Goal: Download file/media

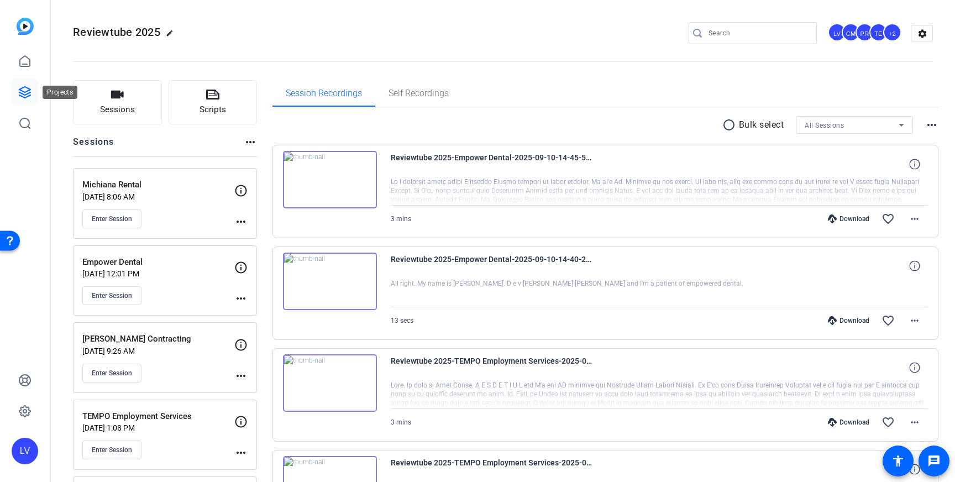
click at [23, 91] on icon at bounding box center [24, 92] width 11 height 11
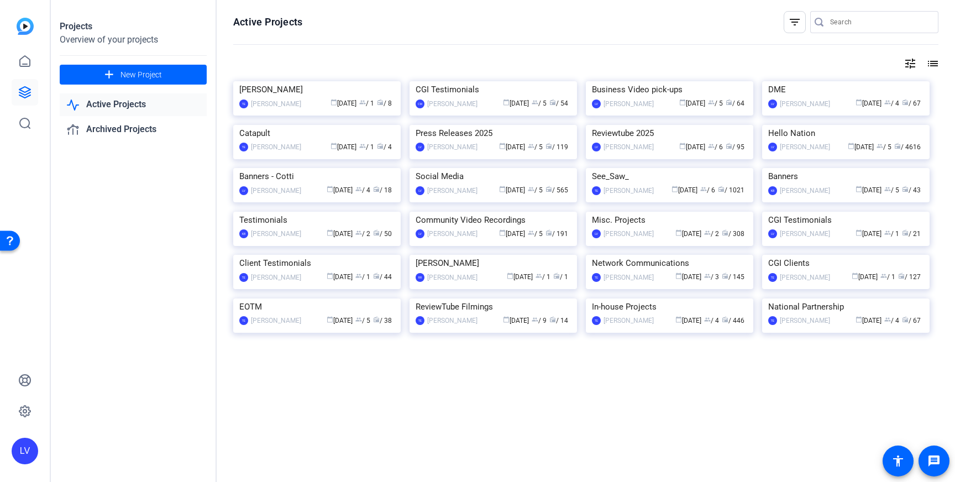
scroll to position [28, 0]
click at [837, 125] on img at bounding box center [845, 125] width 167 height 0
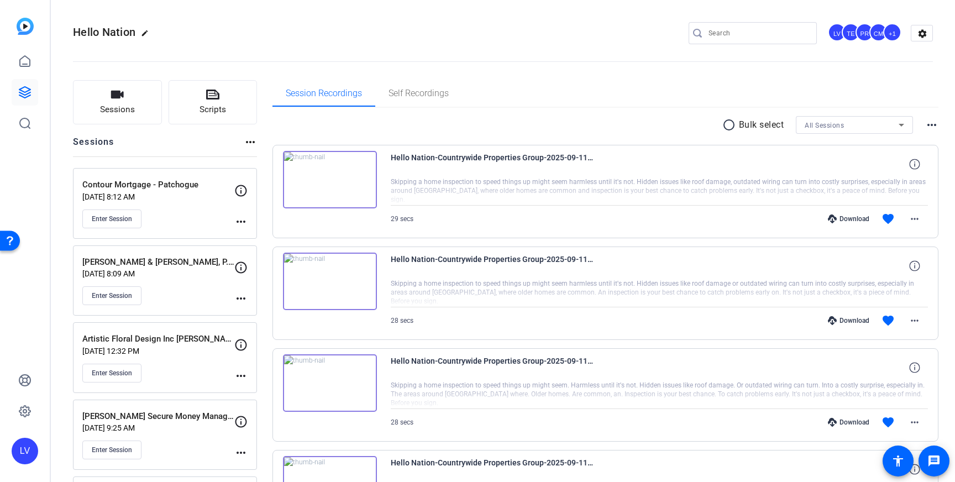
click at [244, 299] on mat-icon "more_horiz" at bounding box center [240, 298] width 13 height 13
click at [265, 315] on span "Edit Session" at bounding box center [268, 314] width 50 height 13
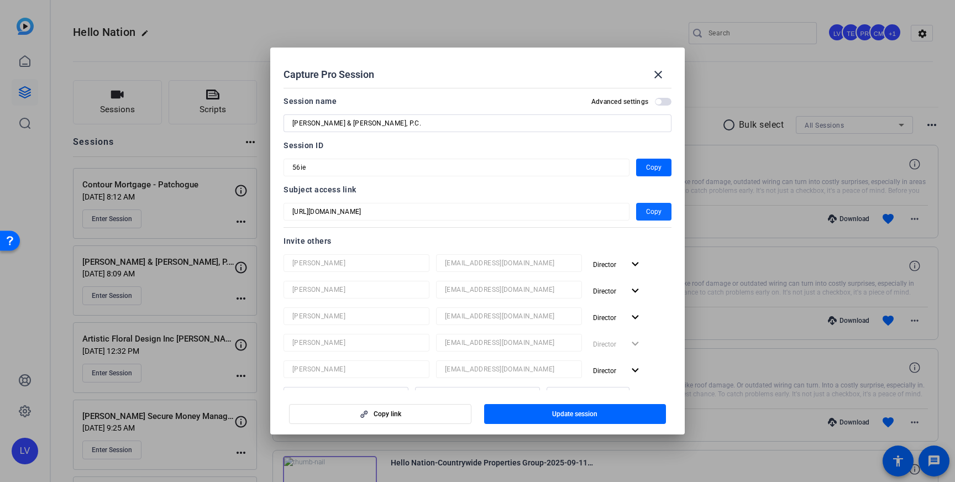
click at [658, 210] on span "Copy" at bounding box center [653, 211] width 15 height 13
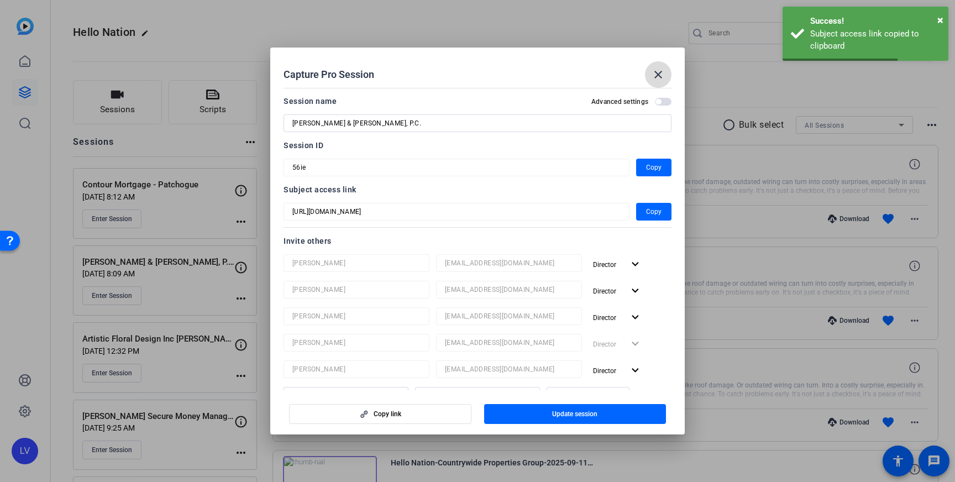
click at [666, 64] on span at bounding box center [658, 74] width 27 height 27
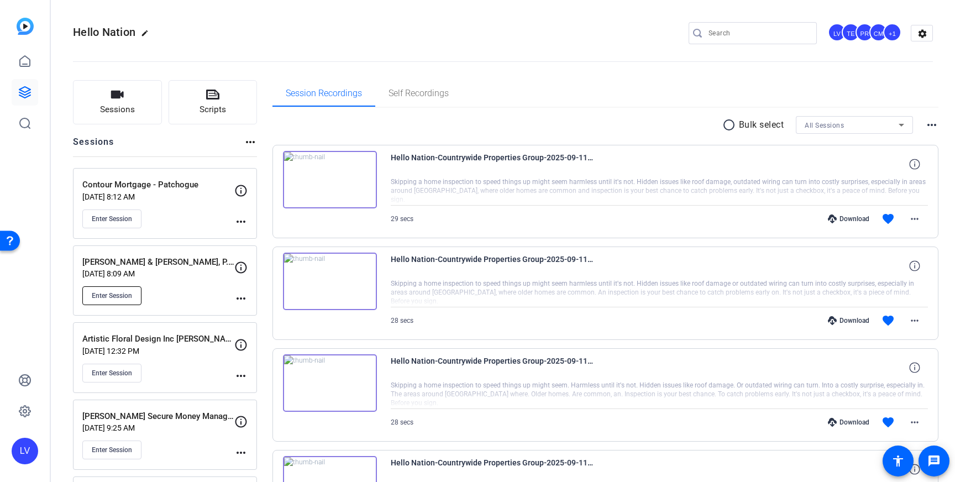
click at [112, 295] on span "Enter Session" at bounding box center [112, 295] width 40 height 9
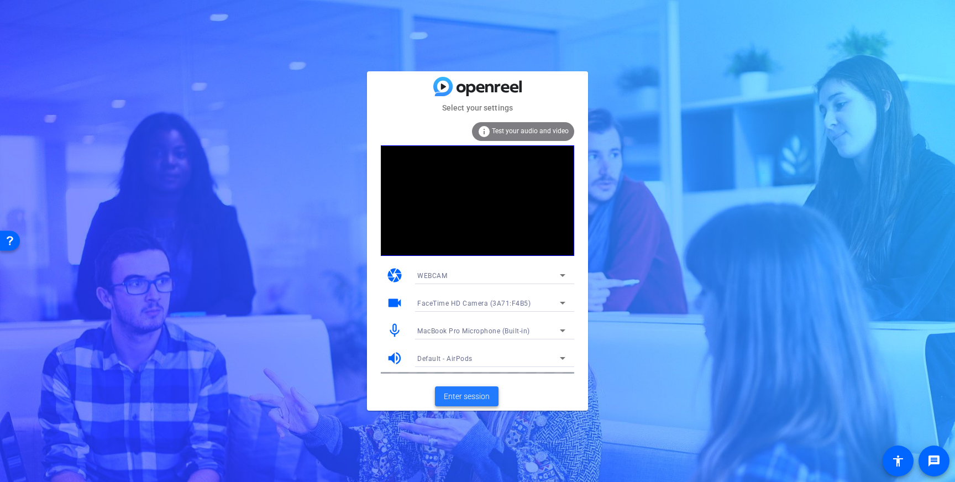
click at [472, 394] on span "Enter session" at bounding box center [467, 397] width 46 height 12
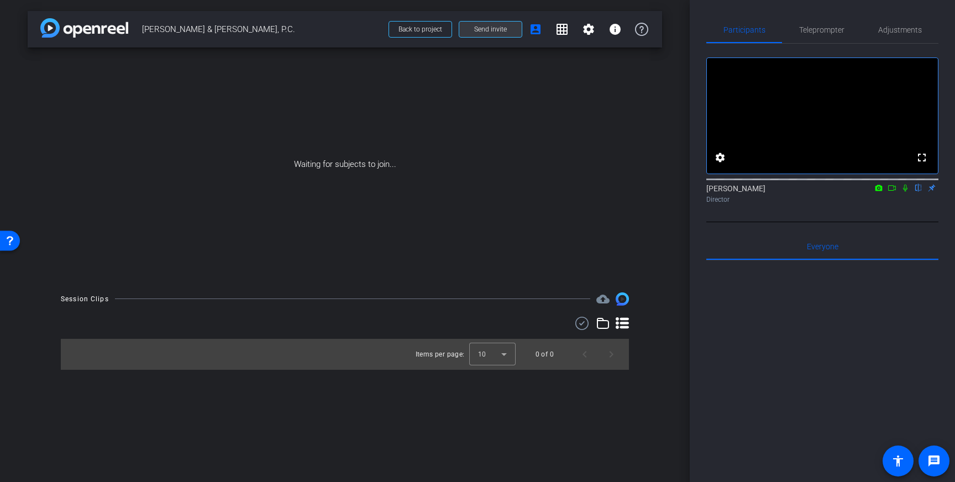
click at [504, 30] on span "Send invite" at bounding box center [490, 29] width 33 height 9
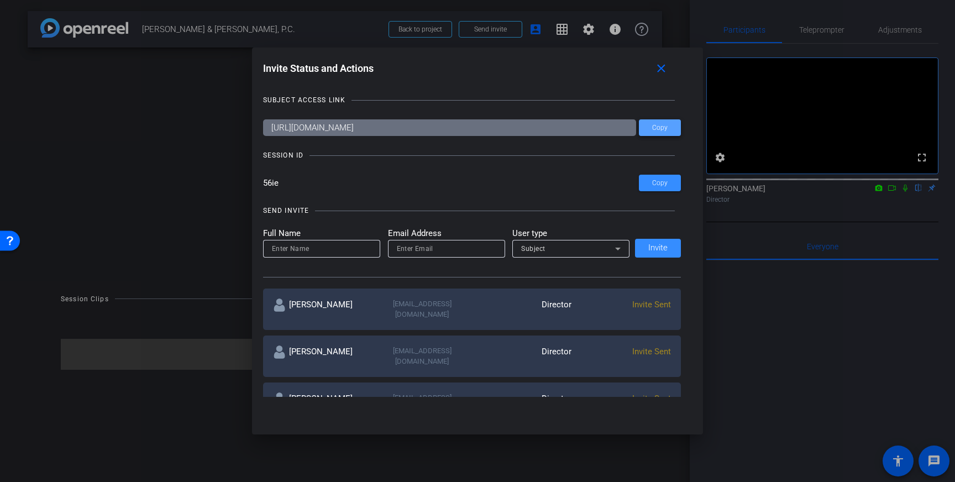
click at [658, 129] on span "Copy" at bounding box center [659, 128] width 15 height 8
click at [661, 67] on mat-icon "close" at bounding box center [661, 69] width 14 height 14
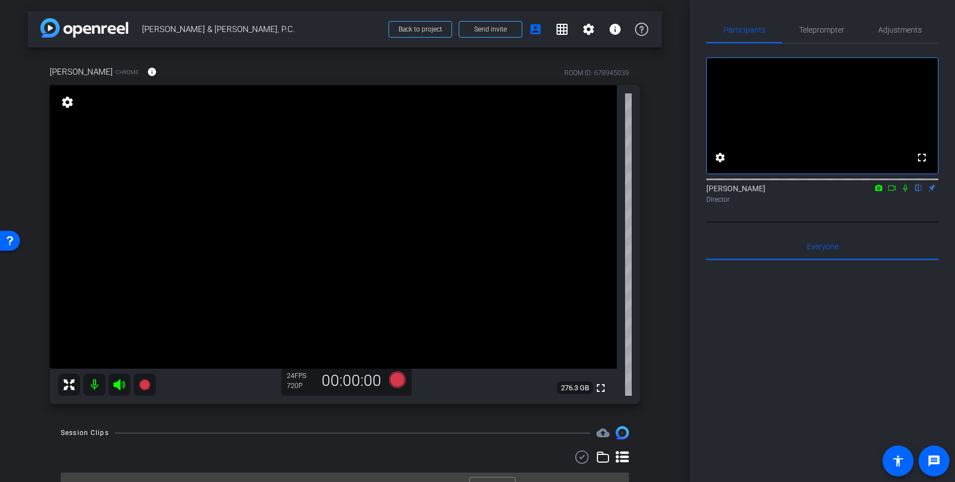
click at [122, 384] on icon at bounding box center [119, 384] width 13 height 13
drag, startPoint x: 122, startPoint y: 384, endPoint x: 204, endPoint y: 290, distance: 125.0
click at [122, 384] on icon at bounding box center [119, 384] width 13 height 13
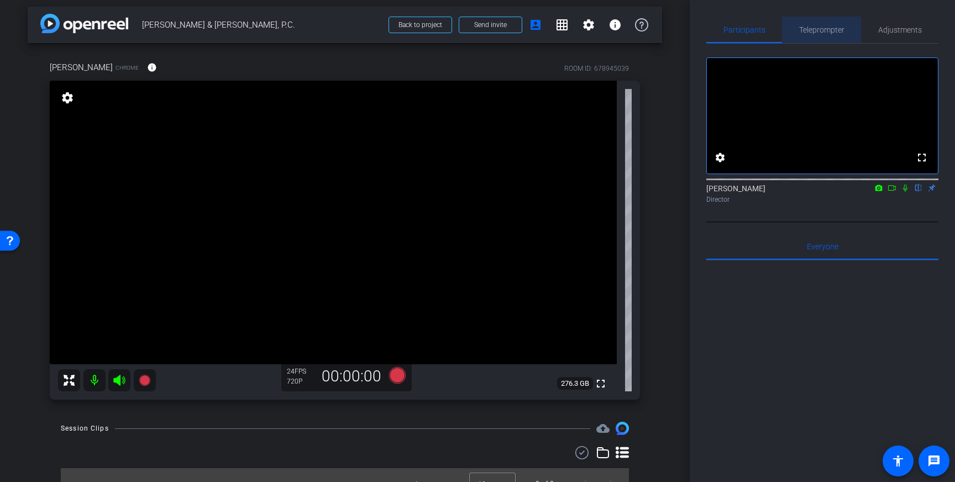
click at [832, 36] on span "Teleprompter" at bounding box center [821, 30] width 45 height 27
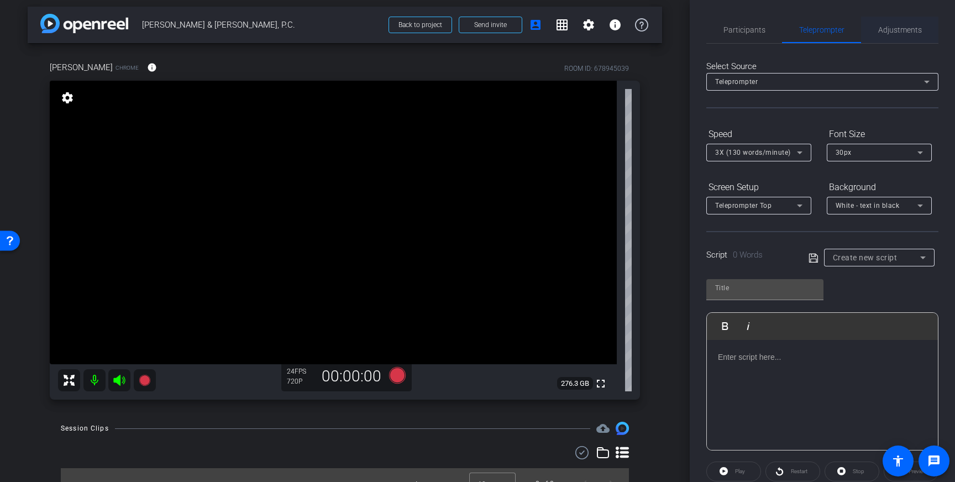
click at [896, 27] on span "Adjustments" at bounding box center [900, 30] width 44 height 8
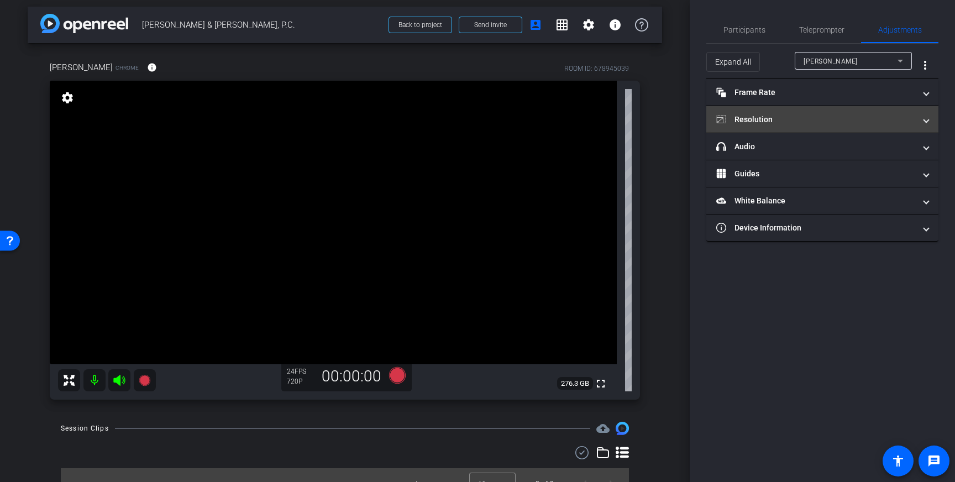
click at [846, 125] on mat-expansion-panel-header "Resolution" at bounding box center [822, 119] width 232 height 27
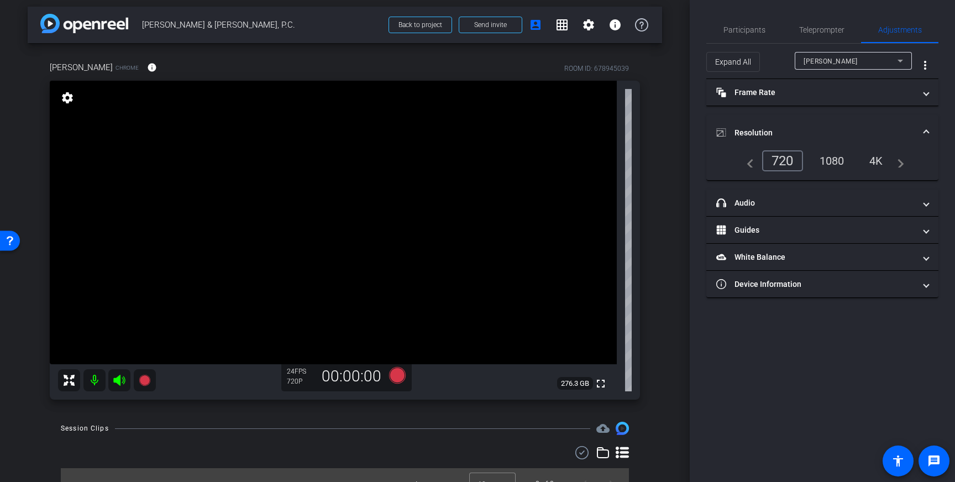
click at [878, 161] on div "4K" at bounding box center [876, 160] width 30 height 19
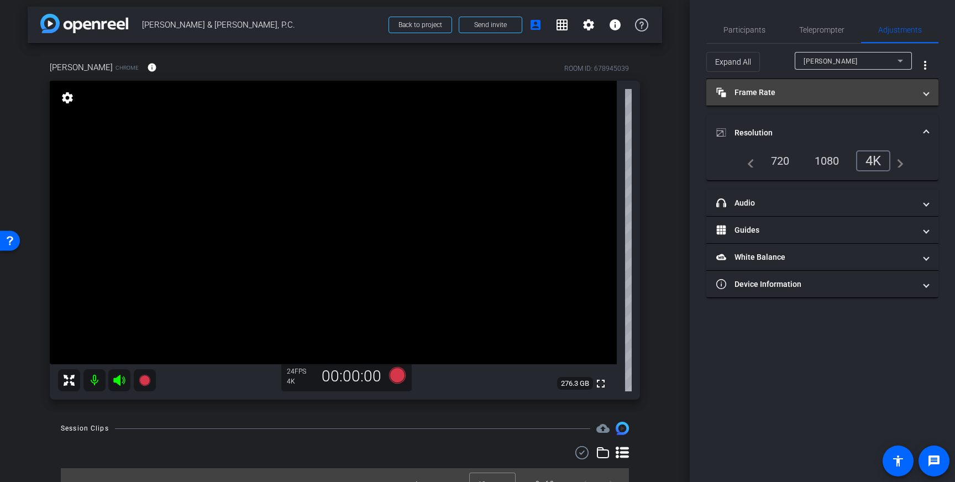
click at [900, 92] on mat-panel-title "Frame Rate Frame Rate" at bounding box center [815, 93] width 199 height 12
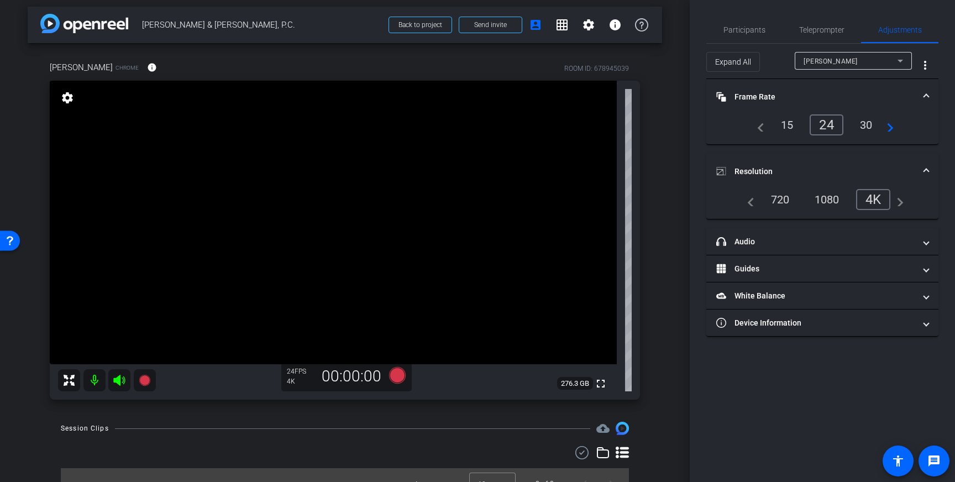
click at [871, 120] on div "30" at bounding box center [866, 125] width 29 height 19
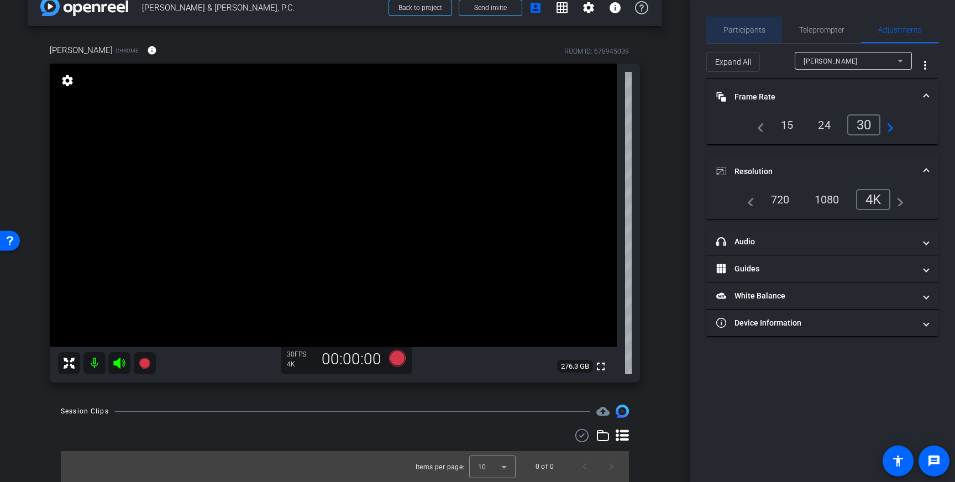
click at [741, 30] on span "Participants" at bounding box center [745, 30] width 42 height 8
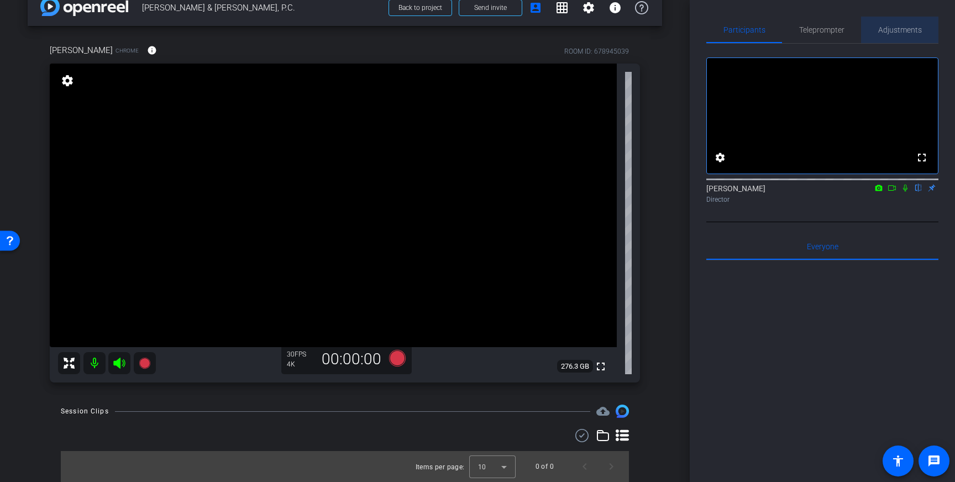
click at [915, 40] on span "Adjustments" at bounding box center [900, 30] width 44 height 27
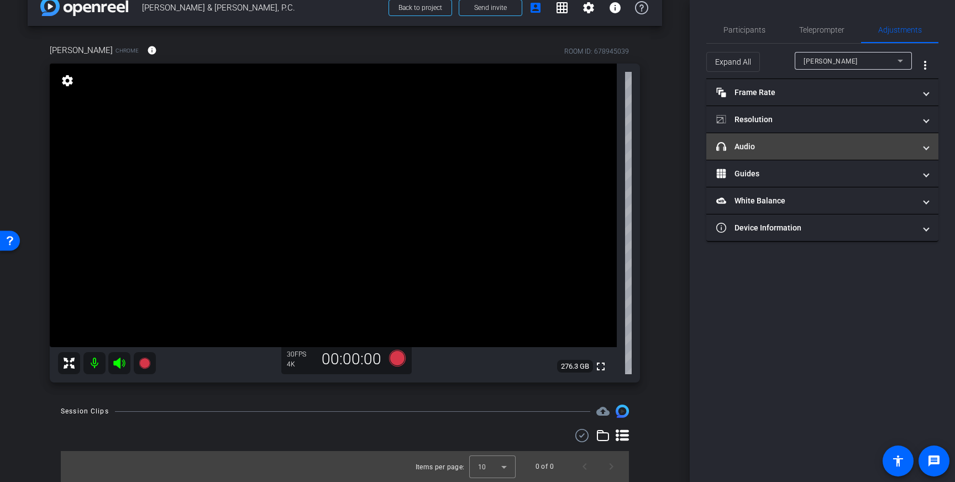
click at [863, 143] on mat-panel-title "headphone icon Audio" at bounding box center [815, 147] width 199 height 12
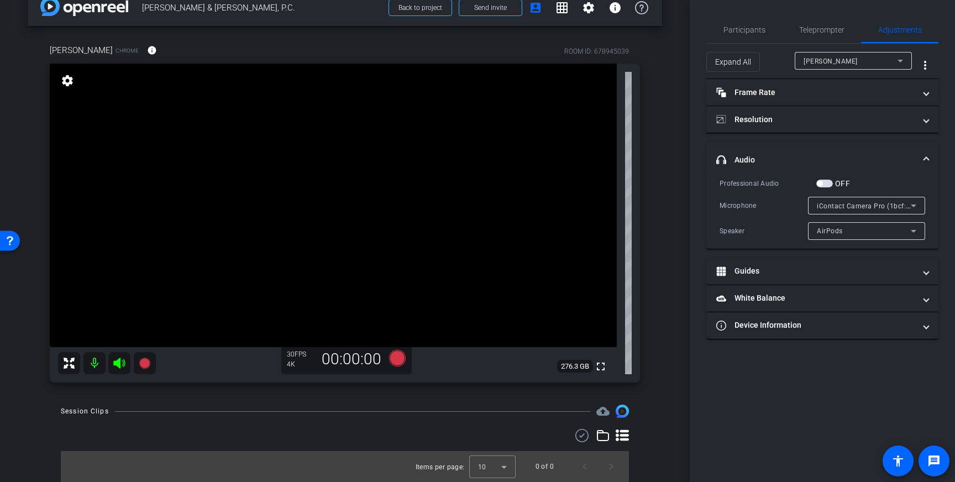
click at [899, 237] on div "AirPods" at bounding box center [864, 231] width 94 height 14
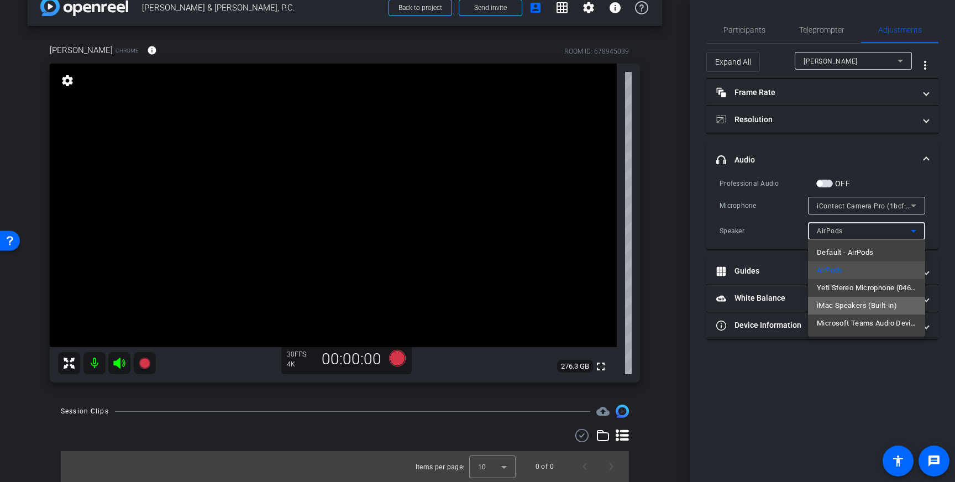
click at [845, 308] on span "iMac Speakers (Built-in)" at bounding box center [857, 305] width 80 height 13
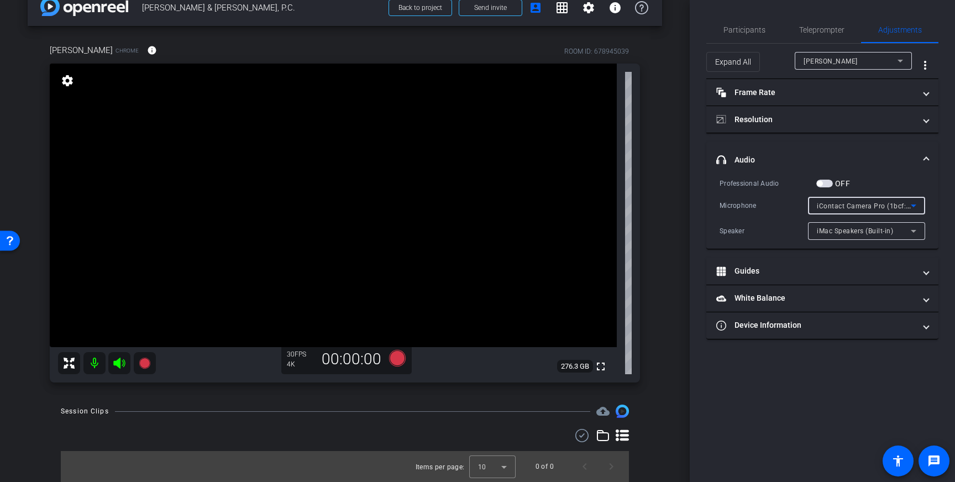
click at [905, 203] on span "iContact Camera Pro (1bcf:2d3e)" at bounding box center [871, 205] width 108 height 9
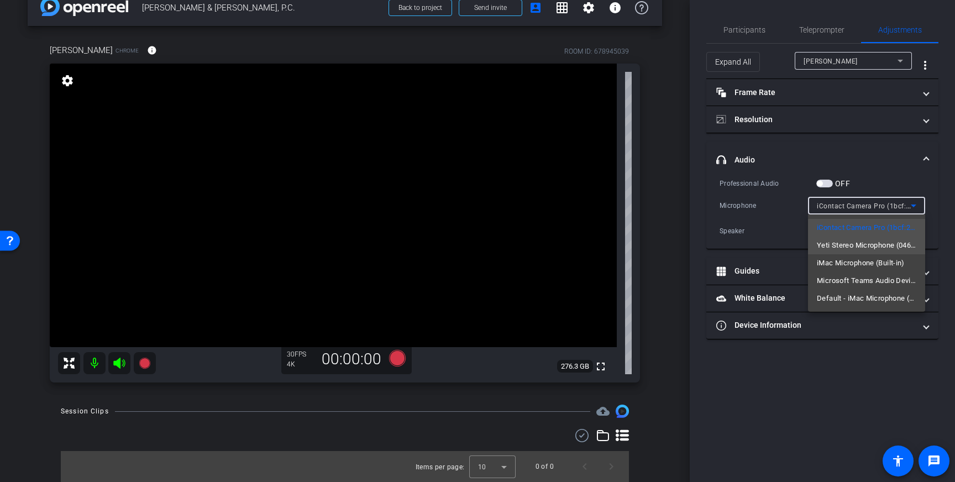
click at [826, 247] on span "Yeti Stereo Microphone (046d:0ab7)" at bounding box center [867, 245] width 100 height 13
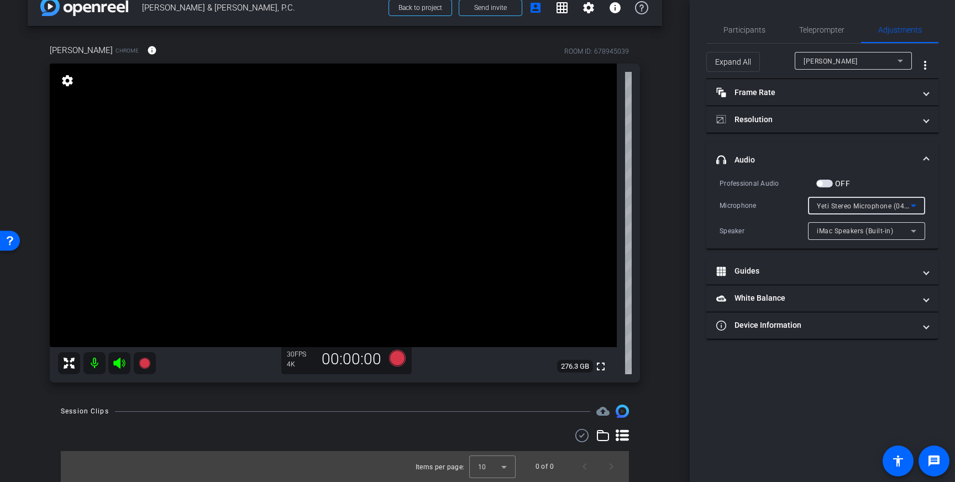
click at [911, 205] on icon at bounding box center [913, 205] width 13 height 13
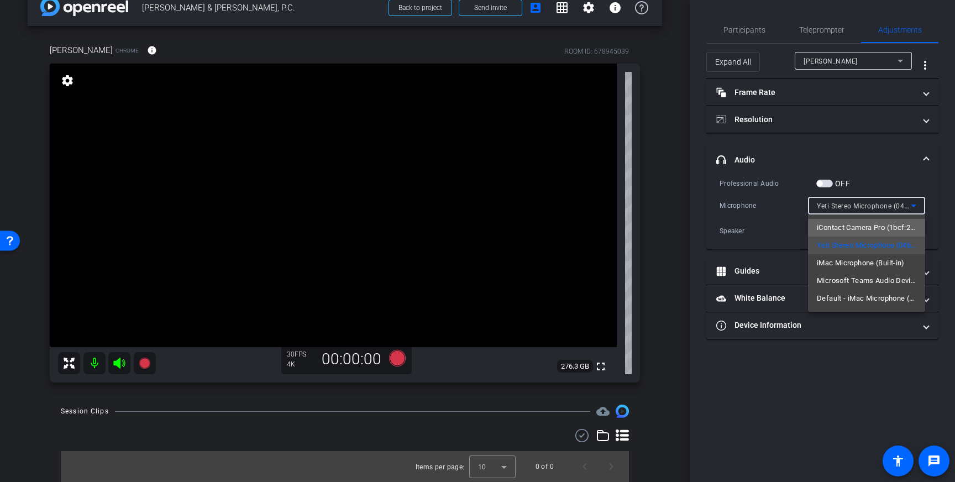
click at [852, 228] on span "iContact Camera Pro (1bcf:2d3e)" at bounding box center [867, 227] width 100 height 13
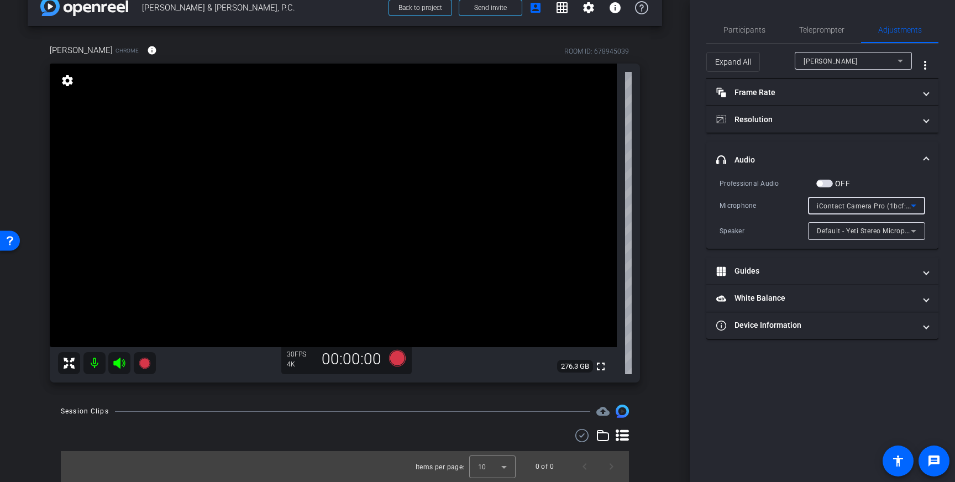
click at [914, 232] on icon at bounding box center [914, 231] width 6 height 3
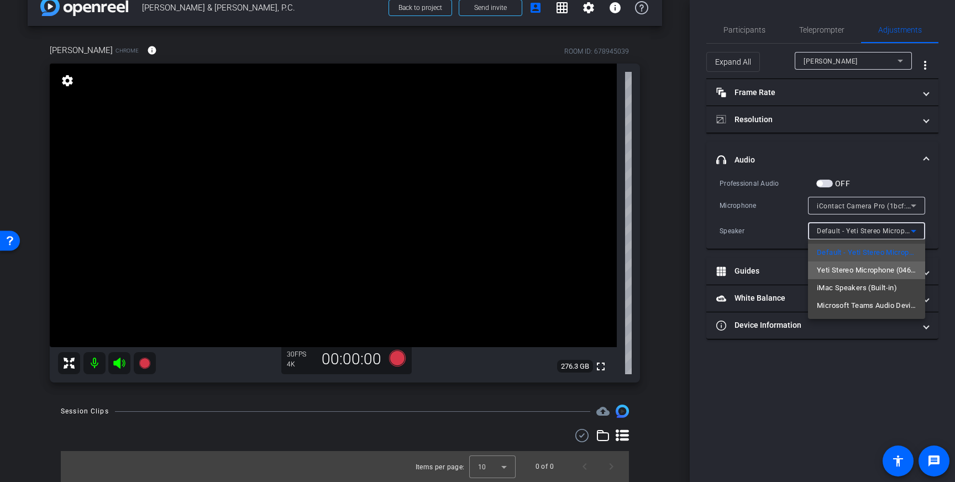
click at [850, 270] on span "Yeti Stereo Microphone (046d:0ab7)" at bounding box center [867, 270] width 100 height 13
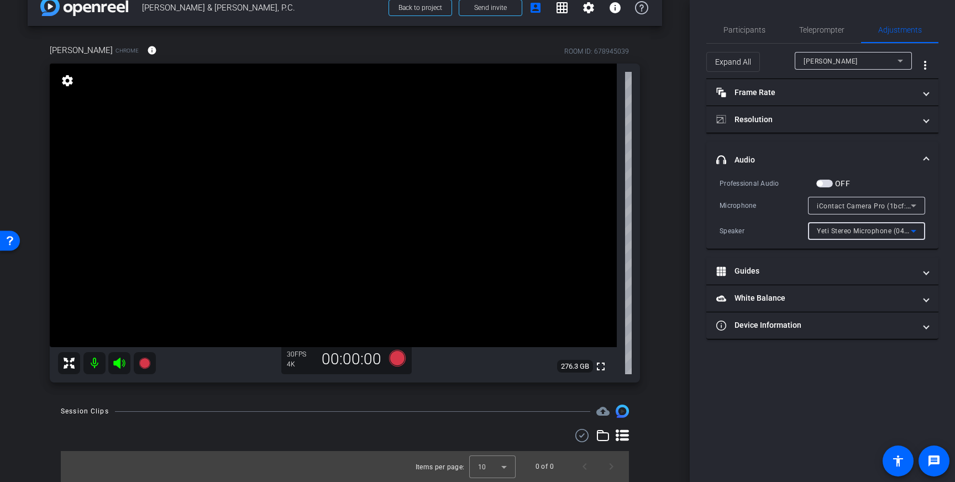
click at [900, 229] on span "Yeti Stereo Microphone (046d:0ab7)" at bounding box center [875, 230] width 117 height 9
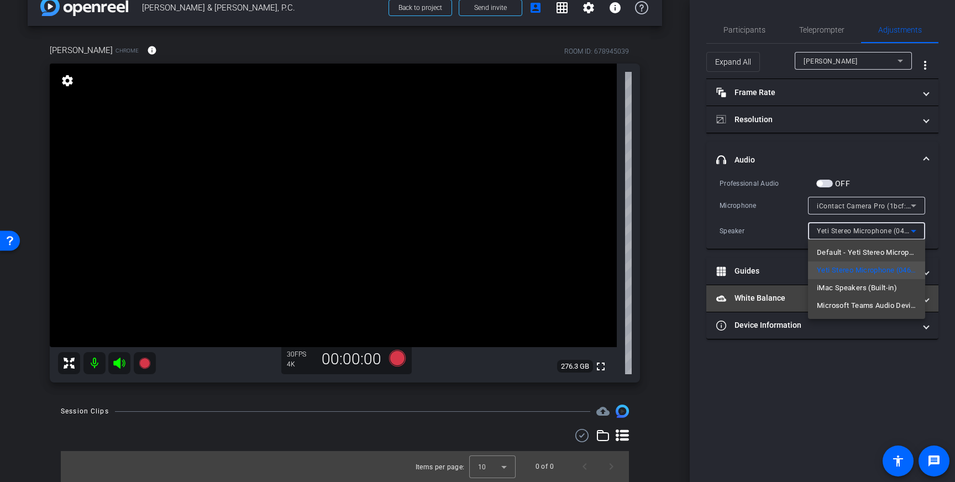
click at [848, 287] on span "iMac Speakers (Built-in)" at bounding box center [857, 287] width 80 height 13
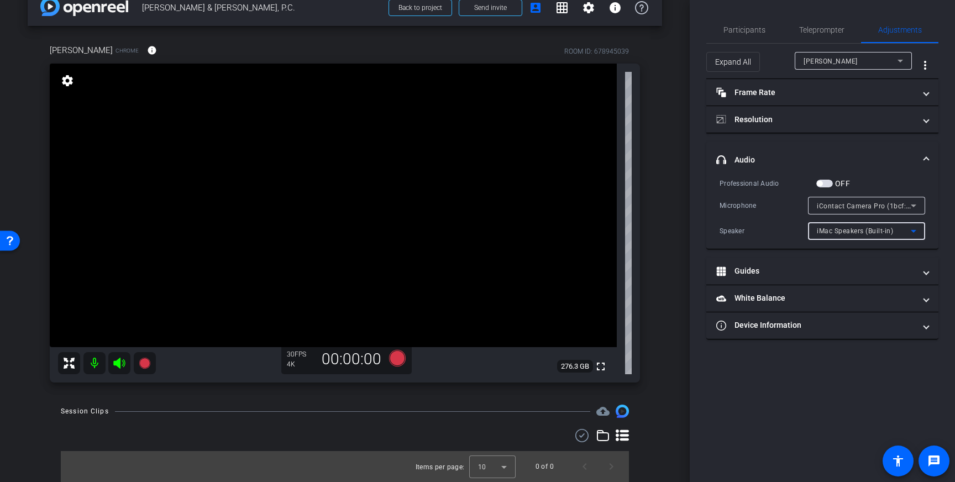
click at [907, 199] on div "iContact Camera Pro (1bcf:2d3e)" at bounding box center [864, 206] width 94 height 14
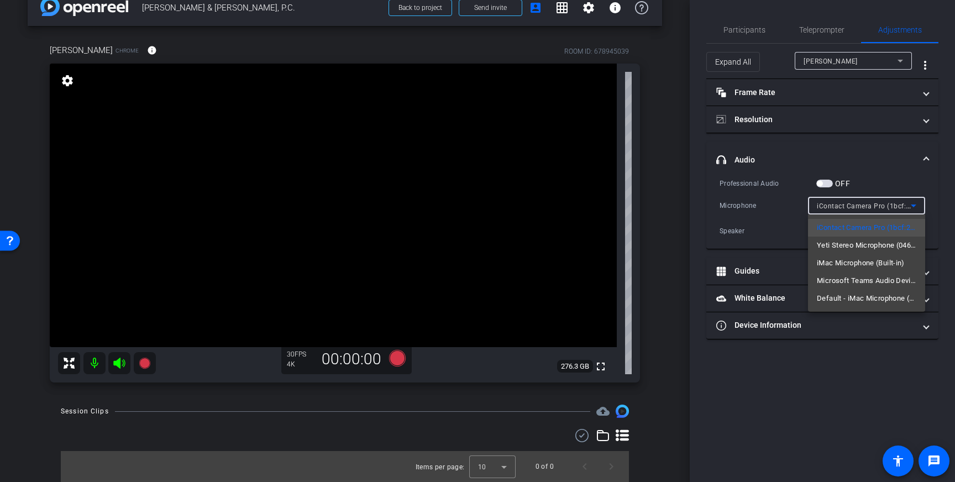
click at [771, 209] on div at bounding box center [477, 241] width 955 height 482
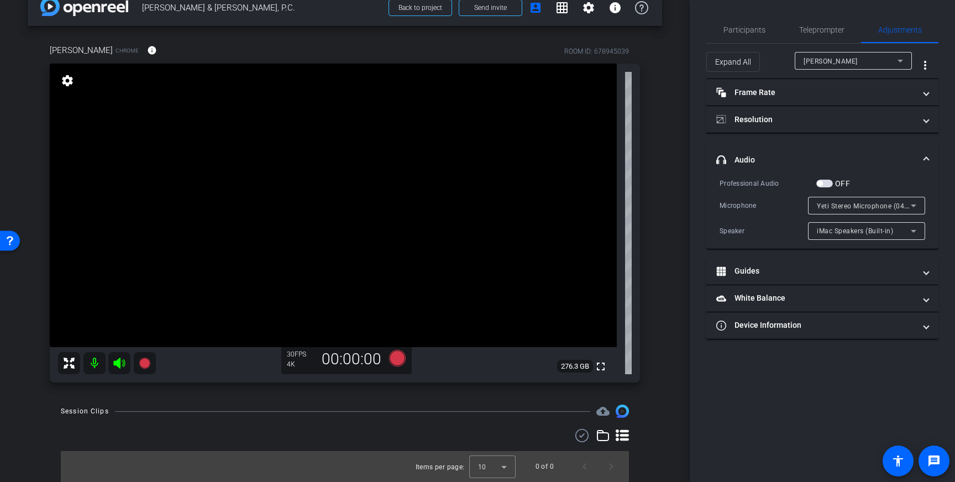
drag, startPoint x: 349, startPoint y: 140, endPoint x: 358, endPoint y: 155, distance: 17.6
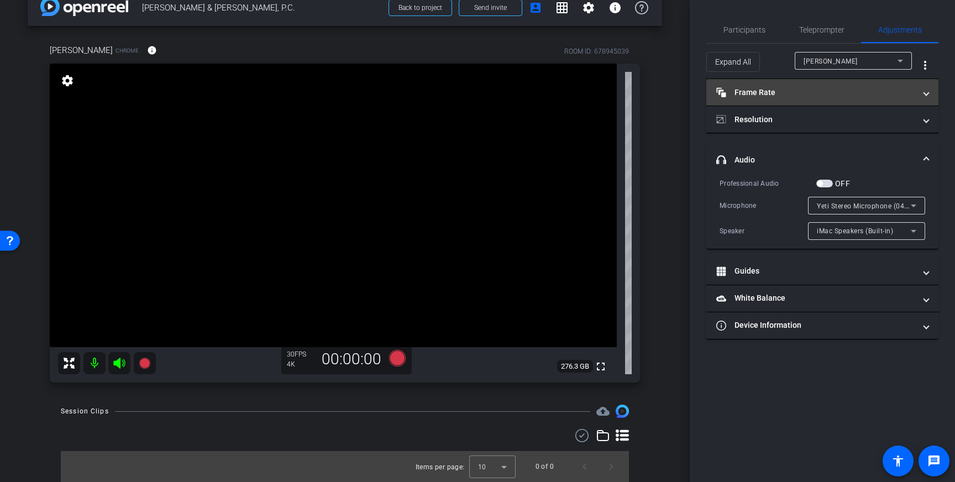
click at [888, 99] on mat-expansion-panel-header "Frame Rate Frame Rate" at bounding box center [822, 92] width 232 height 27
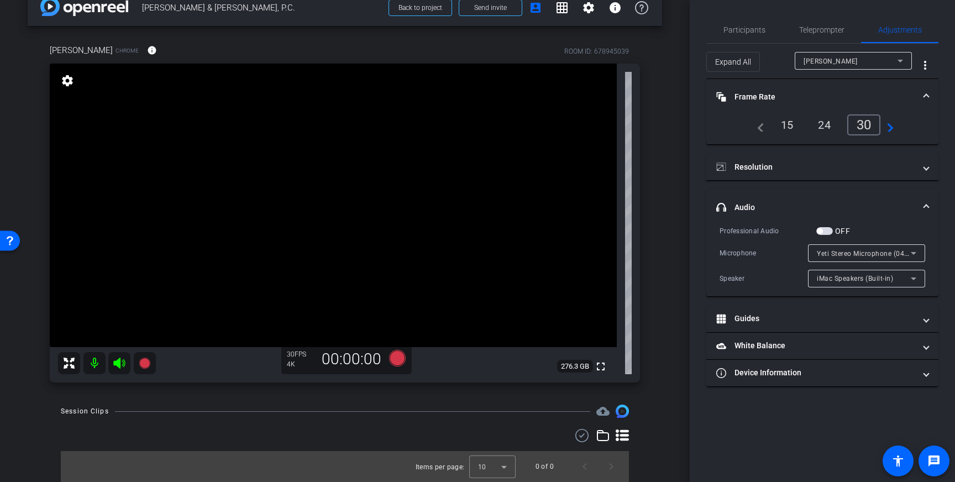
click at [926, 96] on span at bounding box center [926, 97] width 4 height 12
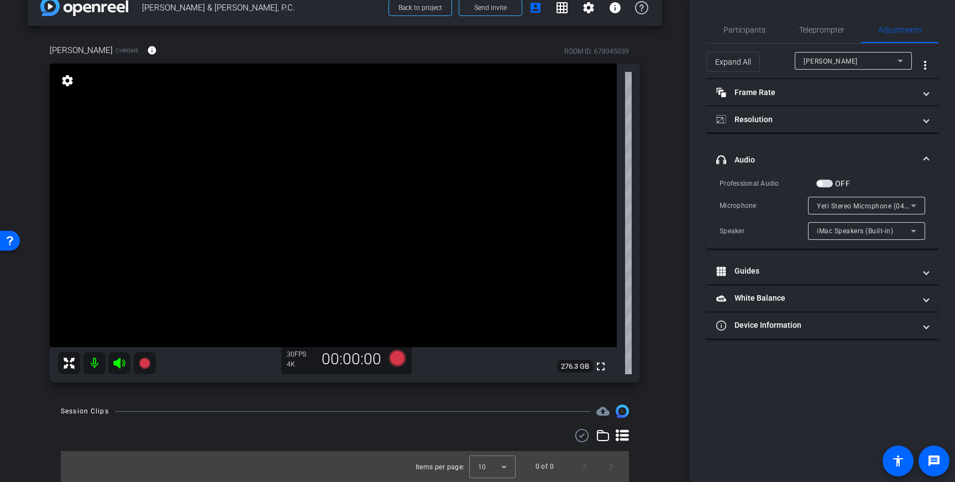
click at [924, 165] on span at bounding box center [926, 160] width 4 height 12
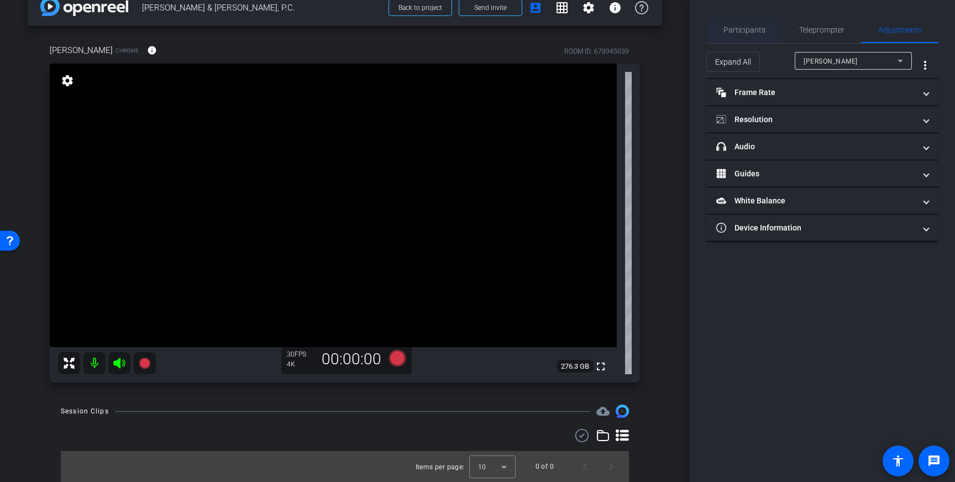
click at [751, 28] on span "Participants" at bounding box center [745, 30] width 42 height 8
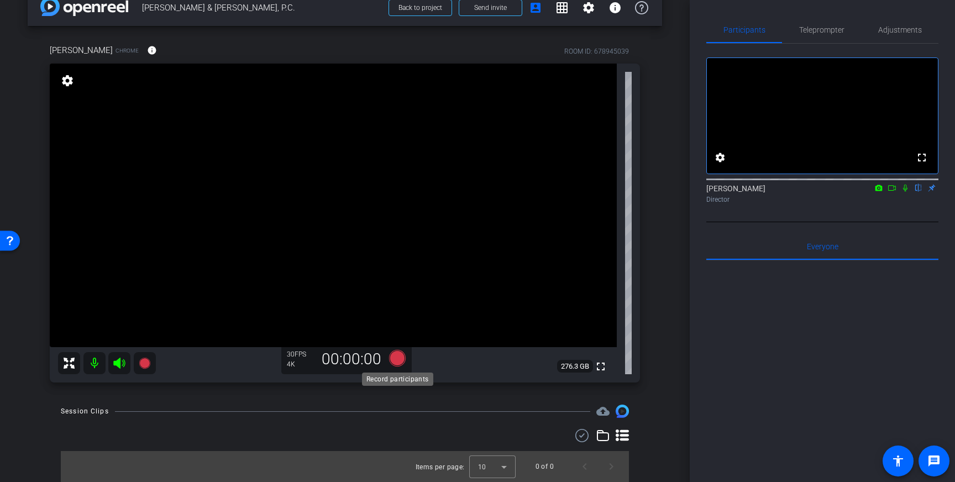
click at [397, 359] on icon at bounding box center [397, 358] width 17 height 17
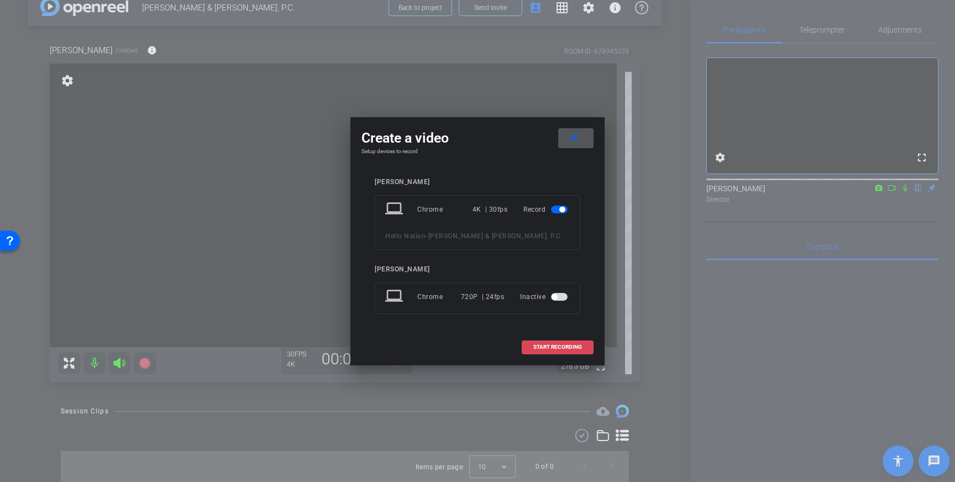
click at [554, 344] on span "START RECORDING" at bounding box center [557, 347] width 49 height 6
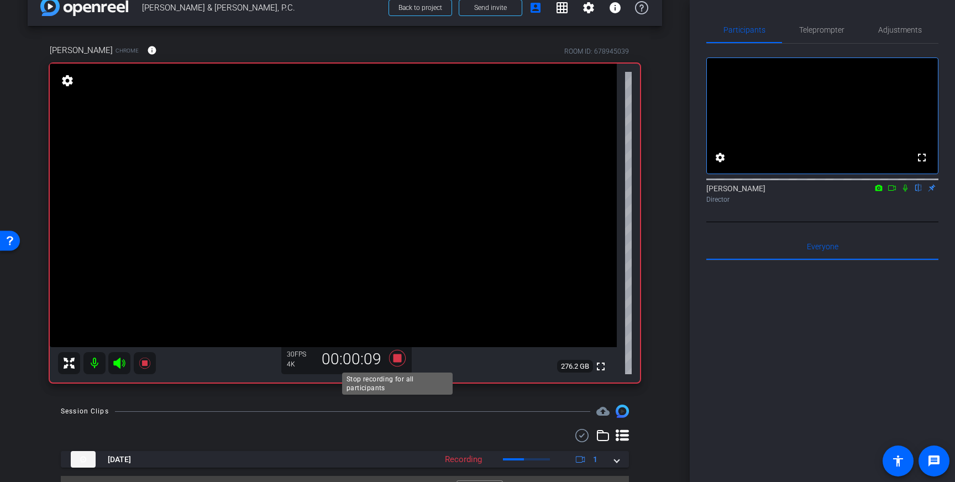
click at [398, 360] on icon at bounding box center [397, 358] width 17 height 17
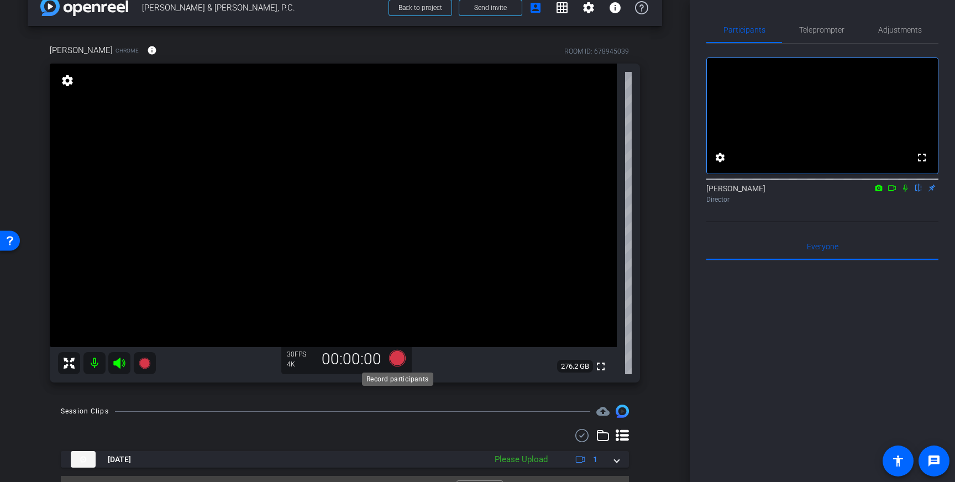
click at [402, 359] on icon at bounding box center [397, 358] width 17 height 17
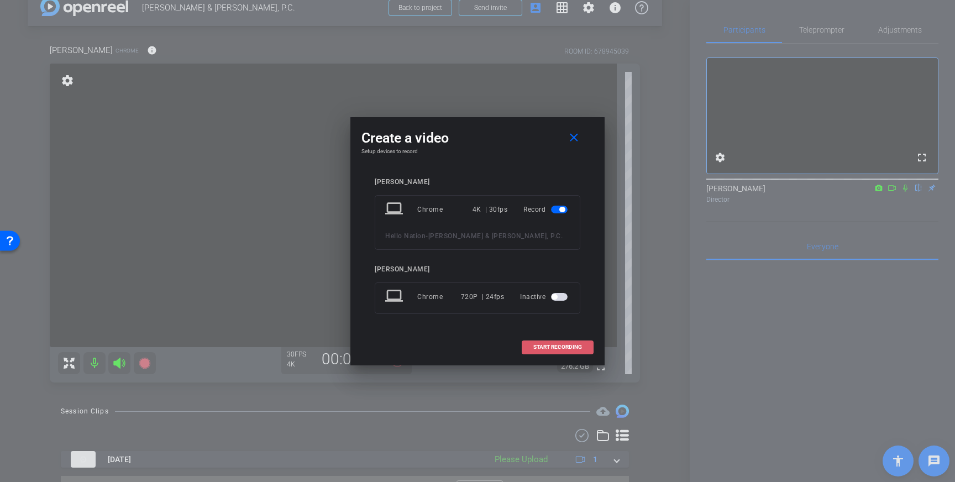
click at [562, 347] on span "START RECORDING" at bounding box center [557, 347] width 49 height 6
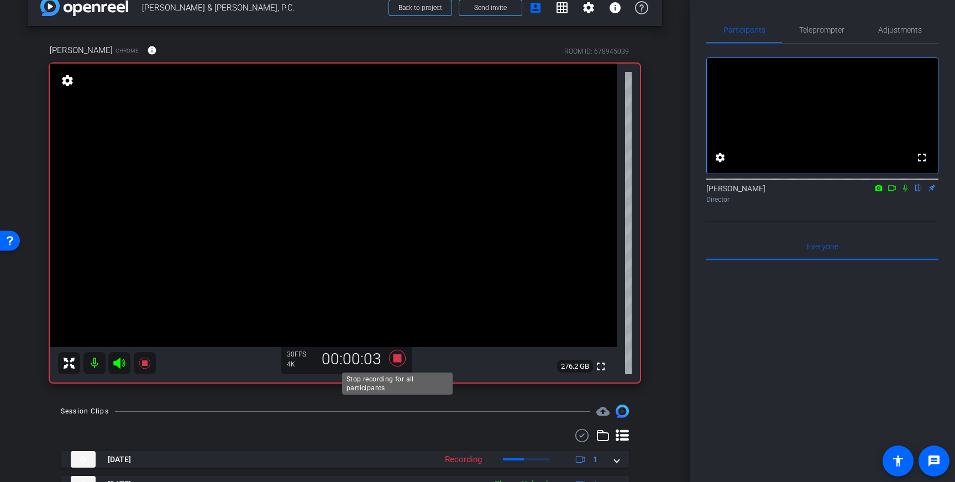
scroll to position [22, 0]
click at [397, 359] on icon at bounding box center [397, 357] width 17 height 17
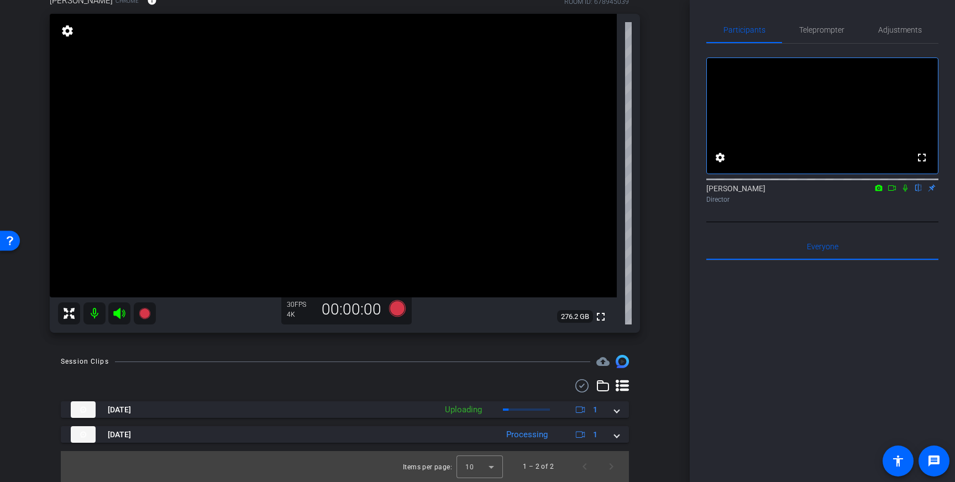
scroll to position [0, 0]
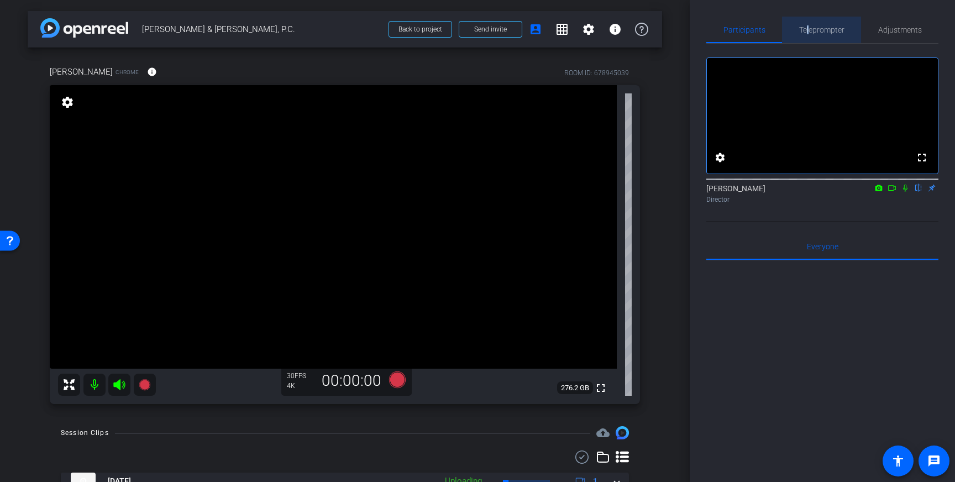
click at [808, 29] on span "Teleprompter" at bounding box center [821, 30] width 45 height 8
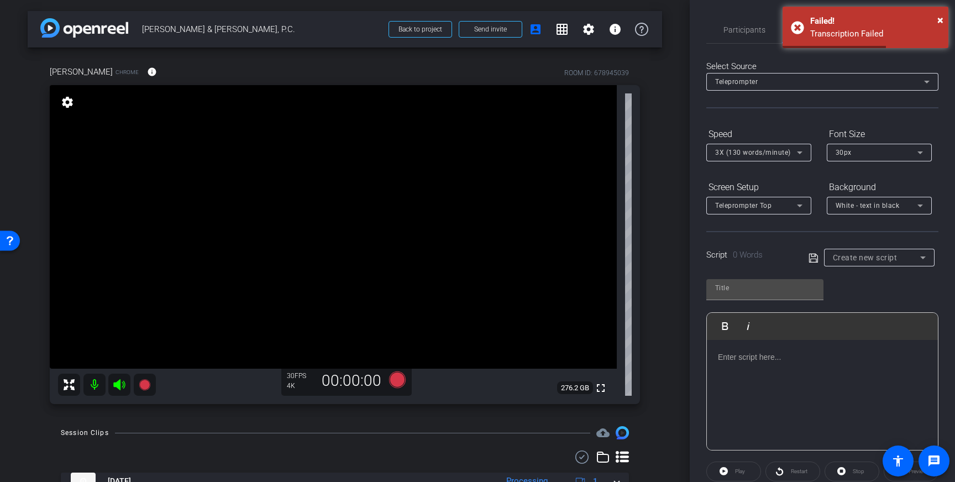
click at [768, 374] on div at bounding box center [822, 395] width 231 height 111
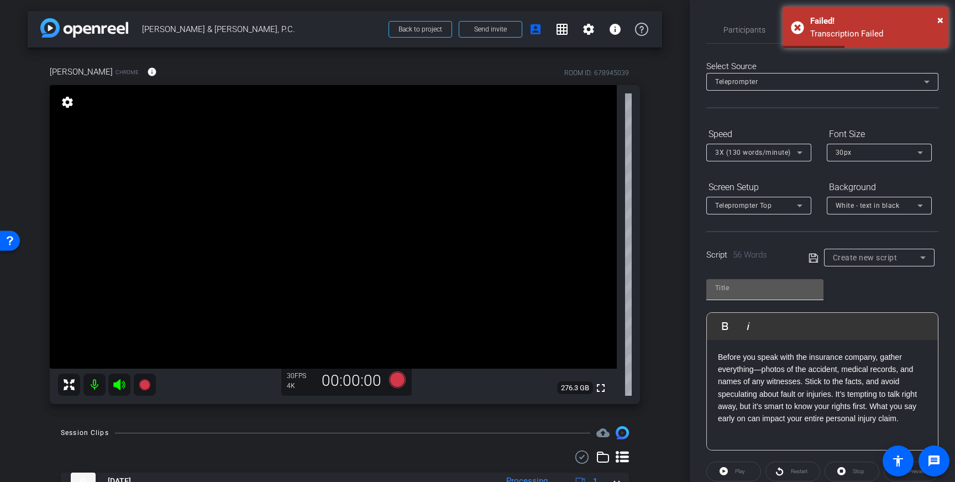
click at [755, 294] on input "text" at bounding box center [765, 287] width 100 height 13
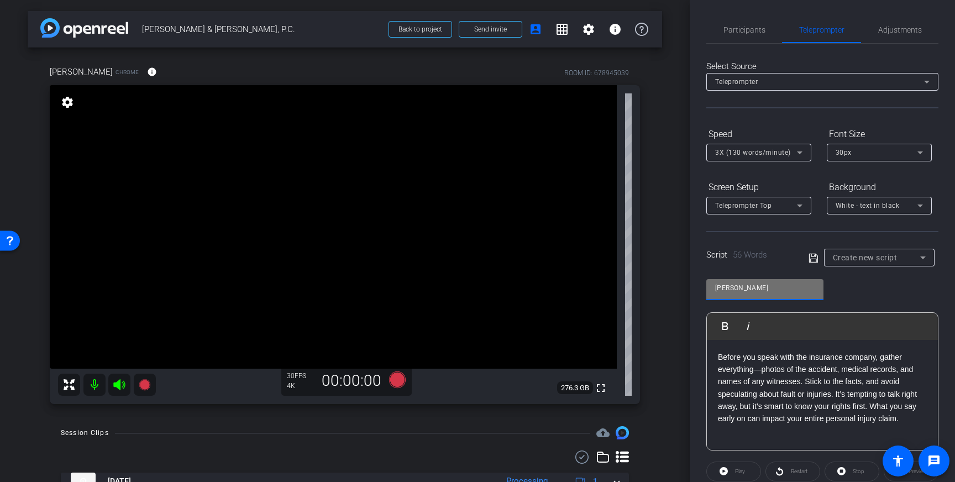
type input "CLint"
click at [813, 253] on icon at bounding box center [813, 257] width 9 height 9
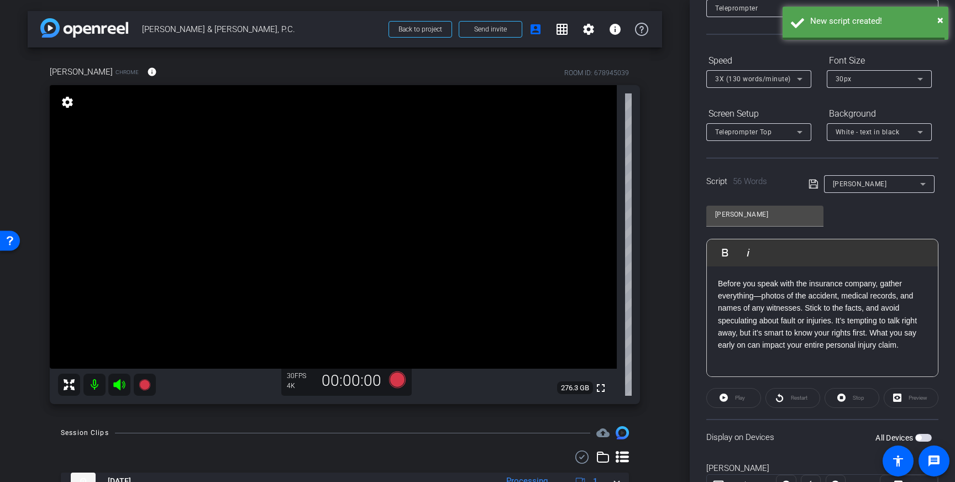
scroll to position [122, 0]
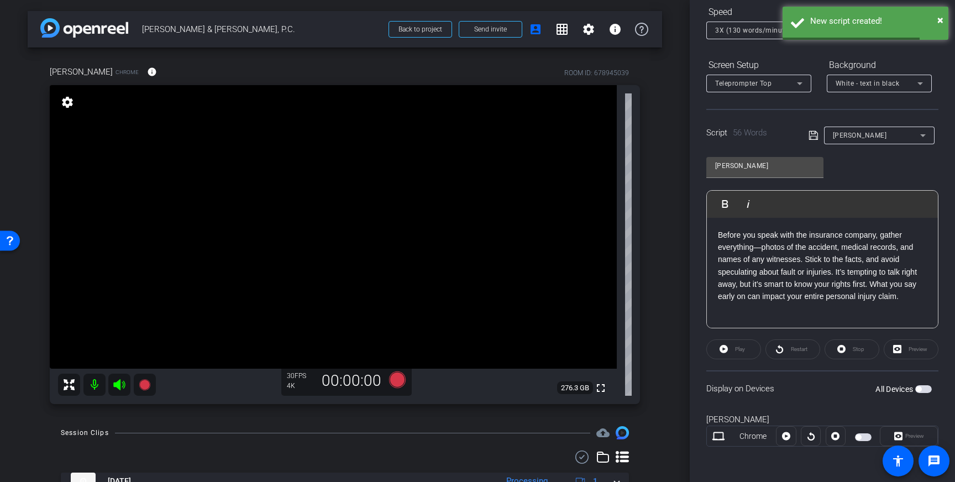
click at [926, 389] on span "button" at bounding box center [923, 389] width 17 height 8
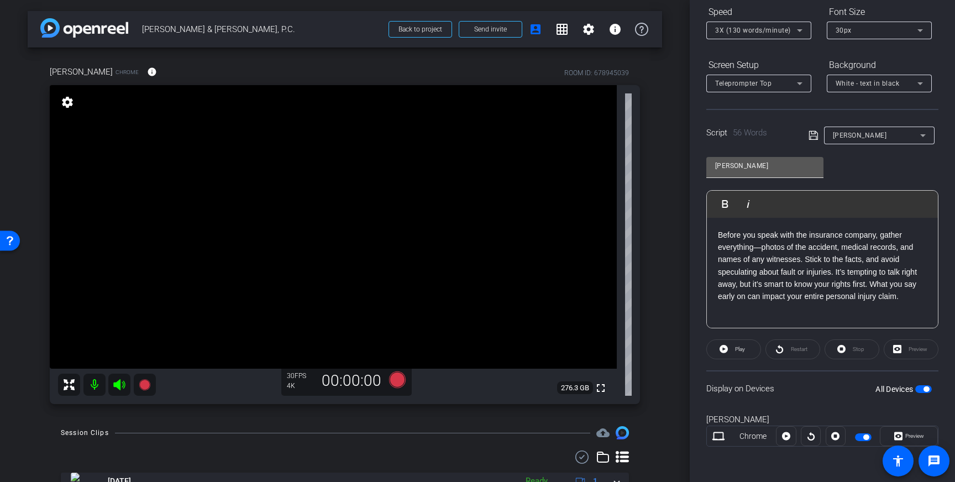
scroll to position [121, 0]
drag, startPoint x: 343, startPoint y: 206, endPoint x: 351, endPoint y: 249, distance: 43.9
click at [399, 381] on icon at bounding box center [397, 379] width 17 height 17
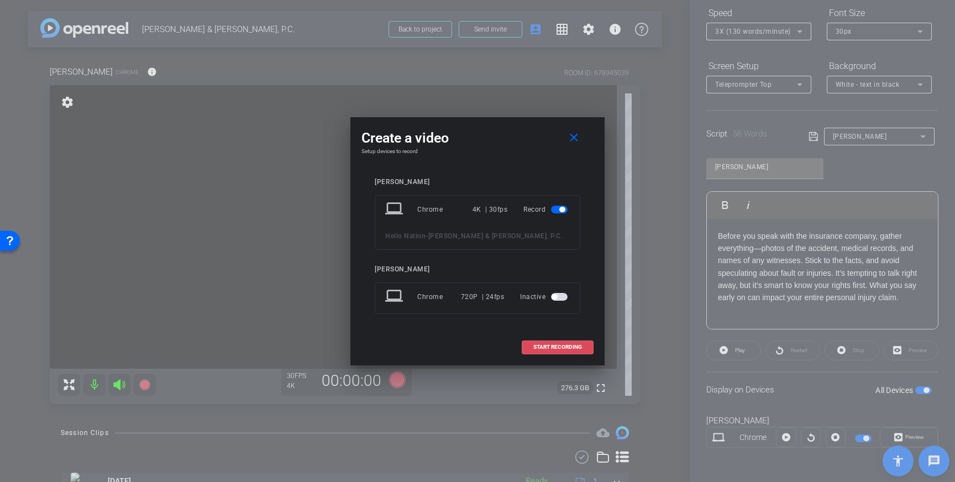
click at [557, 354] on span at bounding box center [557, 347] width 71 height 27
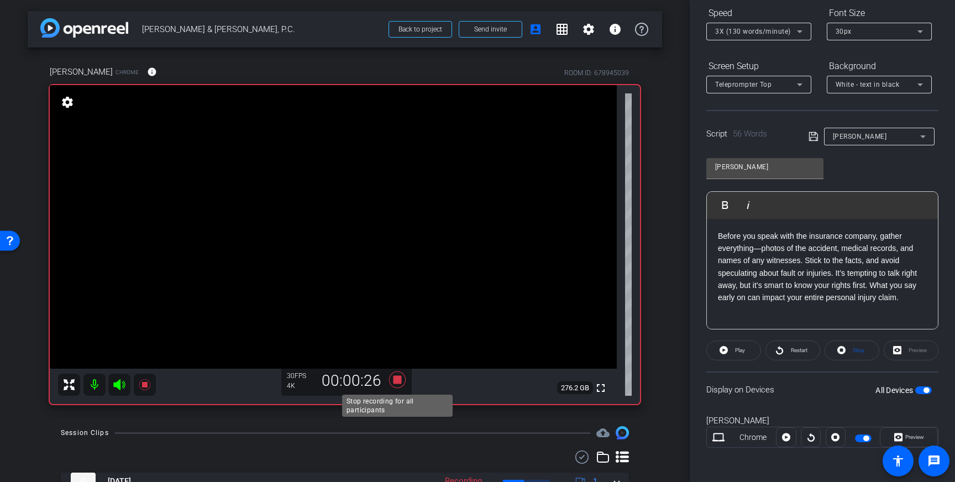
click at [400, 380] on icon at bounding box center [397, 379] width 17 height 17
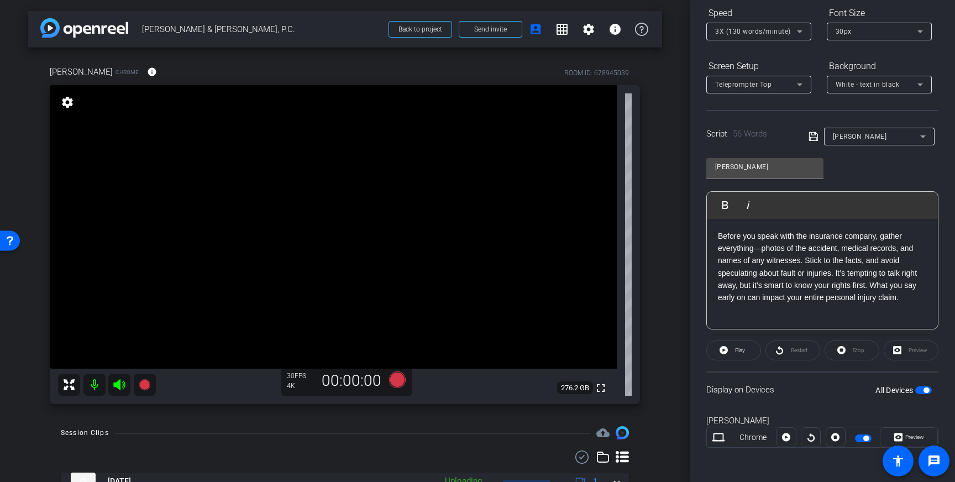
scroll to position [96, 0]
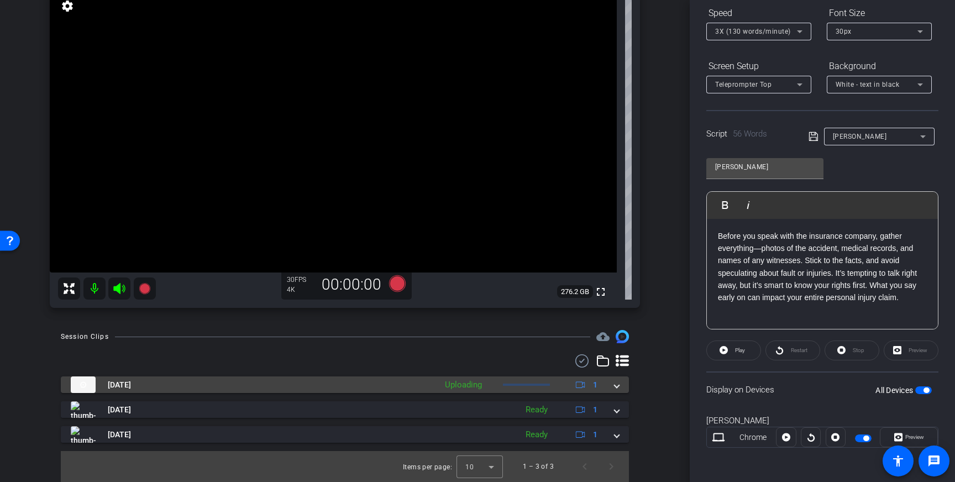
click at [613, 387] on div "Sep 12, 2025 Uploading 1" at bounding box center [343, 384] width 544 height 17
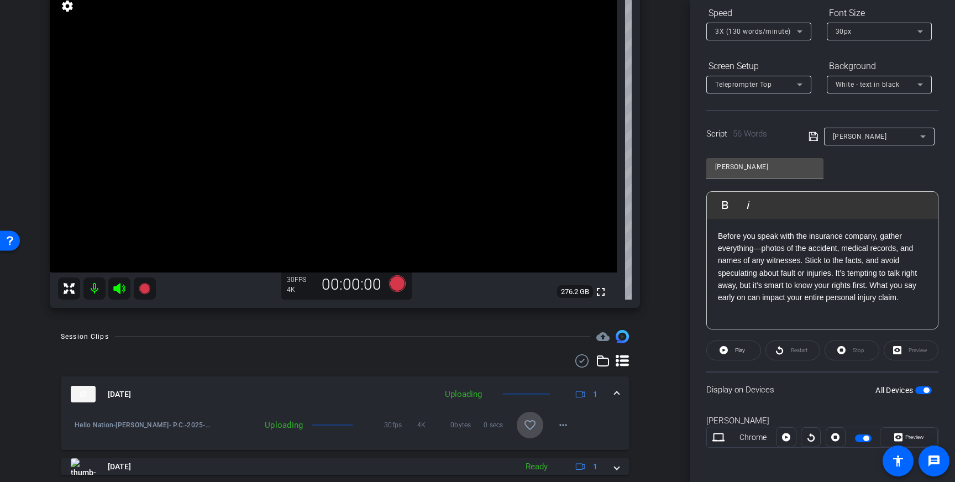
click at [532, 423] on mat-icon "favorite_border" at bounding box center [529, 424] width 13 height 13
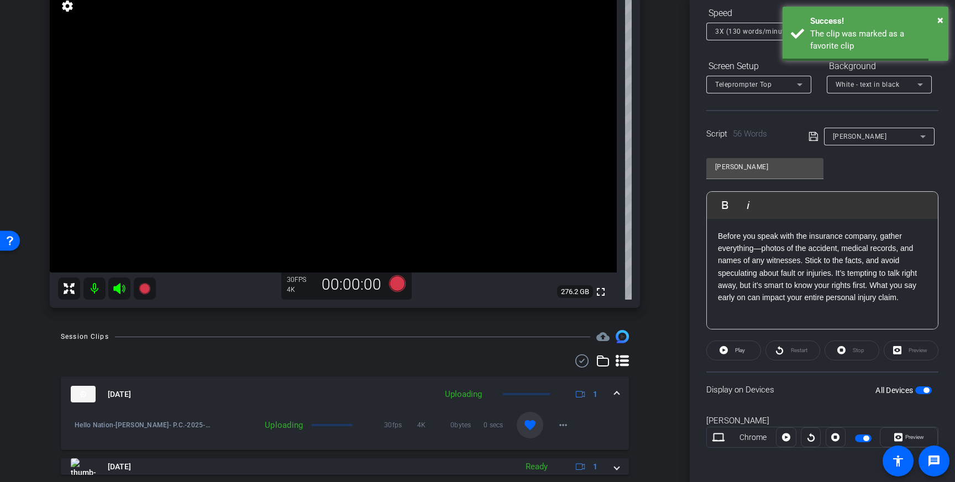
click at [610, 392] on div "Sep 12, 2025 Uploading 1" at bounding box center [343, 394] width 544 height 17
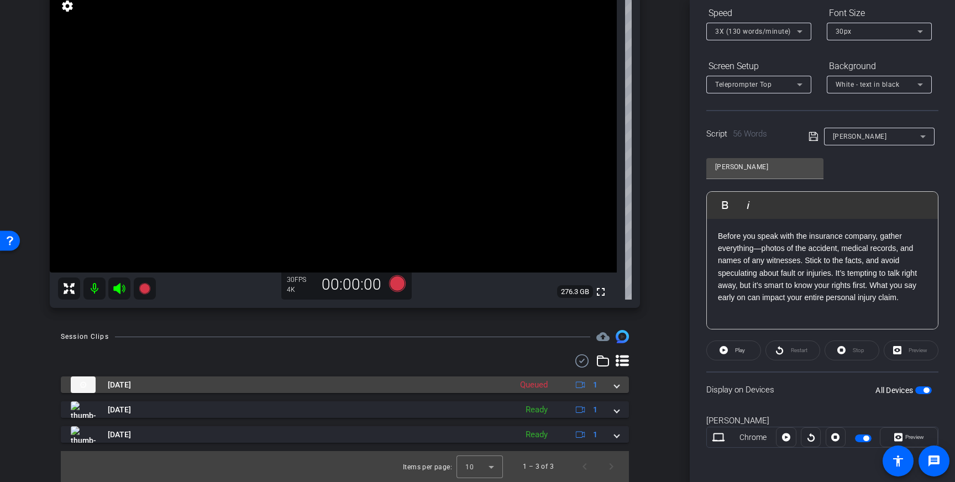
click at [459, 381] on mat-panel-title "Sep 12, 2025" at bounding box center [288, 384] width 435 height 17
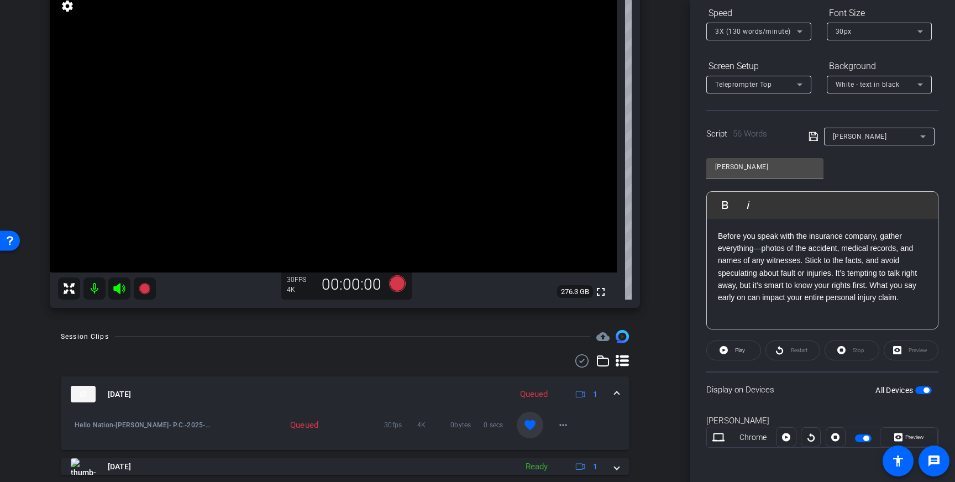
click at [457, 383] on mat-expansion-panel-header "Sep 12, 2025 Queued 1" at bounding box center [345, 393] width 568 height 35
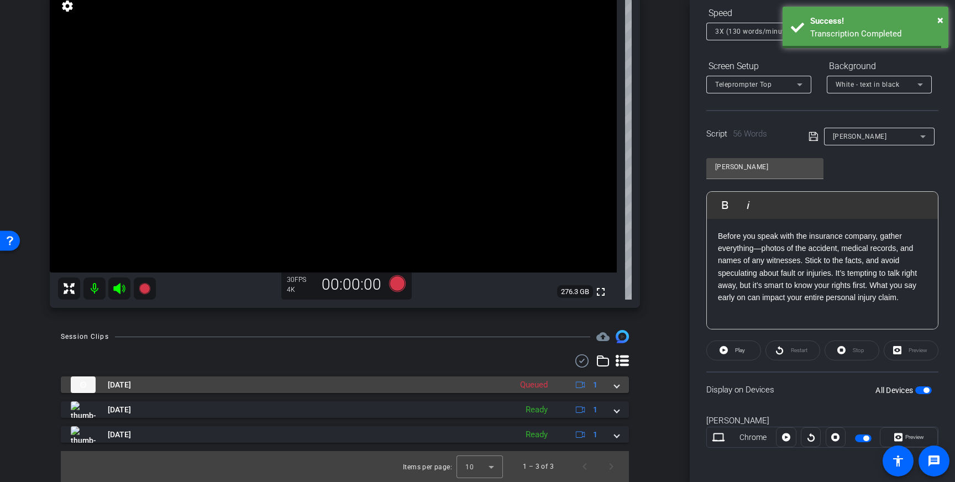
click at [457, 383] on mat-panel-title "Sep 12, 2025" at bounding box center [288, 384] width 435 height 17
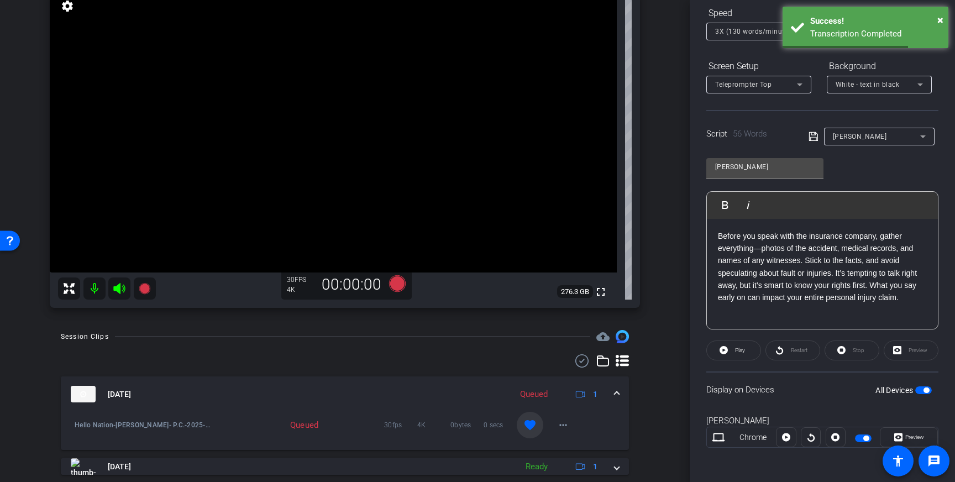
click at [455, 377] on mat-expansion-panel-header "Sep 12, 2025 Queued 1" at bounding box center [345, 393] width 568 height 35
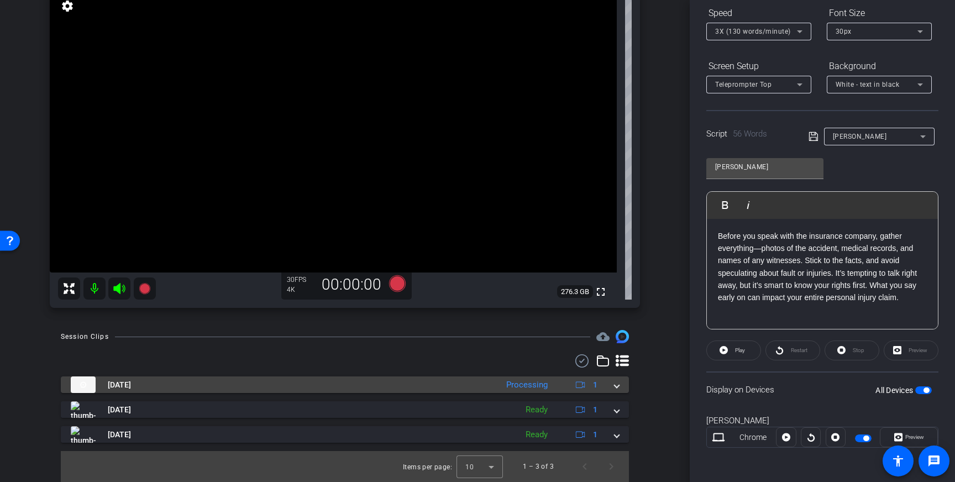
click at [190, 381] on mat-panel-title "Sep 12, 2025" at bounding box center [281, 384] width 421 height 17
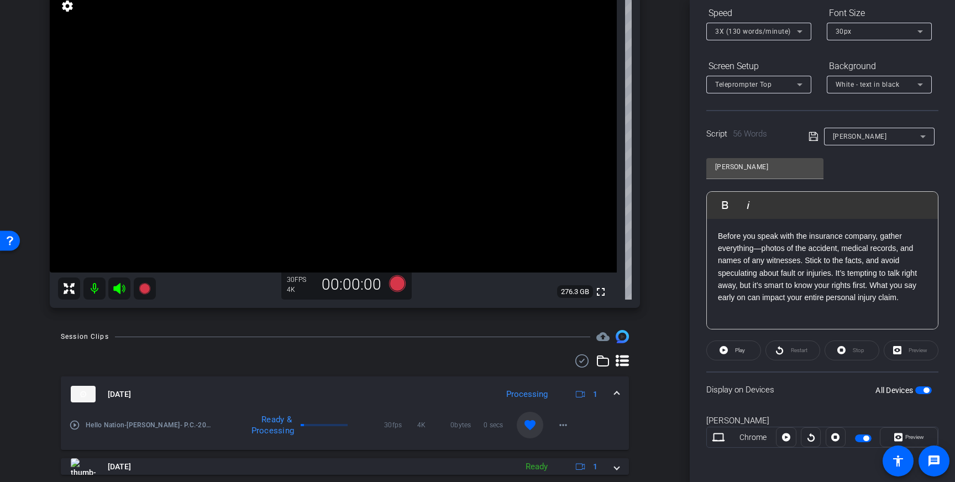
click at [72, 431] on mat-icon "play_circle_outline" at bounding box center [74, 425] width 11 height 11
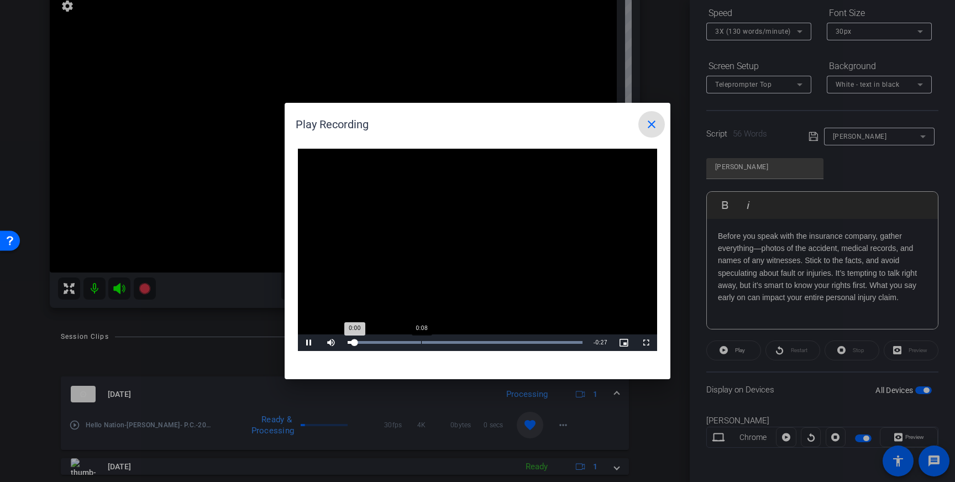
click at [421, 338] on div "Loaded : 100.00% 0:08 0:00" at bounding box center [465, 342] width 246 height 17
click at [658, 122] on mat-icon "close" at bounding box center [651, 124] width 13 height 13
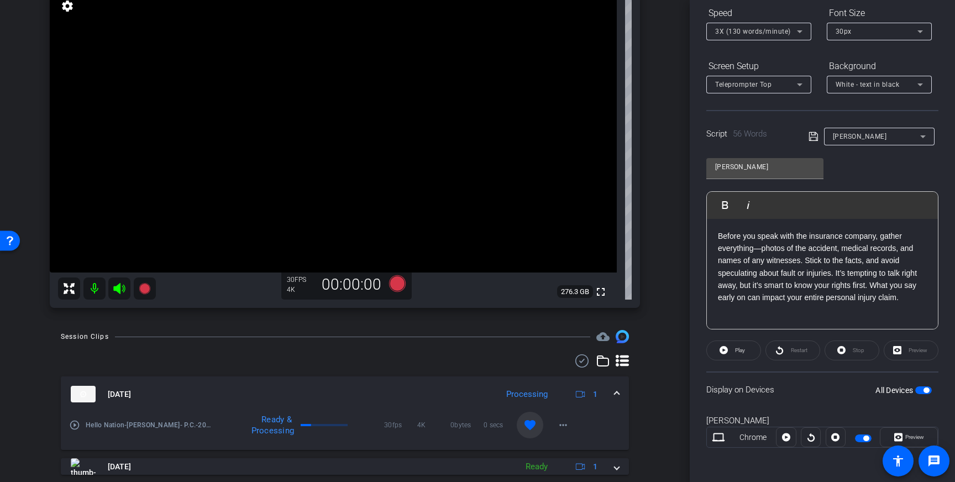
click at [622, 395] on mat-expansion-panel-header "Sep 12, 2025 Processing 1" at bounding box center [345, 393] width 568 height 35
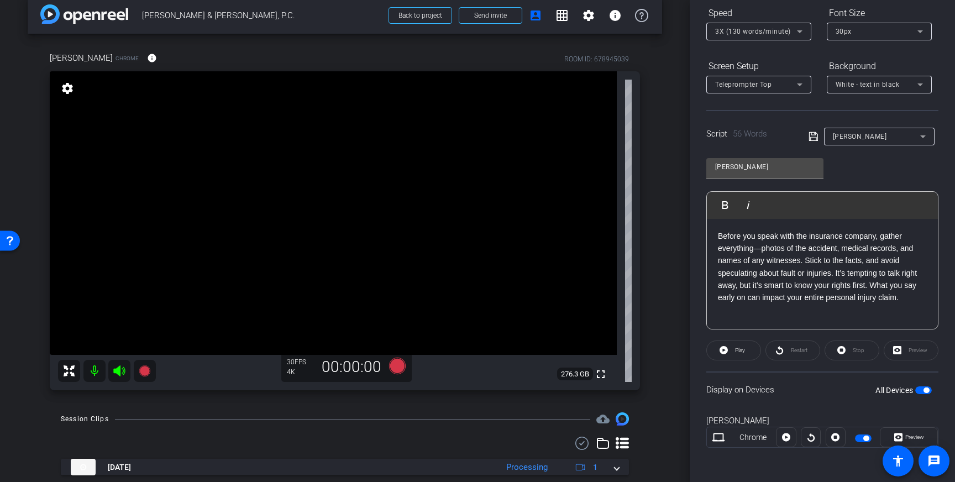
scroll to position [5, 0]
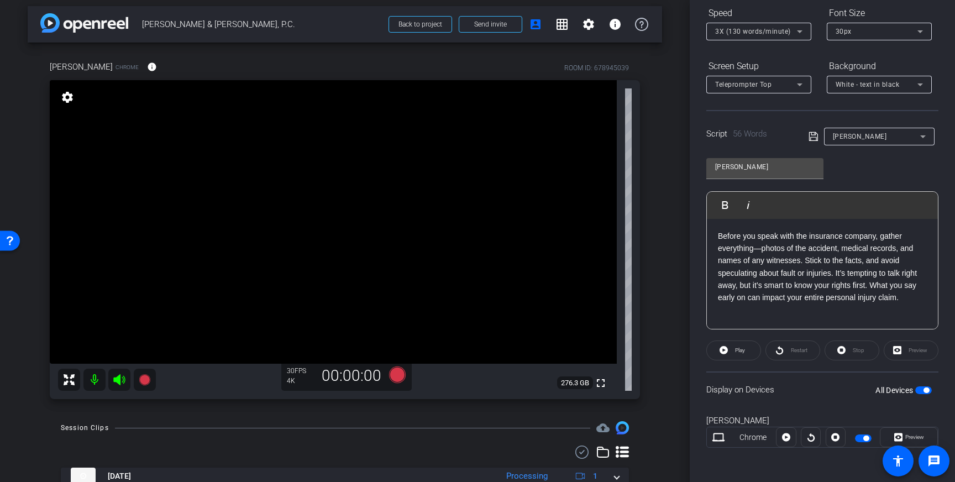
drag, startPoint x: 328, startPoint y: 190, endPoint x: 326, endPoint y: 200, distance: 9.5
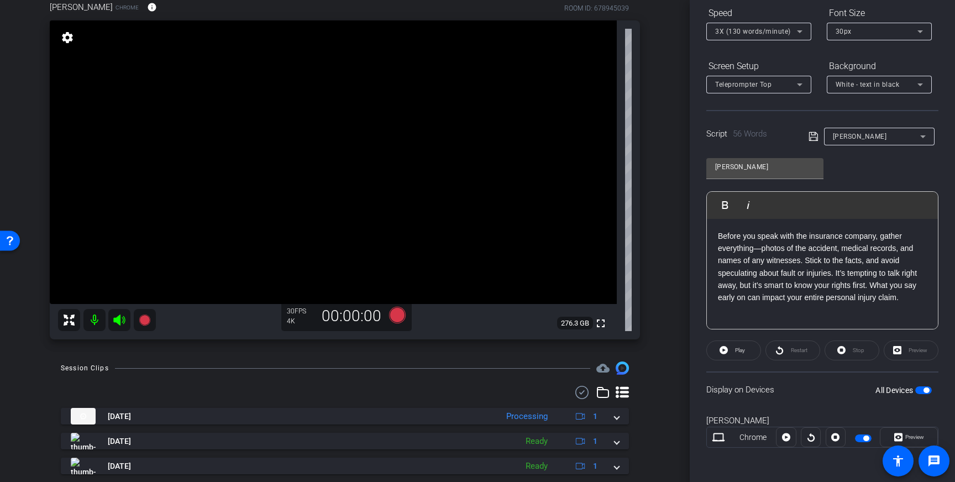
scroll to position [66, 0]
click at [399, 312] on icon at bounding box center [397, 313] width 17 height 17
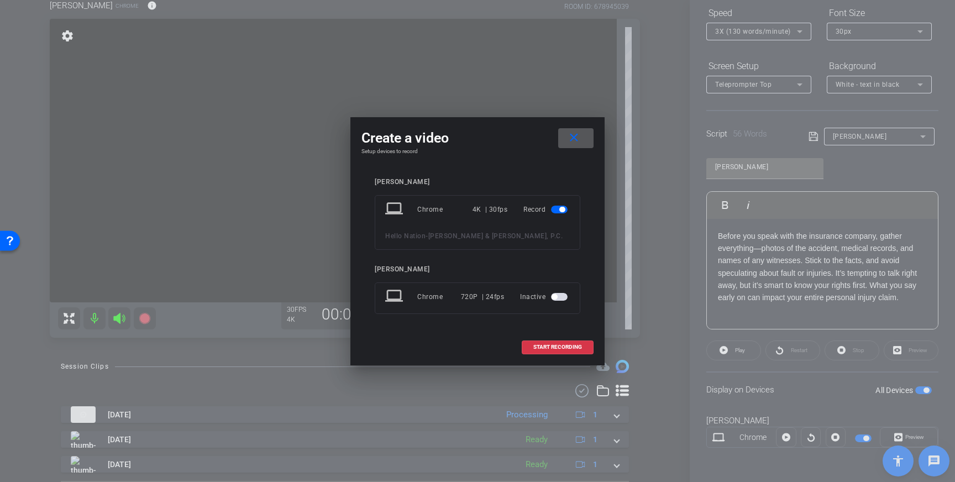
click at [544, 341] on span at bounding box center [557, 347] width 71 height 27
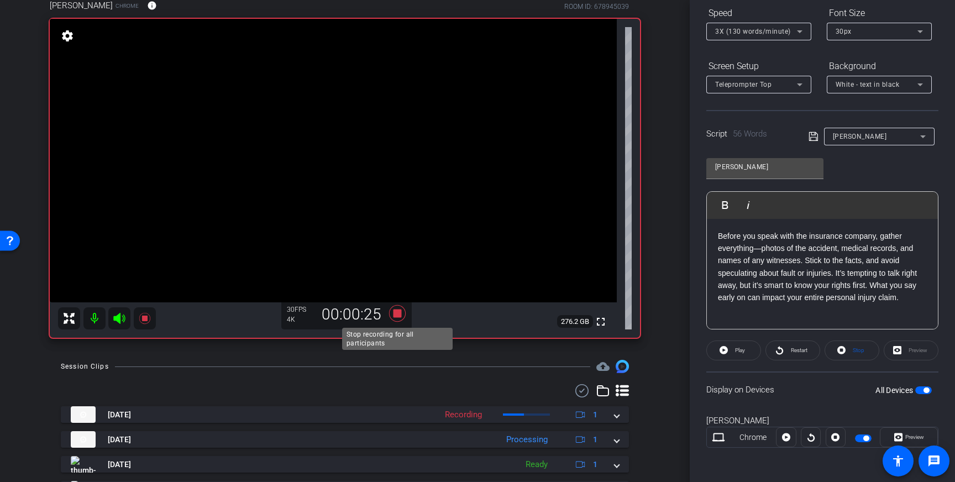
click at [395, 316] on icon at bounding box center [397, 313] width 17 height 17
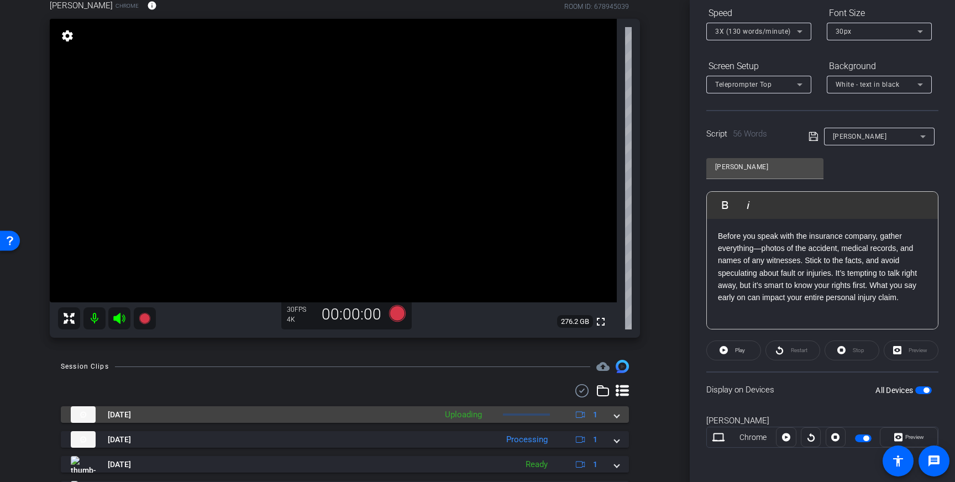
click at [621, 414] on mat-expansion-panel-header "Sep 12, 2025 Uploading 1" at bounding box center [345, 414] width 568 height 17
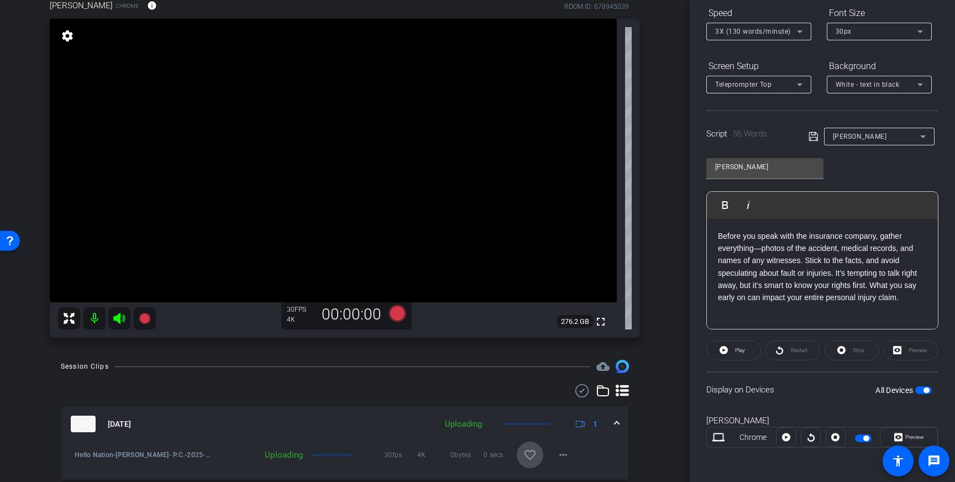
click at [519, 453] on span at bounding box center [530, 455] width 27 height 27
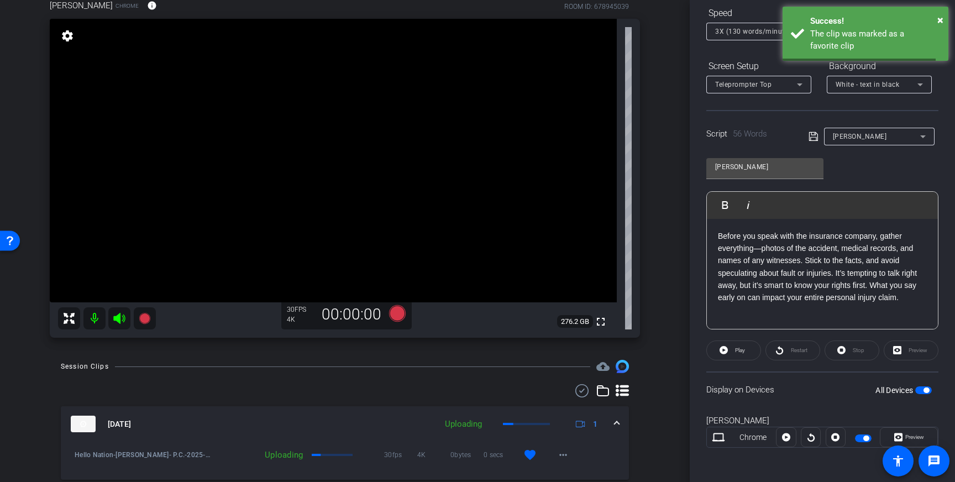
click at [622, 424] on mat-expansion-panel-header "Sep 12, 2025 Uploading 1" at bounding box center [345, 423] width 568 height 35
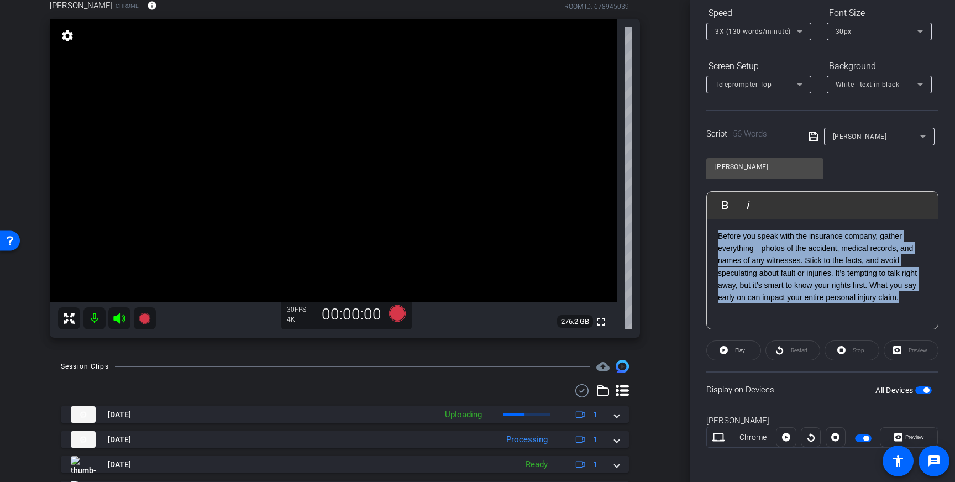
drag, startPoint x: 904, startPoint y: 297, endPoint x: 704, endPoint y: 233, distance: 209.6
click at [704, 233] on div "Participants Teleprompter Adjustments settings Louis Voss flip Director Everyon…" at bounding box center [822, 241] width 265 height 482
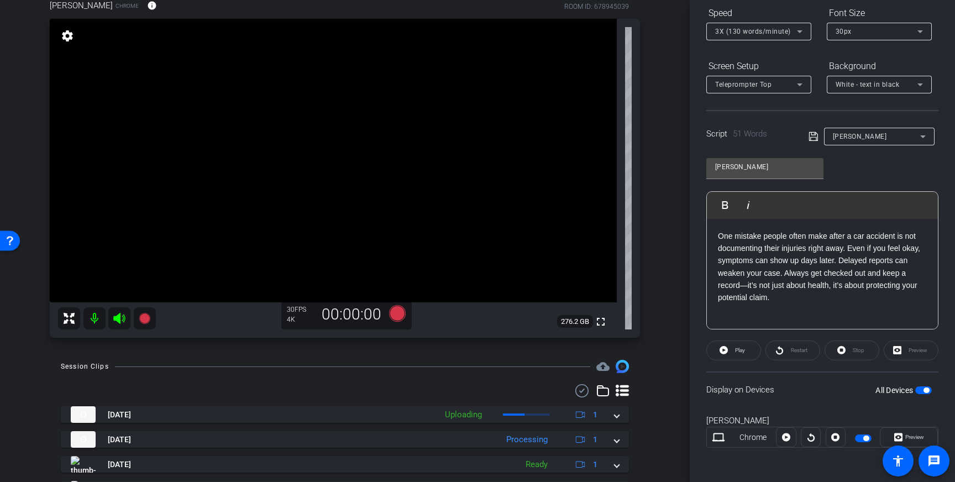
drag, startPoint x: 814, startPoint y: 138, endPoint x: 825, endPoint y: 155, distance: 20.1
click at [815, 138] on icon at bounding box center [814, 136] width 10 height 13
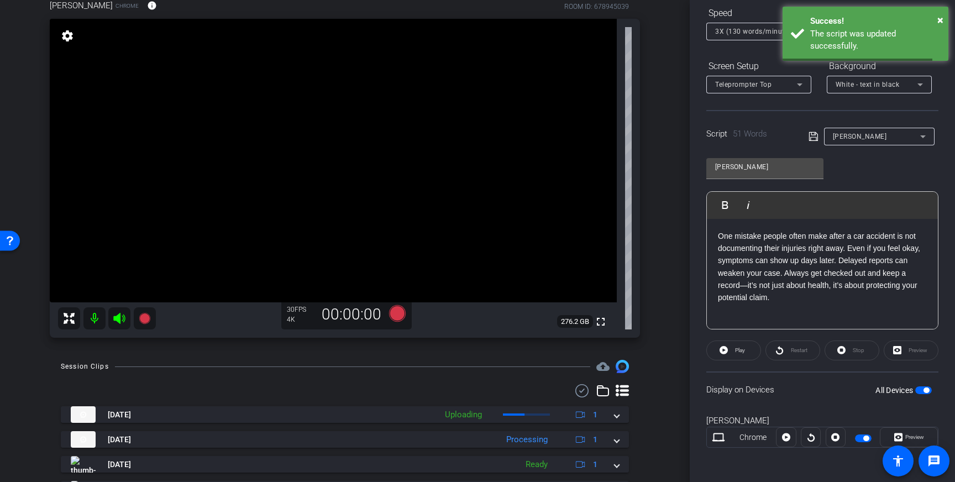
click at [923, 388] on span "button" at bounding box center [923, 390] width 17 height 8
click at [924, 390] on span "button" at bounding box center [923, 390] width 17 height 8
click at [811, 138] on icon at bounding box center [814, 136] width 10 height 13
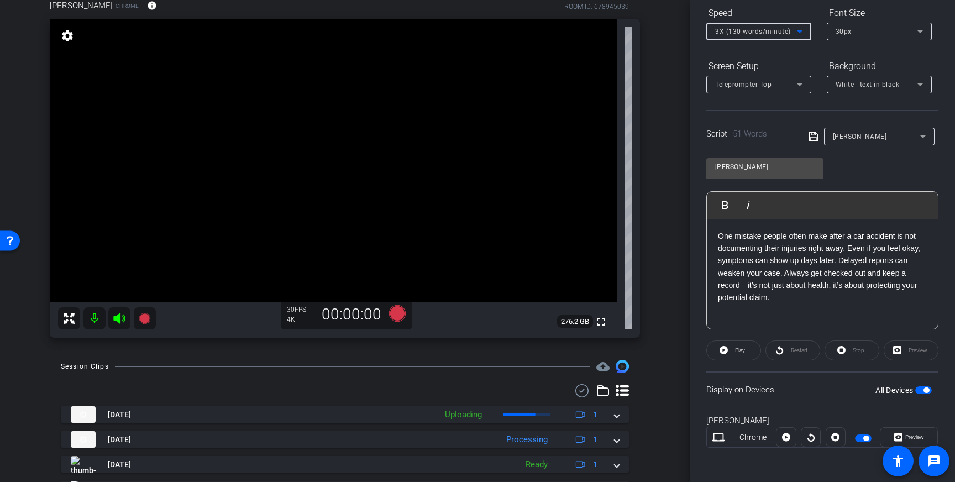
click at [803, 34] on icon at bounding box center [799, 31] width 13 height 13
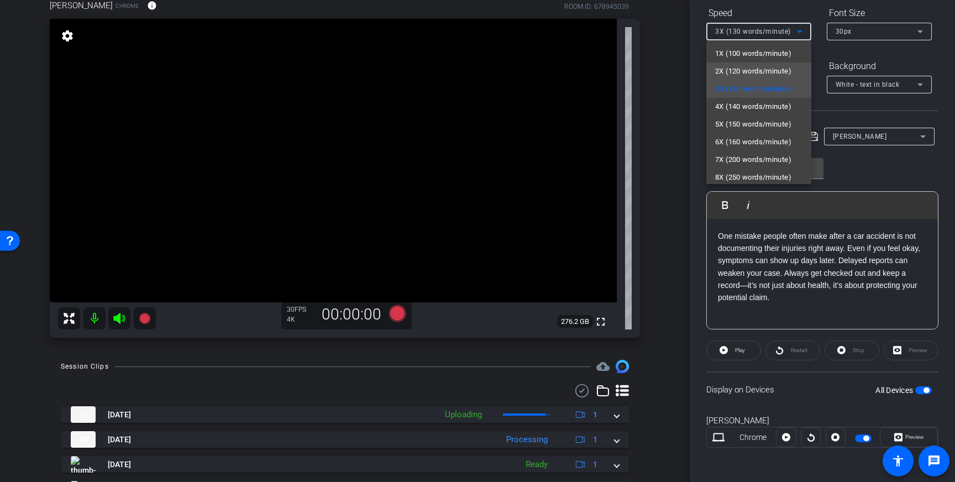
click at [752, 73] on span "2X (120 words/minute)" at bounding box center [753, 71] width 76 height 13
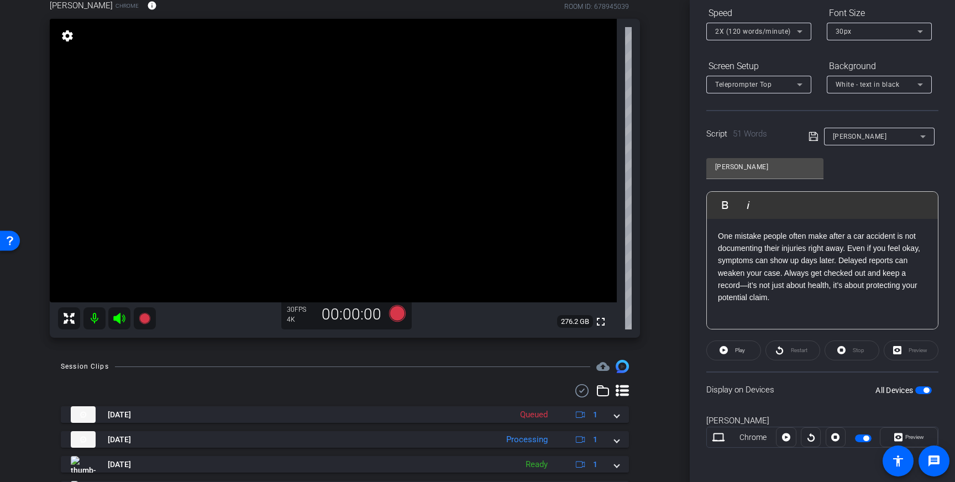
click at [813, 138] on icon at bounding box center [814, 136] width 10 height 13
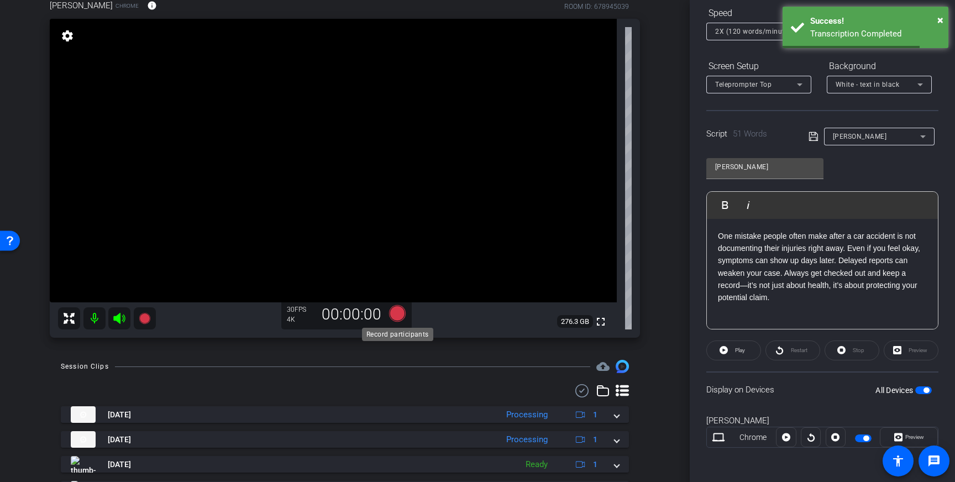
click at [397, 315] on icon at bounding box center [397, 313] width 17 height 17
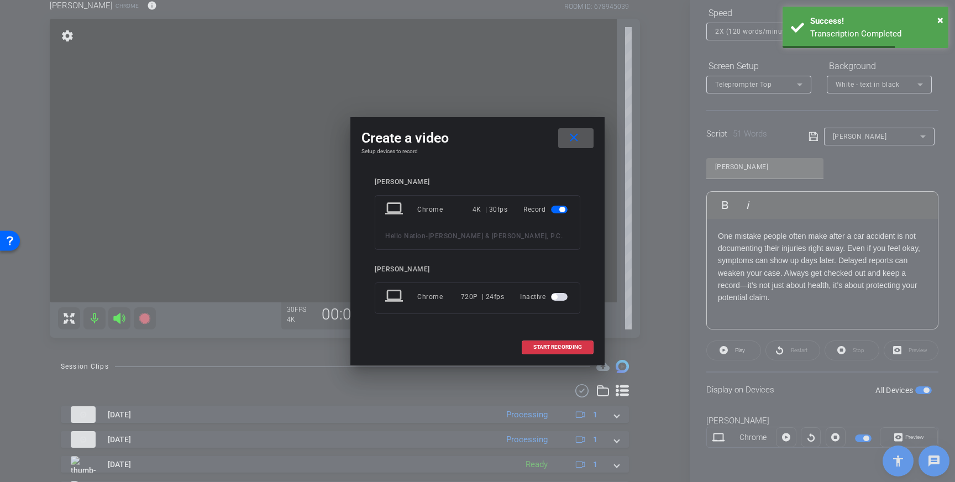
drag, startPoint x: 559, startPoint y: 347, endPoint x: 604, endPoint y: 321, distance: 52.0
click at [559, 347] on span "START RECORDING" at bounding box center [557, 347] width 49 height 6
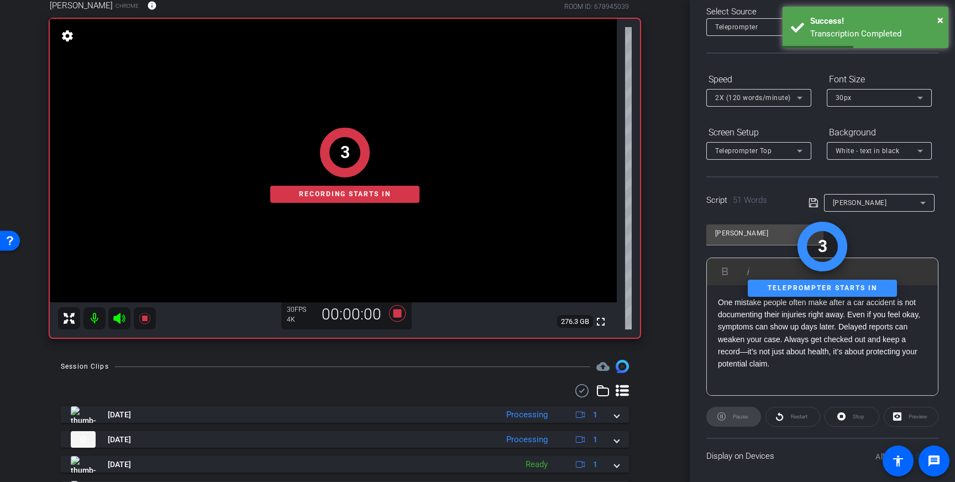
scroll to position [0, 0]
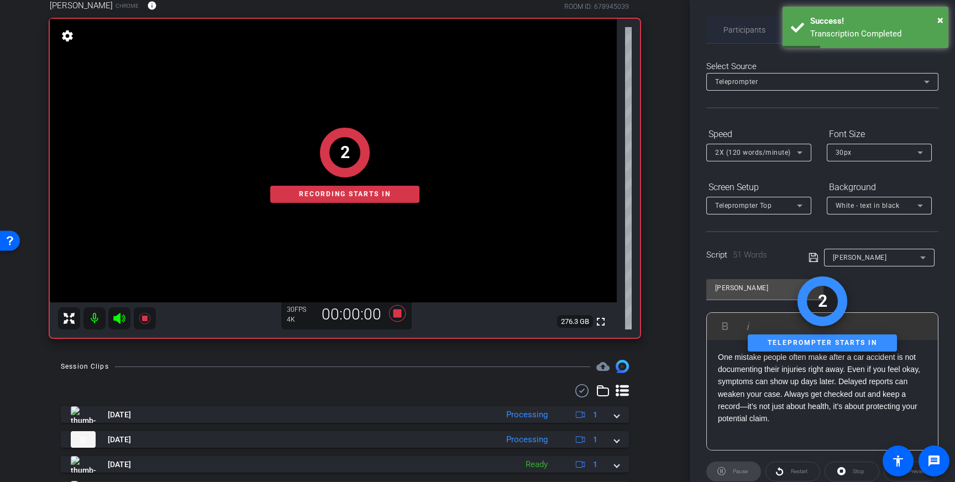
click at [731, 31] on span "Participants" at bounding box center [745, 30] width 42 height 8
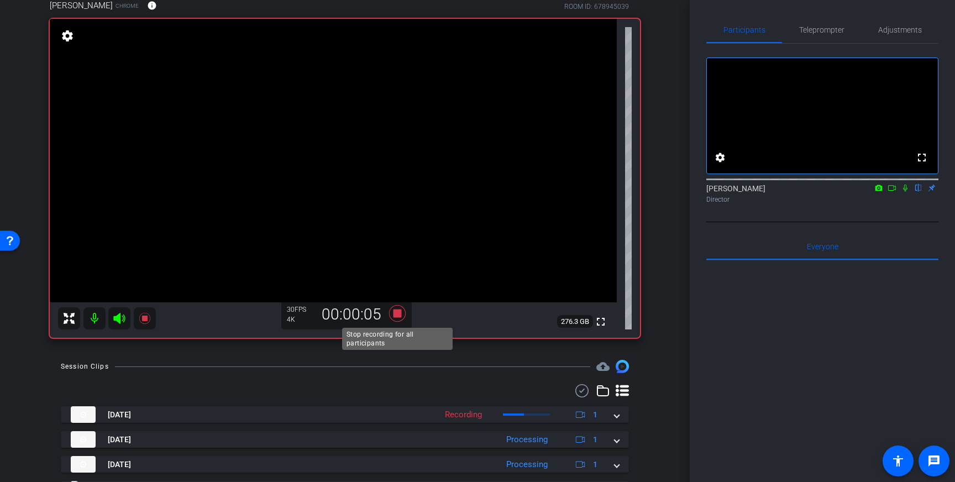
click at [399, 312] on icon at bounding box center [397, 313] width 17 height 17
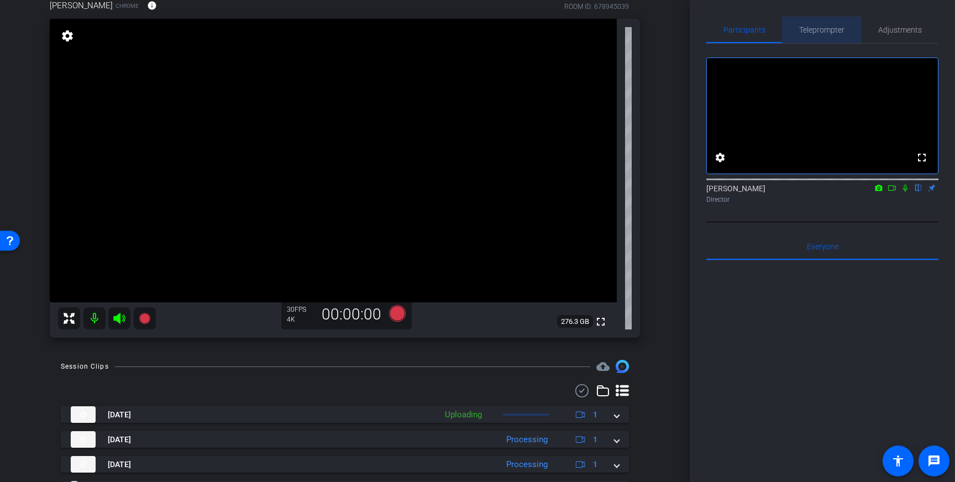
click at [823, 30] on span "Teleprompter" at bounding box center [821, 30] width 45 height 8
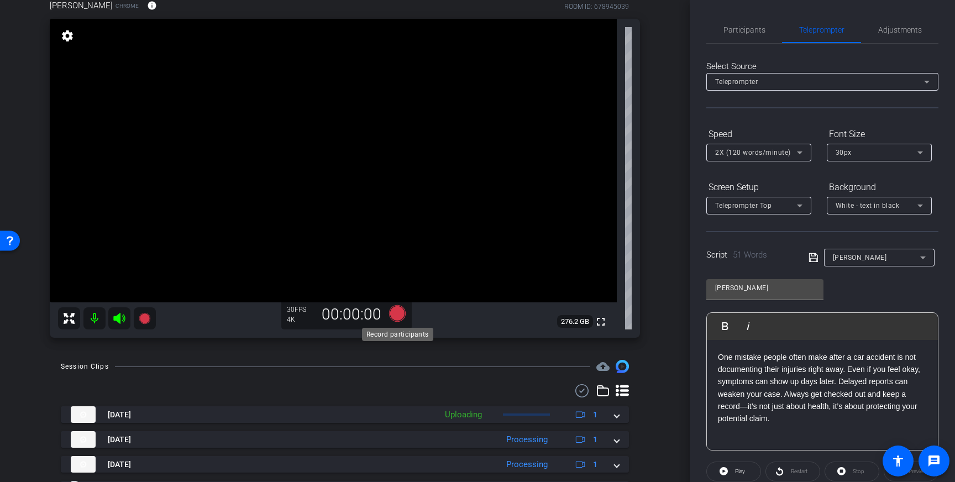
click at [396, 311] on icon at bounding box center [397, 313] width 17 height 17
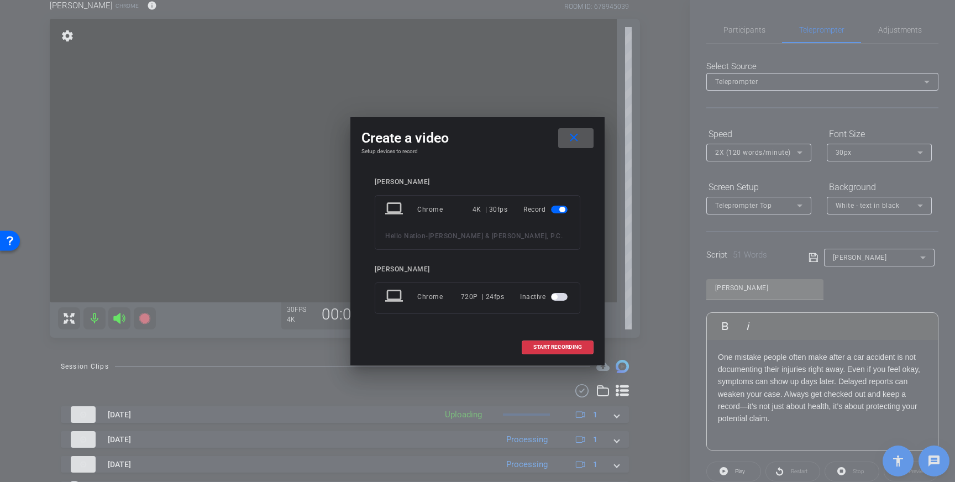
click at [574, 141] on mat-icon "close" at bounding box center [574, 138] width 14 height 14
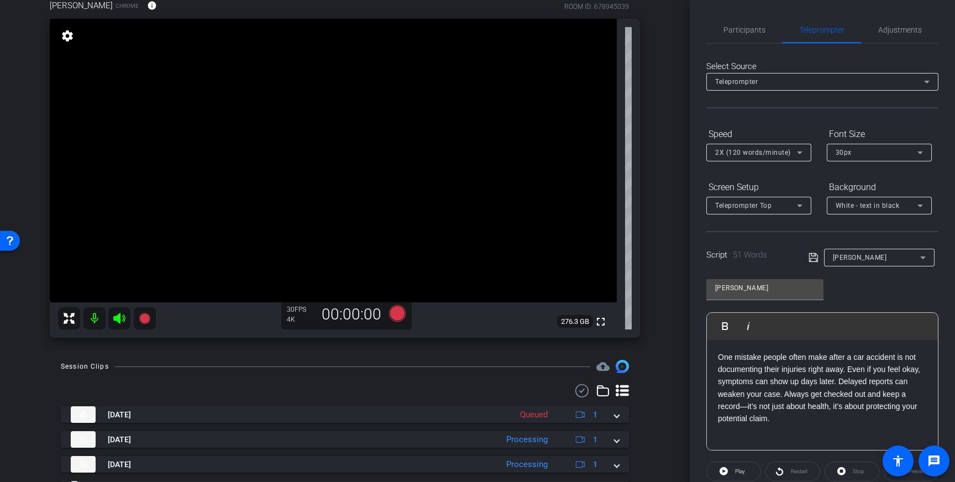
scroll to position [70, 0]
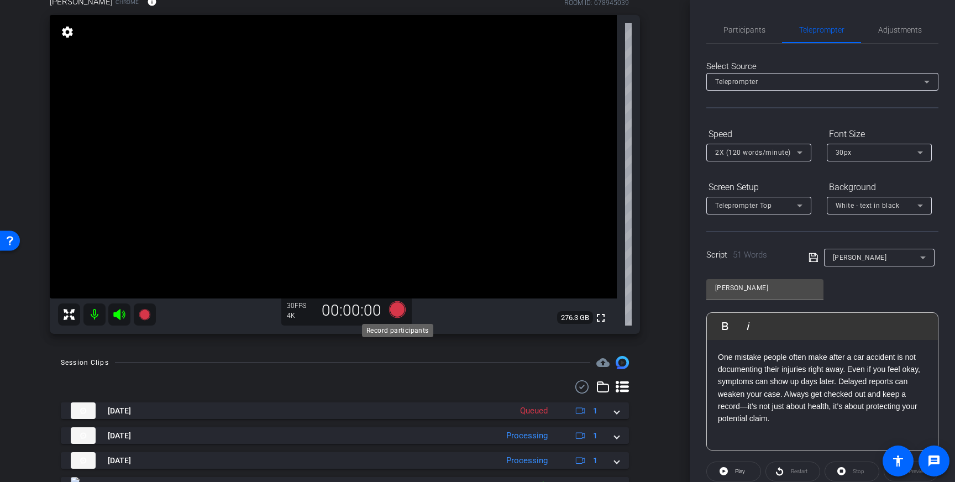
click at [396, 310] on icon at bounding box center [397, 309] width 17 height 17
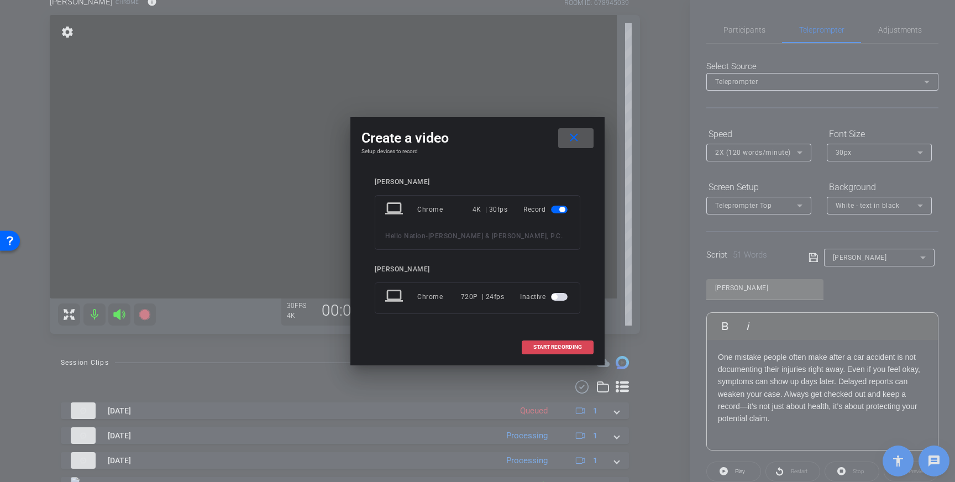
click at [543, 344] on span "START RECORDING" at bounding box center [557, 347] width 49 height 6
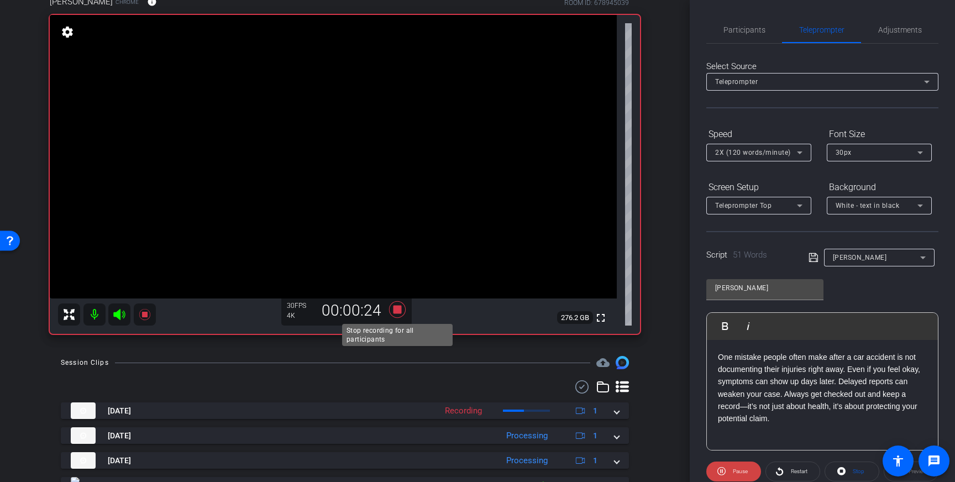
click at [401, 308] on icon at bounding box center [397, 309] width 17 height 17
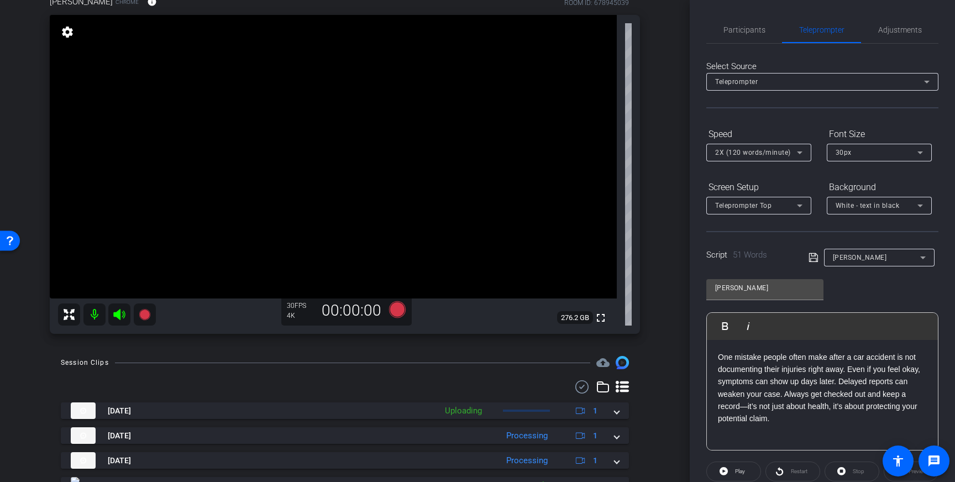
scroll to position [121, 0]
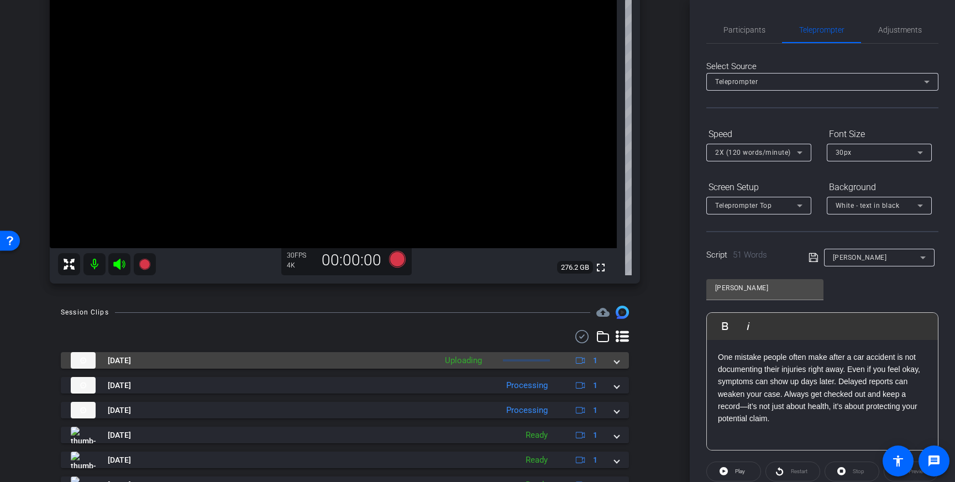
click at [618, 362] on span at bounding box center [617, 361] width 4 height 12
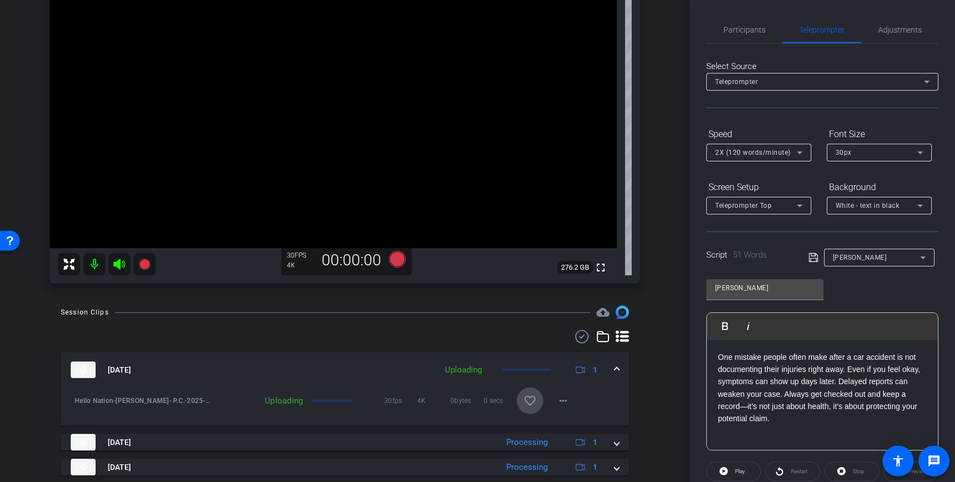
click at [530, 401] on mat-icon "favorite_border" at bounding box center [529, 400] width 13 height 13
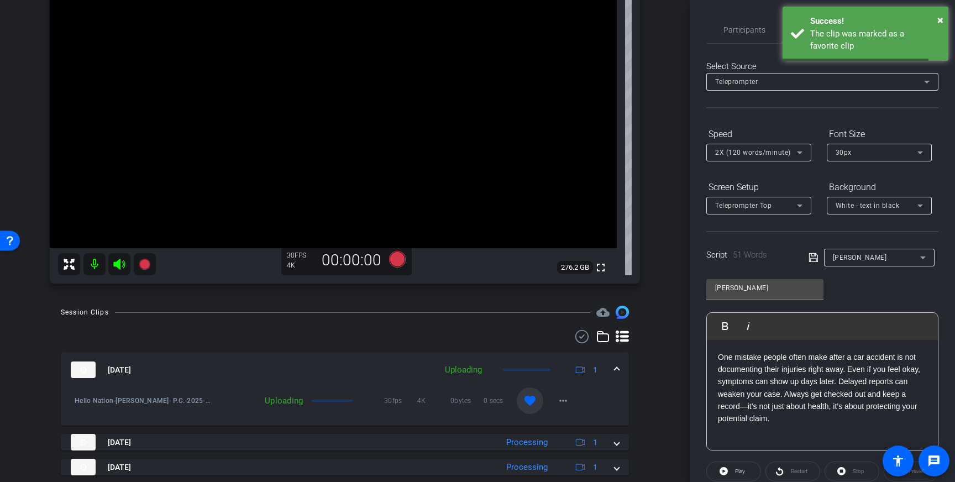
click at [619, 369] on span at bounding box center [617, 370] width 4 height 12
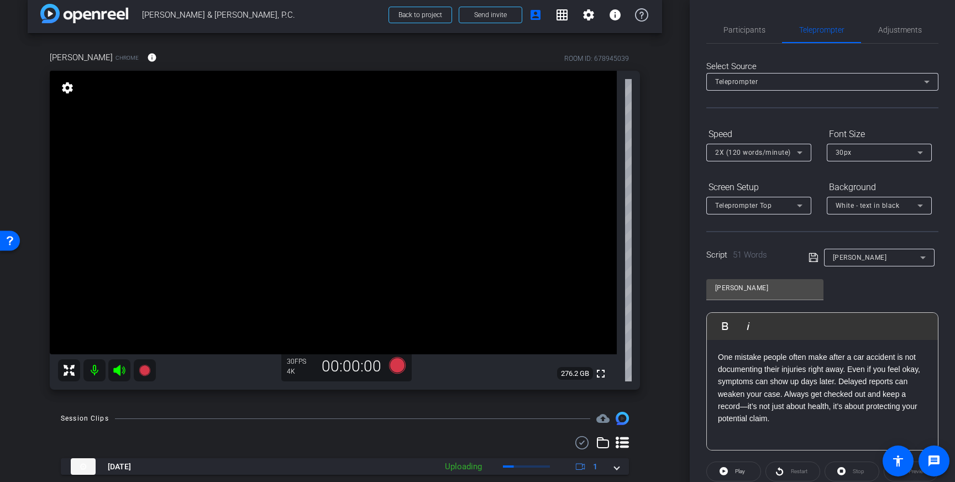
scroll to position [13, 0]
click at [392, 364] on icon at bounding box center [397, 366] width 17 height 17
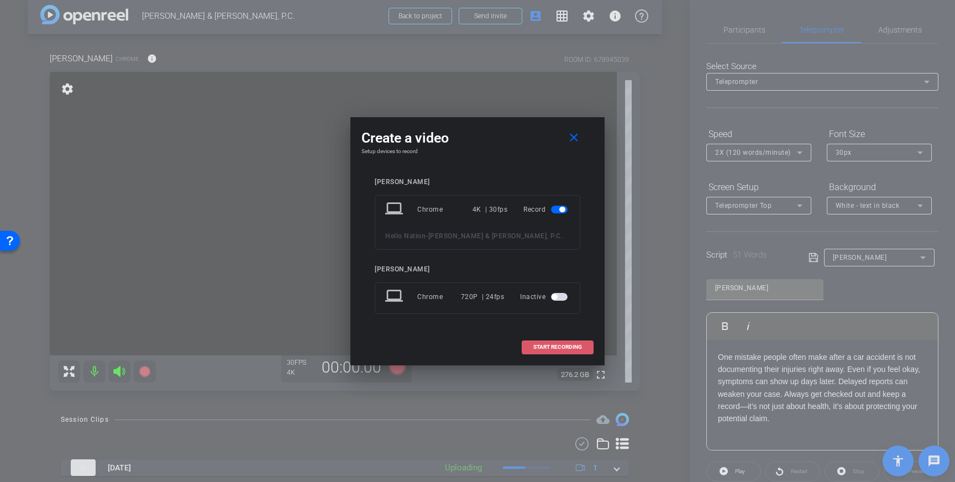
click at [551, 345] on span "START RECORDING" at bounding box center [557, 347] width 49 height 6
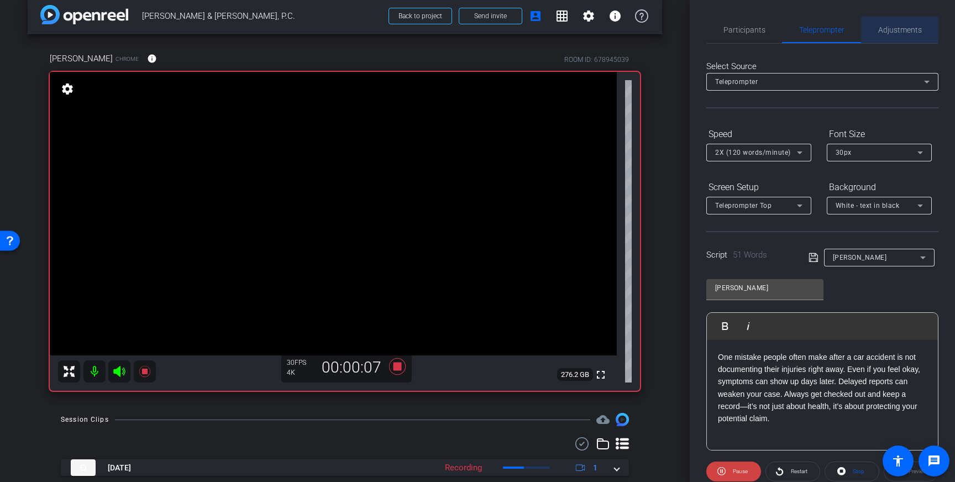
click at [896, 26] on span "Adjustments" at bounding box center [900, 30] width 44 height 8
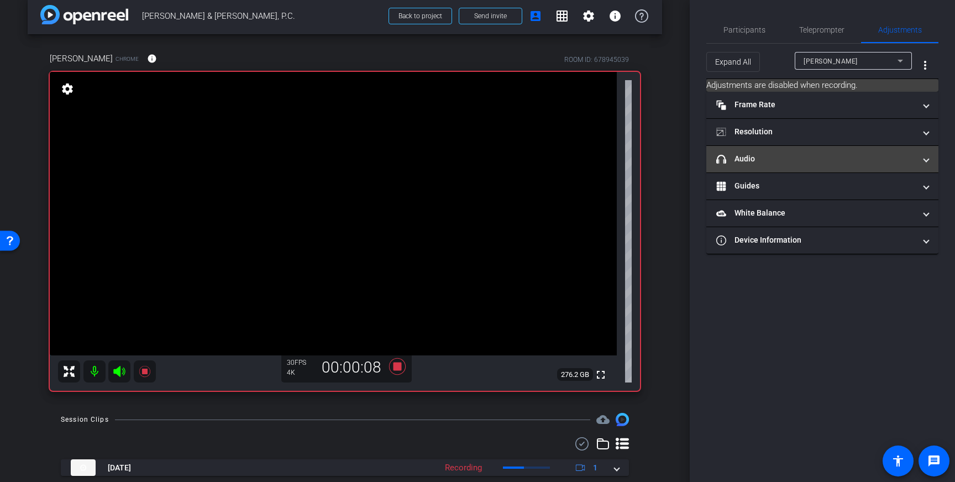
click at [860, 154] on mat-panel-title "headphone icon Audio" at bounding box center [815, 159] width 199 height 12
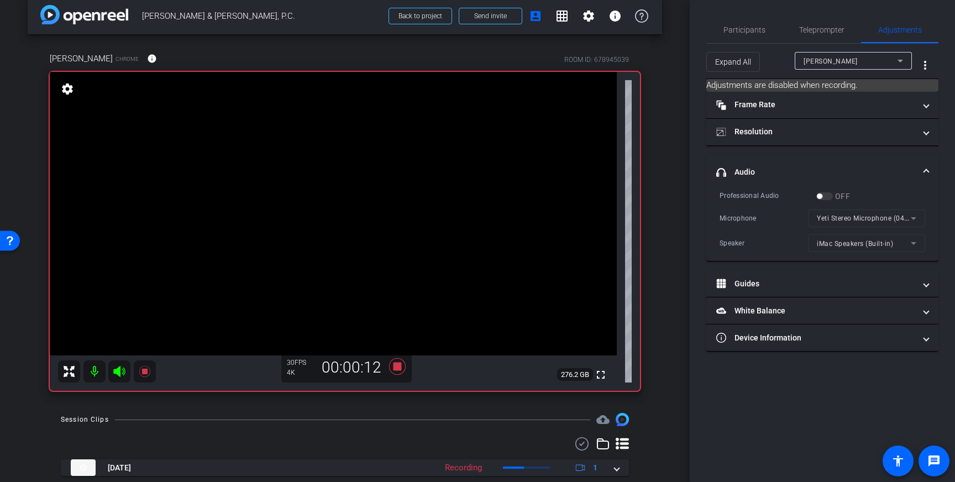
click at [928, 171] on span at bounding box center [926, 172] width 4 height 12
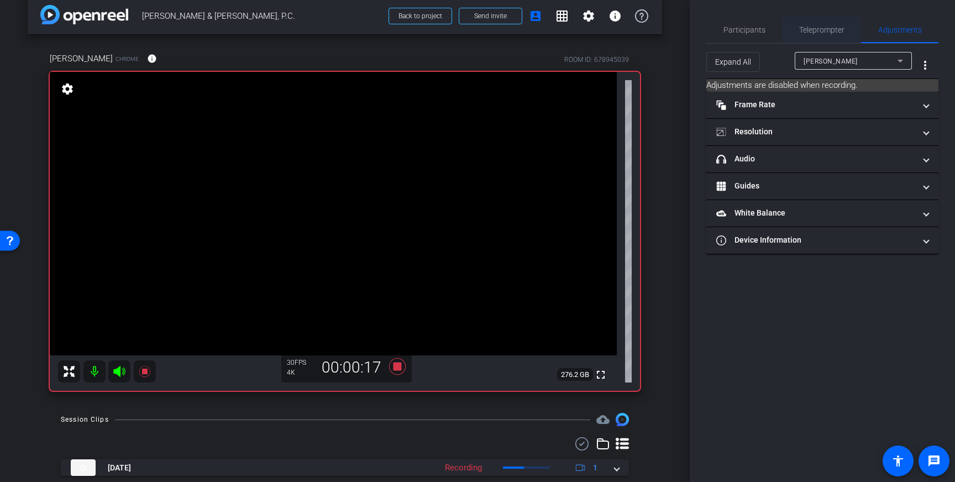
click at [834, 33] on span "Teleprompter" at bounding box center [821, 30] width 45 height 8
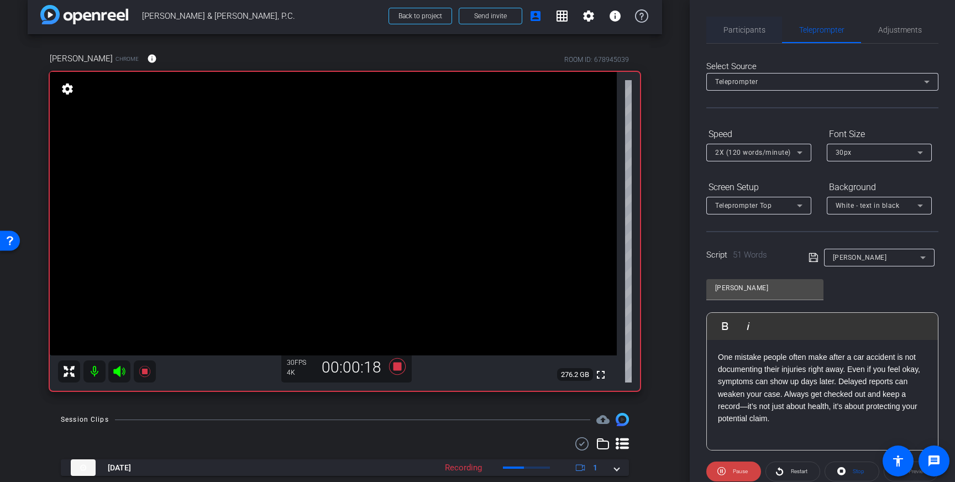
click at [732, 19] on span "Participants" at bounding box center [745, 30] width 42 height 27
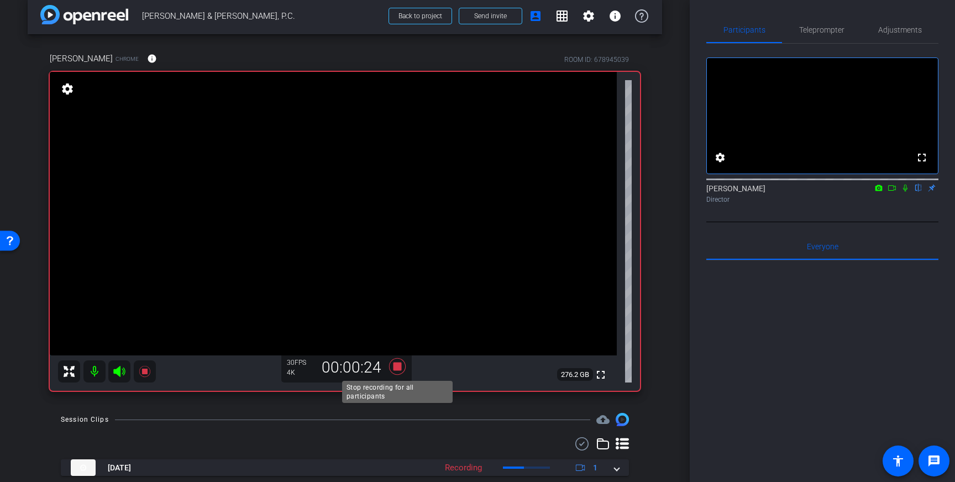
click at [399, 366] on icon at bounding box center [397, 366] width 17 height 17
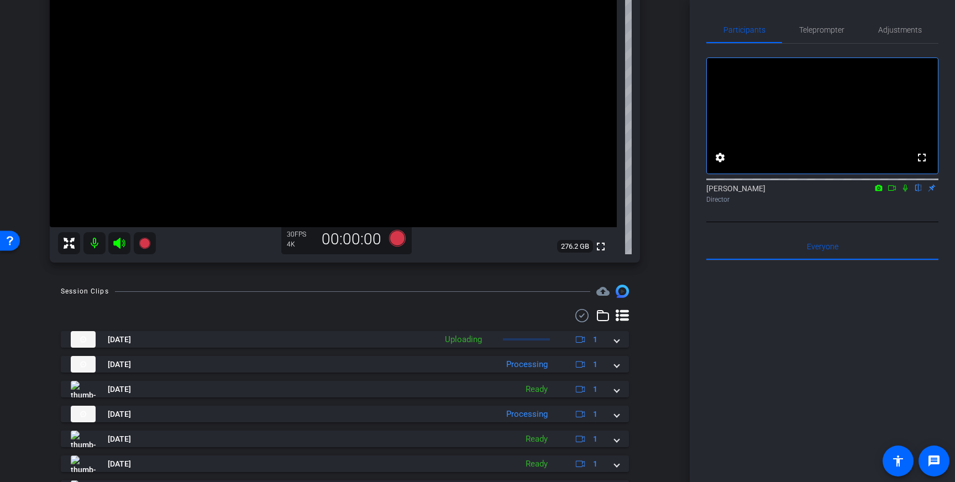
scroll to position [146, 0]
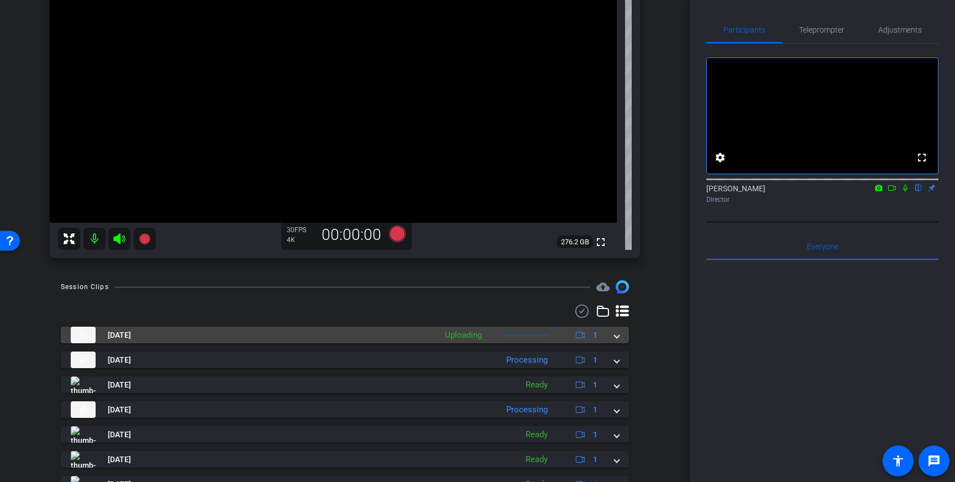
click at [615, 336] on span at bounding box center [617, 335] width 4 height 12
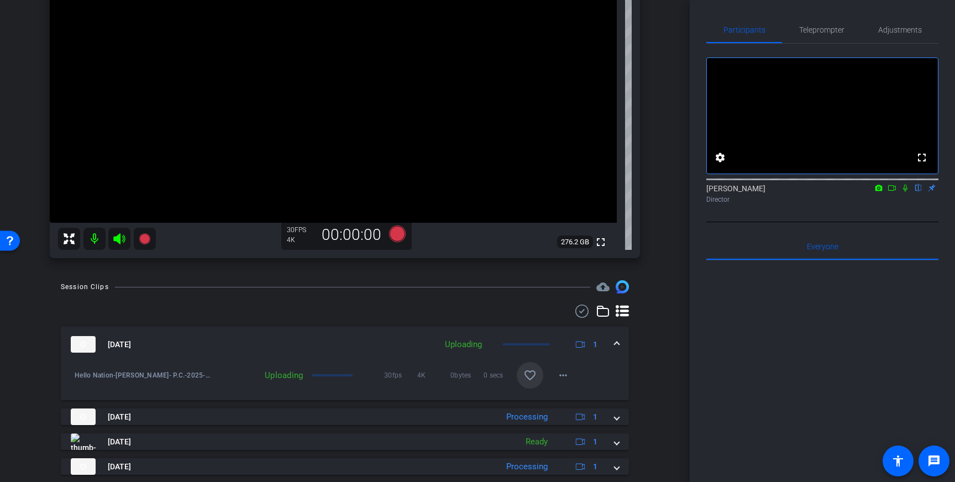
click at [521, 379] on span at bounding box center [530, 375] width 27 height 27
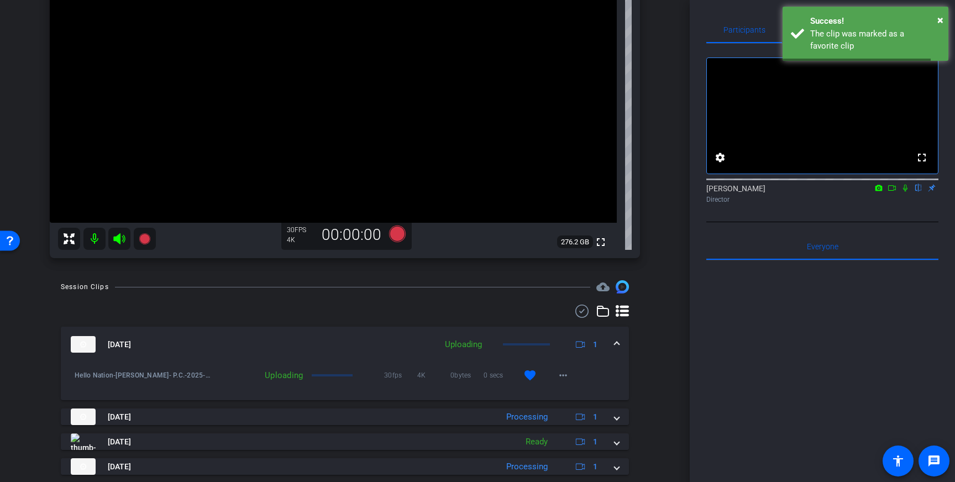
click at [615, 349] on span at bounding box center [617, 345] width 4 height 12
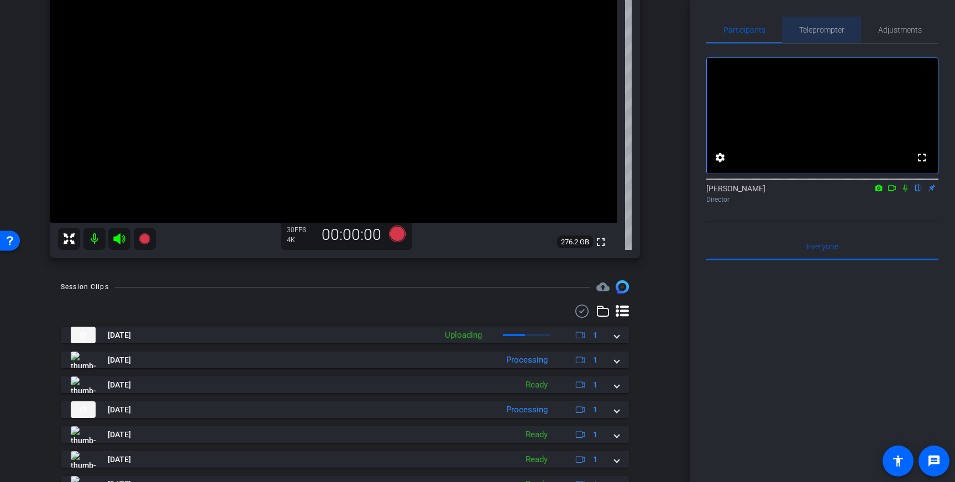
click at [831, 34] on span "Teleprompter" at bounding box center [821, 30] width 45 height 8
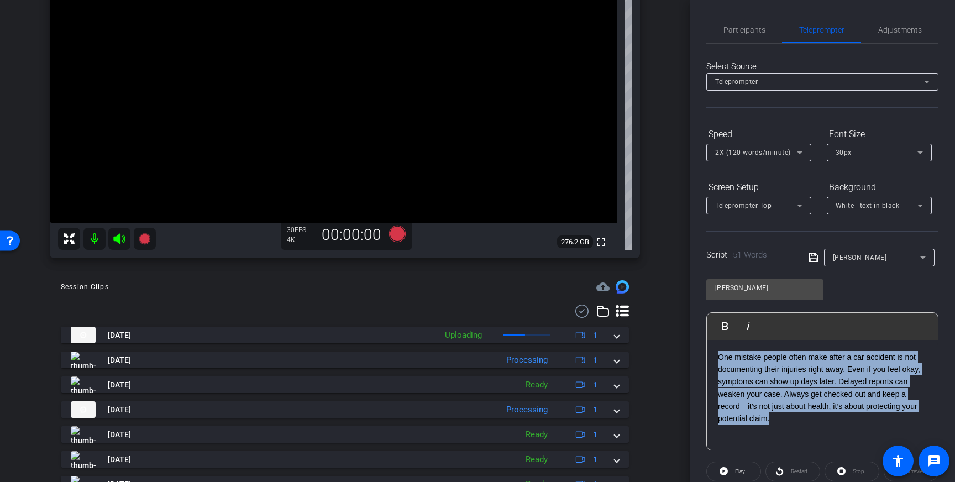
drag, startPoint x: 774, startPoint y: 430, endPoint x: 702, endPoint y: 340, distance: 115.6
click at [702, 340] on div "Participants Teleprompter Adjustments settings Louis Voss flip Director Everyon…" at bounding box center [822, 241] width 265 height 482
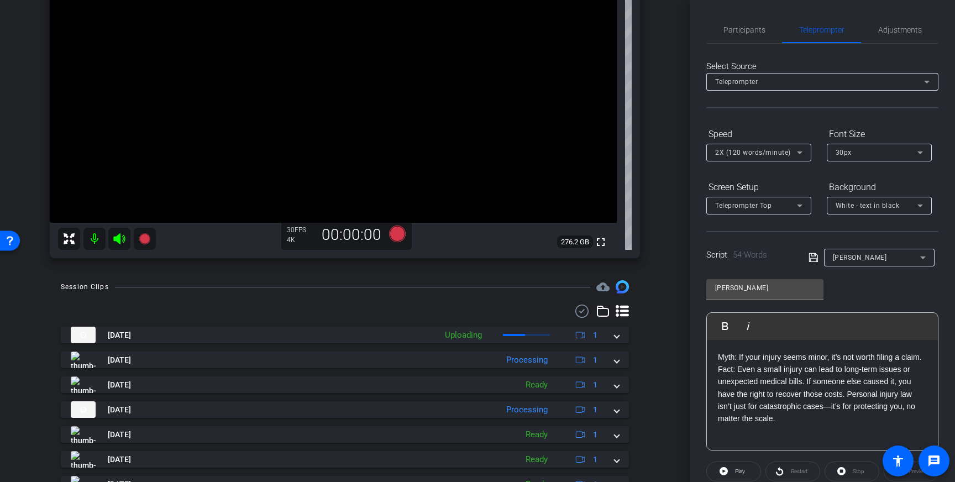
click at [813, 255] on icon at bounding box center [814, 257] width 10 height 13
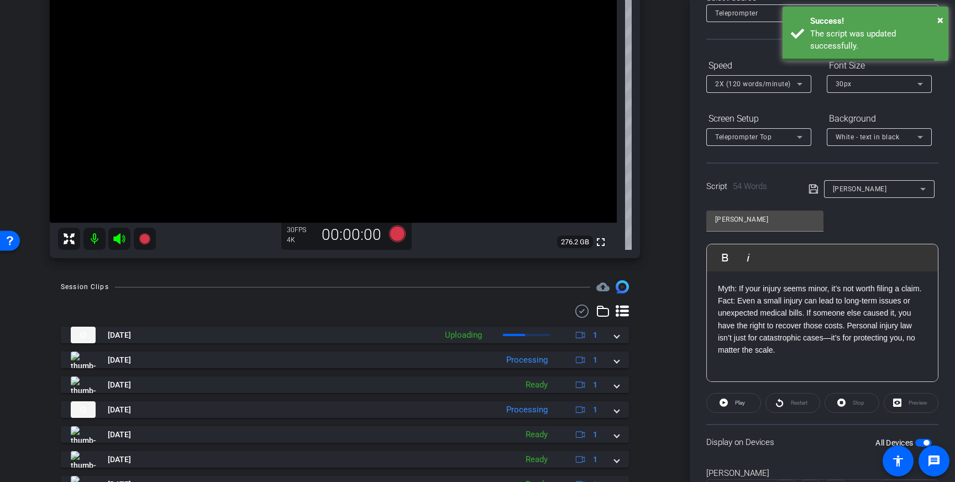
scroll to position [122, 0]
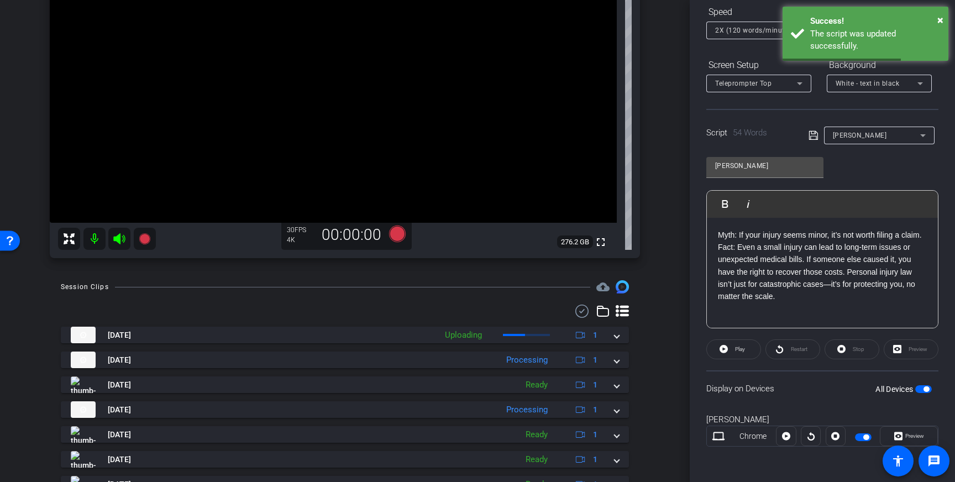
click at [925, 389] on span "button" at bounding box center [927, 389] width 6 height 6
click at [925, 389] on span "button" at bounding box center [923, 389] width 17 height 8
click at [811, 137] on icon at bounding box center [814, 135] width 10 height 13
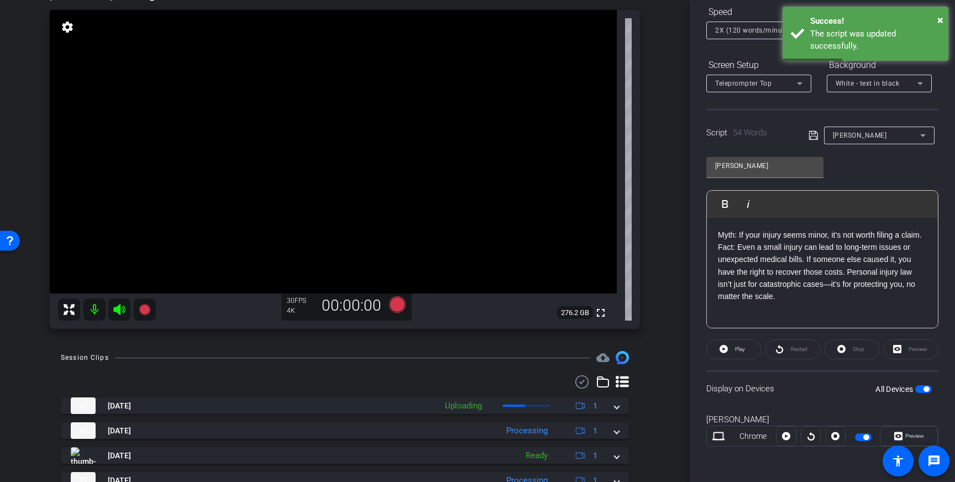
scroll to position [76, 0]
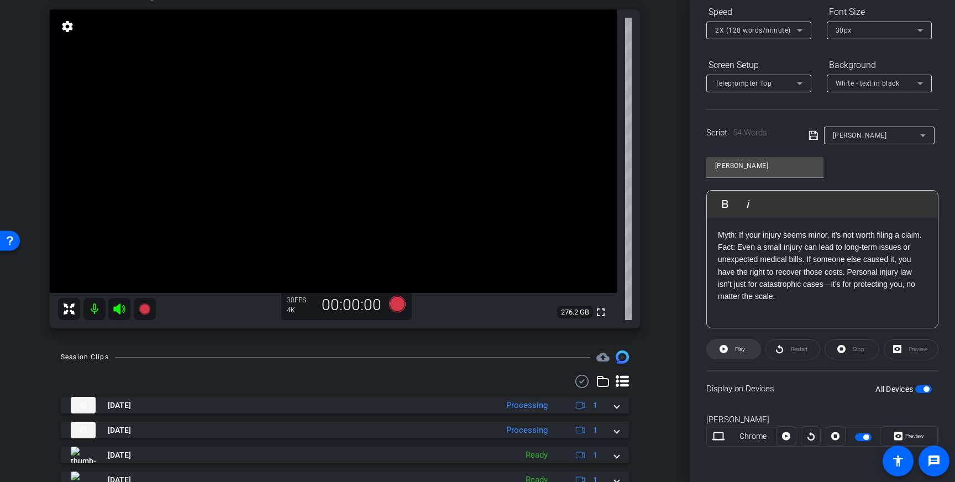
click at [745, 344] on span "Play" at bounding box center [738, 349] width 13 height 15
click at [852, 343] on span "Stop" at bounding box center [857, 349] width 14 height 15
drag, startPoint x: 320, startPoint y: 107, endPoint x: 320, endPoint y: 117, distance: 10.5
click at [395, 300] on icon at bounding box center [397, 303] width 17 height 17
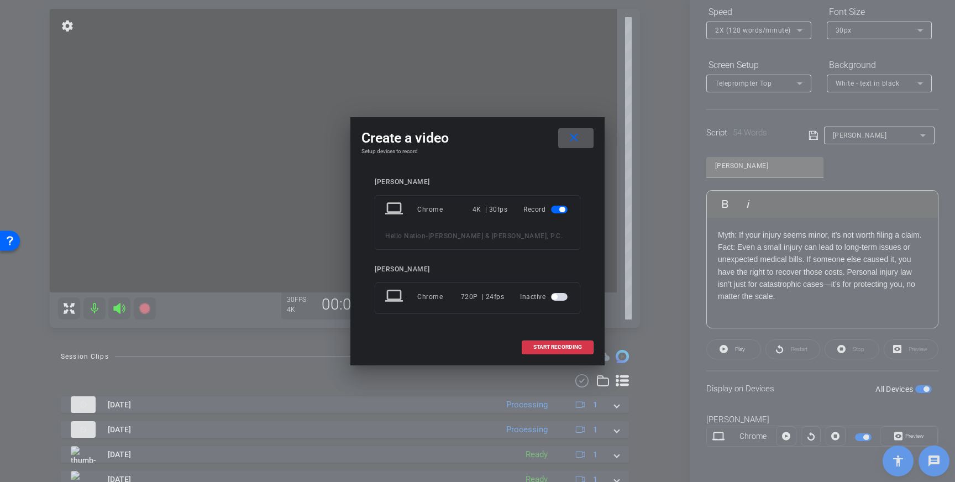
drag, startPoint x: 563, startPoint y: 345, endPoint x: 605, endPoint y: 347, distance: 41.5
click at [564, 345] on span "START RECORDING" at bounding box center [557, 347] width 49 height 6
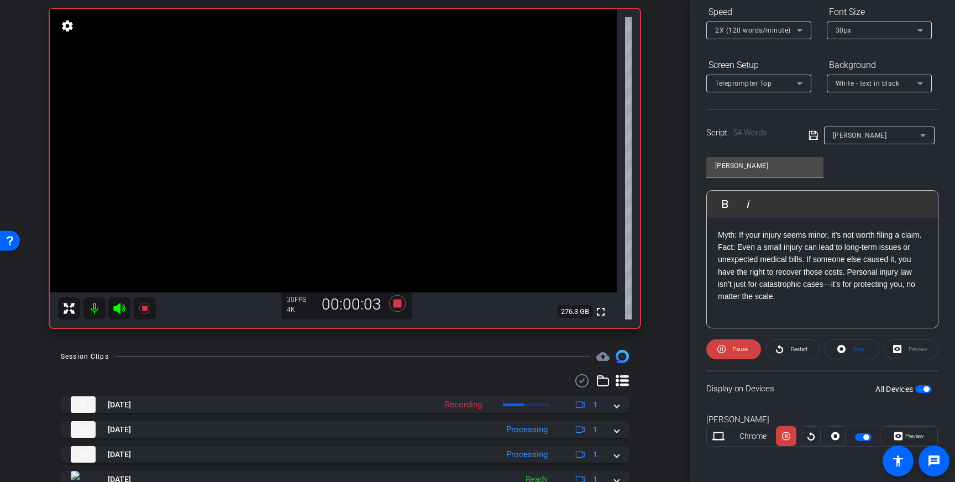
scroll to position [0, 0]
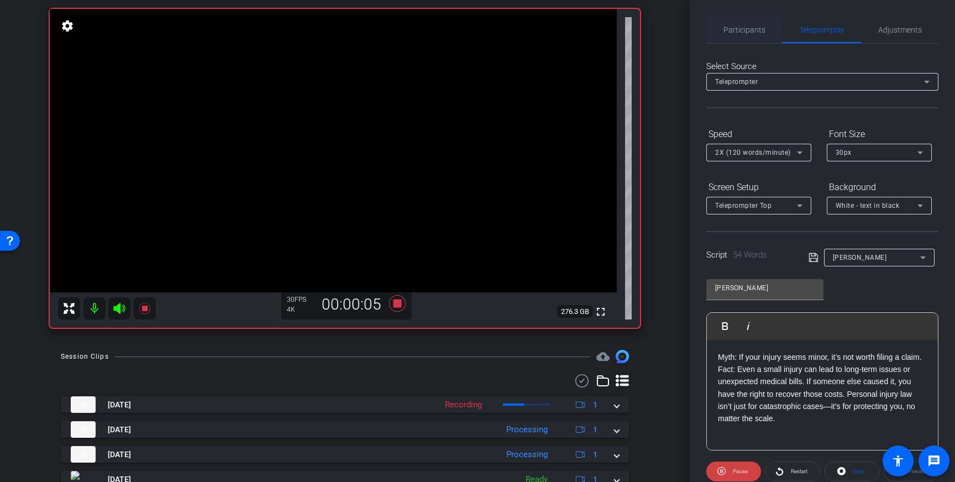
click at [756, 34] on span "Participants" at bounding box center [745, 30] width 42 height 27
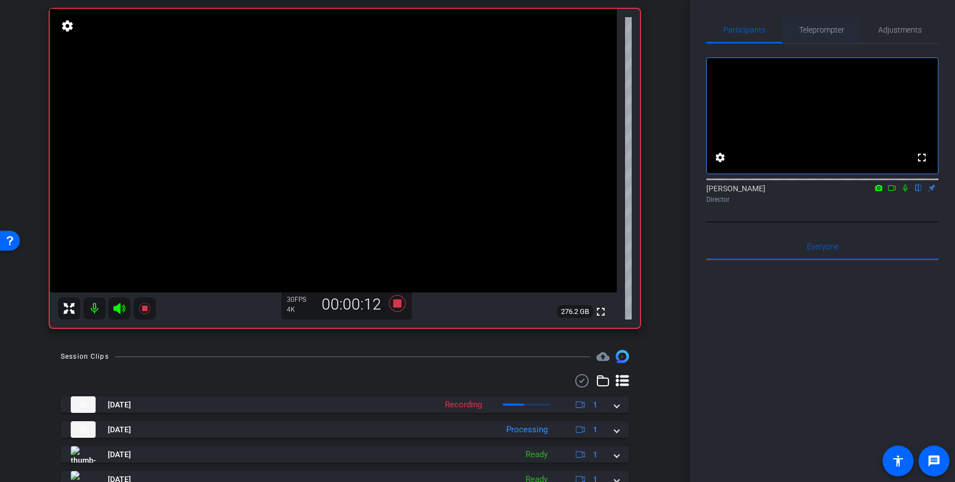
click at [844, 39] on span "Teleprompter" at bounding box center [821, 30] width 45 height 27
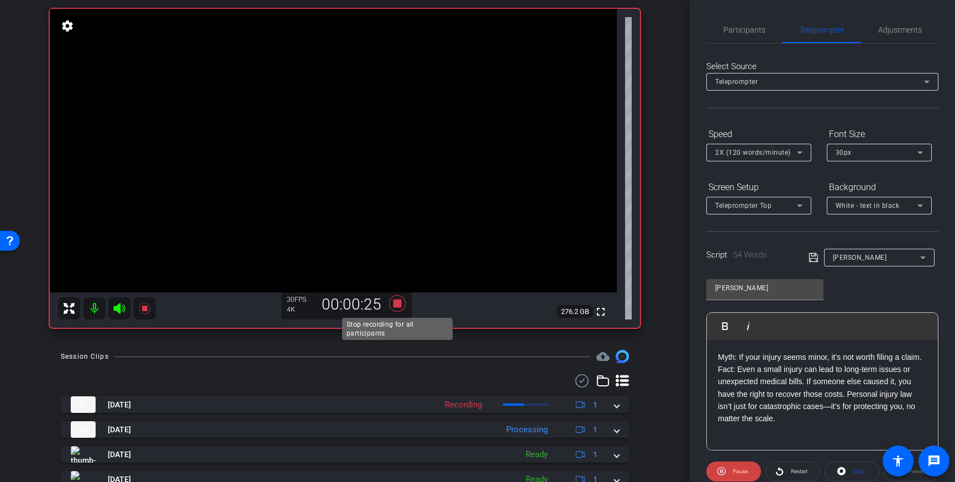
click at [397, 308] on icon at bounding box center [397, 304] width 27 height 20
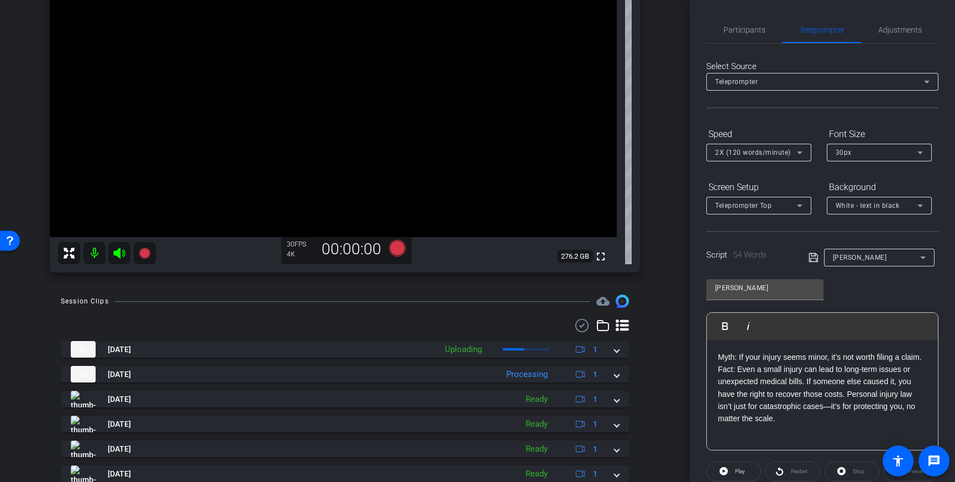
scroll to position [134, 0]
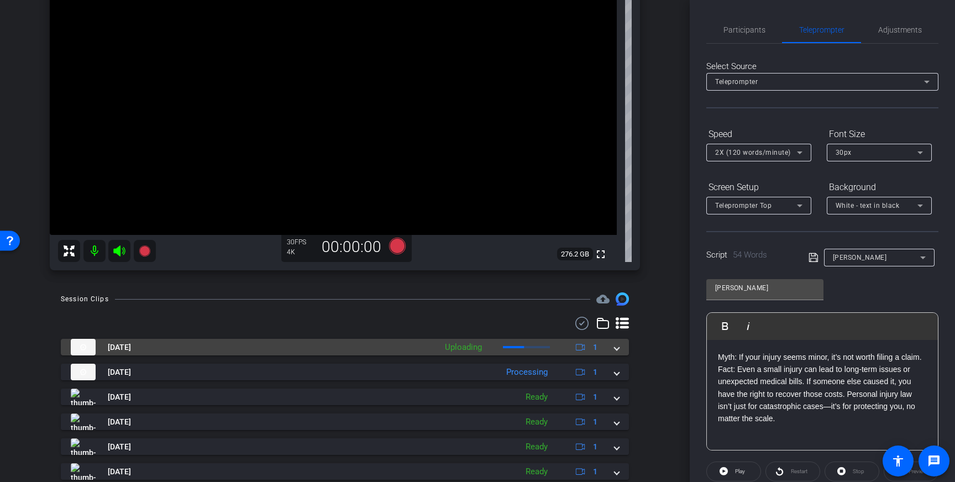
click at [616, 352] on span at bounding box center [617, 348] width 4 height 12
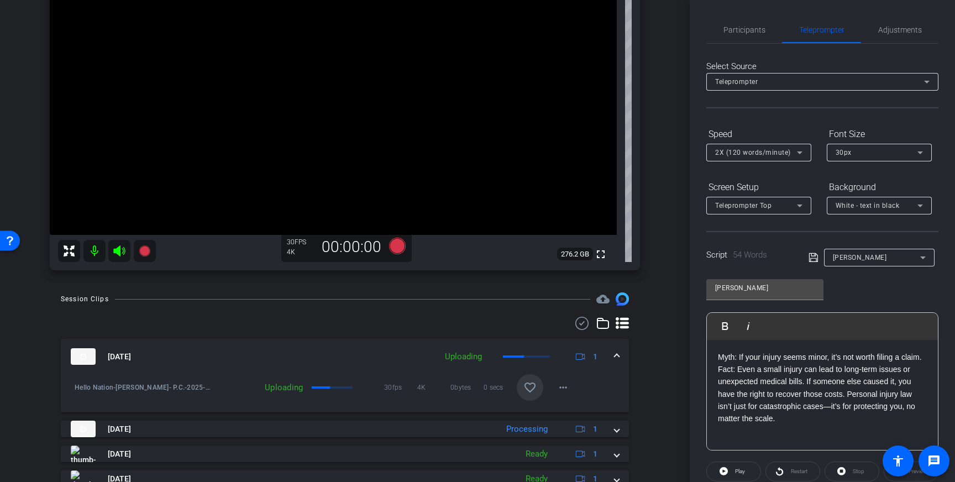
click at [536, 385] on mat-icon "favorite_border" at bounding box center [529, 387] width 13 height 13
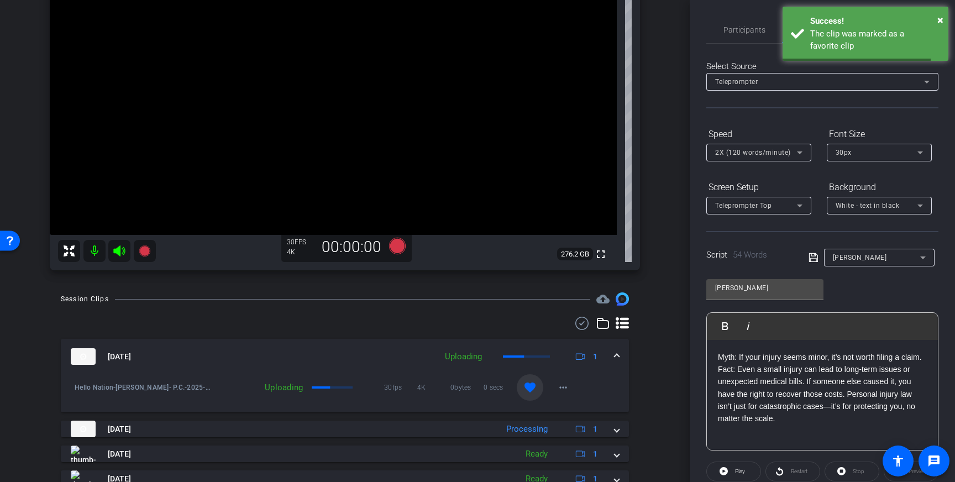
click at [616, 355] on span at bounding box center [617, 357] width 4 height 12
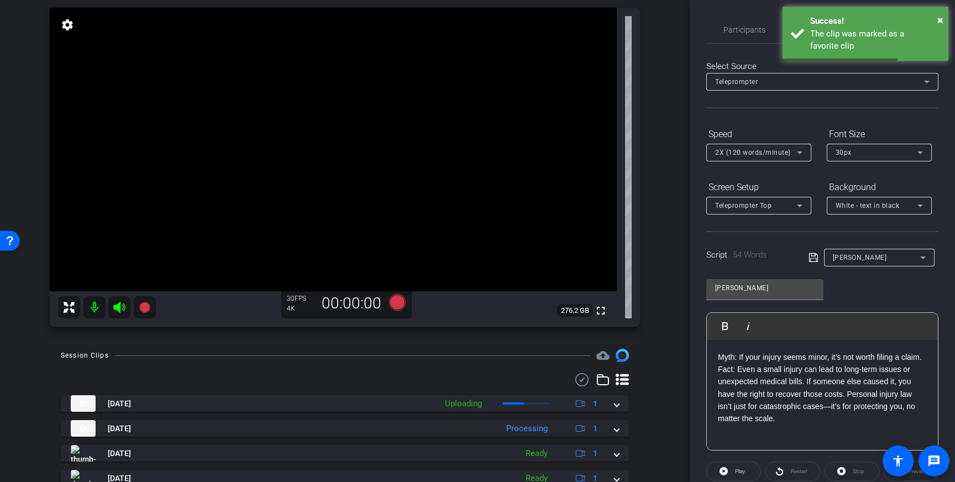
scroll to position [69, 0]
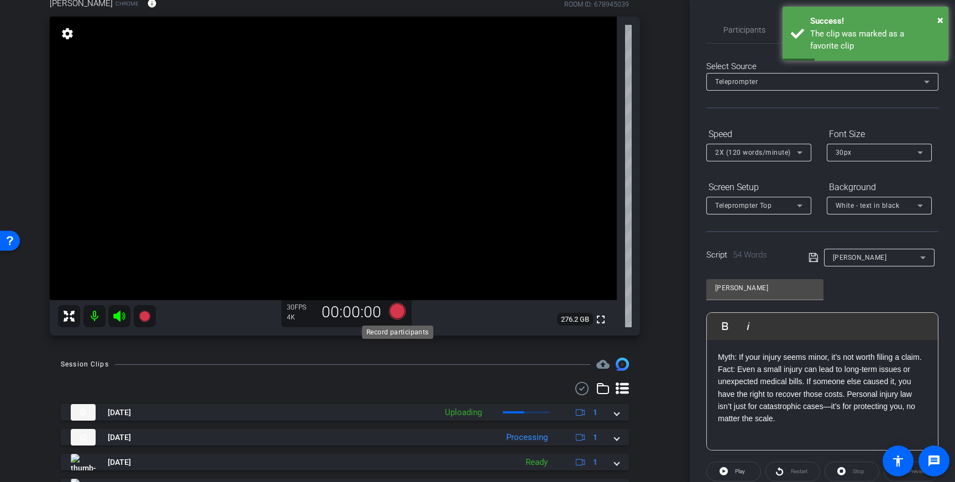
click at [398, 316] on icon at bounding box center [397, 311] width 17 height 17
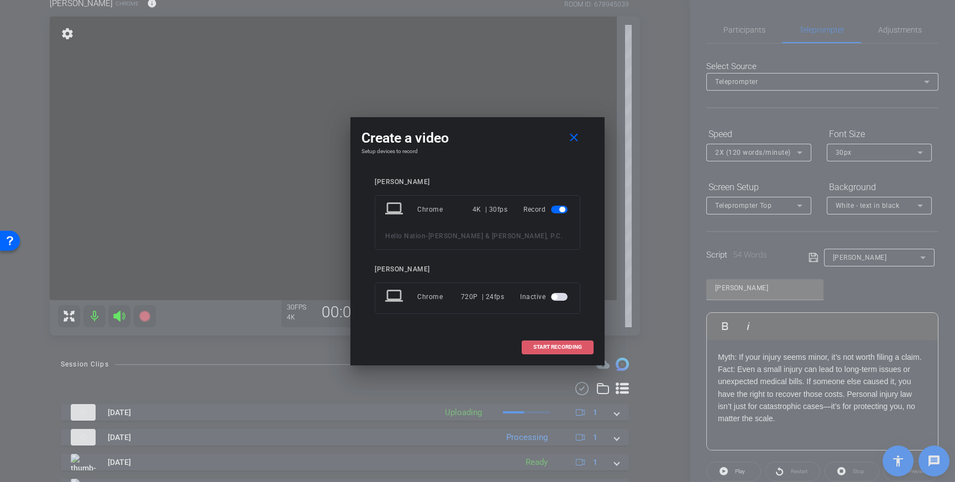
click at [536, 340] on span at bounding box center [557, 347] width 71 height 27
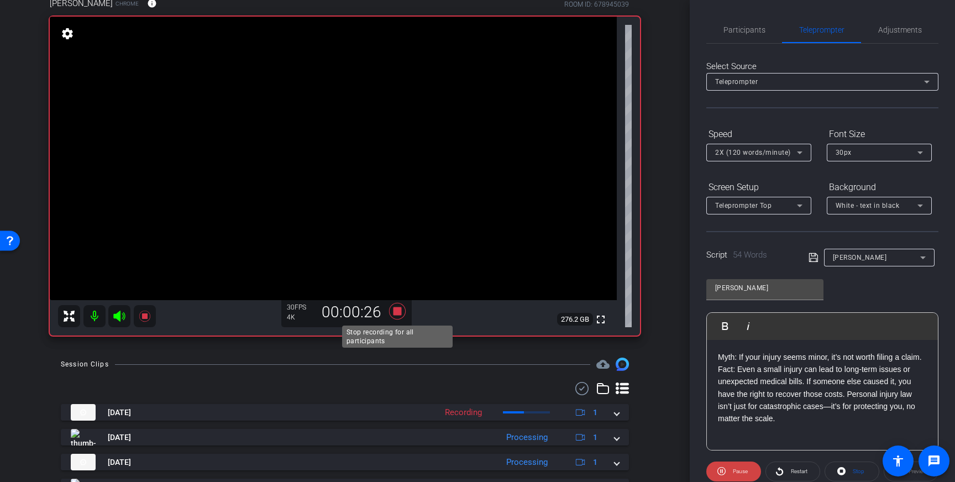
click at [396, 311] on icon at bounding box center [397, 311] width 17 height 17
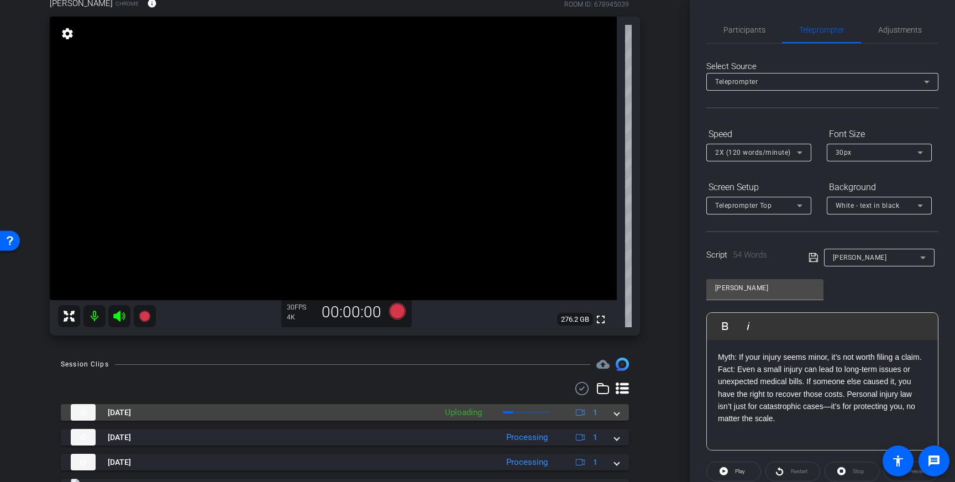
click at [617, 418] on mat-expansion-panel-header "Sep 12, 2025 Uploading 1" at bounding box center [345, 412] width 568 height 17
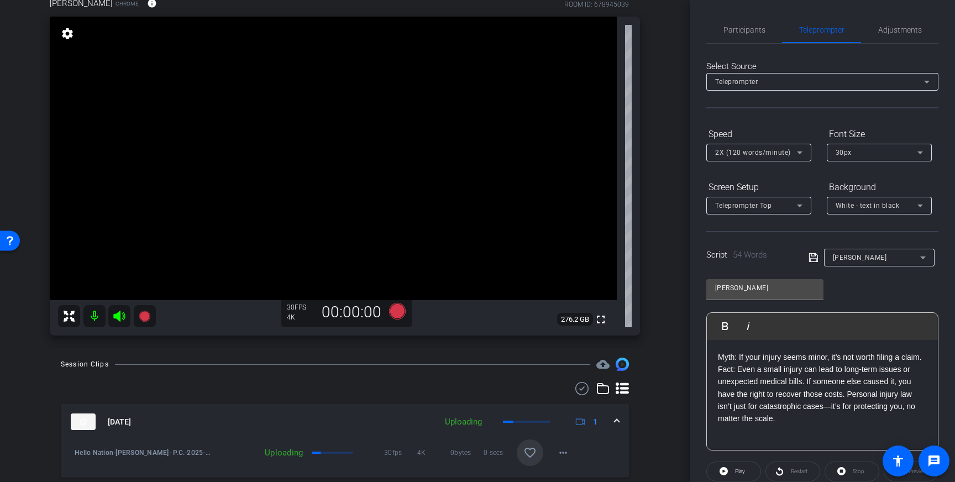
click at [526, 451] on mat-icon "favorite_border" at bounding box center [529, 452] width 13 height 13
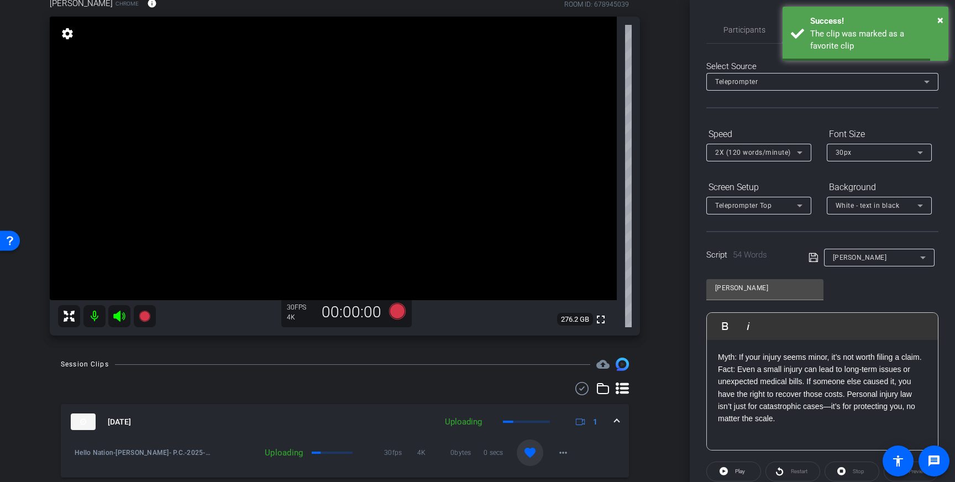
click at [615, 419] on span at bounding box center [617, 422] width 4 height 12
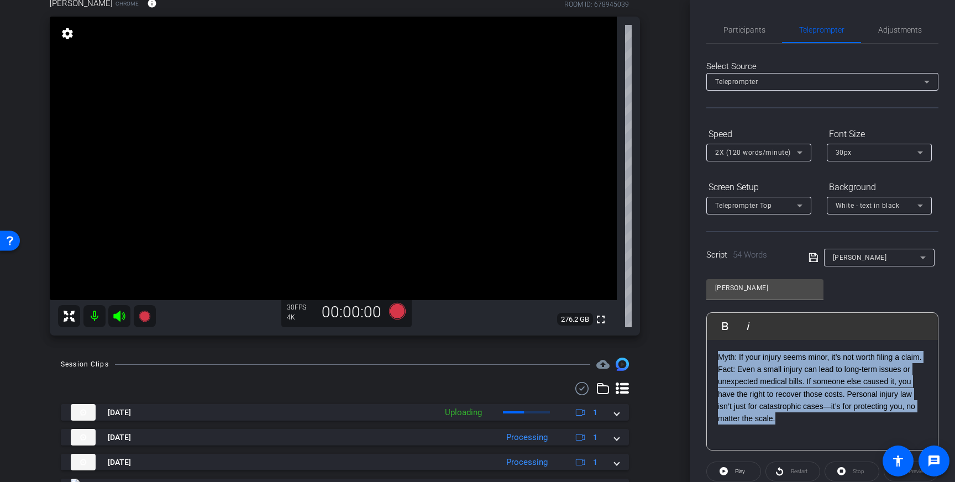
drag, startPoint x: 782, startPoint y: 424, endPoint x: 711, endPoint y: 353, distance: 100.5
click at [716, 354] on div "Myth: If your injury seems minor, it’s not worth filing a claim. Fact: Even a s…" at bounding box center [822, 395] width 231 height 111
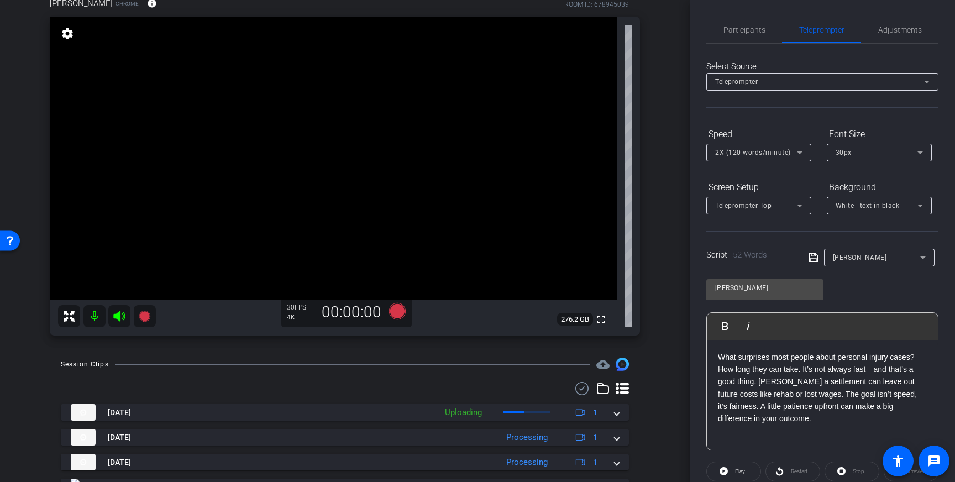
click at [813, 257] on icon at bounding box center [814, 257] width 10 height 13
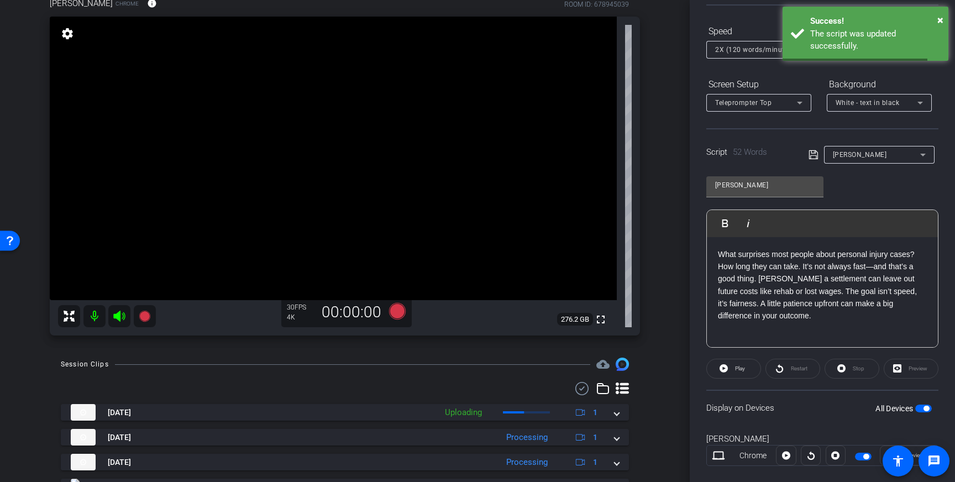
scroll to position [122, 0]
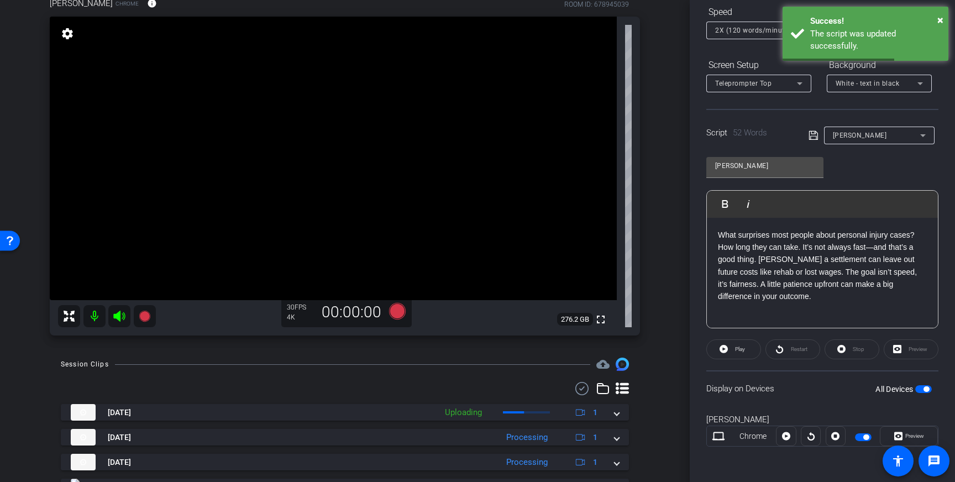
click at [929, 390] on span "button" at bounding box center [927, 389] width 6 height 6
click at [927, 388] on span "button" at bounding box center [923, 389] width 17 height 8
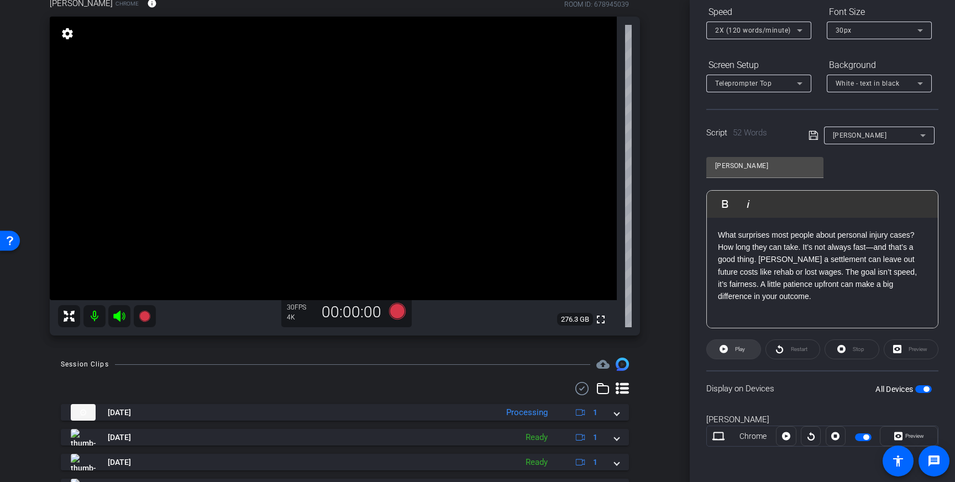
click at [737, 349] on span "Play" at bounding box center [740, 349] width 10 height 6
click at [849, 353] on span at bounding box center [852, 349] width 54 height 27
click at [397, 305] on icon at bounding box center [397, 311] width 17 height 17
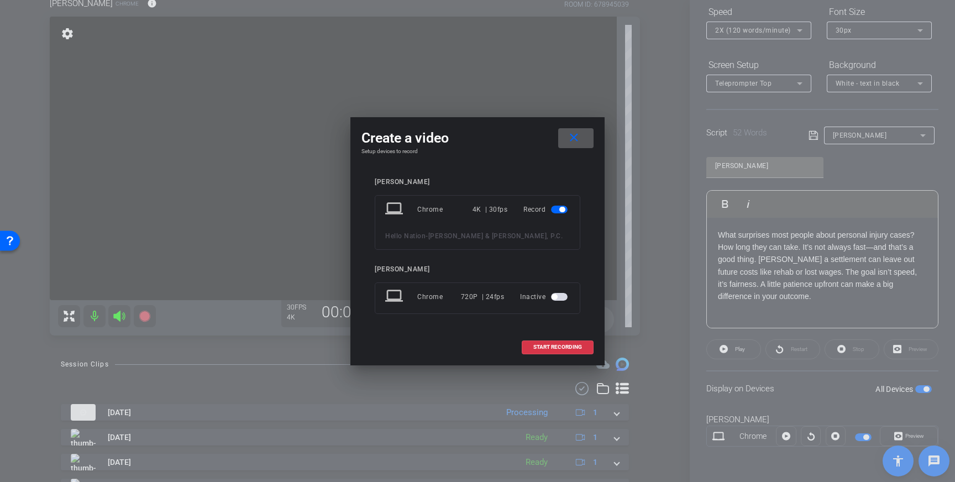
drag, startPoint x: 546, startPoint y: 341, endPoint x: 600, endPoint y: 317, distance: 59.2
click at [546, 341] on span at bounding box center [557, 347] width 71 height 27
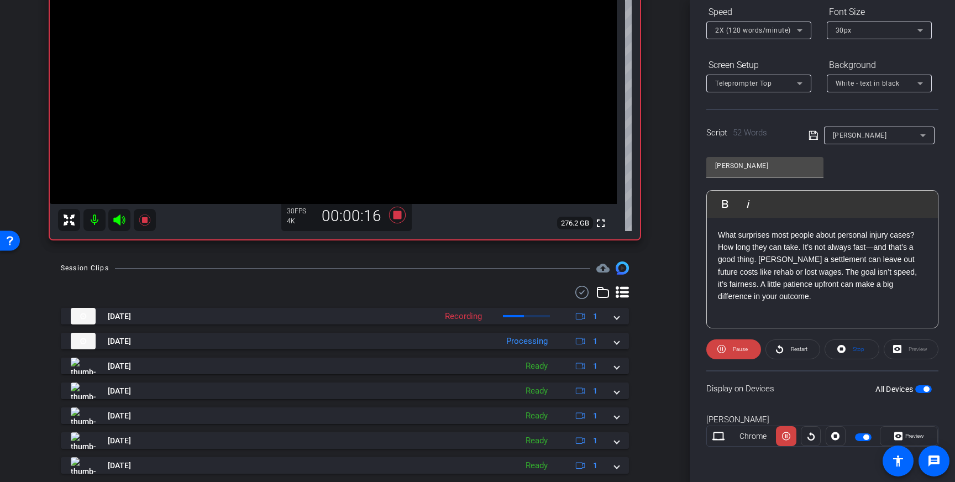
scroll to position [270, 0]
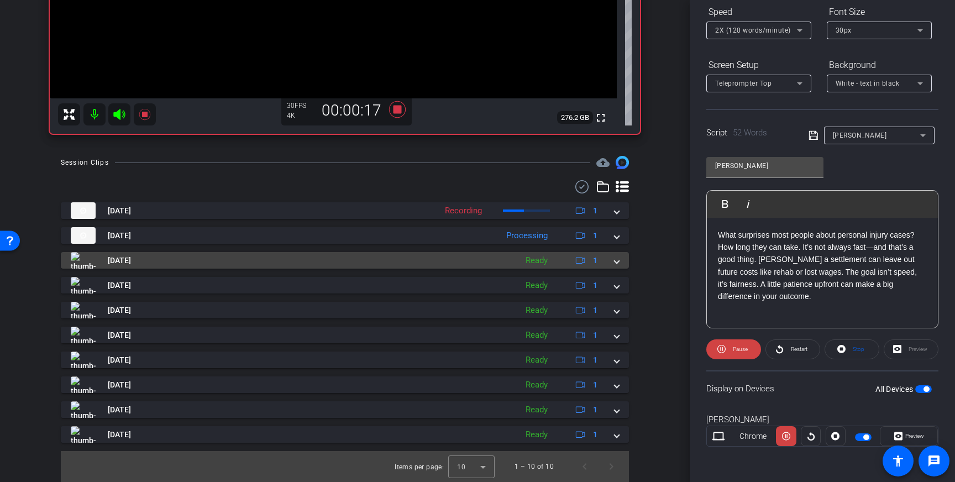
click at [131, 261] on span "Sep 12, 2025" at bounding box center [119, 261] width 23 height 12
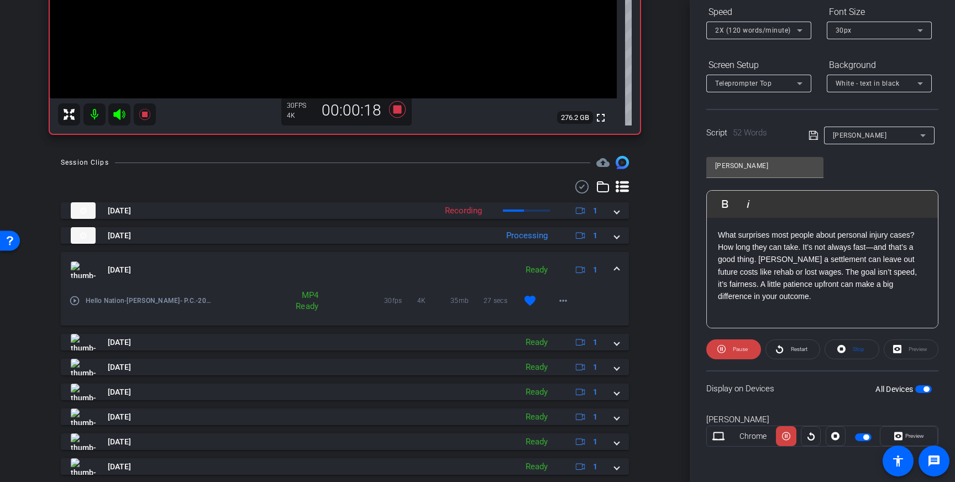
click at [74, 300] on mat-icon "play_circle_outline" at bounding box center [74, 300] width 11 height 11
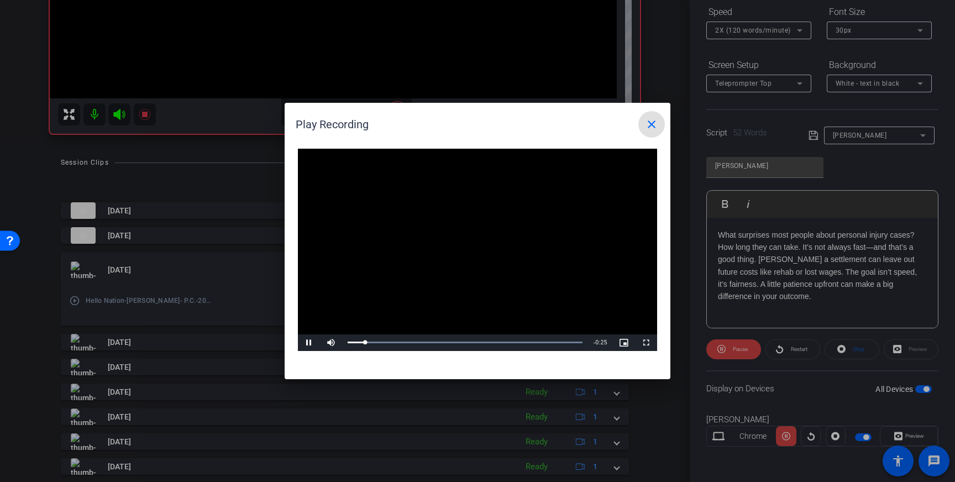
click at [654, 125] on mat-icon "close" at bounding box center [651, 124] width 13 height 13
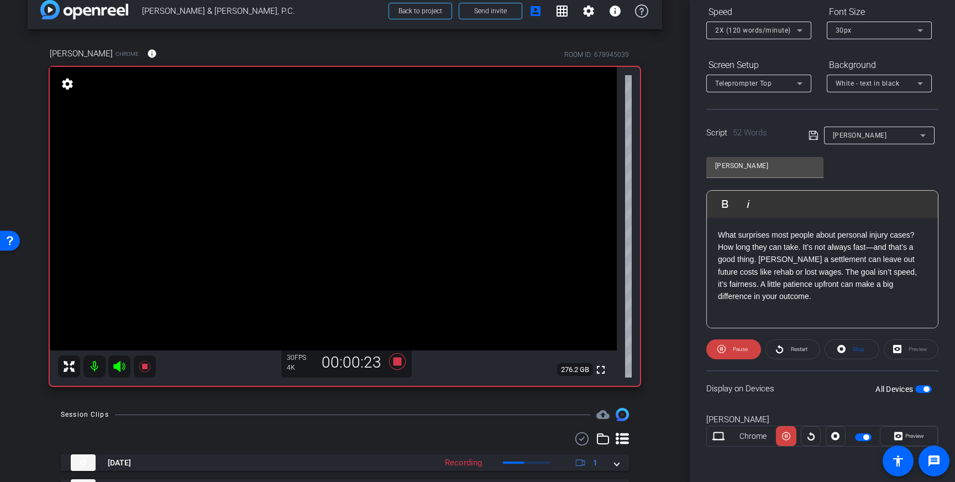
scroll to position [17, 0]
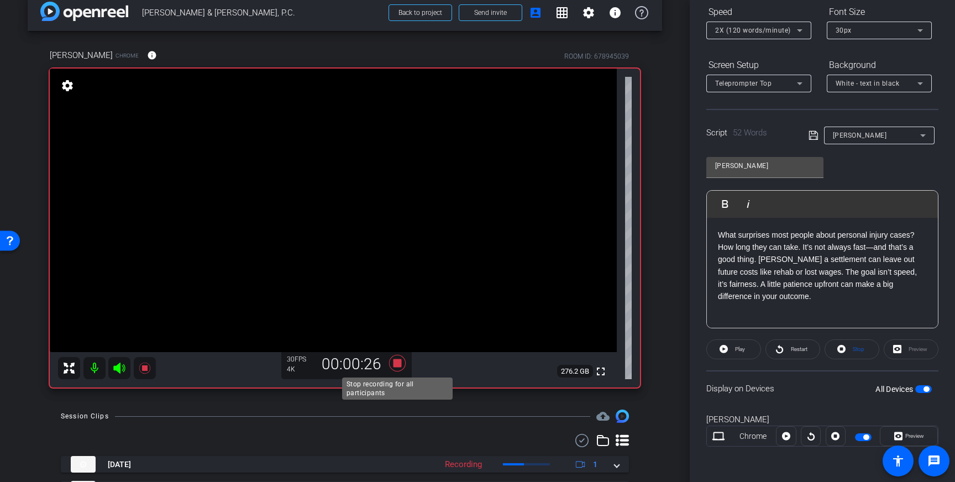
click at [399, 366] on icon at bounding box center [397, 363] width 17 height 17
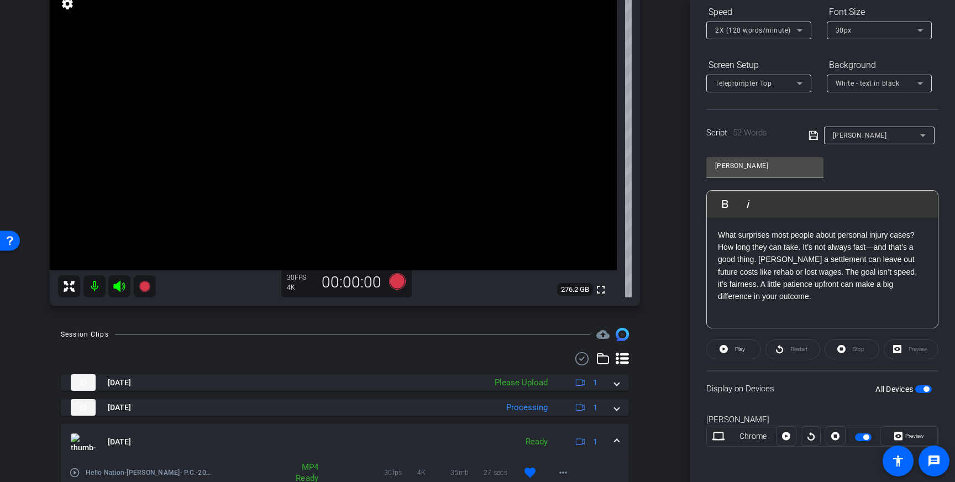
scroll to position [101, 0]
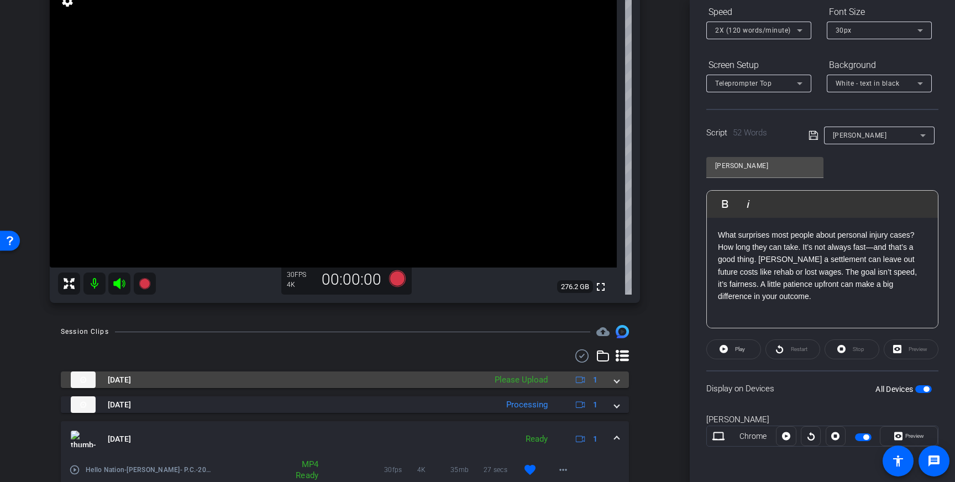
click at [618, 383] on span at bounding box center [617, 380] width 4 height 12
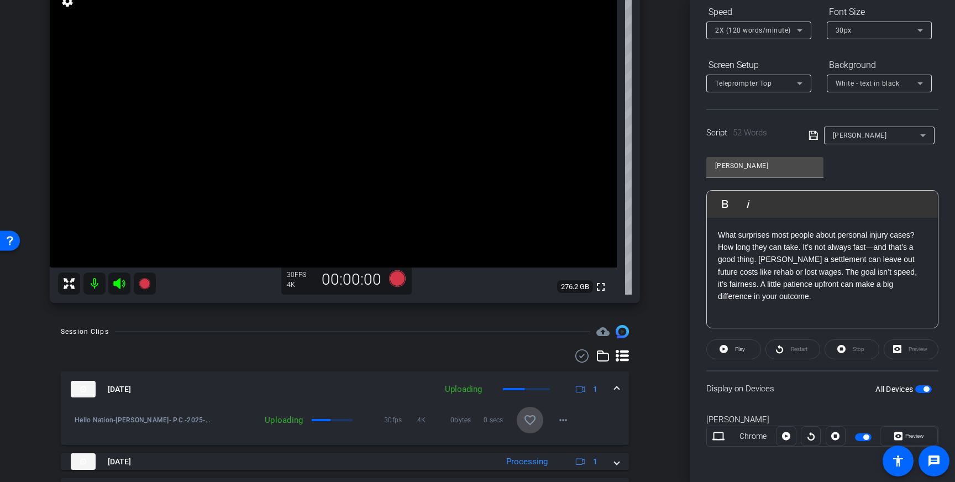
click at [528, 413] on span at bounding box center [530, 420] width 27 height 27
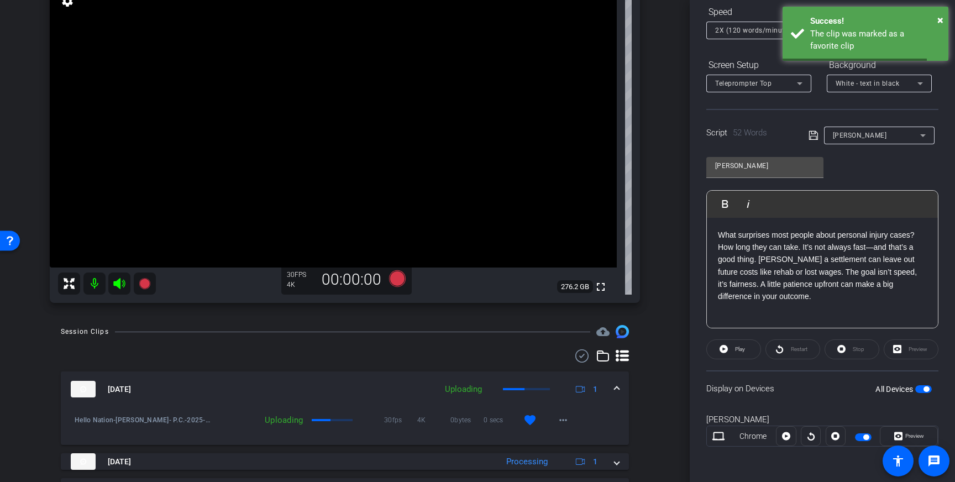
click at [618, 389] on span at bounding box center [617, 390] width 4 height 12
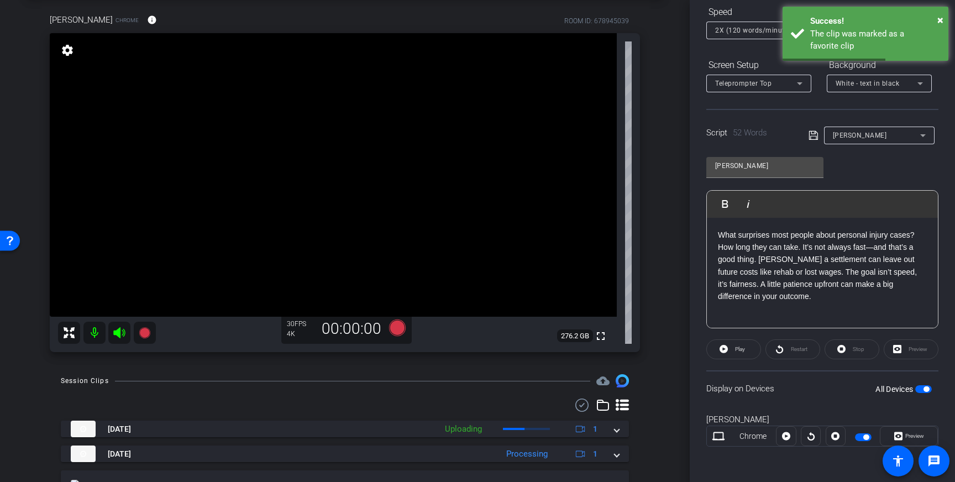
scroll to position [49, 0]
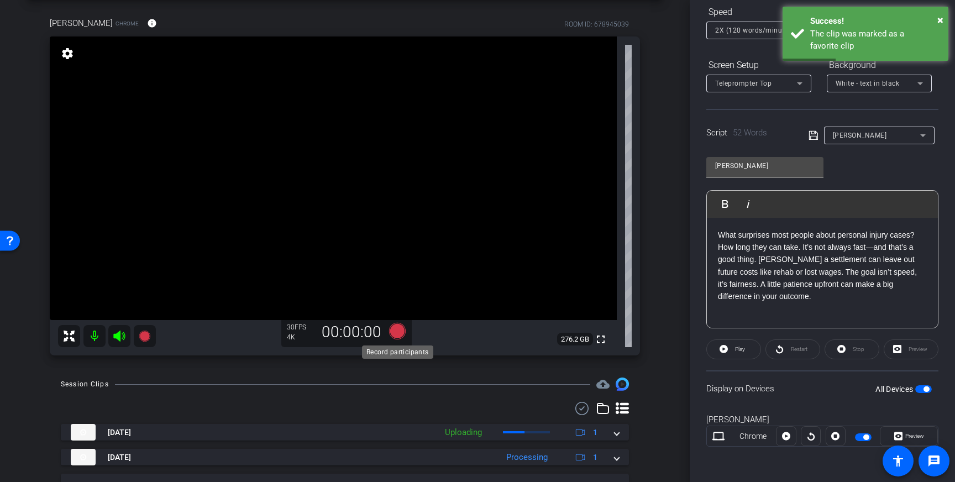
click at [400, 330] on icon at bounding box center [397, 331] width 17 height 17
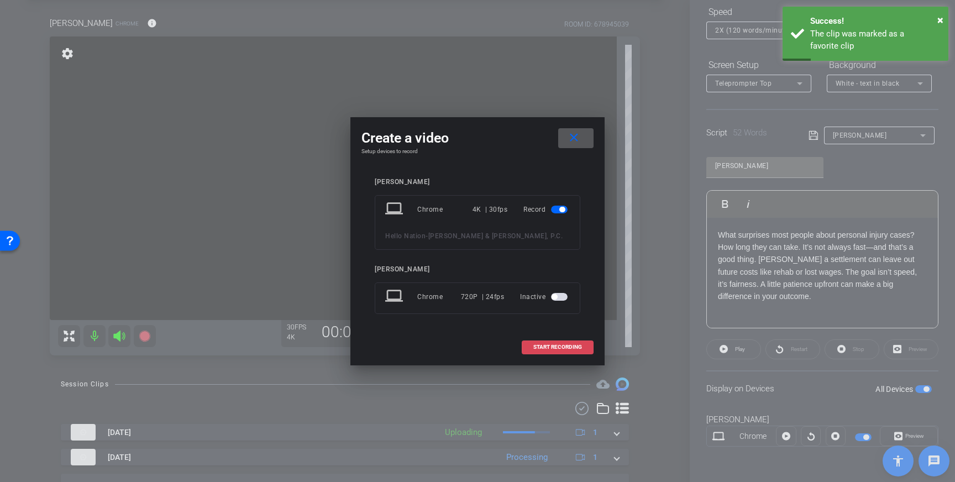
click at [536, 343] on span at bounding box center [557, 347] width 71 height 27
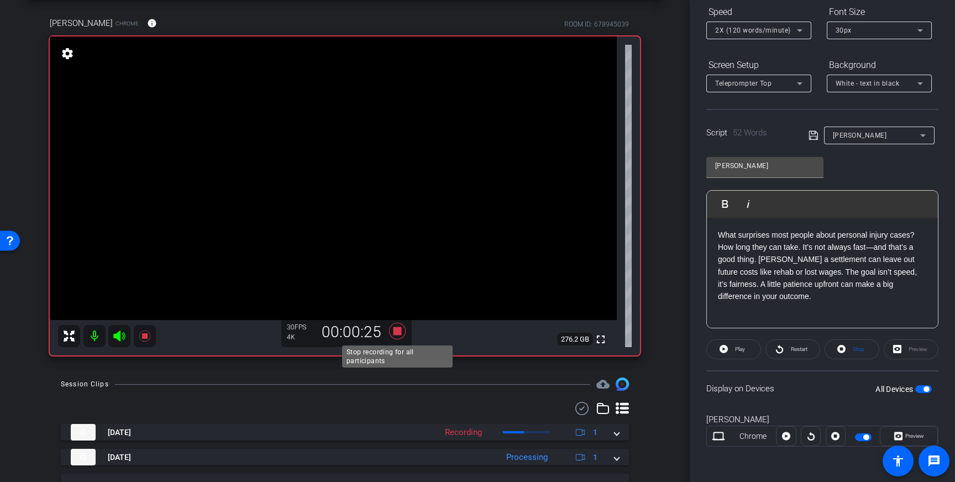
click at [400, 334] on icon at bounding box center [397, 331] width 17 height 17
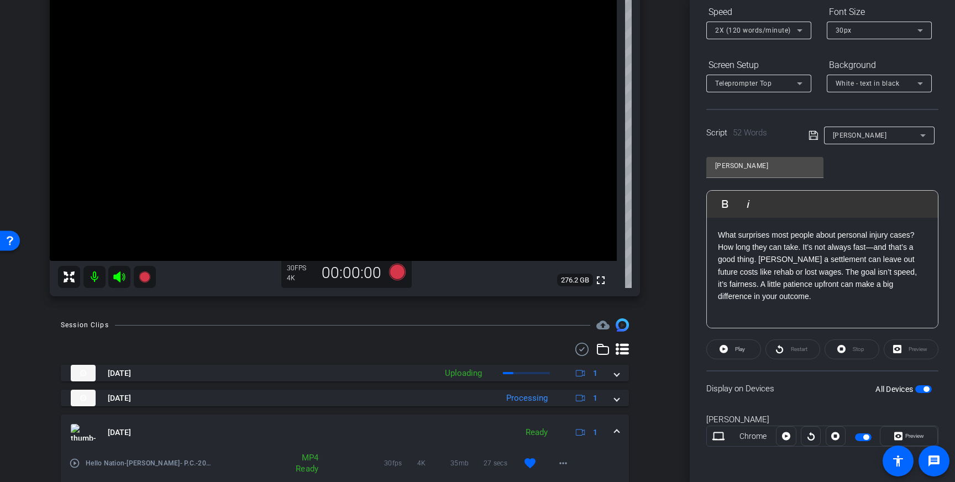
scroll to position [109, 0]
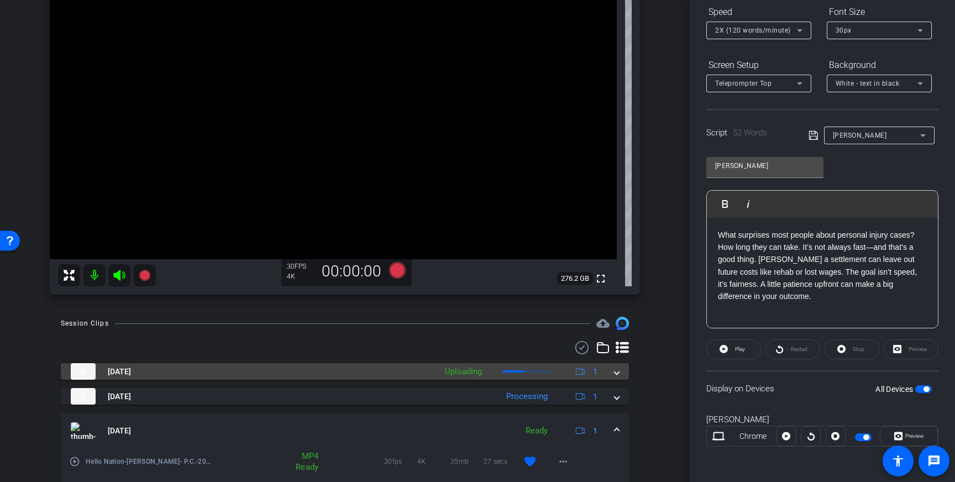
click at [621, 376] on mat-expansion-panel-header "Sep 12, 2025 Uploading 1" at bounding box center [345, 371] width 568 height 17
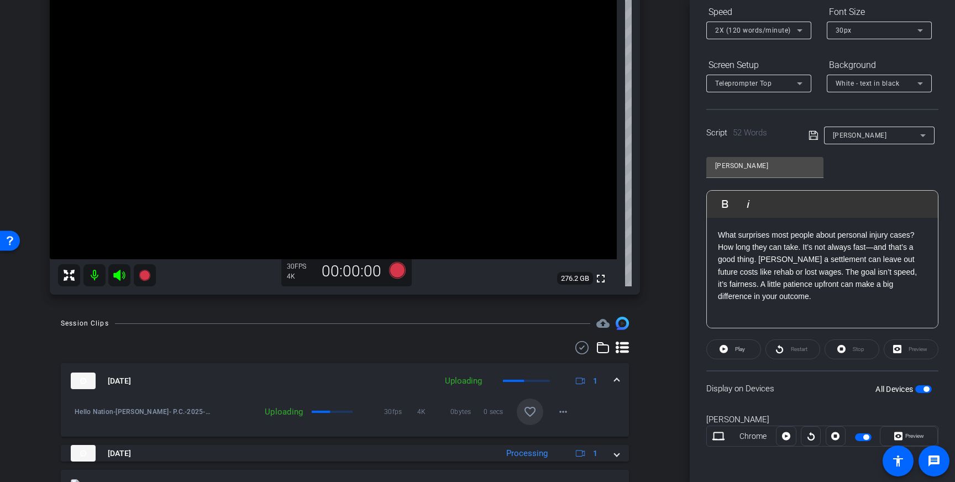
click at [525, 412] on mat-icon "favorite_border" at bounding box center [529, 411] width 13 height 13
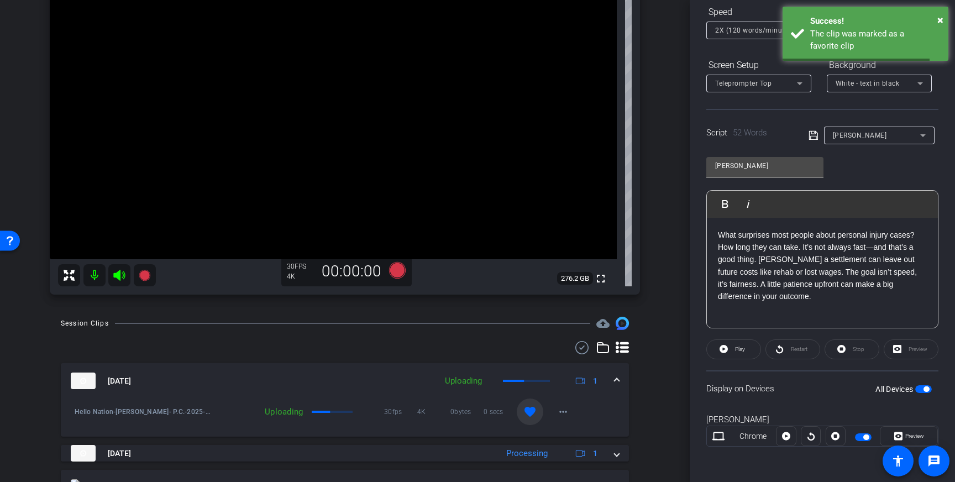
click at [618, 378] on span at bounding box center [617, 381] width 4 height 12
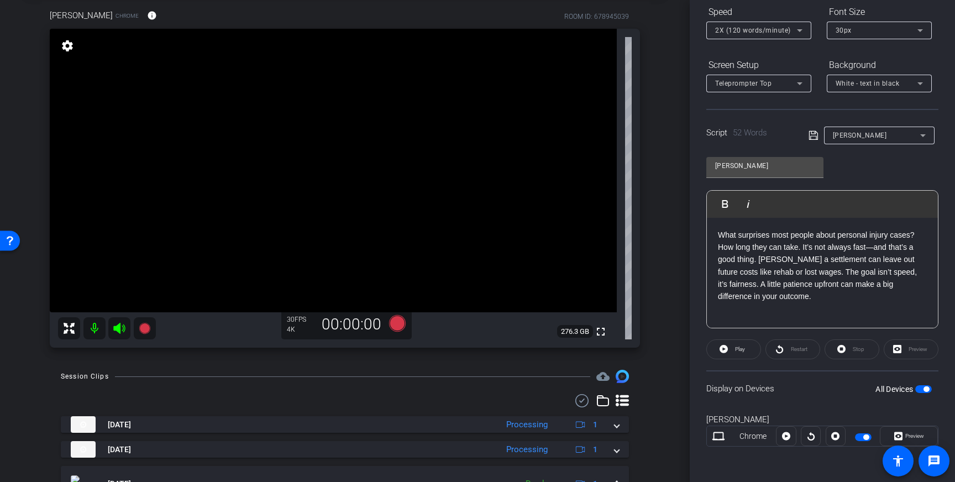
scroll to position [59, 0]
drag, startPoint x: 928, startPoint y: 389, endPoint x: 920, endPoint y: 388, distance: 8.3
click at [928, 389] on span "button" at bounding box center [927, 389] width 6 height 6
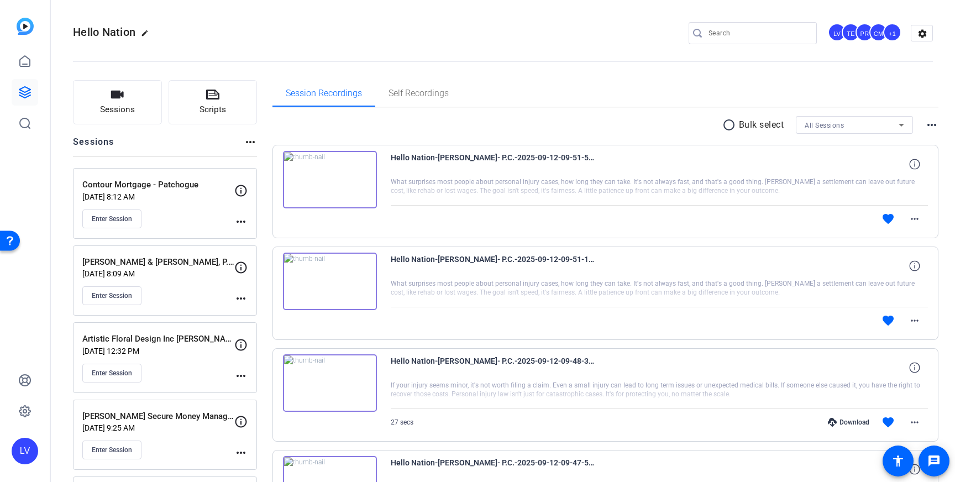
scroll to position [1, 0]
click at [150, 265] on p "[PERSON_NAME] & [PERSON_NAME], P.C." at bounding box center [158, 261] width 152 height 13
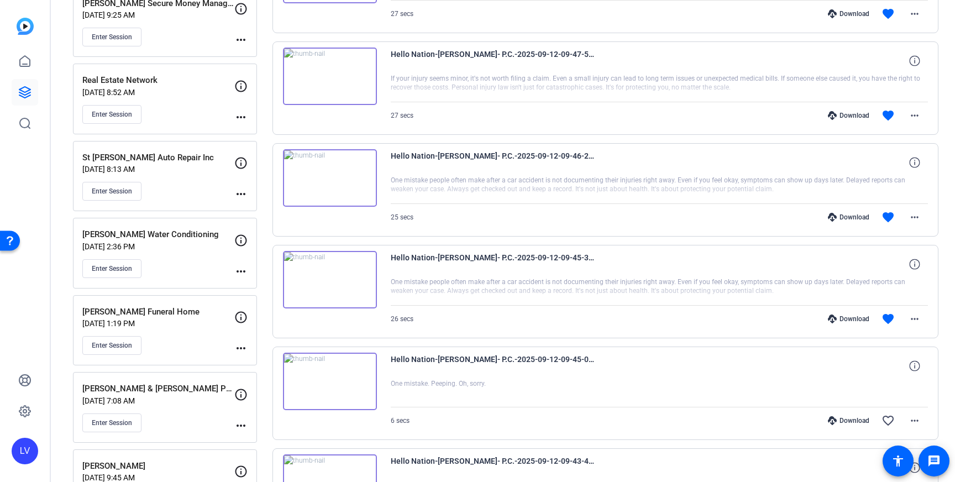
scroll to position [826, 0]
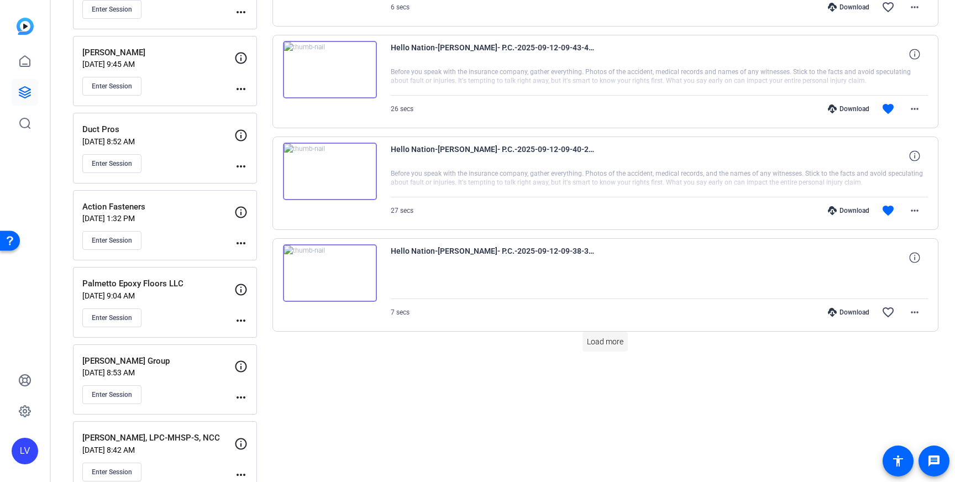
click at [615, 350] on span at bounding box center [605, 341] width 45 height 27
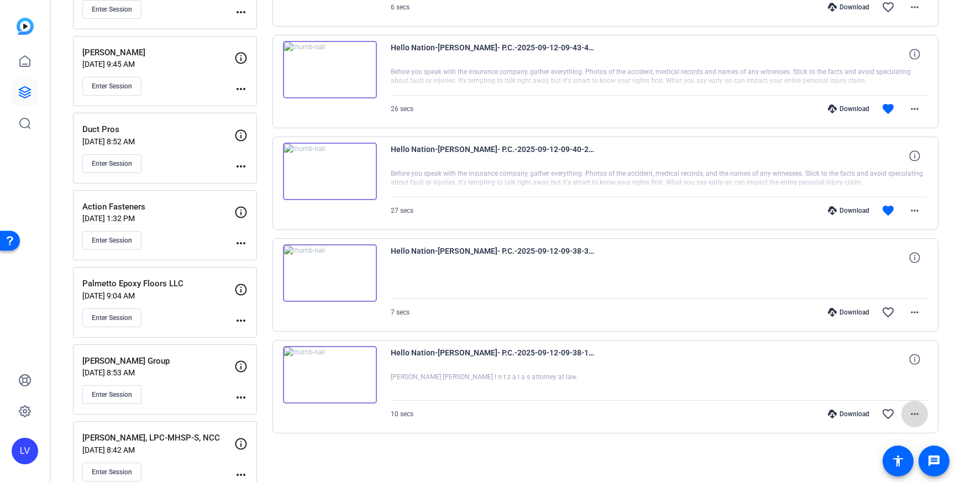
click at [914, 415] on mat-icon "more_horiz" at bounding box center [914, 413] width 13 height 13
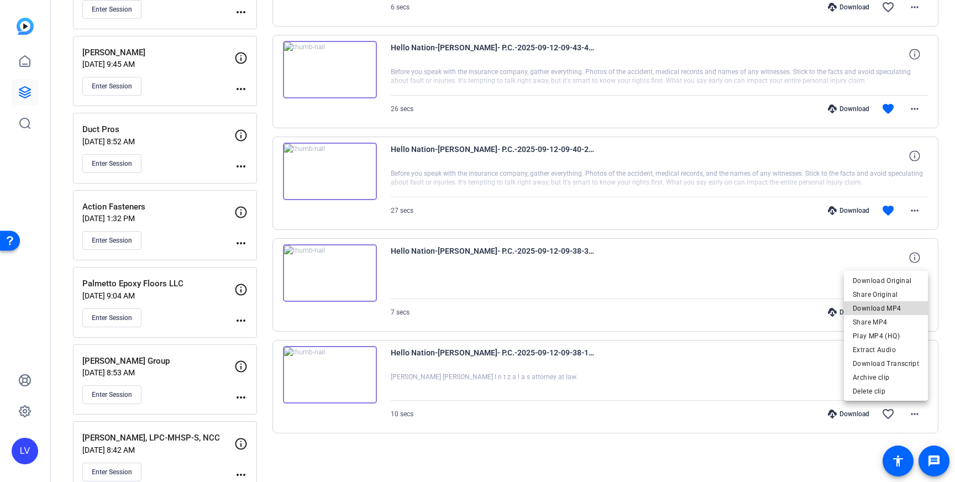
click at [896, 313] on span "Download MP4" at bounding box center [886, 308] width 66 height 13
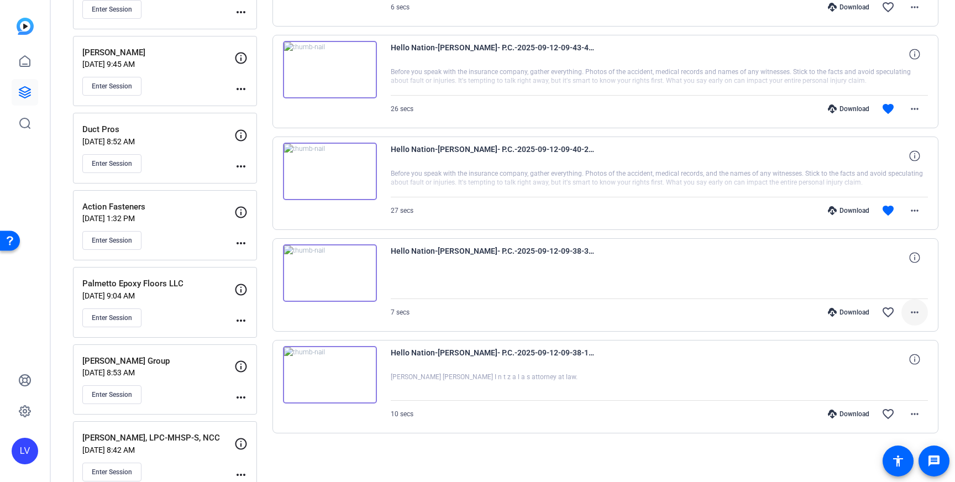
click at [923, 313] on span at bounding box center [915, 312] width 27 height 27
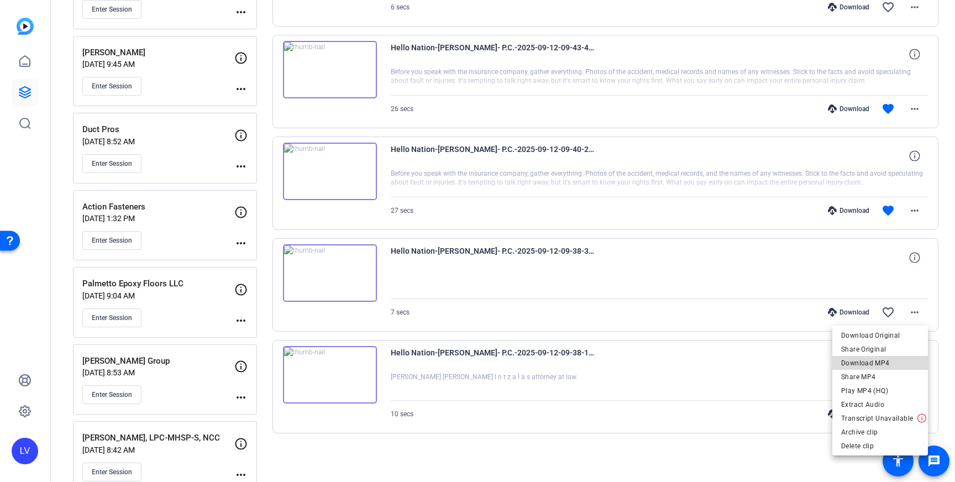
click at [890, 363] on span "Download MP4" at bounding box center [880, 363] width 78 height 13
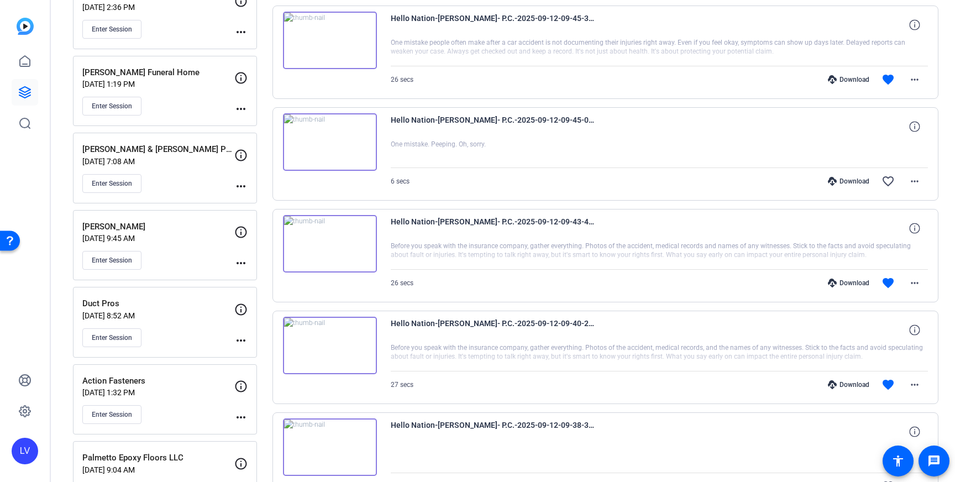
scroll to position [657, 0]
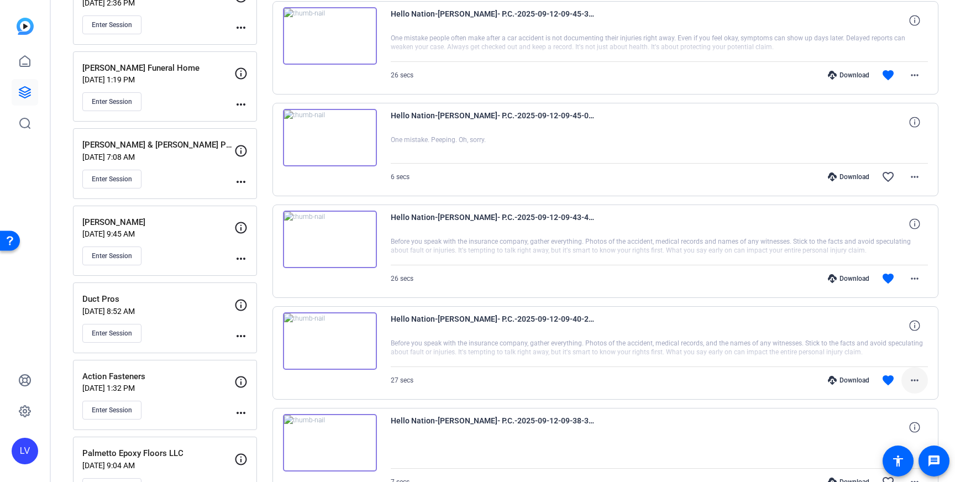
click at [913, 380] on mat-icon "more_horiz" at bounding box center [914, 380] width 13 height 13
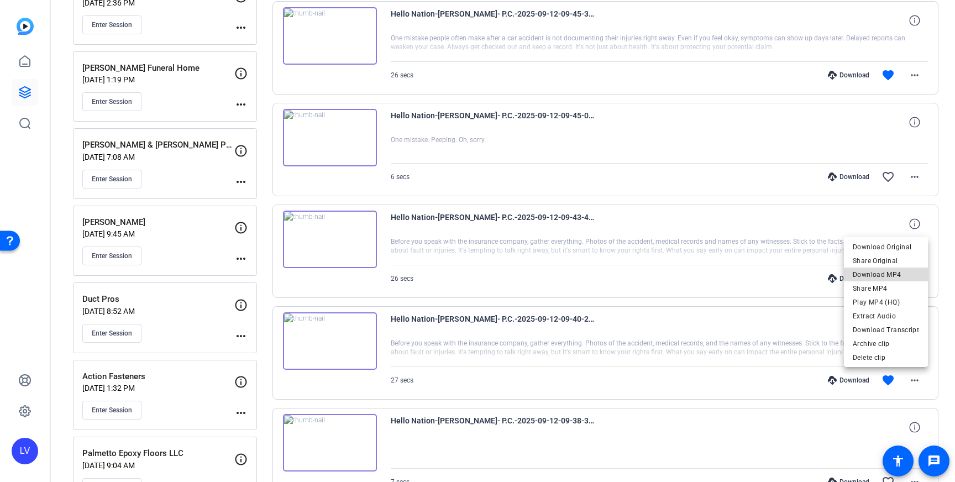
click at [894, 273] on span "Download MP4" at bounding box center [886, 274] width 66 height 13
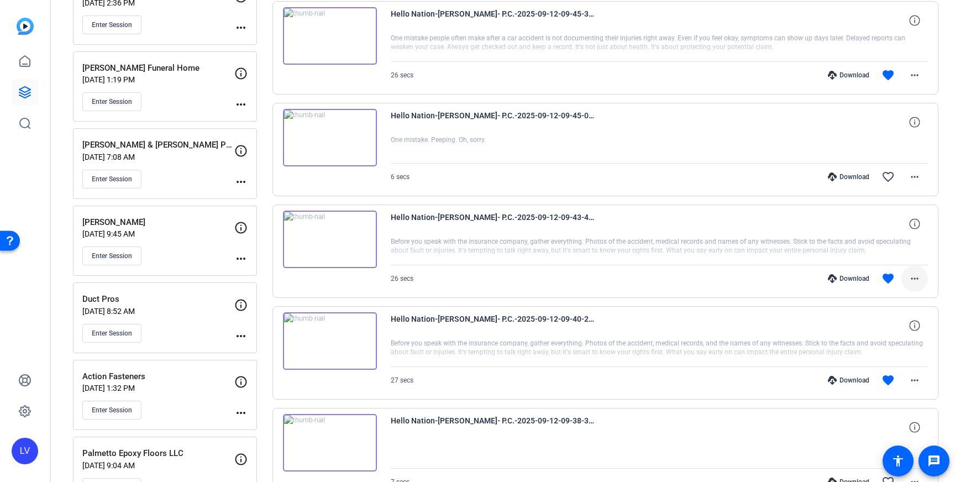
click at [926, 279] on span at bounding box center [915, 278] width 27 height 27
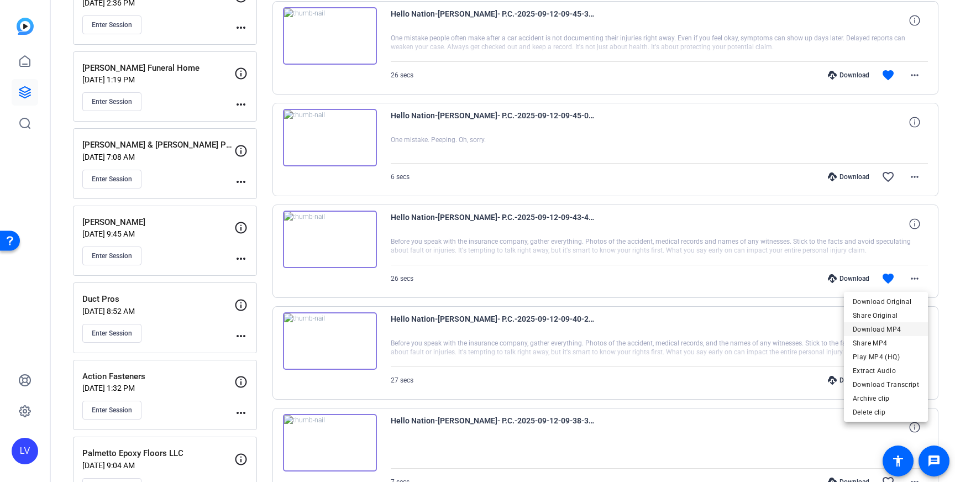
click at [892, 327] on span "Download MP4" at bounding box center [886, 329] width 66 height 13
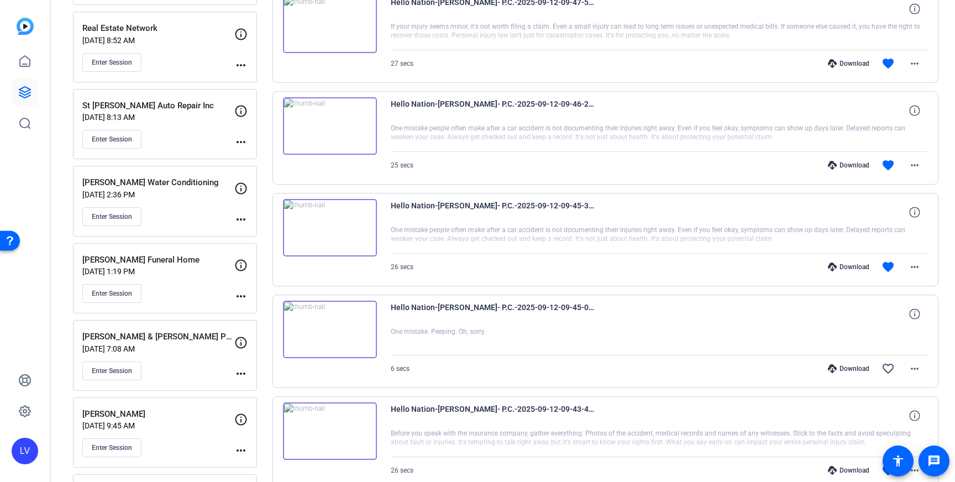
scroll to position [466, 0]
click at [918, 268] on mat-icon "more_horiz" at bounding box center [914, 265] width 13 height 13
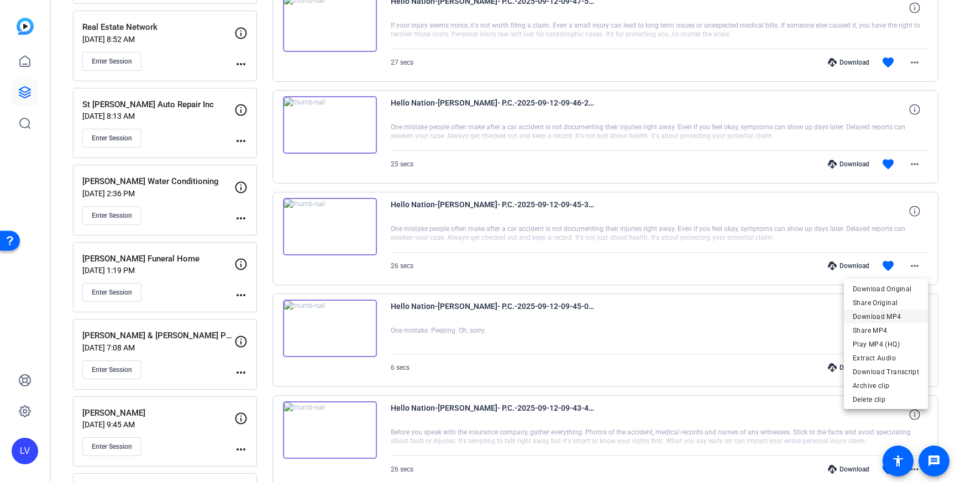
click at [903, 315] on span "Download MP4" at bounding box center [886, 316] width 66 height 13
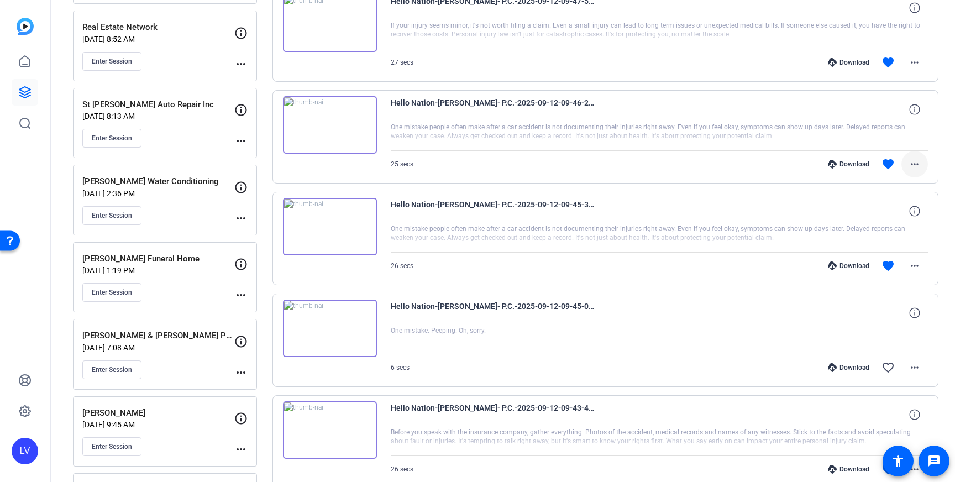
click at [918, 164] on mat-icon "more_horiz" at bounding box center [914, 164] width 13 height 13
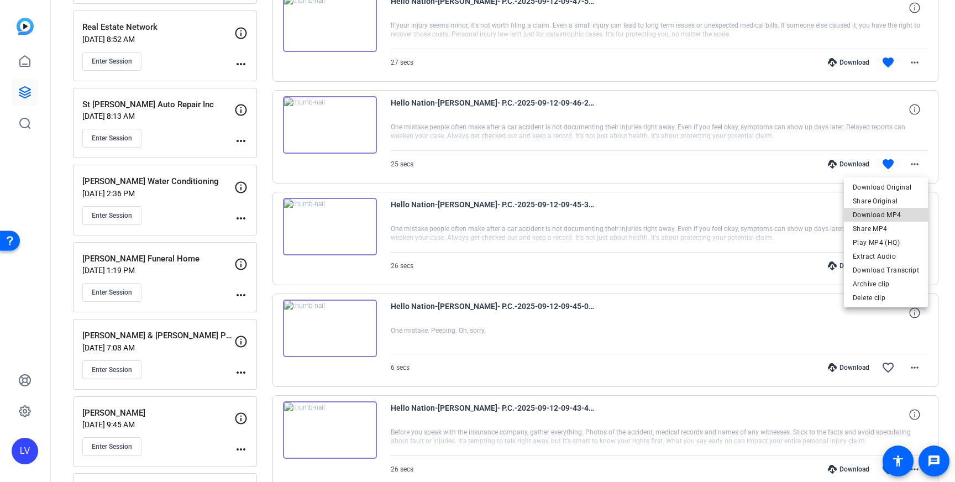
click at [910, 211] on span "Download MP4" at bounding box center [886, 214] width 66 height 13
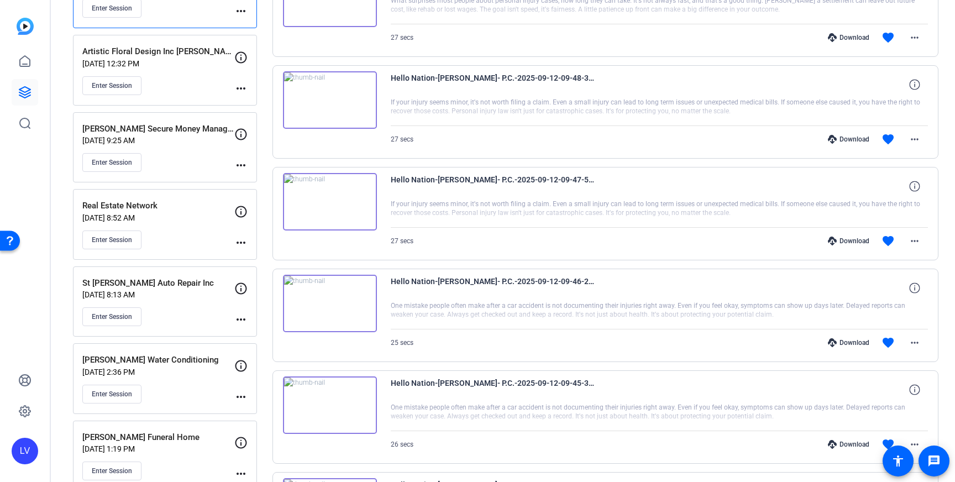
scroll to position [290, 0]
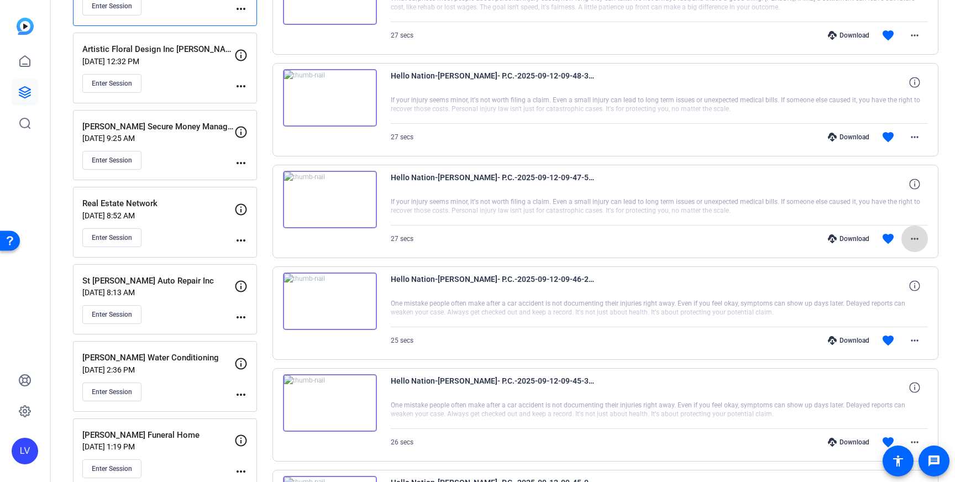
click at [918, 237] on mat-icon "more_horiz" at bounding box center [914, 238] width 13 height 13
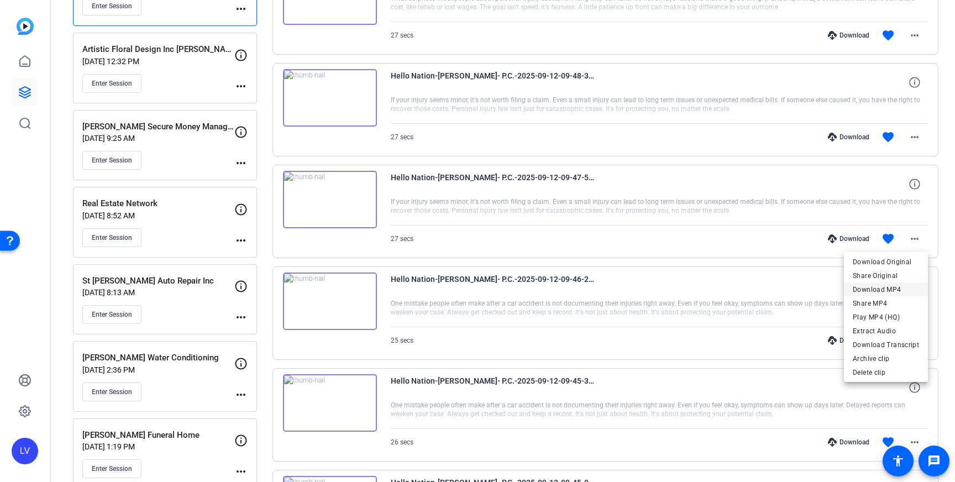
click at [892, 292] on span "Download MP4" at bounding box center [886, 289] width 66 height 13
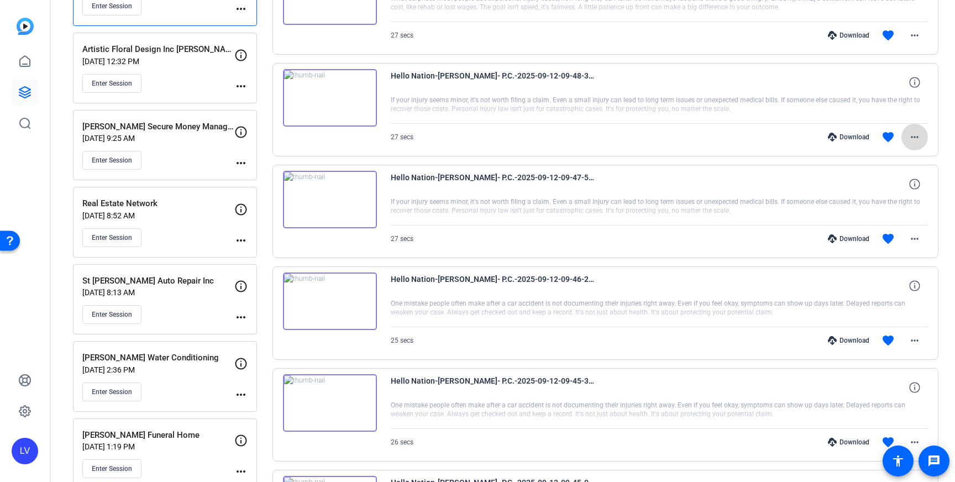
click at [920, 126] on span at bounding box center [915, 137] width 27 height 27
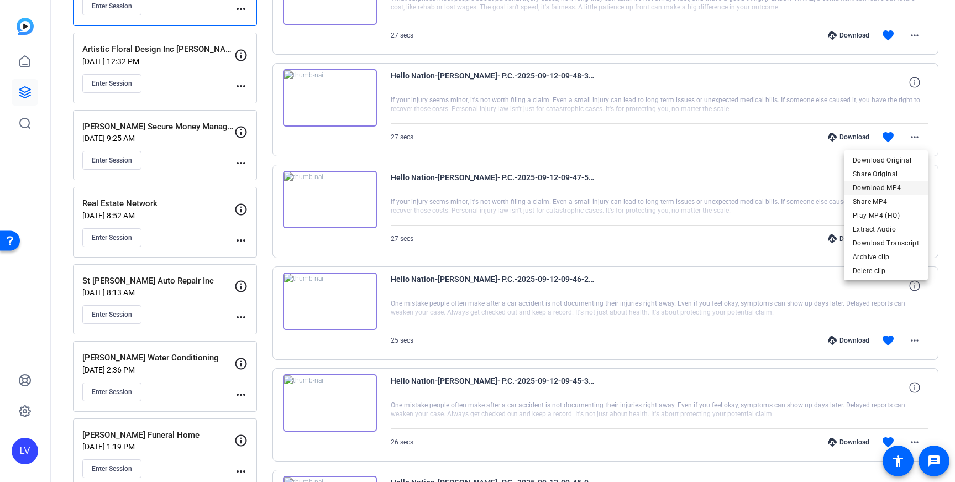
click at [893, 191] on span "Download MP4" at bounding box center [886, 187] width 66 height 13
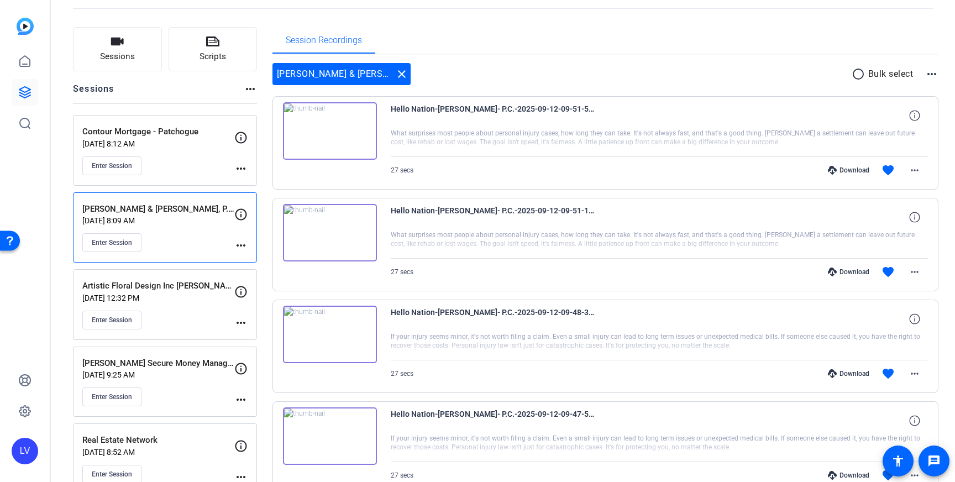
scroll to position [0, 0]
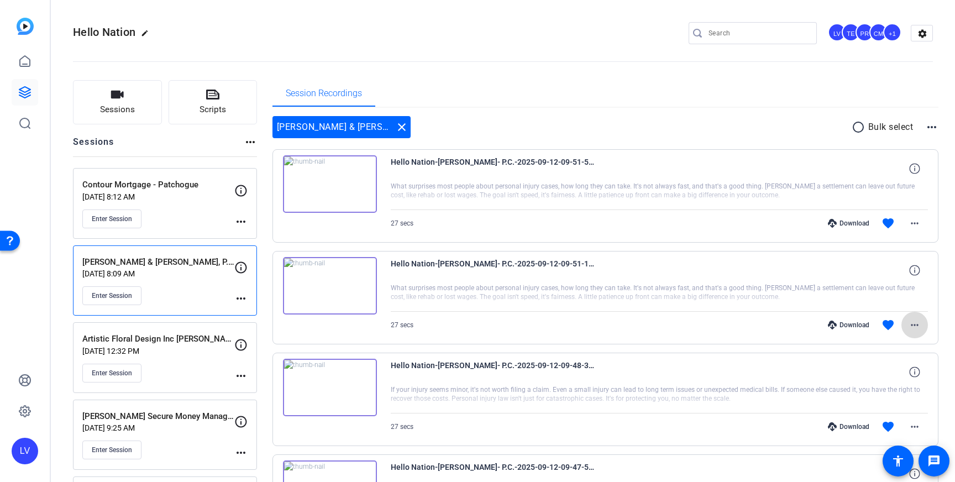
click at [907, 324] on span at bounding box center [915, 325] width 27 height 27
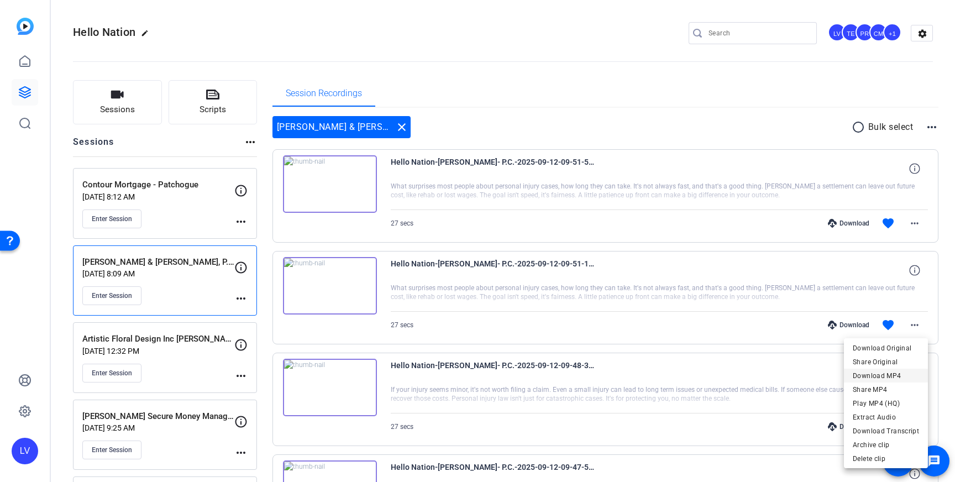
click at [892, 373] on span "Download MP4" at bounding box center [886, 375] width 66 height 13
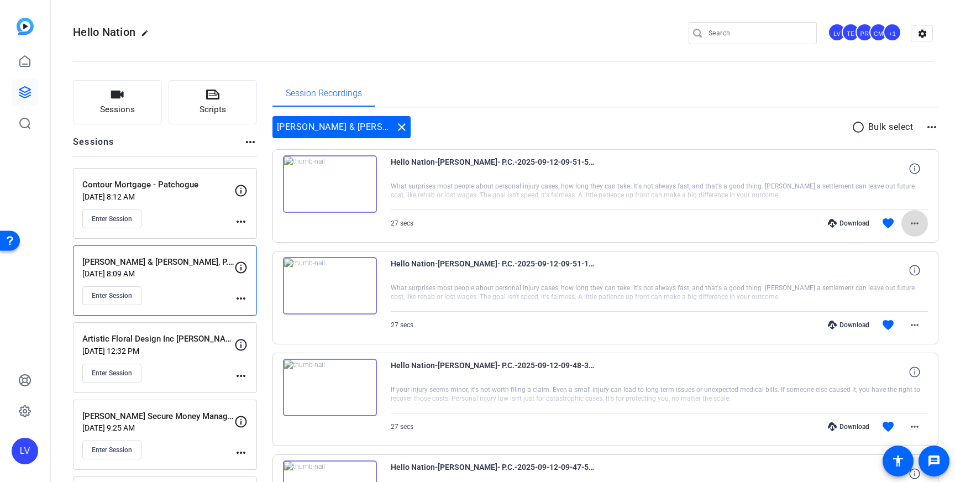
click at [916, 228] on mat-icon "more_horiz" at bounding box center [914, 223] width 13 height 13
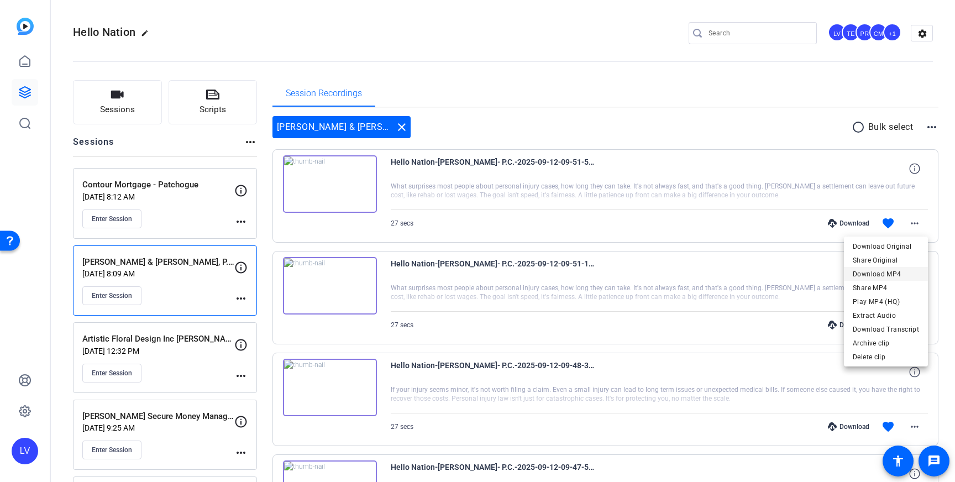
click at [896, 268] on span "Download MP4" at bounding box center [886, 274] width 66 height 13
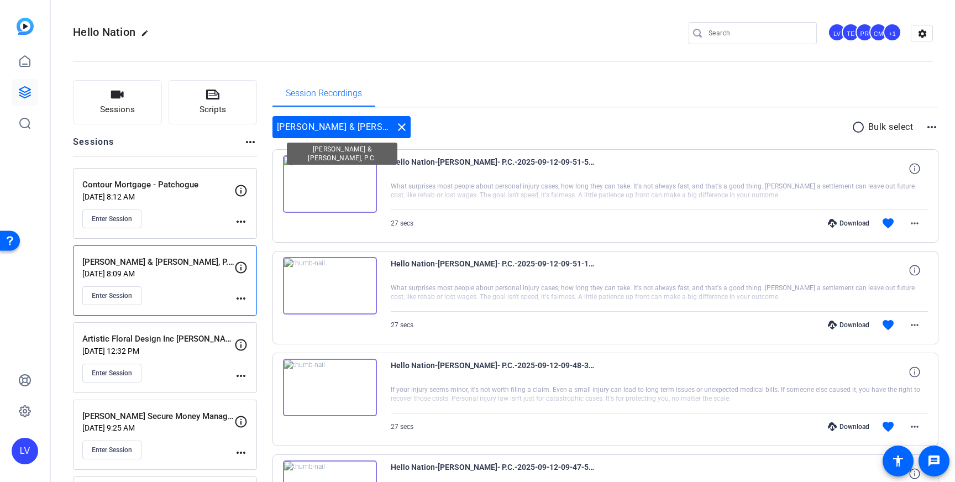
click at [395, 129] on mat-icon "close" at bounding box center [401, 127] width 13 height 13
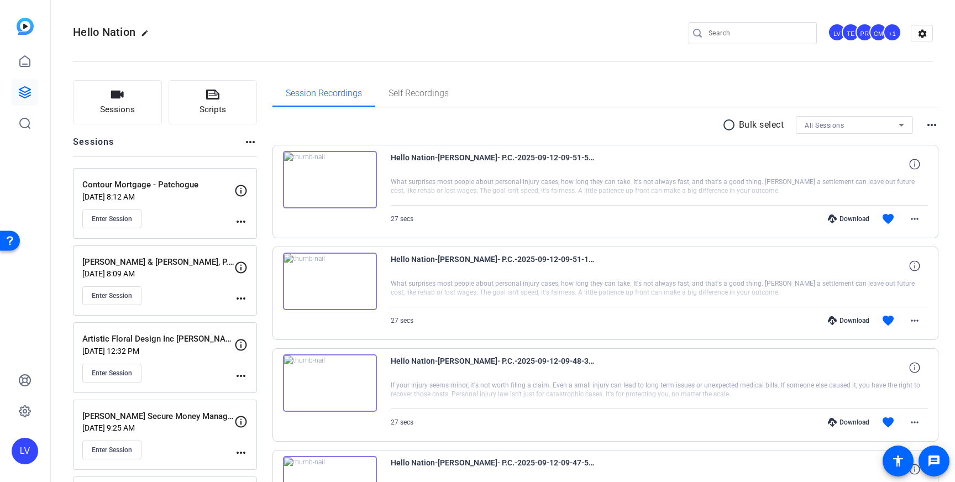
click at [190, 222] on div "Enter Session" at bounding box center [158, 219] width 152 height 19
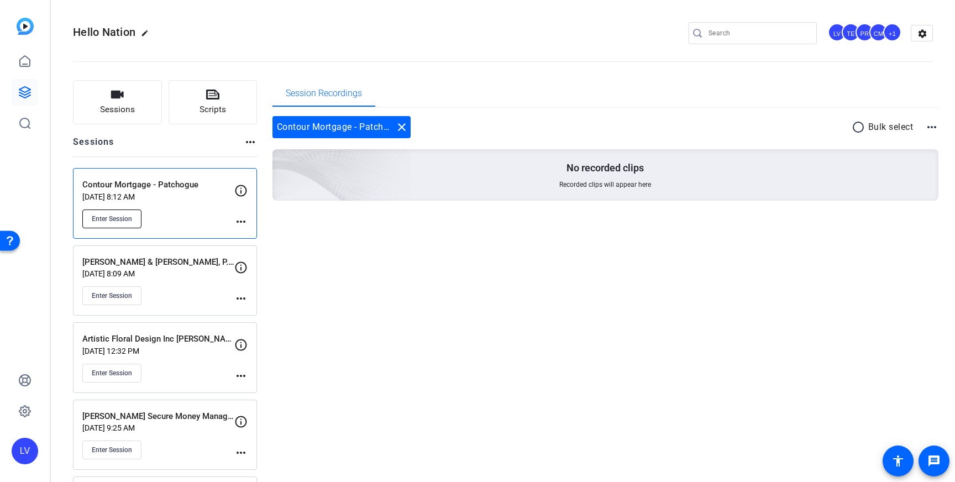
click at [138, 215] on button "Enter Session" at bounding box center [111, 219] width 59 height 19
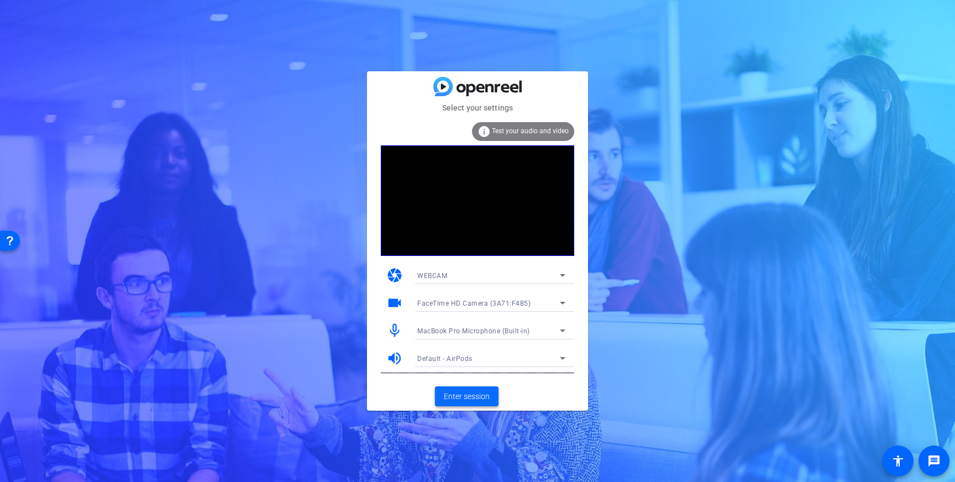
click at [464, 398] on span "Enter session" at bounding box center [467, 397] width 46 height 12
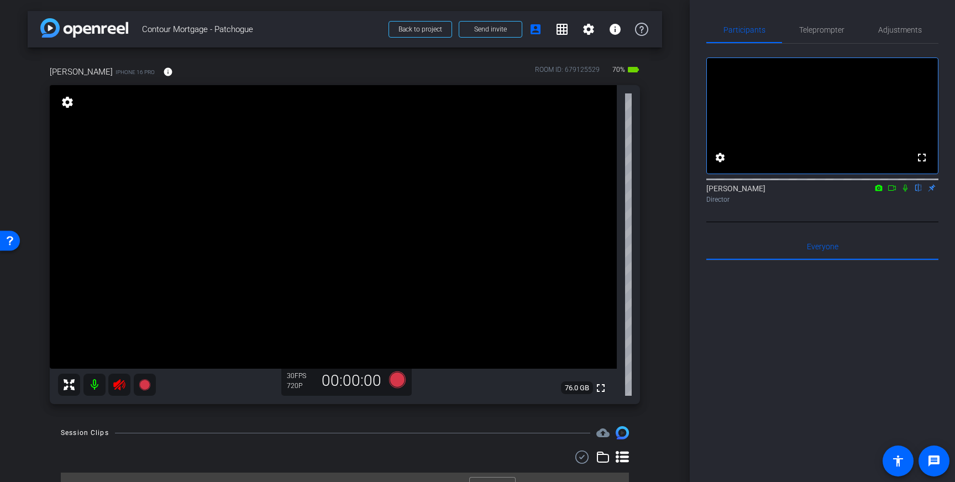
click at [118, 383] on icon at bounding box center [119, 384] width 12 height 11
click at [903, 26] on span "Adjustments" at bounding box center [900, 30] width 44 height 8
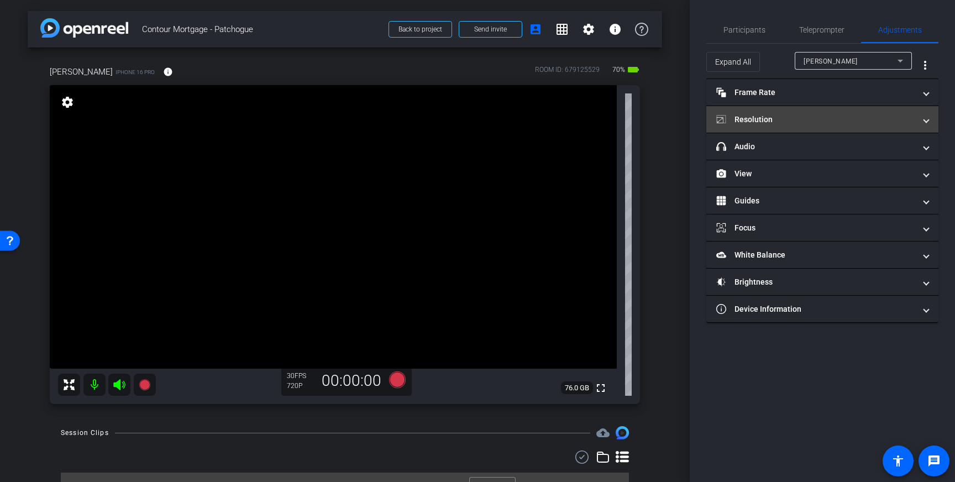
click at [869, 116] on mat-panel-title "Resolution" at bounding box center [815, 120] width 199 height 12
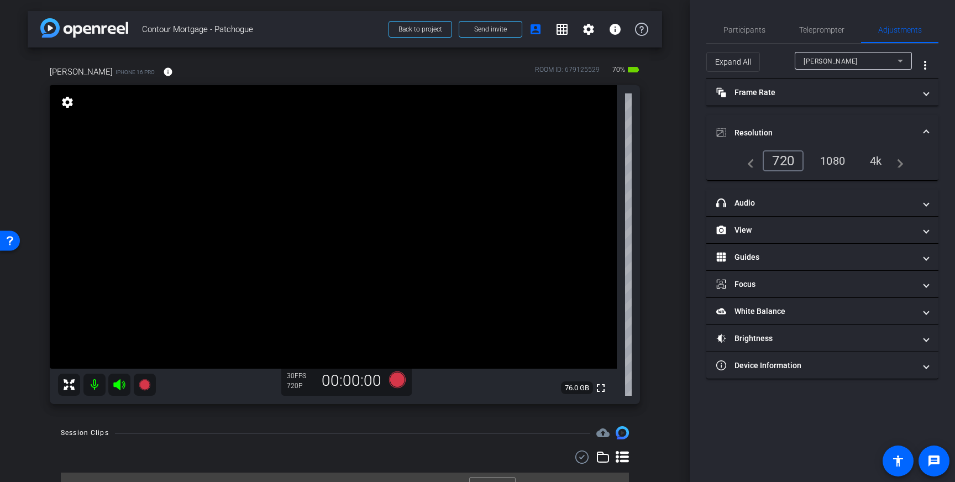
click at [877, 161] on div "4k" at bounding box center [876, 160] width 29 height 19
click at [929, 127] on mat-expansion-panel-header "Resolution" at bounding box center [822, 132] width 232 height 35
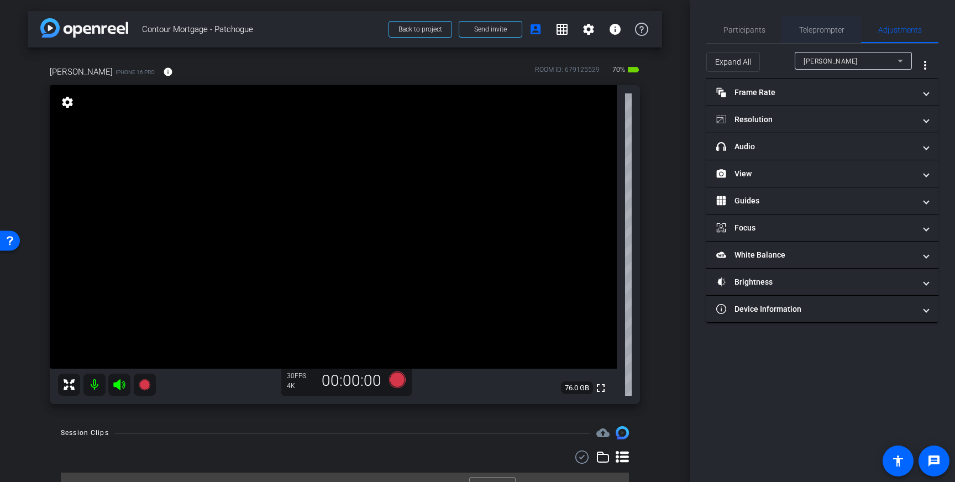
click at [831, 38] on span "Teleprompter" at bounding box center [821, 30] width 45 height 27
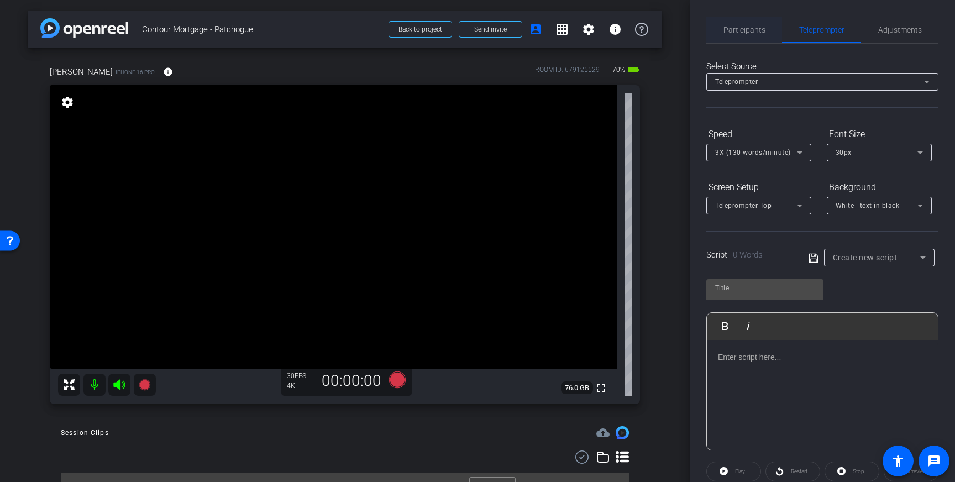
click at [741, 35] on span "Participants" at bounding box center [745, 30] width 42 height 27
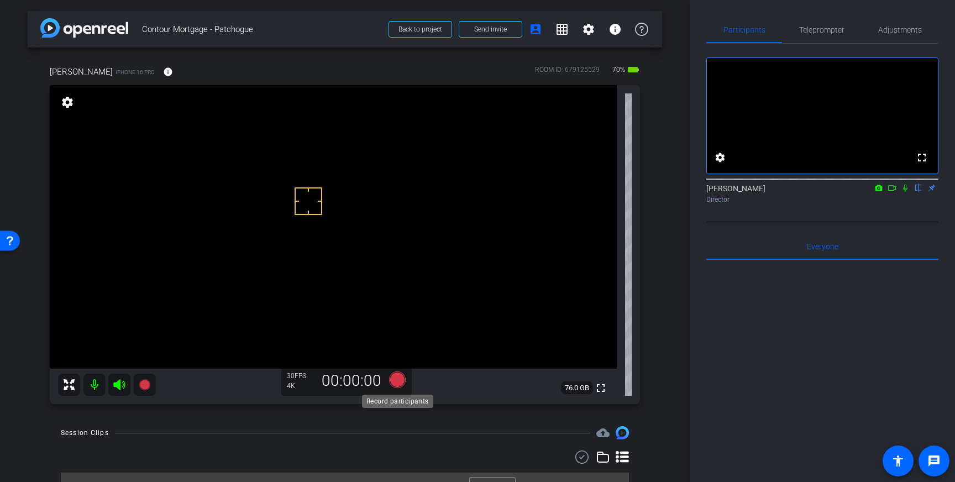
click at [405, 381] on icon at bounding box center [397, 380] width 27 height 20
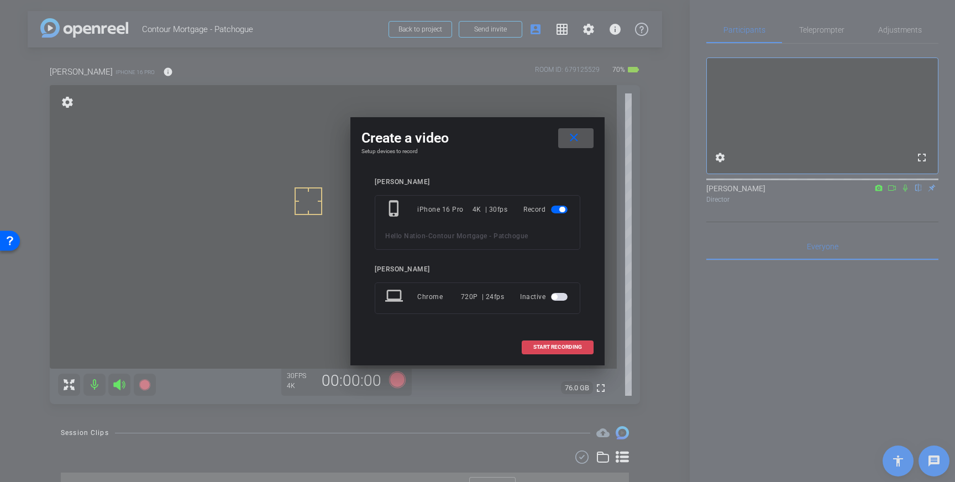
click at [554, 345] on span "START RECORDING" at bounding box center [557, 347] width 49 height 6
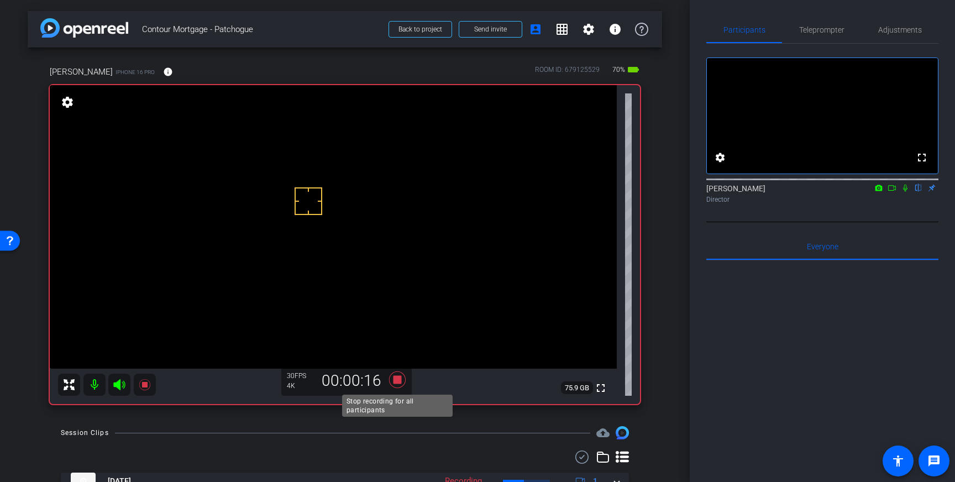
click at [401, 378] on icon at bounding box center [397, 380] width 27 height 20
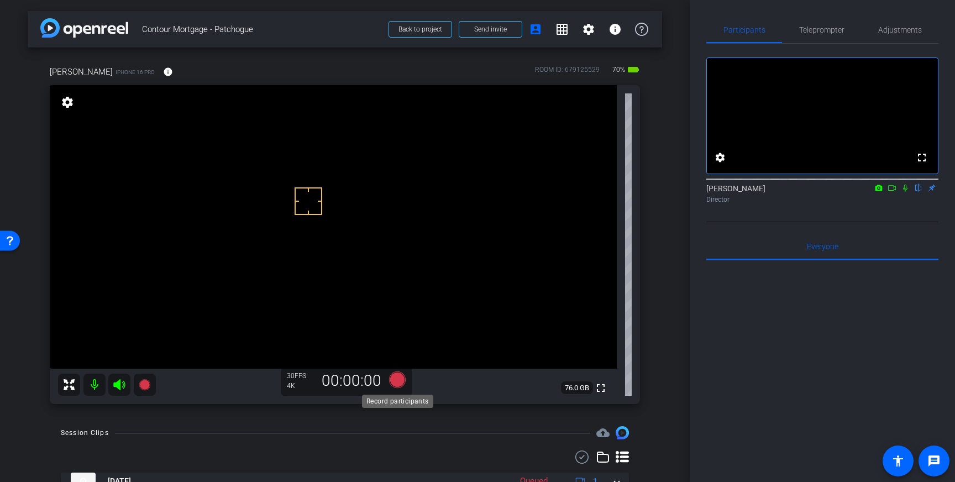
click at [399, 379] on icon at bounding box center [397, 379] width 17 height 17
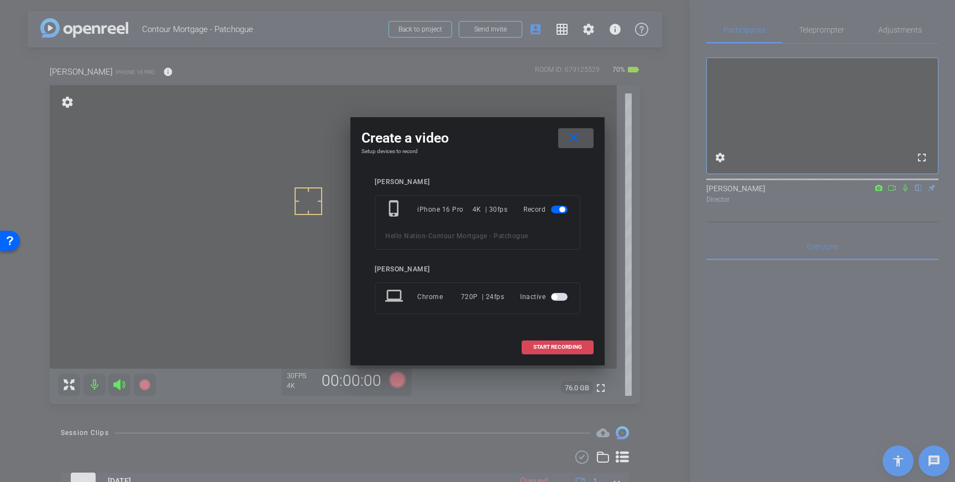
click at [556, 344] on span "START RECORDING" at bounding box center [557, 347] width 49 height 6
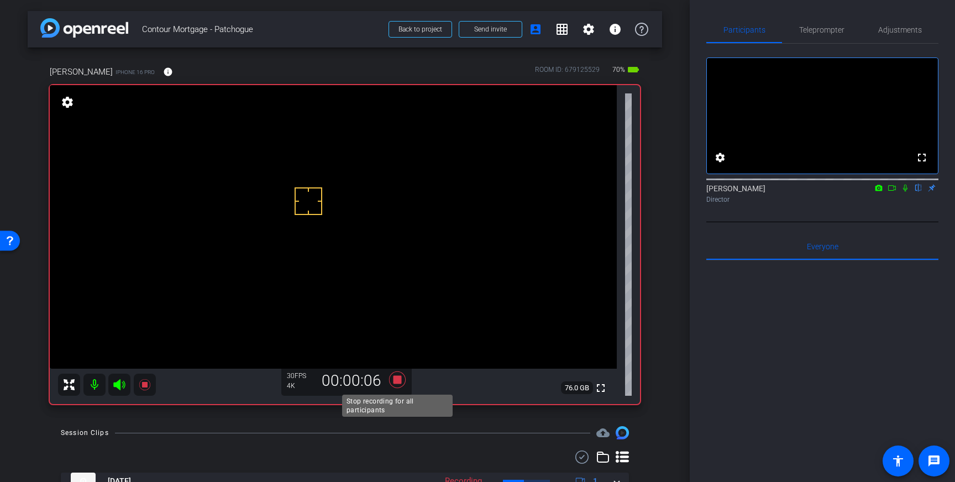
click at [399, 380] on icon at bounding box center [397, 379] width 17 height 17
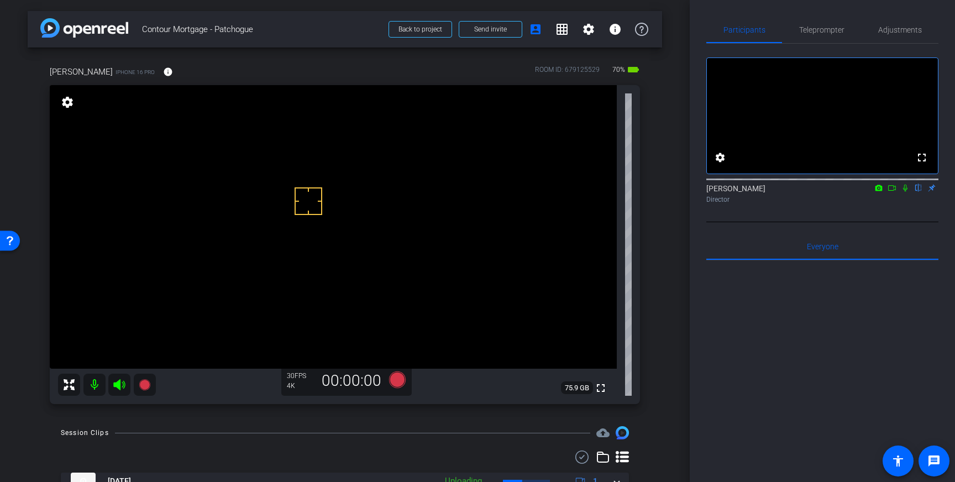
scroll to position [71, 0]
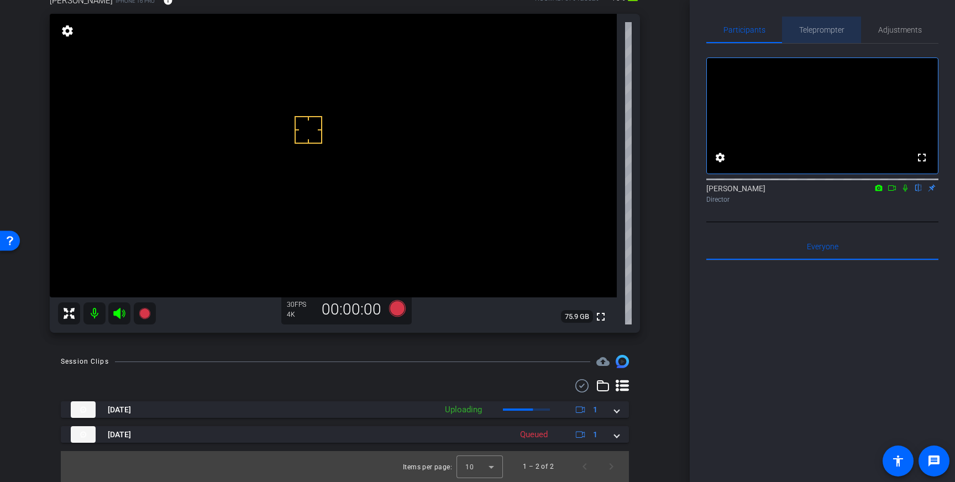
click at [828, 31] on span "Teleprompter" at bounding box center [821, 30] width 45 height 8
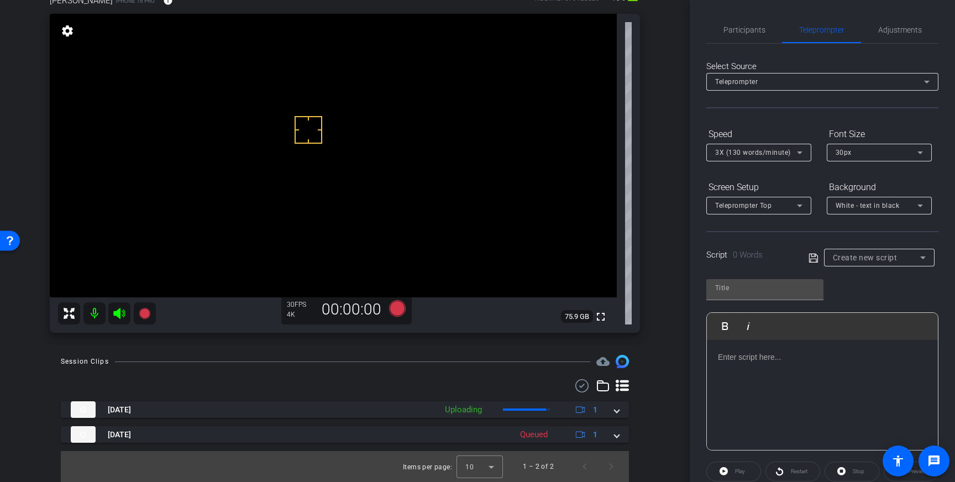
click at [829, 355] on p at bounding box center [822, 357] width 209 height 12
click at [799, 371] on div at bounding box center [822, 395] width 231 height 111
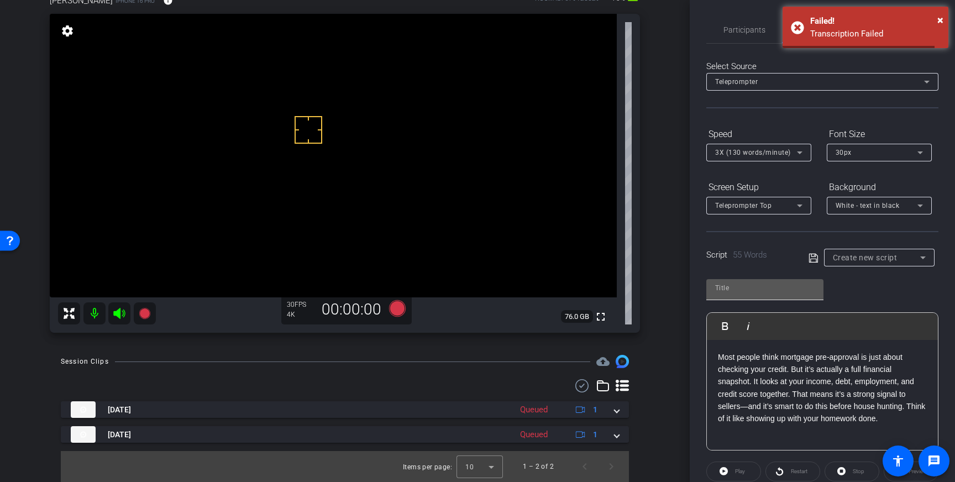
click at [788, 286] on input "text" at bounding box center [765, 287] width 100 height 13
type input "Matt"
click at [811, 261] on icon at bounding box center [814, 258] width 10 height 13
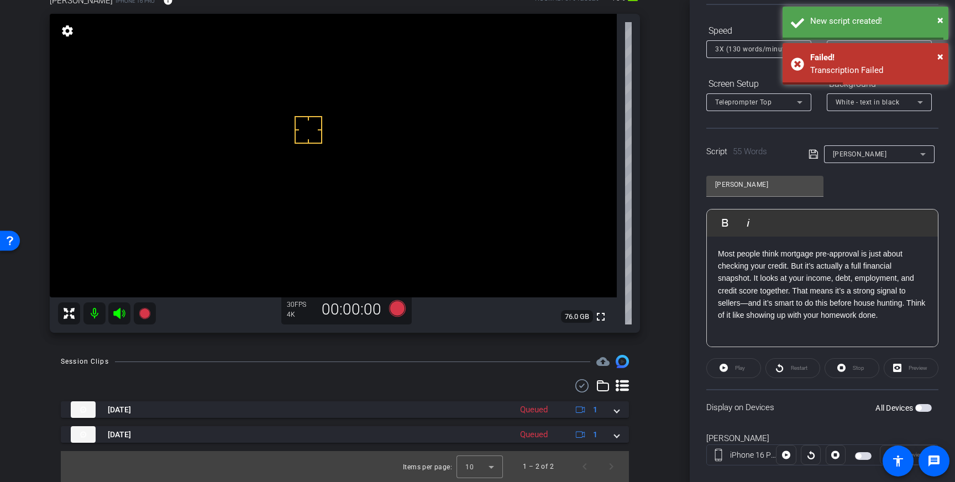
scroll to position [122, 0]
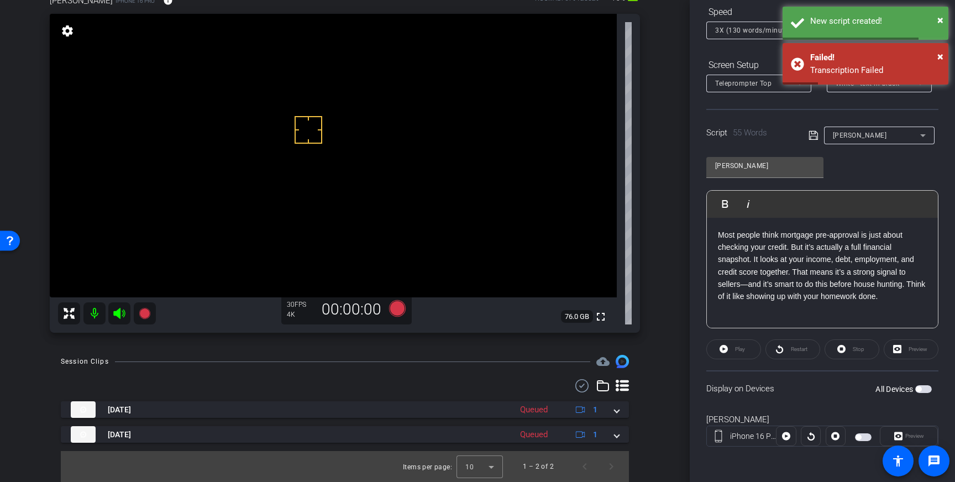
click at [925, 387] on span "button" at bounding box center [923, 389] width 17 height 8
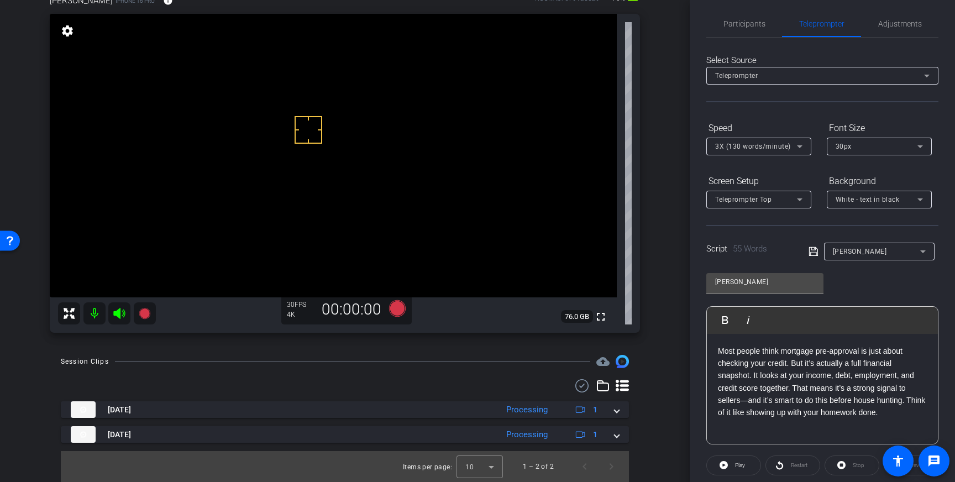
scroll to position [0, 0]
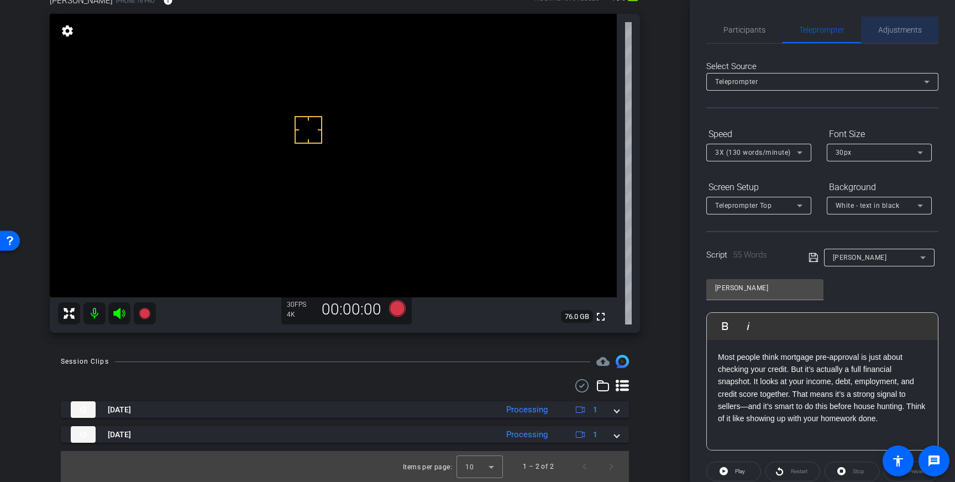
click at [898, 29] on span "Adjustments" at bounding box center [900, 30] width 44 height 8
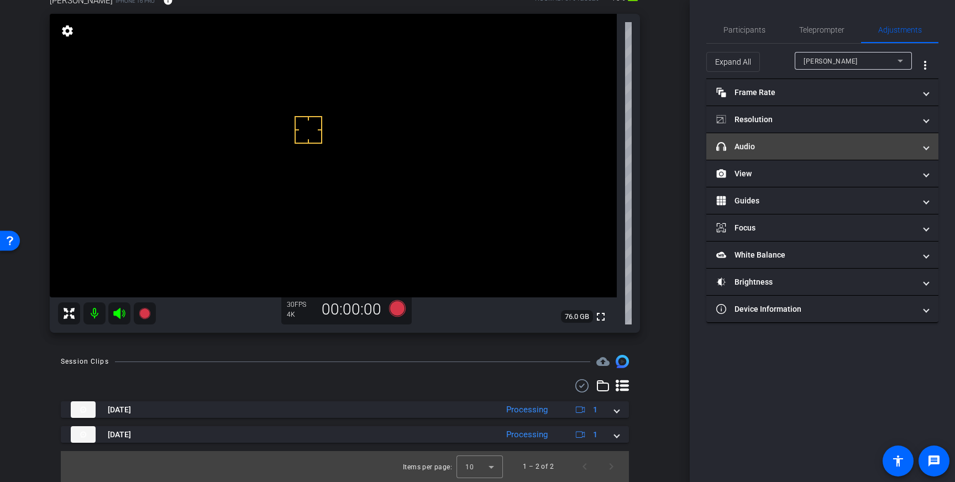
click at [878, 152] on mat-expansion-panel-header "headphone icon Audio" at bounding box center [822, 146] width 232 height 27
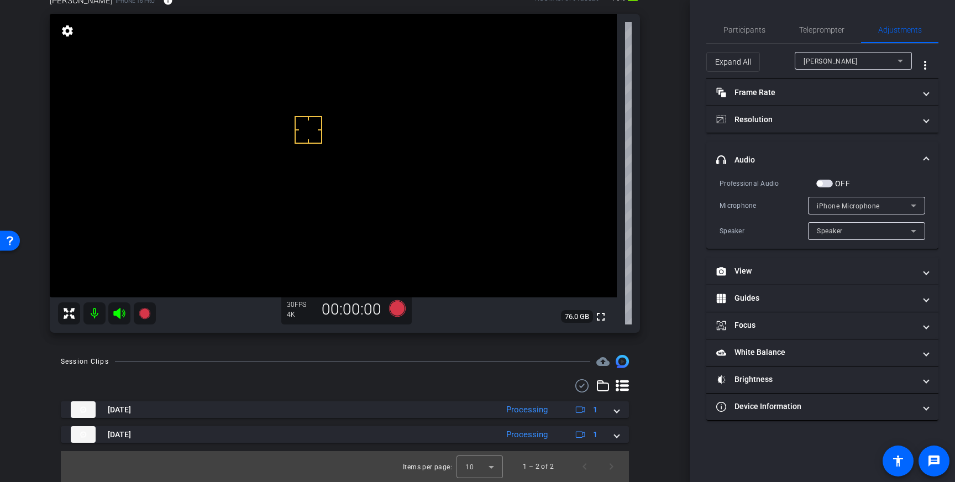
click at [824, 184] on span "button" at bounding box center [824, 184] width 17 height 8
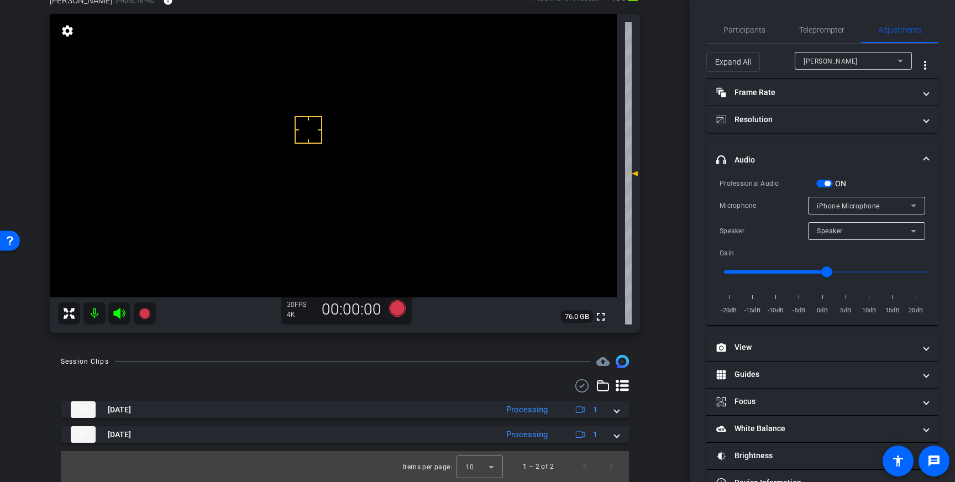
drag, startPoint x: 924, startPoint y: 153, endPoint x: 933, endPoint y: 191, distance: 39.2
click at [924, 153] on mat-expansion-panel-header "headphone icon Audio" at bounding box center [822, 159] width 232 height 35
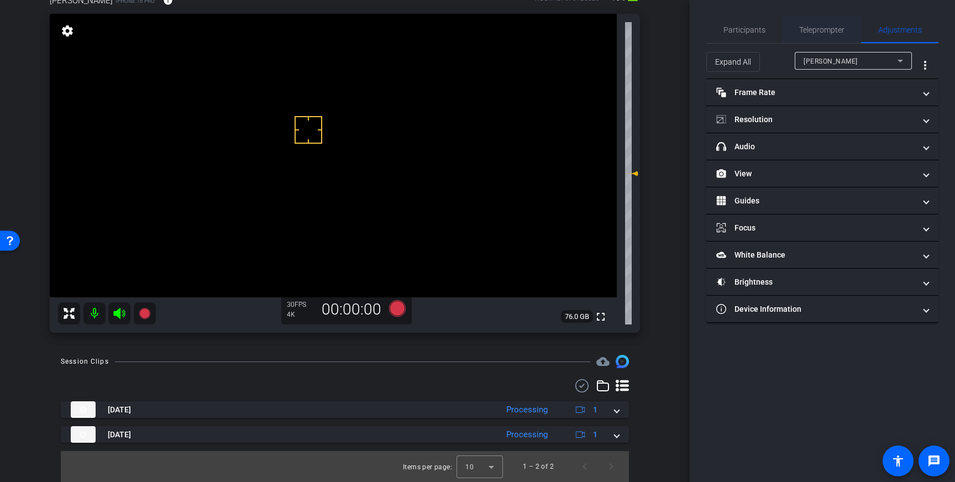
drag, startPoint x: 821, startPoint y: 30, endPoint x: 821, endPoint y: 38, distance: 7.2
click at [821, 31] on span "Teleprompter" at bounding box center [821, 30] width 45 height 8
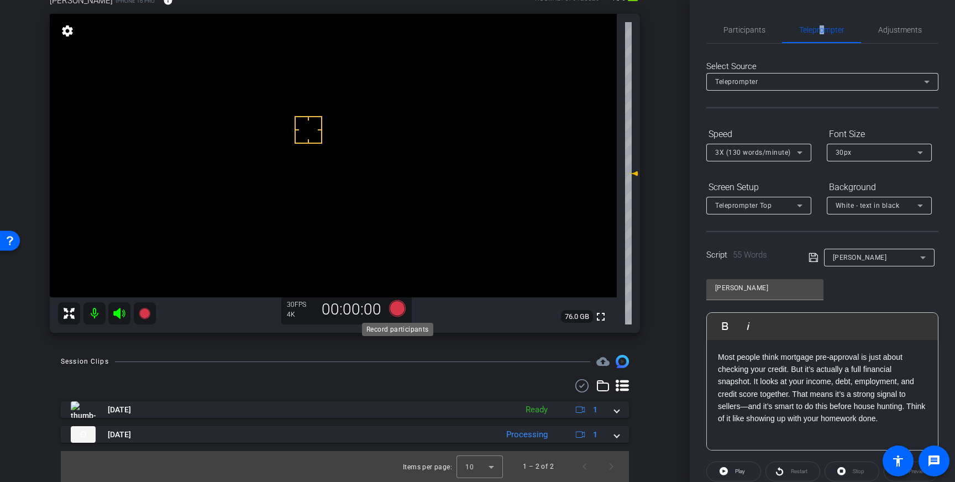
click at [395, 308] on icon at bounding box center [397, 308] width 17 height 17
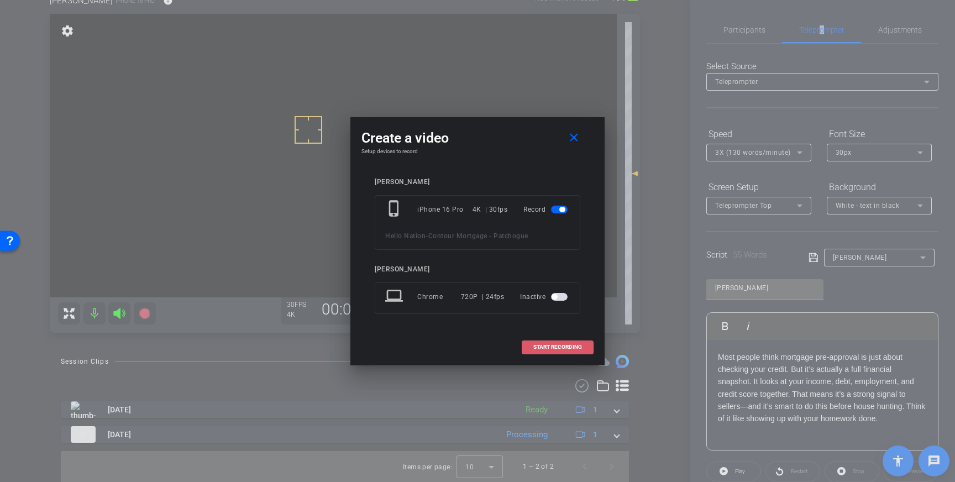
click at [547, 344] on span "START RECORDING" at bounding box center [557, 347] width 49 height 6
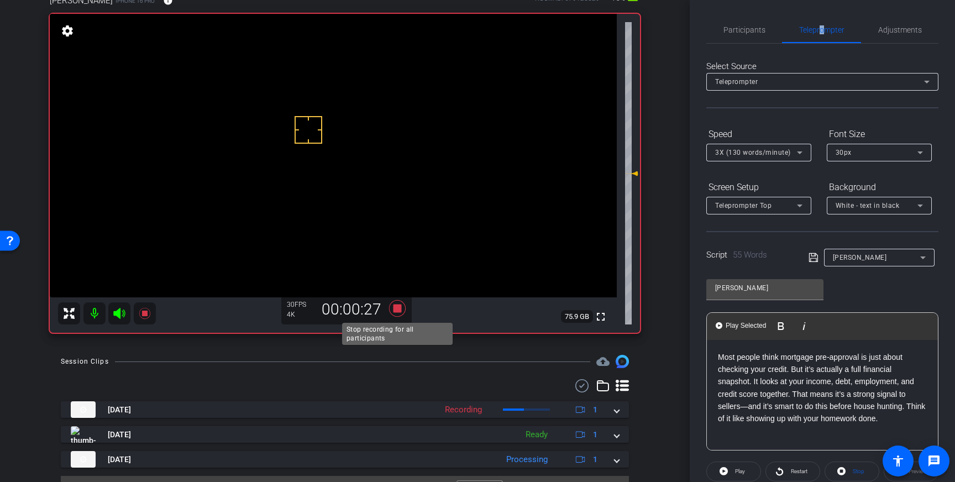
click at [396, 317] on icon at bounding box center [397, 309] width 27 height 20
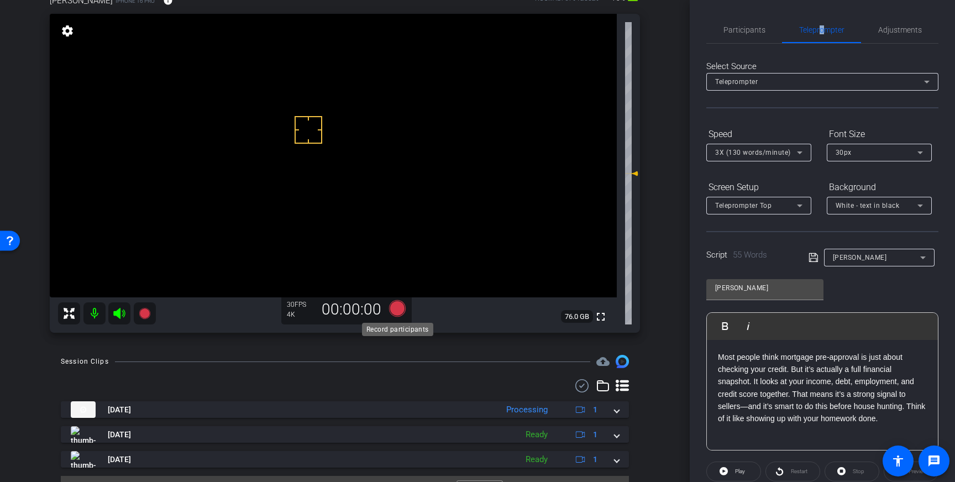
click at [394, 308] on icon at bounding box center [397, 308] width 17 height 17
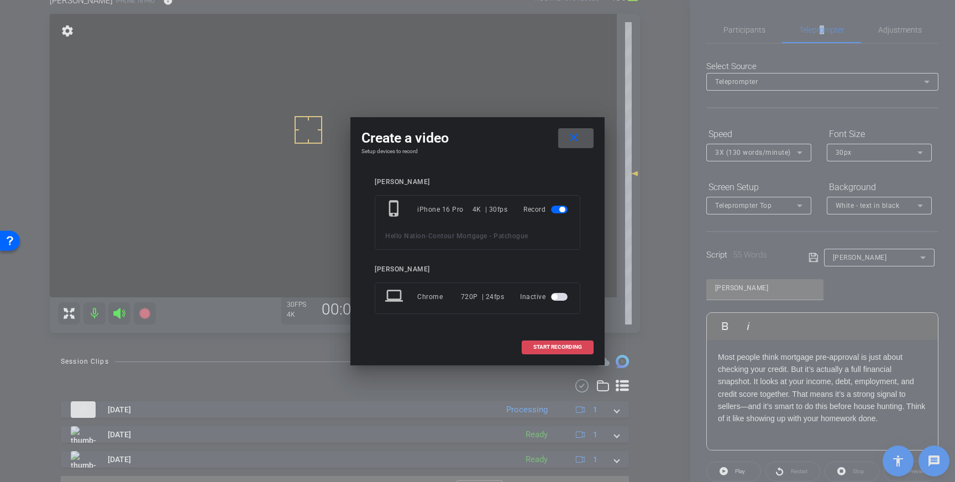
click at [549, 350] on span at bounding box center [557, 347] width 71 height 27
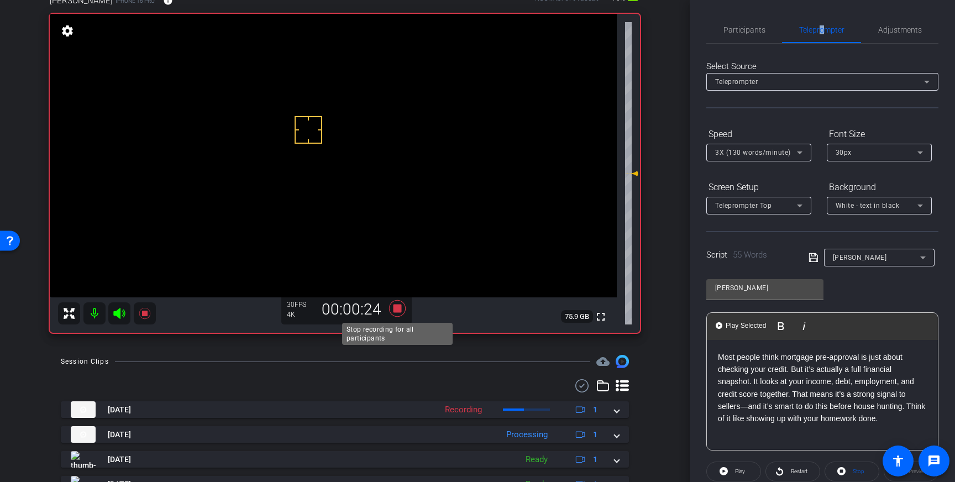
click at [399, 308] on icon at bounding box center [397, 308] width 17 height 17
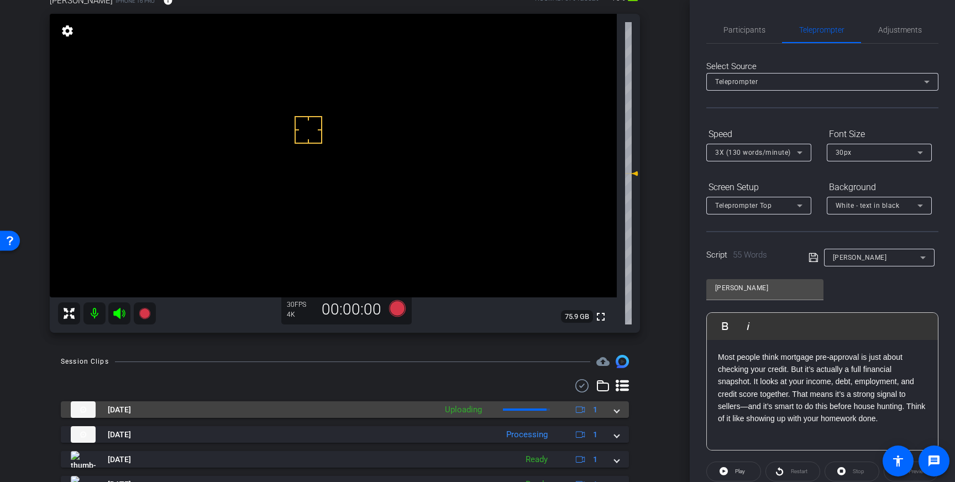
click at [621, 415] on mat-expansion-panel-header "[DATE] Uploading 1" at bounding box center [345, 409] width 568 height 17
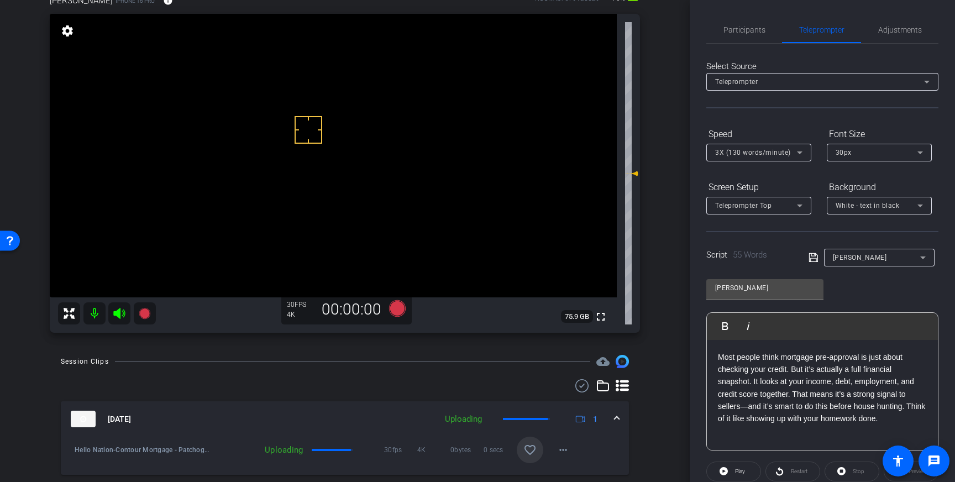
click at [534, 442] on span at bounding box center [530, 450] width 27 height 27
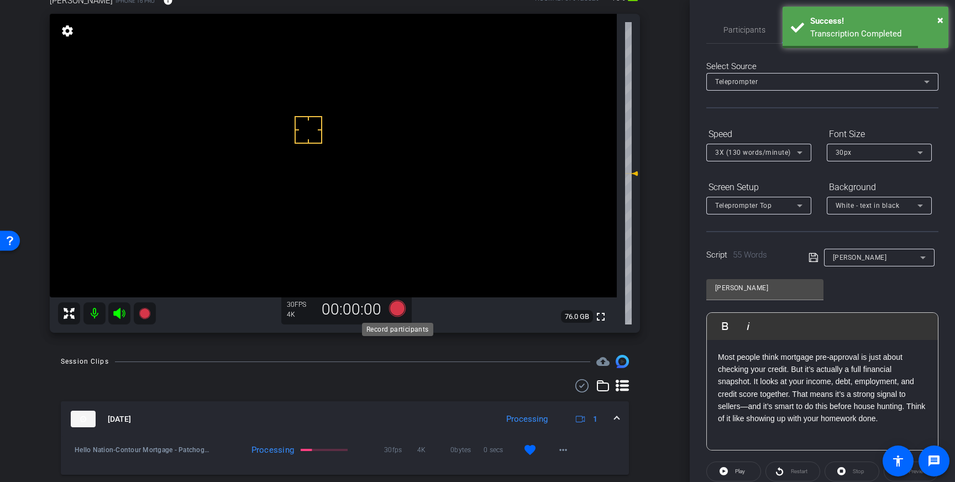
click at [404, 308] on icon at bounding box center [397, 308] width 17 height 17
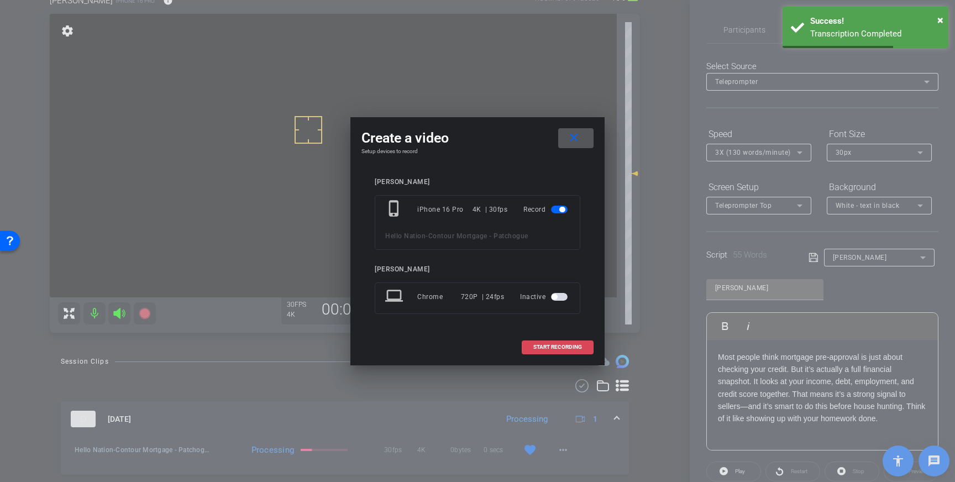
click at [538, 342] on span at bounding box center [557, 347] width 71 height 27
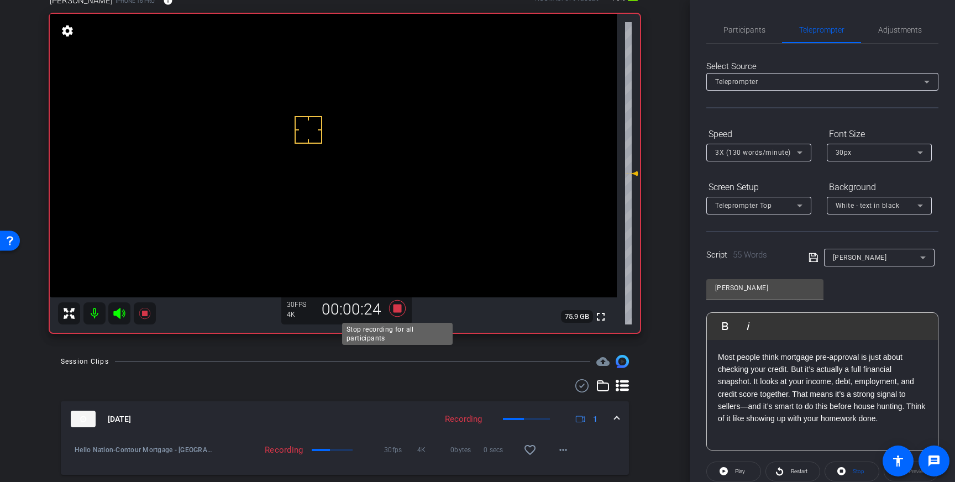
click at [395, 311] on icon at bounding box center [397, 308] width 17 height 17
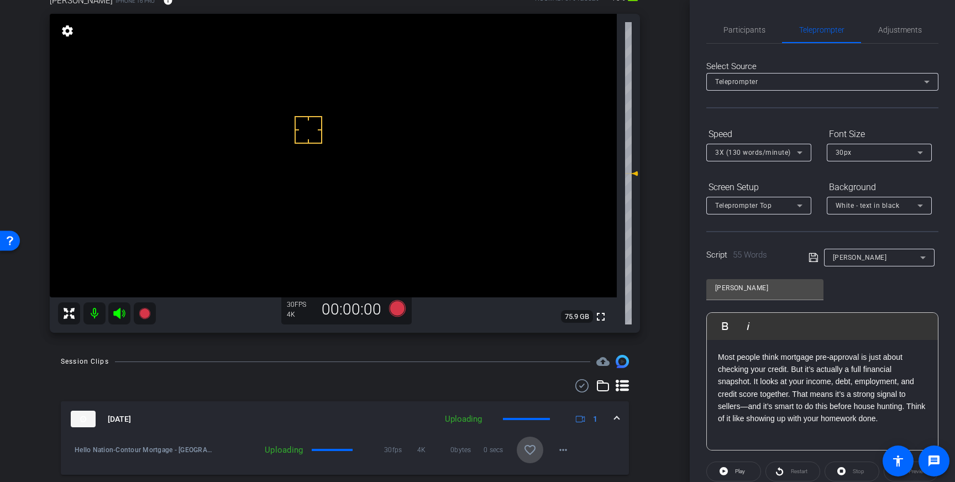
click at [533, 457] on span at bounding box center [530, 450] width 27 height 27
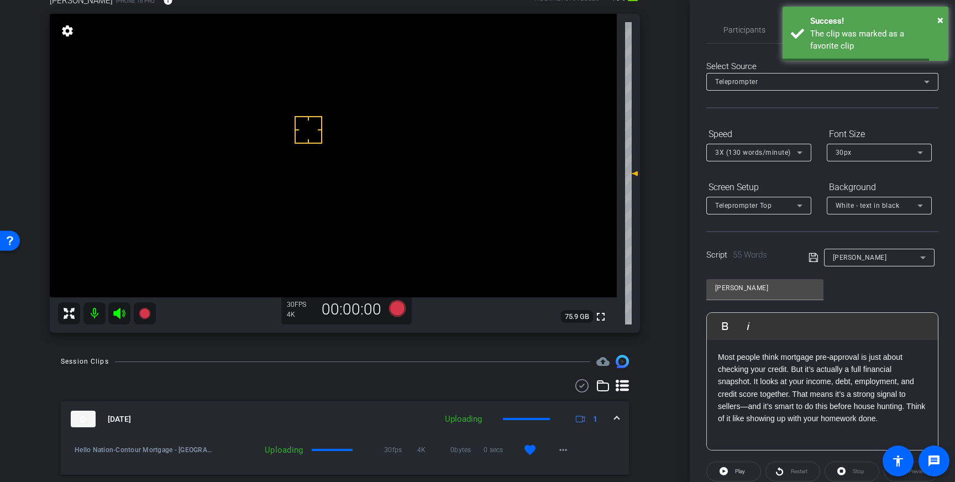
click at [613, 425] on div "[DATE] Uploading 1" at bounding box center [343, 419] width 544 height 17
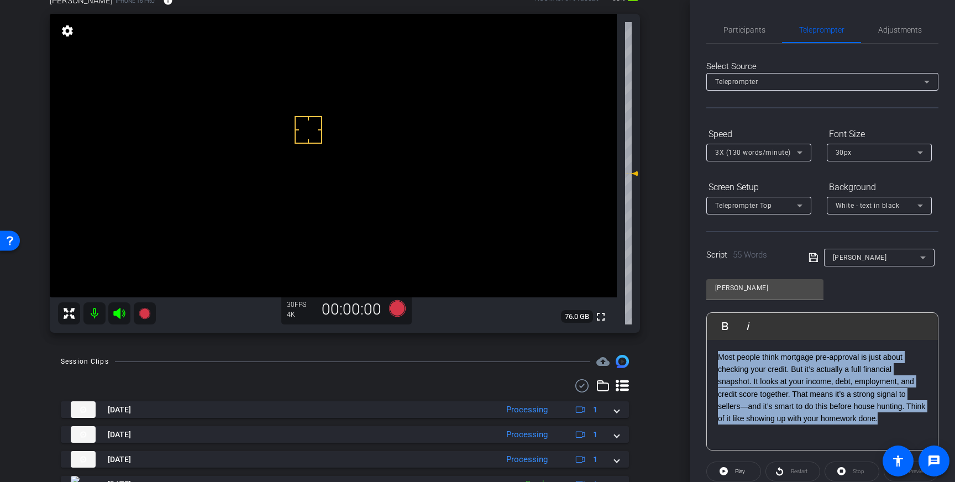
drag, startPoint x: 881, startPoint y: 420, endPoint x: 700, endPoint y: 354, distance: 192.7
click at [700, 355] on div "Participants Teleprompter Adjustments settings Louis Voss flip Director Everyon…" at bounding box center [822, 241] width 265 height 482
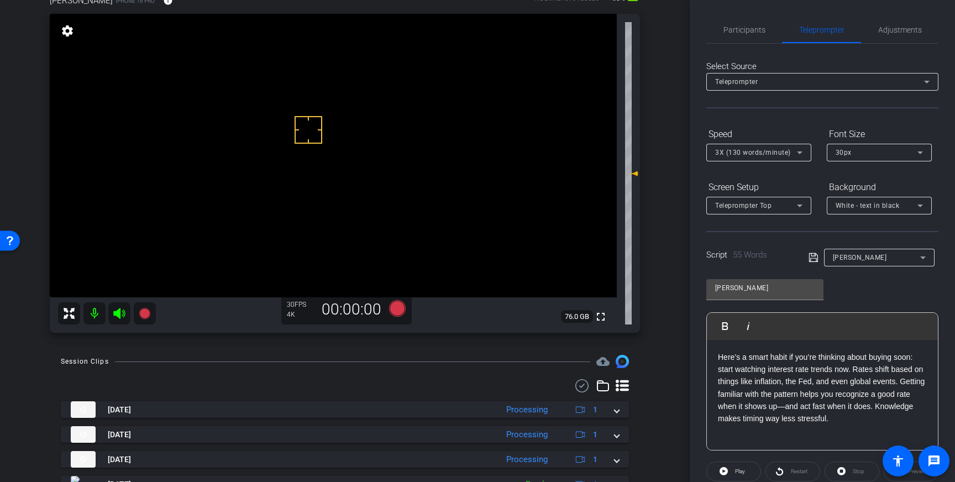
click at [815, 259] on icon at bounding box center [814, 257] width 10 height 13
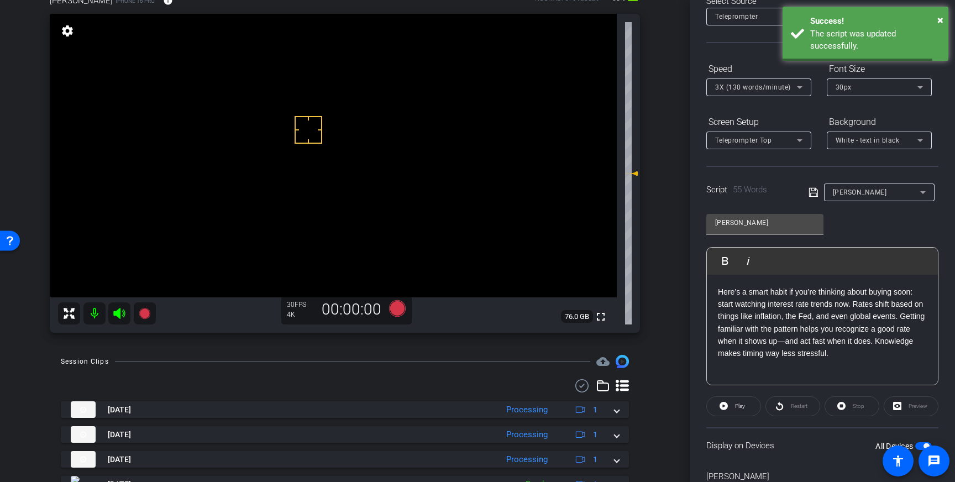
scroll to position [122, 0]
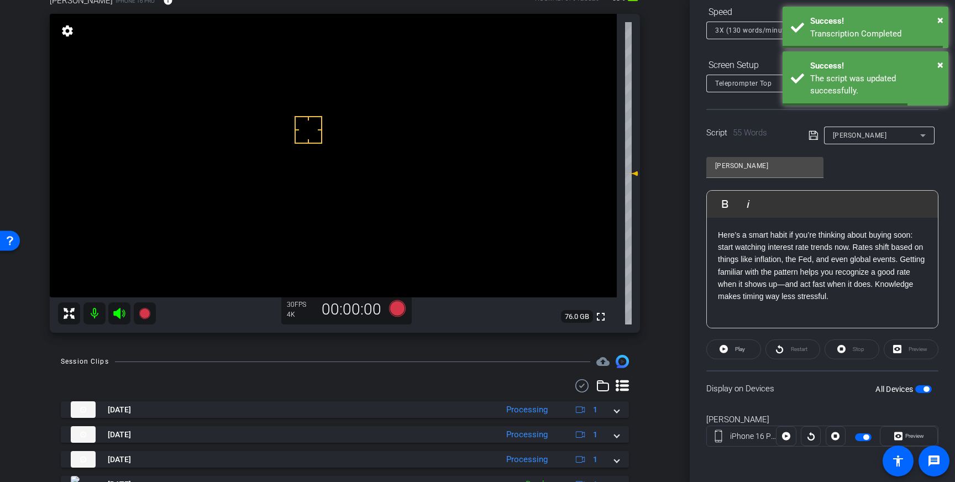
click at [928, 390] on span "button" at bounding box center [927, 389] width 6 height 6
click at [926, 390] on span "button" at bounding box center [923, 389] width 17 height 8
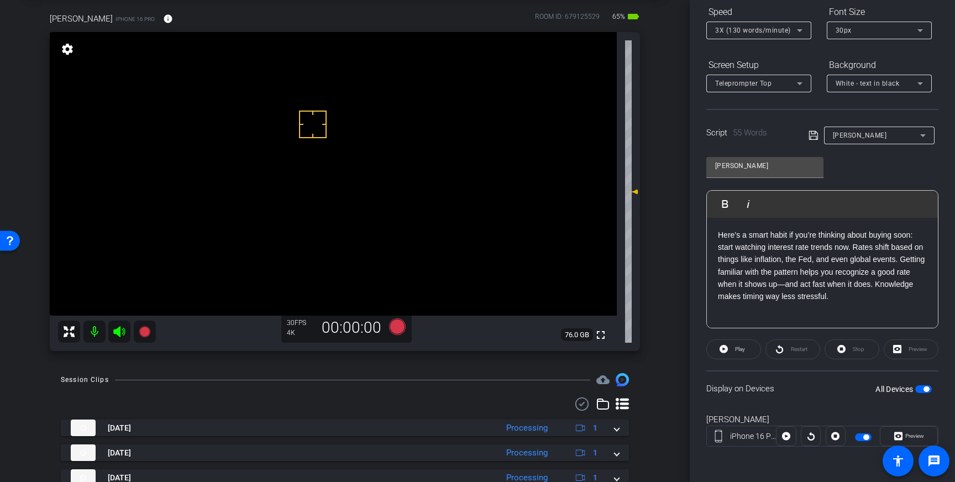
scroll to position [53, 0]
click at [395, 328] on icon at bounding box center [397, 327] width 17 height 17
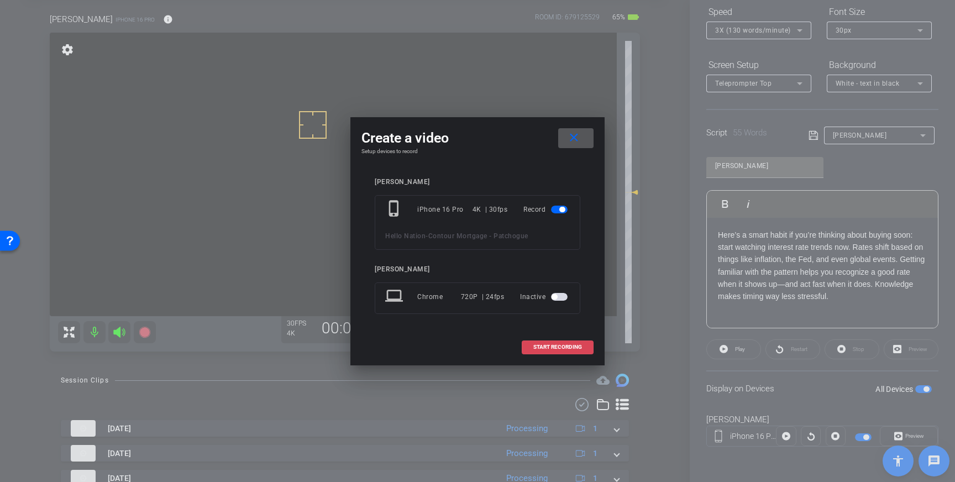
click at [570, 344] on span "START RECORDING" at bounding box center [557, 347] width 49 height 6
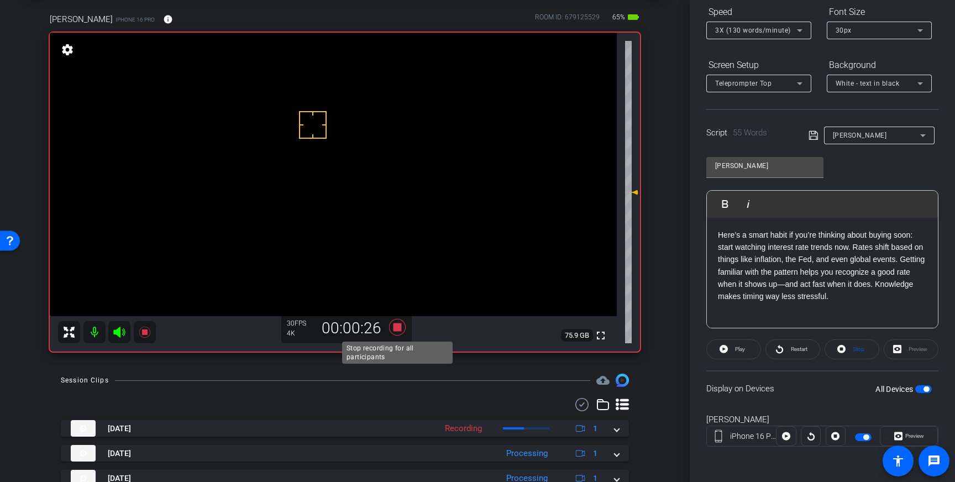
click at [392, 328] on icon at bounding box center [397, 327] width 27 height 20
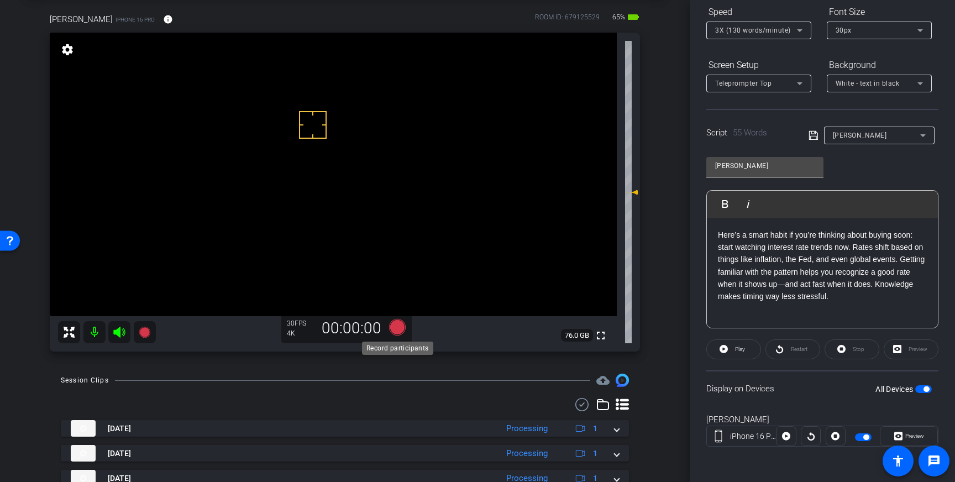
click at [392, 328] on icon at bounding box center [397, 327] width 17 height 17
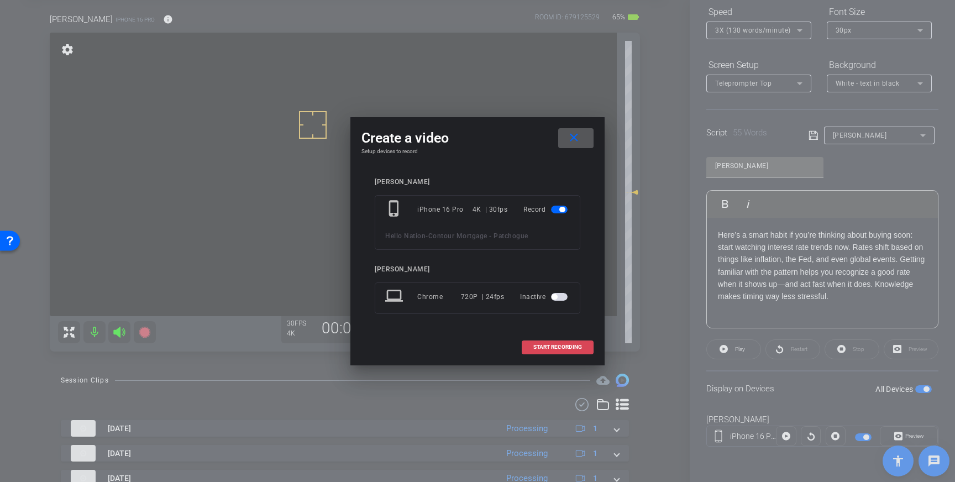
click at [542, 353] on span at bounding box center [557, 347] width 71 height 27
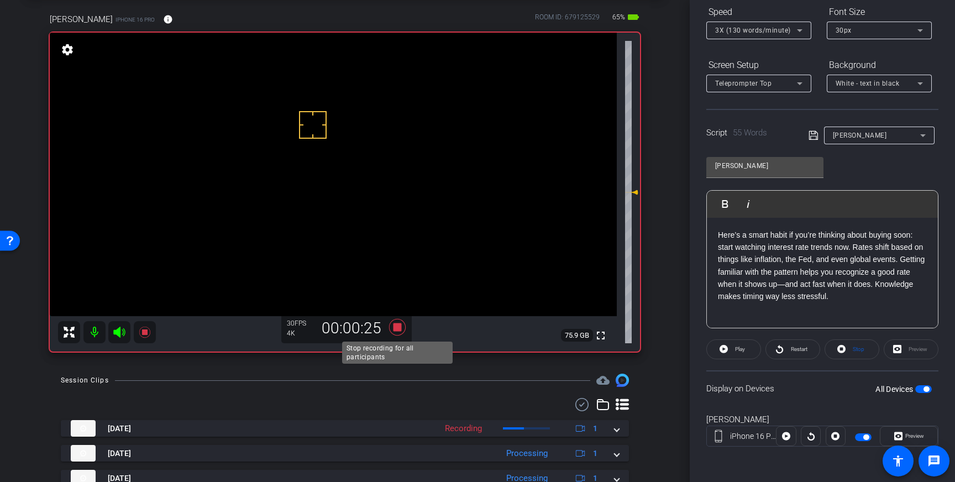
click at [401, 329] on icon at bounding box center [397, 327] width 17 height 17
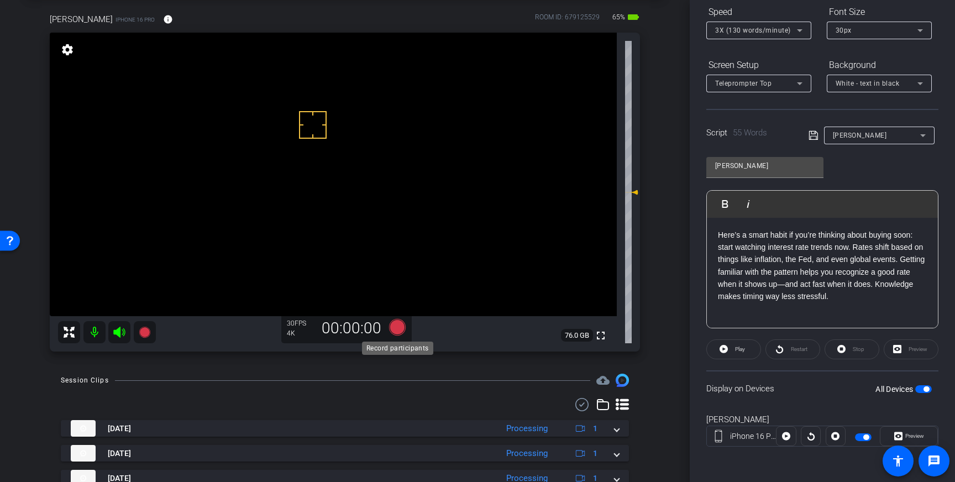
click at [399, 326] on icon at bounding box center [397, 327] width 17 height 17
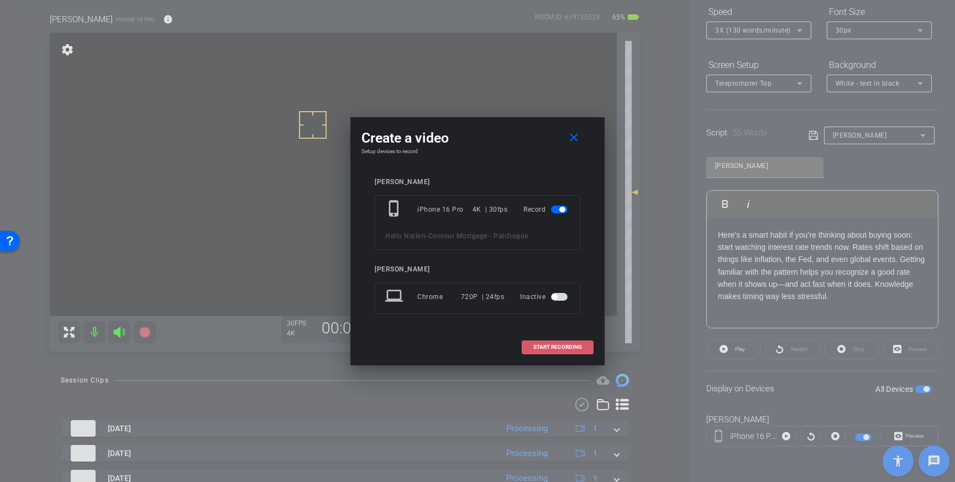
click at [561, 350] on span at bounding box center [557, 347] width 71 height 27
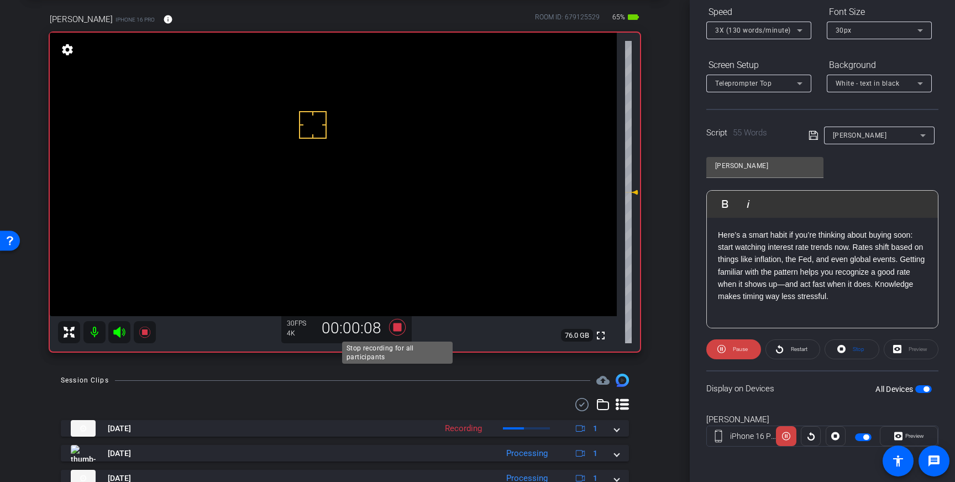
click at [388, 331] on icon at bounding box center [397, 327] width 27 height 20
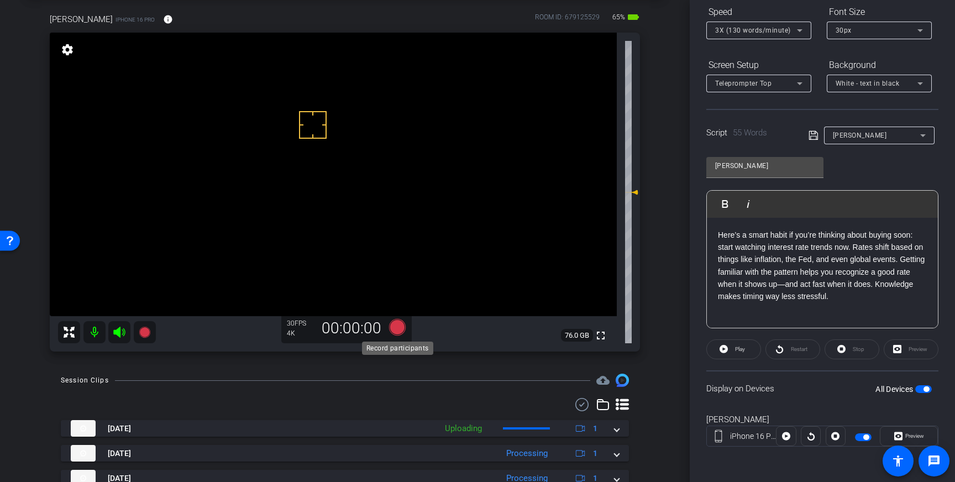
click at [398, 332] on icon at bounding box center [397, 327] width 17 height 17
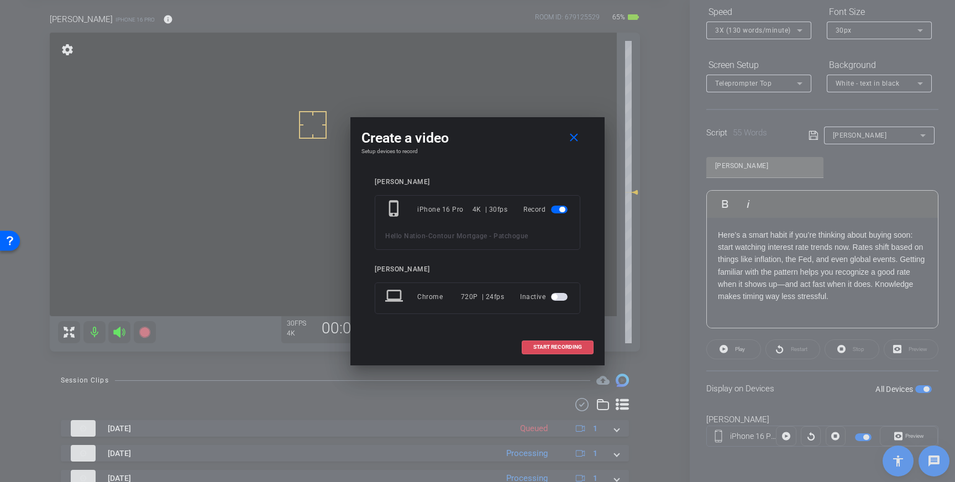
drag, startPoint x: 541, startPoint y: 341, endPoint x: 657, endPoint y: 303, distance: 122.0
click at [545, 341] on span at bounding box center [557, 347] width 71 height 27
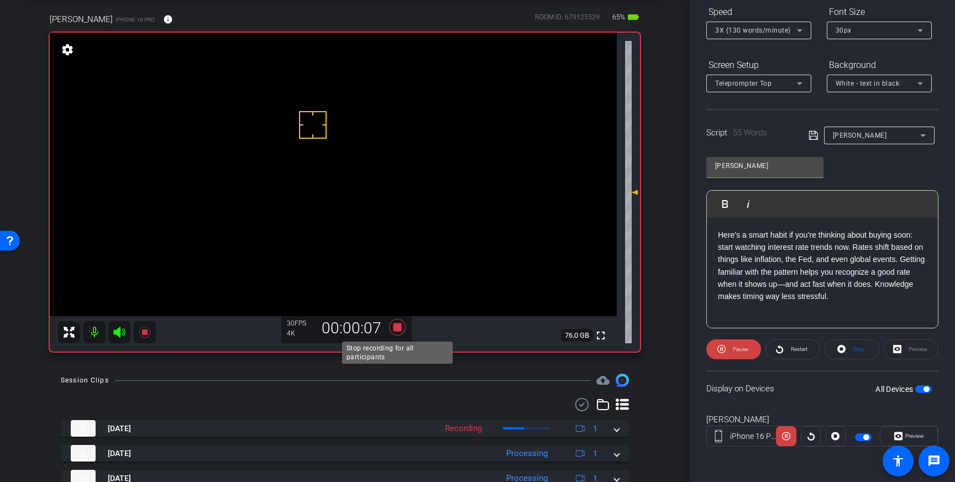
click at [395, 323] on icon at bounding box center [397, 327] width 17 height 17
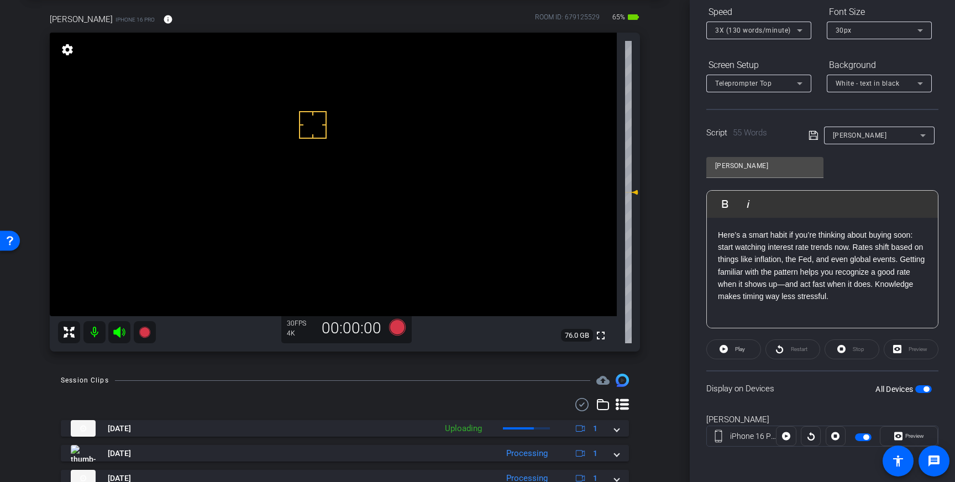
scroll to position [54, 0]
click at [395, 326] on icon at bounding box center [397, 326] width 17 height 17
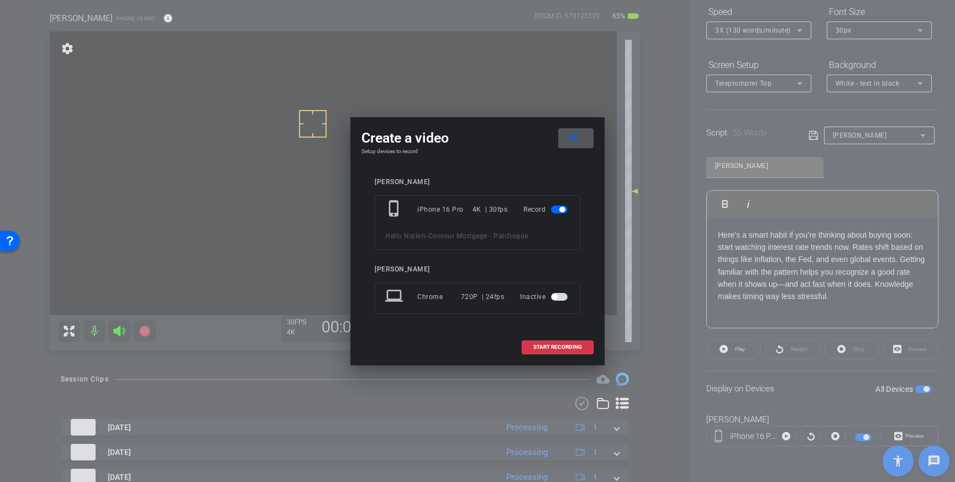
drag, startPoint x: 561, startPoint y: 347, endPoint x: 623, endPoint y: 306, distance: 75.0
click at [561, 347] on span "START RECORDING" at bounding box center [557, 347] width 49 height 6
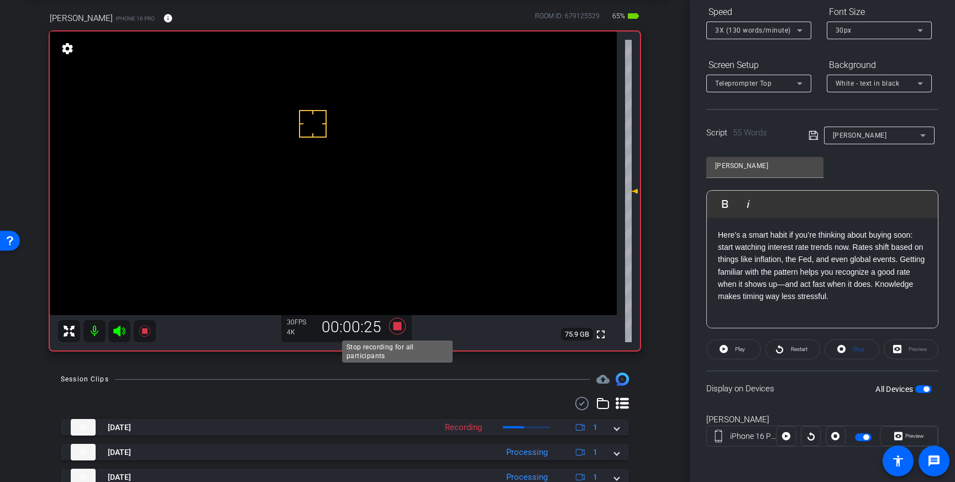
click at [398, 326] on icon at bounding box center [397, 326] width 17 height 17
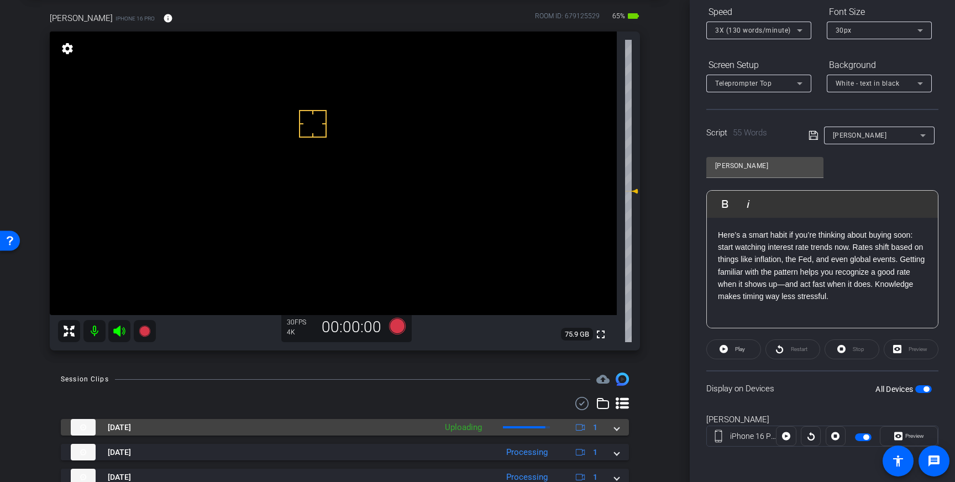
drag, startPoint x: 622, startPoint y: 429, endPoint x: 610, endPoint y: 432, distance: 13.0
click at [622, 429] on mat-expansion-panel-header "[DATE] Uploading 1" at bounding box center [345, 427] width 568 height 17
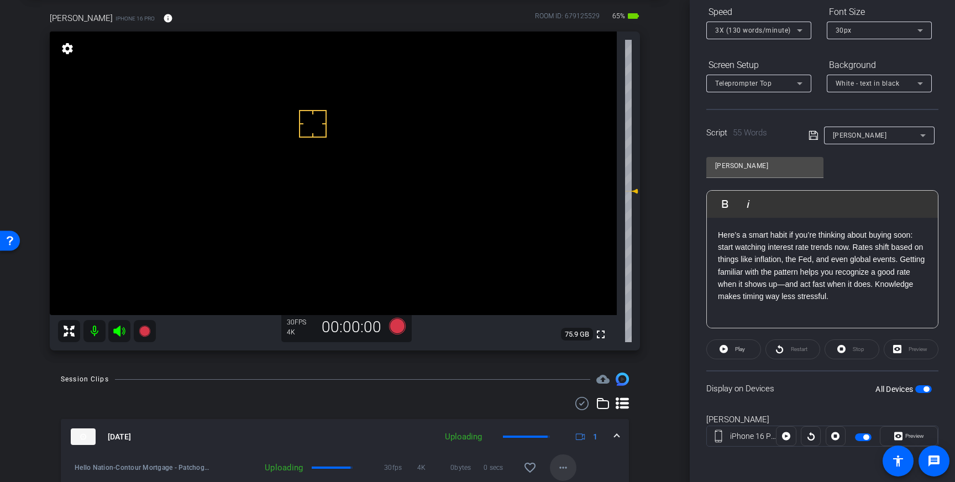
drag, startPoint x: 533, startPoint y: 459, endPoint x: 553, endPoint y: 454, distance: 20.7
click at [533, 459] on span at bounding box center [530, 467] width 27 height 27
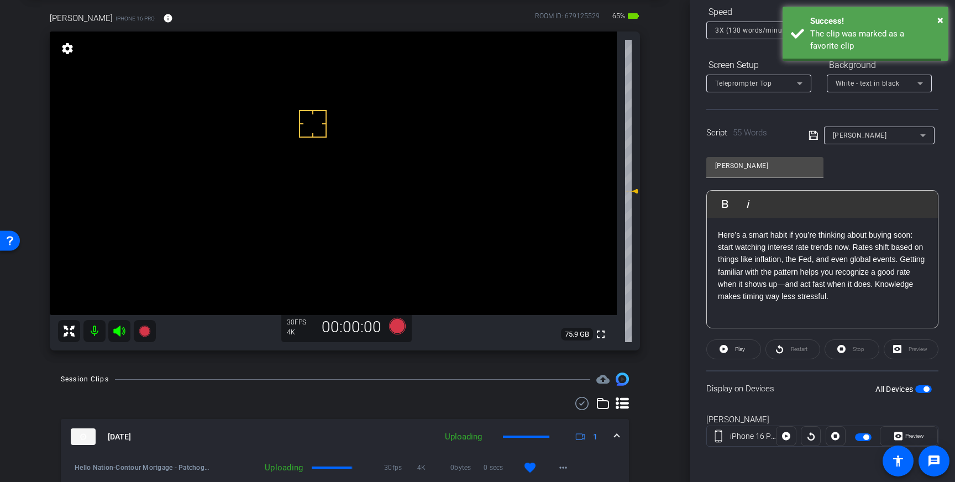
click at [615, 435] on span at bounding box center [617, 437] width 4 height 12
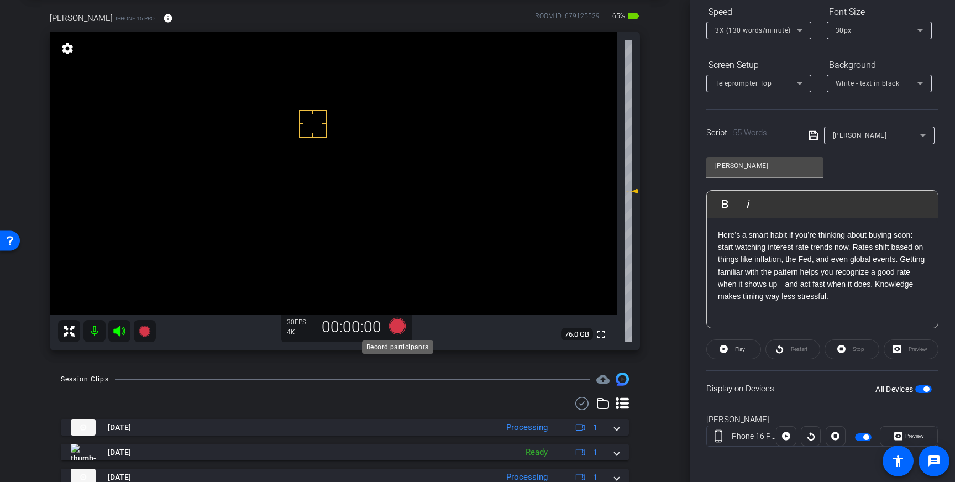
click at [395, 324] on icon at bounding box center [397, 326] width 17 height 17
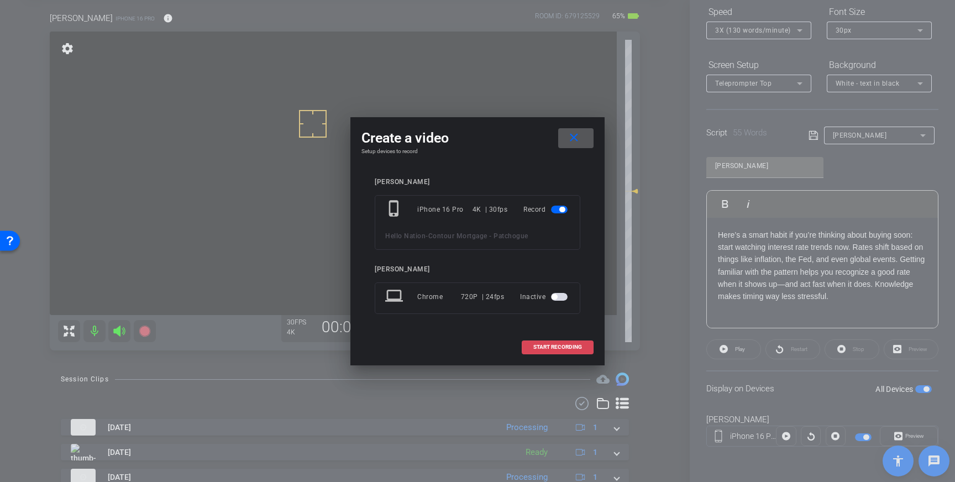
drag, startPoint x: 554, startPoint y: 349, endPoint x: 562, endPoint y: 348, distance: 8.5
click at [554, 349] on span "START RECORDING" at bounding box center [557, 347] width 49 height 6
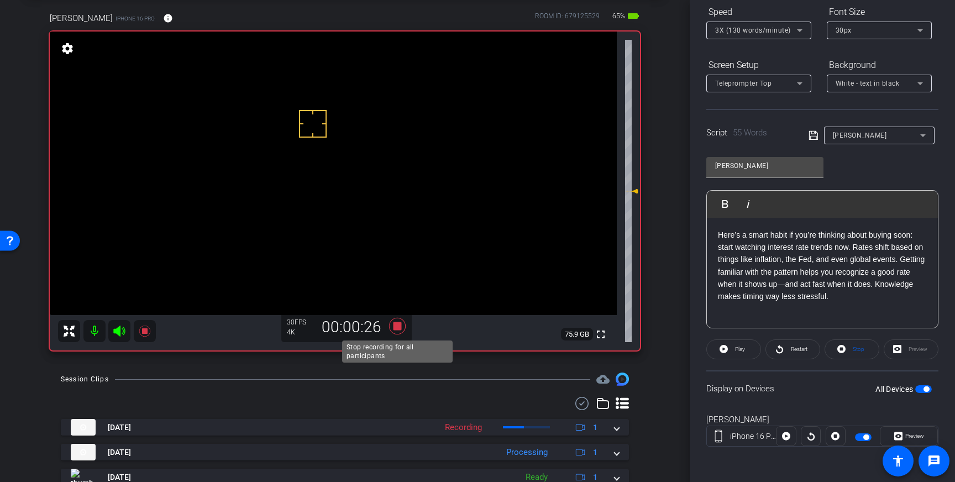
click at [395, 328] on icon at bounding box center [397, 326] width 17 height 17
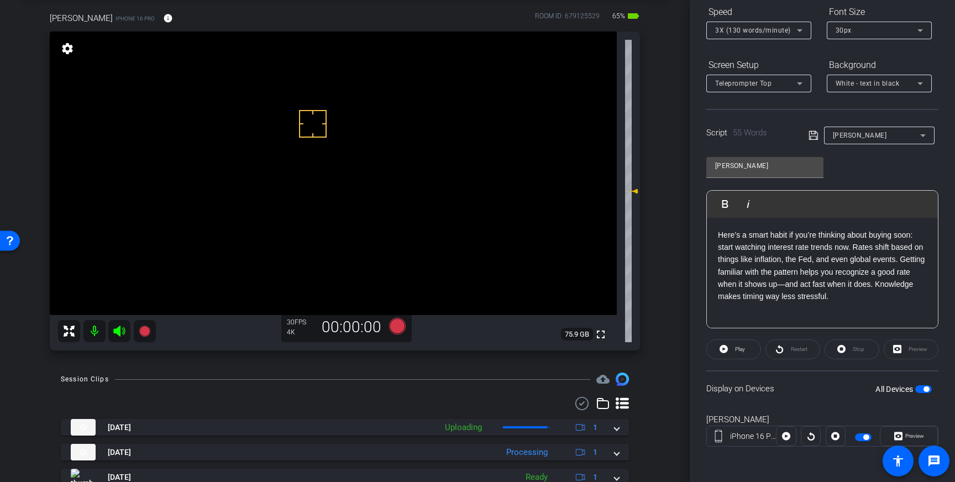
drag, startPoint x: 614, startPoint y: 428, endPoint x: 641, endPoint y: 434, distance: 27.1
click at [614, 429] on div "Sep 12, 2025 Uploading 1" at bounding box center [343, 427] width 544 height 17
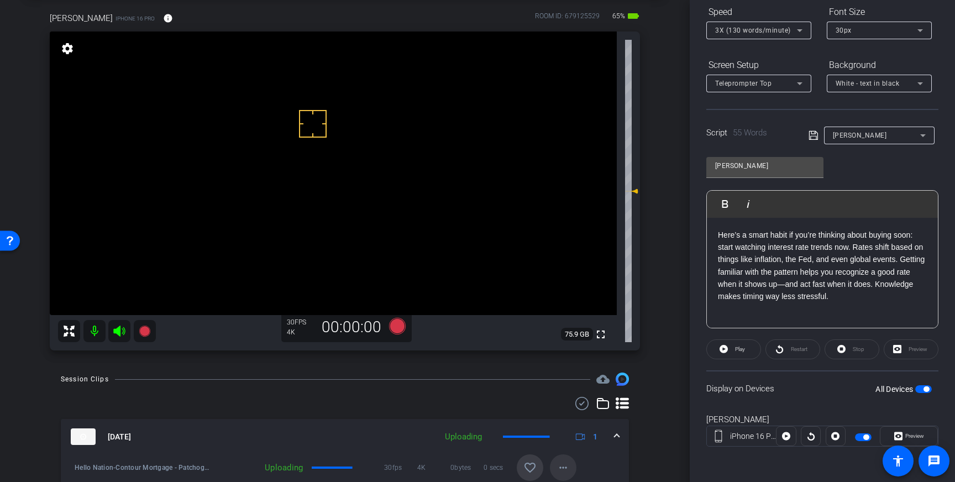
drag, startPoint x: 527, startPoint y: 467, endPoint x: 557, endPoint y: 463, distance: 30.1
click at [527, 467] on mat-icon "favorite_border" at bounding box center [529, 467] width 13 height 13
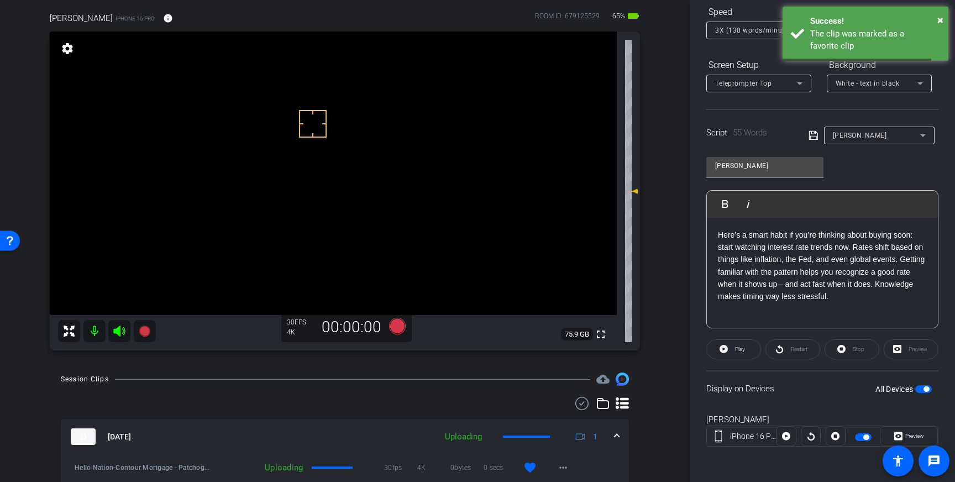
drag, startPoint x: 615, startPoint y: 433, endPoint x: 622, endPoint y: 447, distance: 14.8
click at [615, 433] on span at bounding box center [617, 437] width 4 height 12
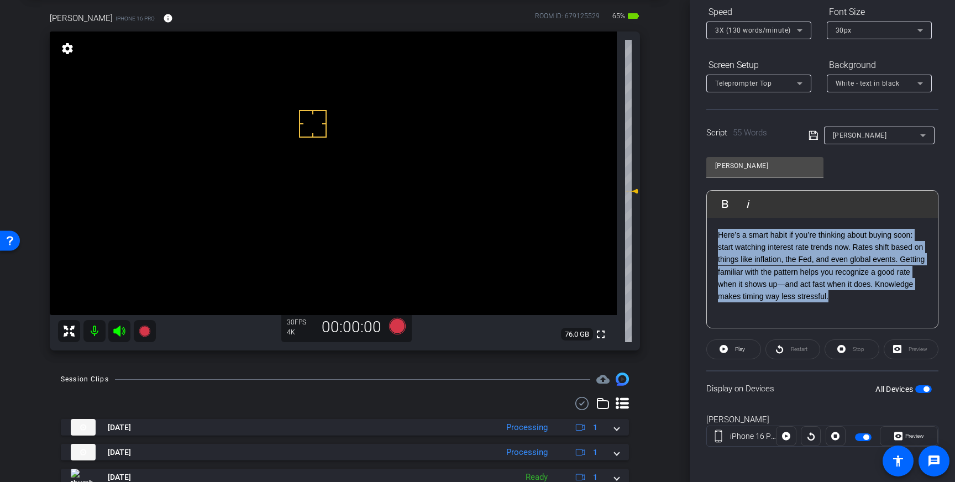
drag, startPoint x: 835, startPoint y: 296, endPoint x: 716, endPoint y: 237, distance: 133.2
click at [716, 237] on div "Here’s a smart habit if you’re thinking about buying soon: start watching inter…" at bounding box center [822, 273] width 231 height 111
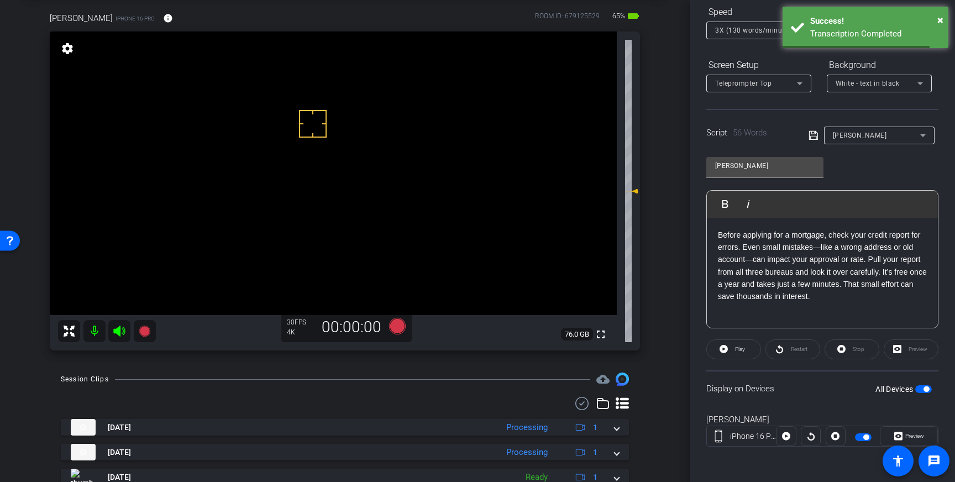
click at [813, 136] on icon at bounding box center [813, 135] width 9 height 9
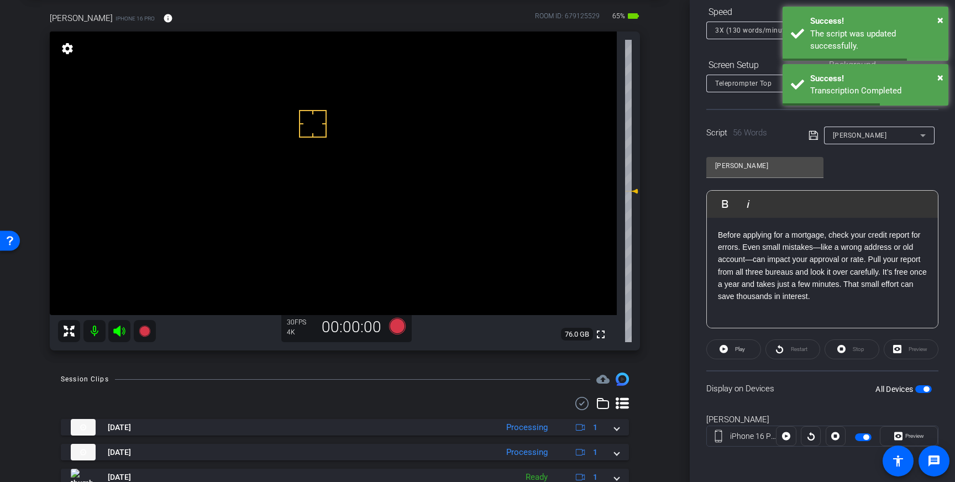
click at [924, 389] on span "button" at bounding box center [927, 389] width 6 height 6
click at [925, 390] on span "button" at bounding box center [923, 389] width 17 height 8
click at [816, 134] on icon at bounding box center [814, 135] width 10 height 13
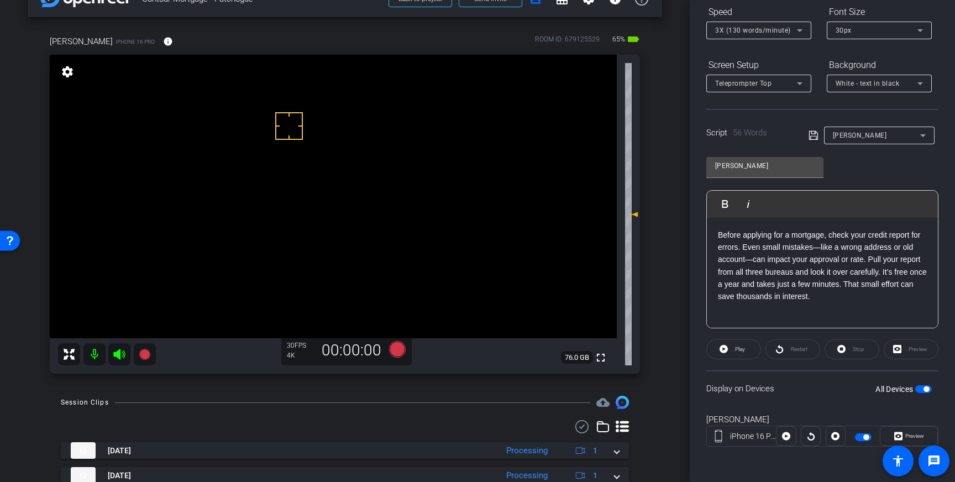
scroll to position [31, 0]
click at [398, 350] on icon at bounding box center [397, 349] width 17 height 17
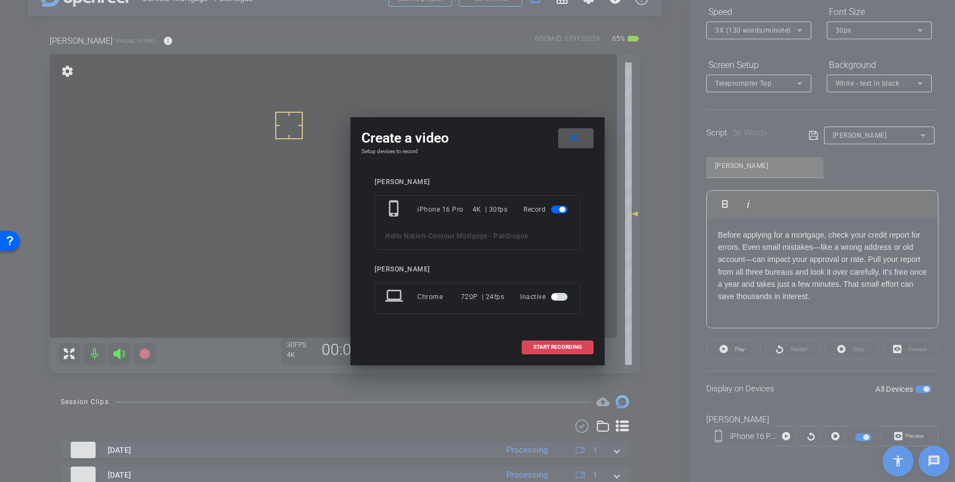
click at [561, 347] on span "START RECORDING" at bounding box center [557, 347] width 49 height 6
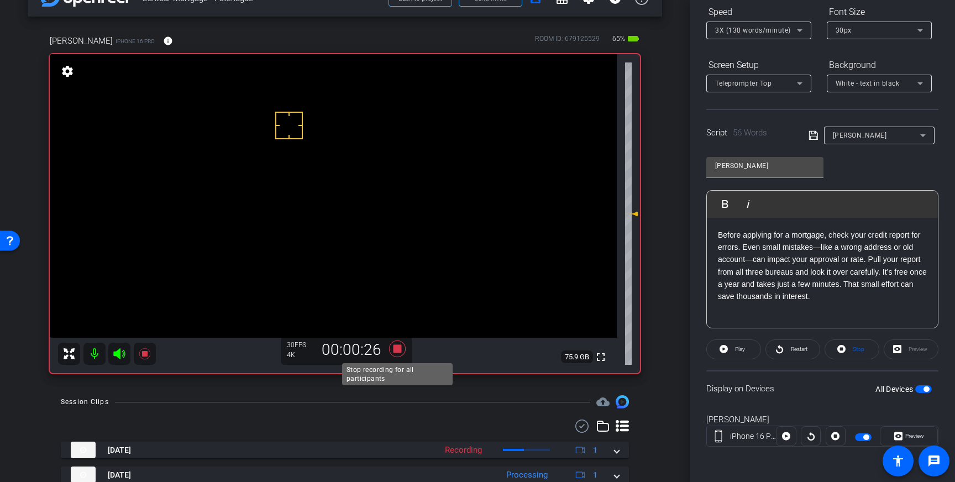
click at [397, 348] on icon at bounding box center [397, 349] width 17 height 17
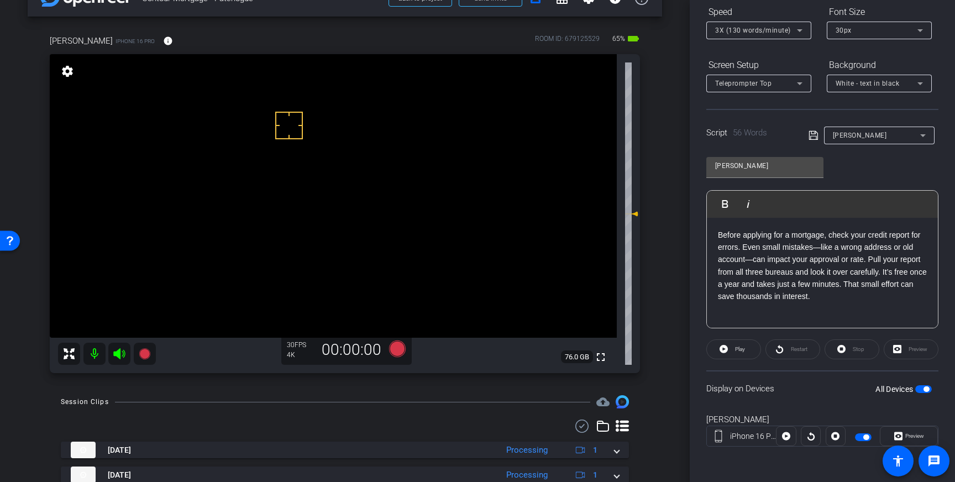
click at [750, 297] on p "Before applying for a mortgage, check your credit report for errors. Even small…" at bounding box center [822, 266] width 209 height 74
drag, startPoint x: 810, startPoint y: 135, endPoint x: 831, endPoint y: 160, distance: 32.5
click at [810, 135] on icon at bounding box center [814, 135] width 10 height 13
click at [925, 386] on span "button" at bounding box center [927, 389] width 6 height 6
click at [923, 387] on span "button" at bounding box center [923, 389] width 17 height 8
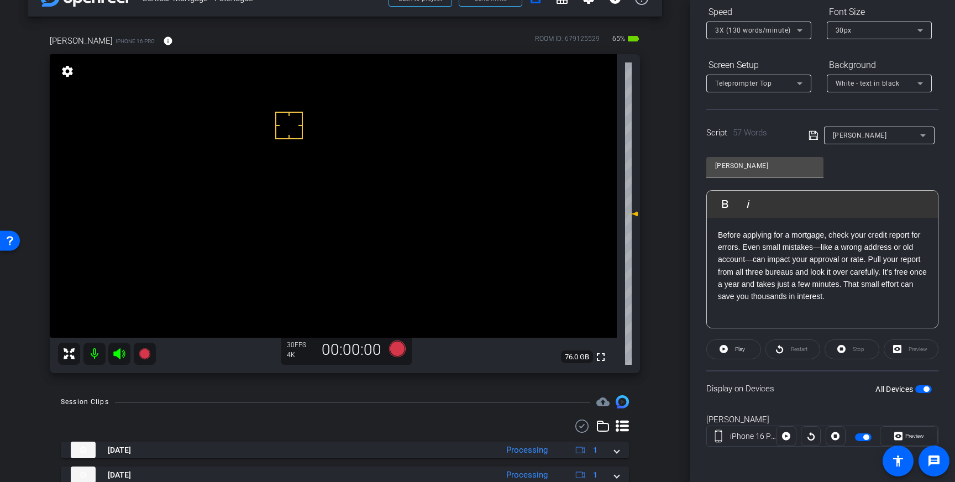
click at [810, 133] on icon at bounding box center [814, 135] width 10 height 13
click at [398, 350] on icon at bounding box center [397, 349] width 17 height 17
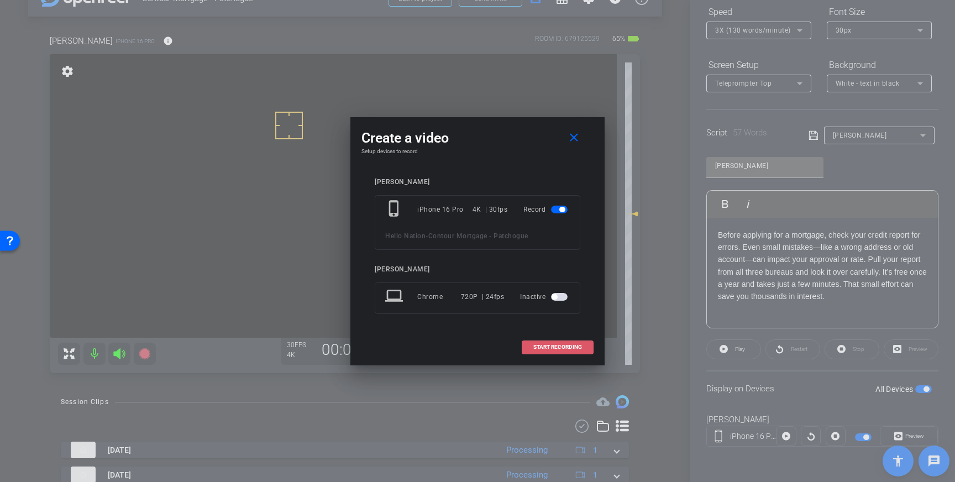
click at [560, 353] on span at bounding box center [557, 347] width 71 height 27
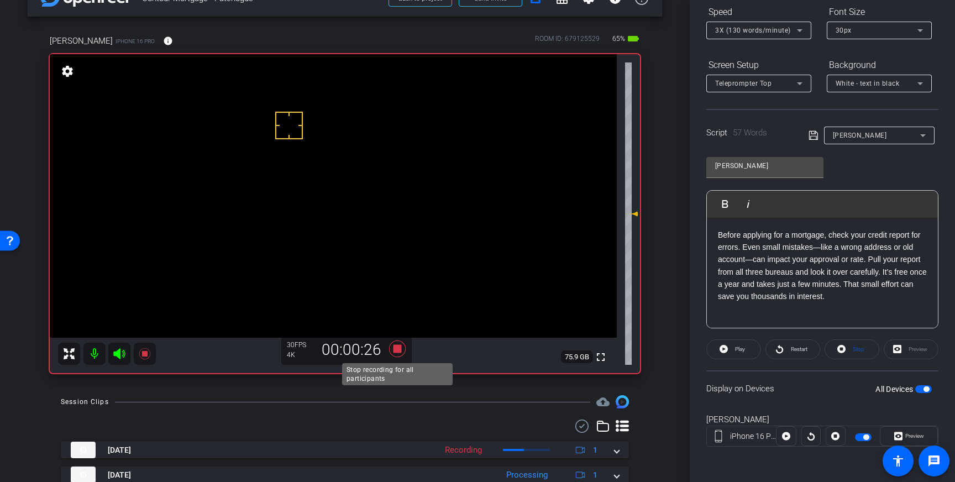
click at [398, 352] on icon at bounding box center [397, 349] width 17 height 17
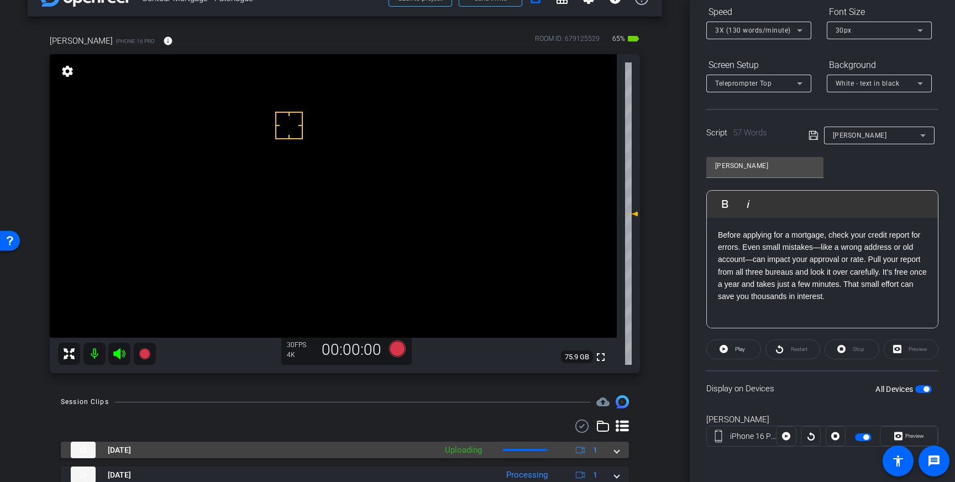
click at [621, 449] on mat-expansion-panel-header "Sep 12, 2025 Uploading 1" at bounding box center [345, 450] width 568 height 17
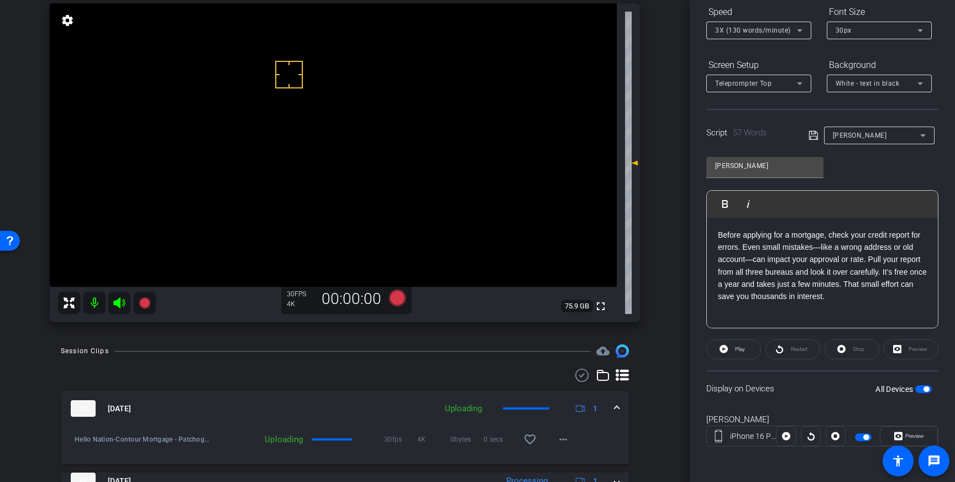
scroll to position [87, 0]
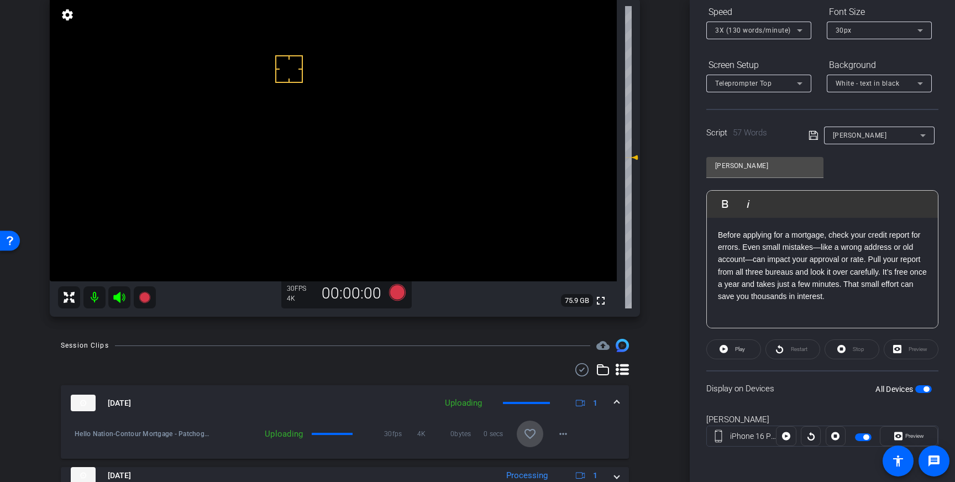
click at [530, 432] on mat-icon "favorite_border" at bounding box center [529, 433] width 13 height 13
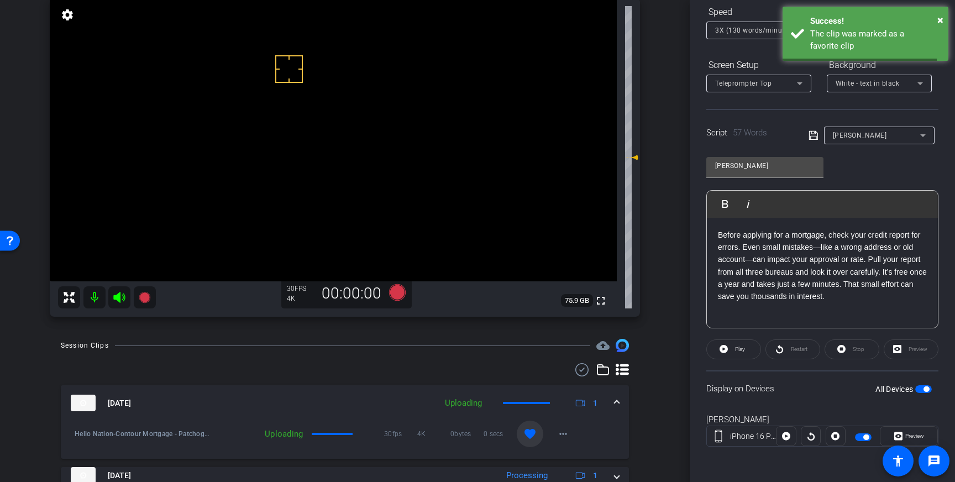
click at [614, 404] on div "Sep 12, 2025 Uploading 1" at bounding box center [343, 403] width 544 height 17
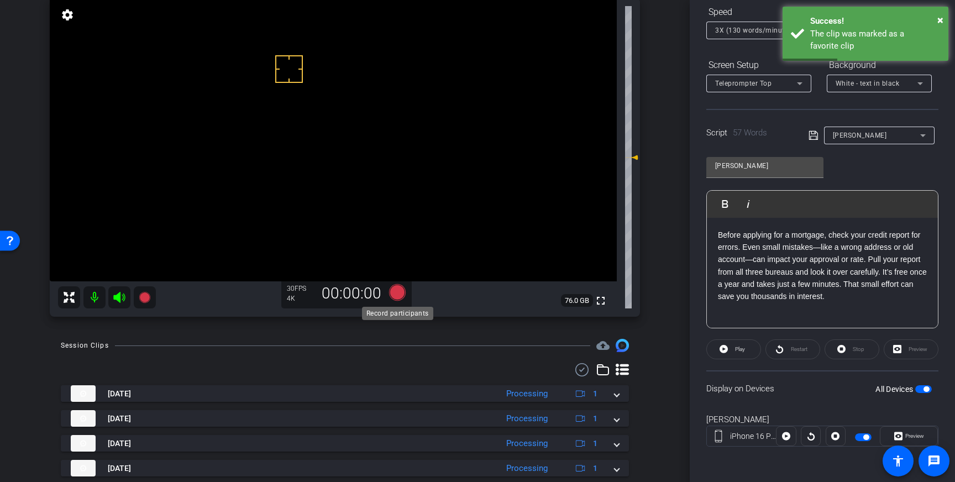
click at [396, 293] on icon at bounding box center [397, 292] width 17 height 17
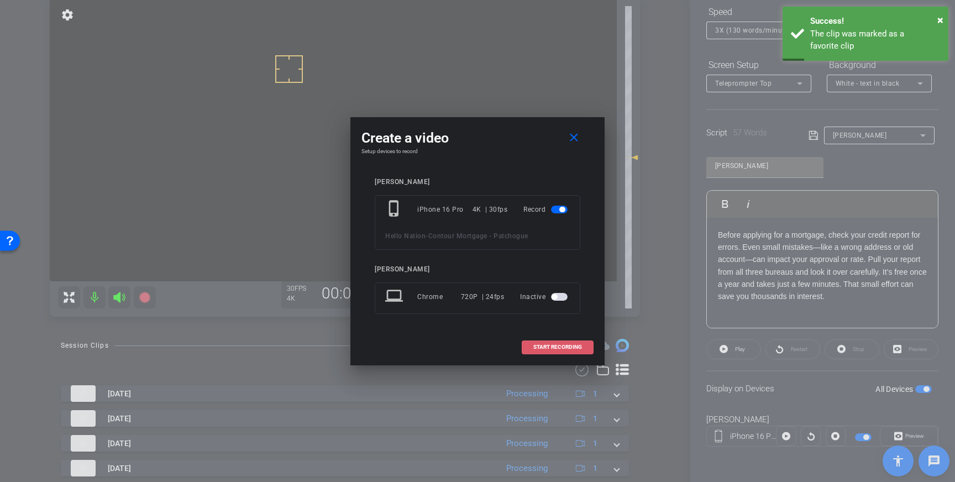
click at [550, 344] on span "START RECORDING" at bounding box center [557, 347] width 49 height 6
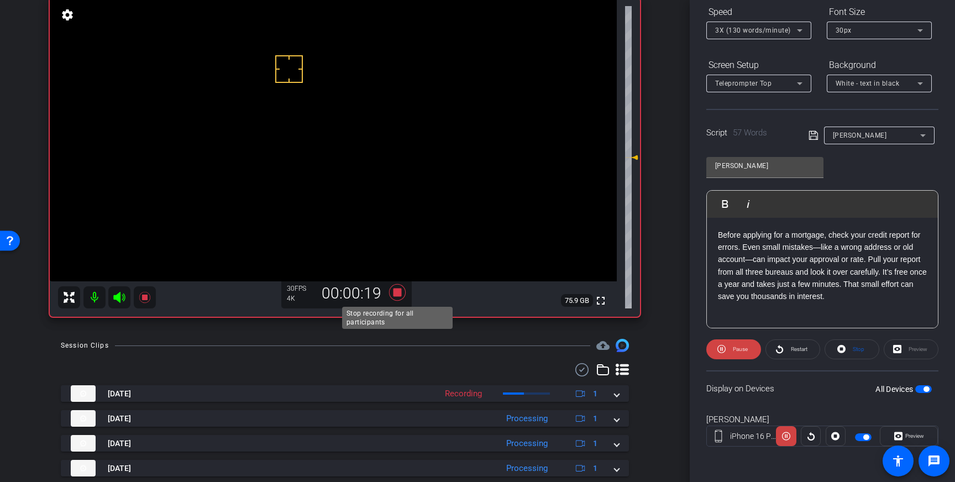
drag, startPoint x: 393, startPoint y: 291, endPoint x: 447, endPoint y: 318, distance: 60.8
click at [393, 291] on icon at bounding box center [397, 292] width 27 height 20
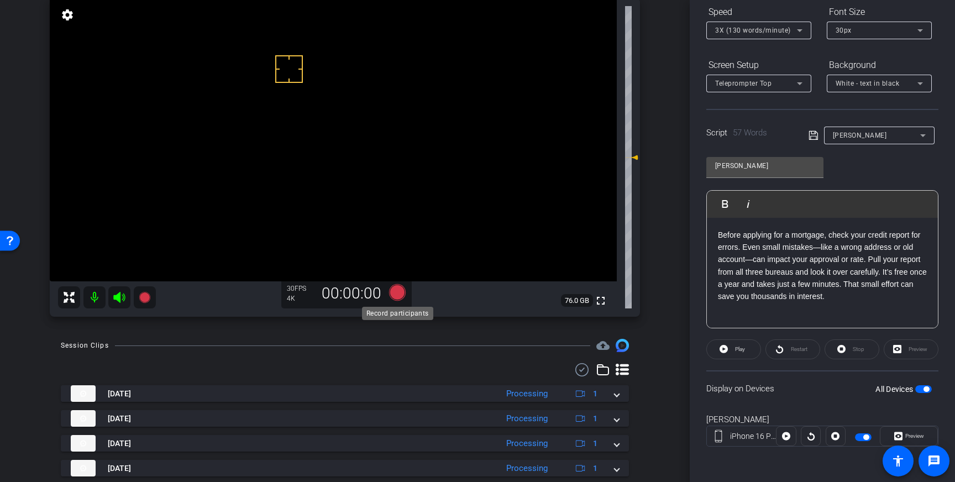
click at [399, 291] on icon at bounding box center [397, 292] width 17 height 17
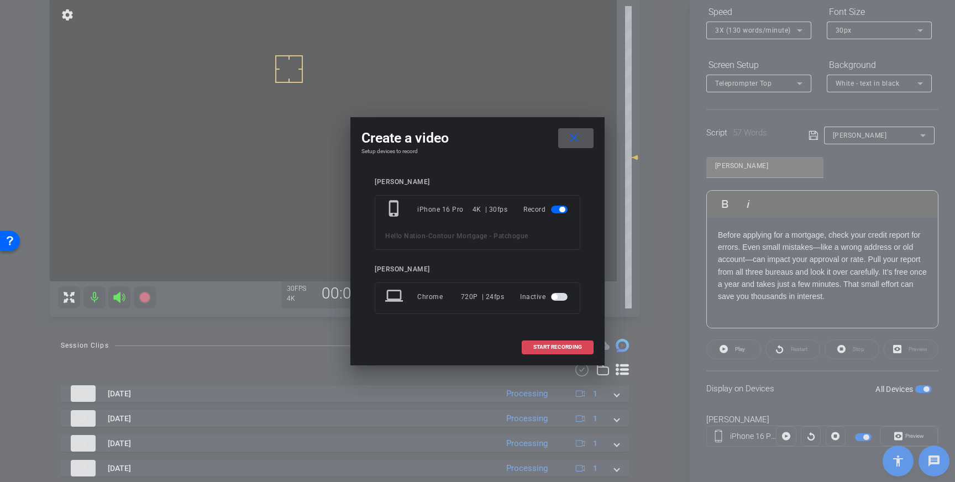
click at [574, 348] on span "START RECORDING" at bounding box center [557, 347] width 49 height 6
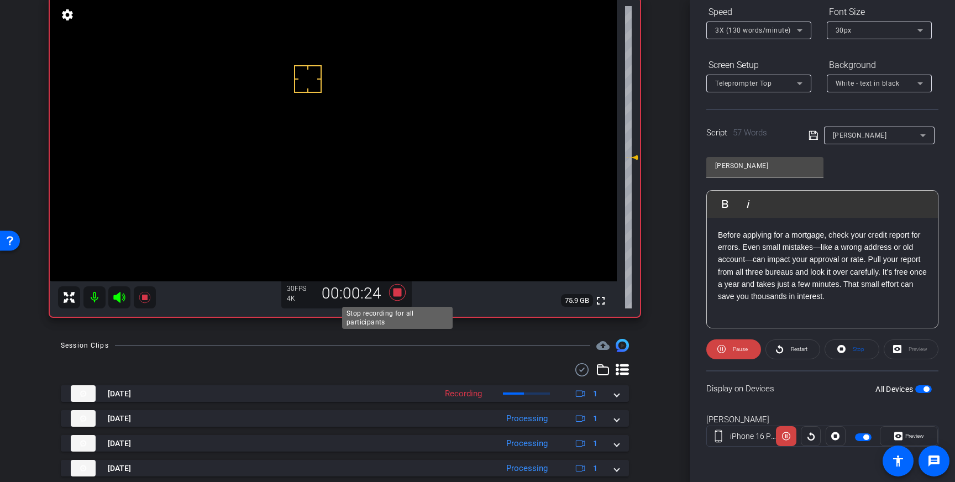
click at [402, 296] on icon at bounding box center [397, 292] width 27 height 20
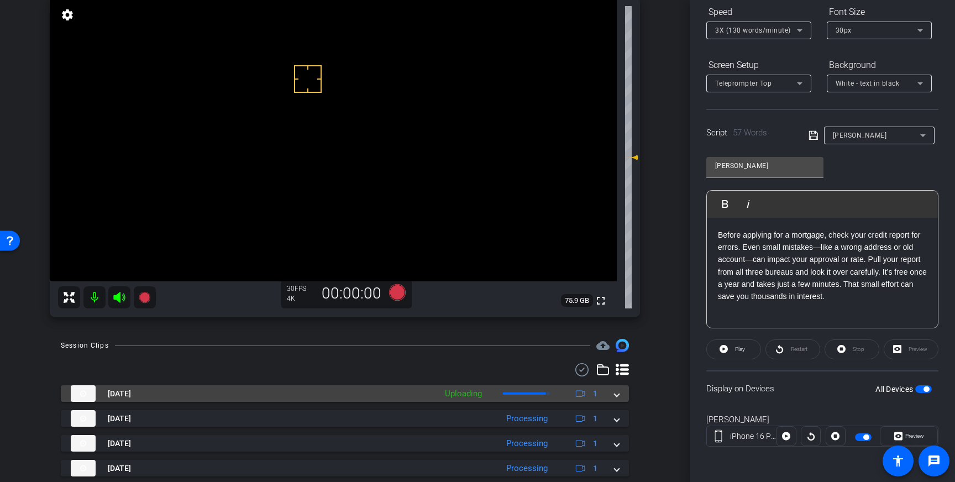
click at [614, 395] on div "Sep 12, 2025 Uploading 1" at bounding box center [343, 393] width 544 height 17
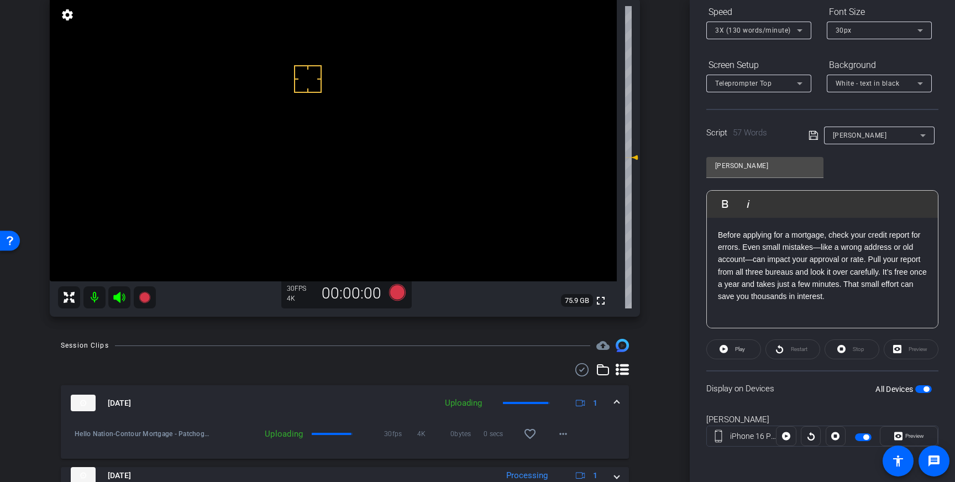
drag, startPoint x: 533, startPoint y: 433, endPoint x: 615, endPoint y: 409, distance: 85.4
click at [533, 433] on mat-icon "favorite_border" at bounding box center [529, 433] width 13 height 13
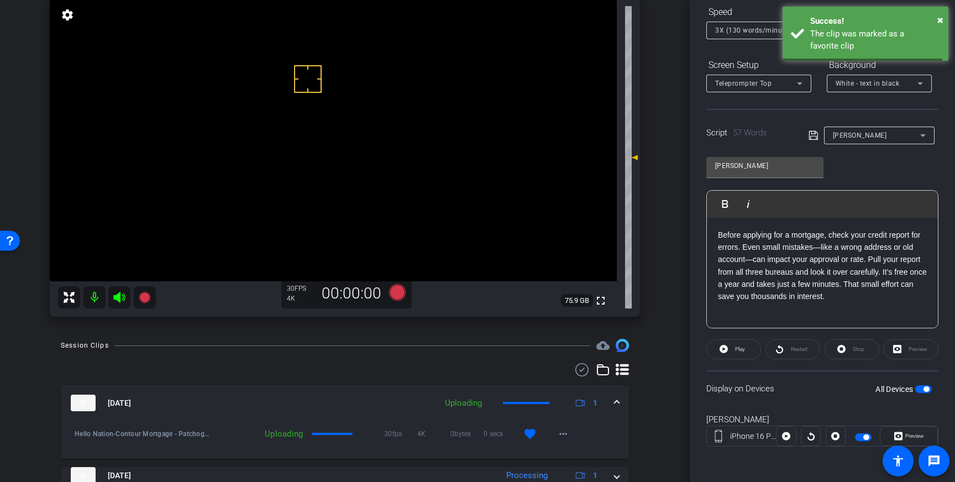
click at [616, 404] on span at bounding box center [617, 403] width 4 height 12
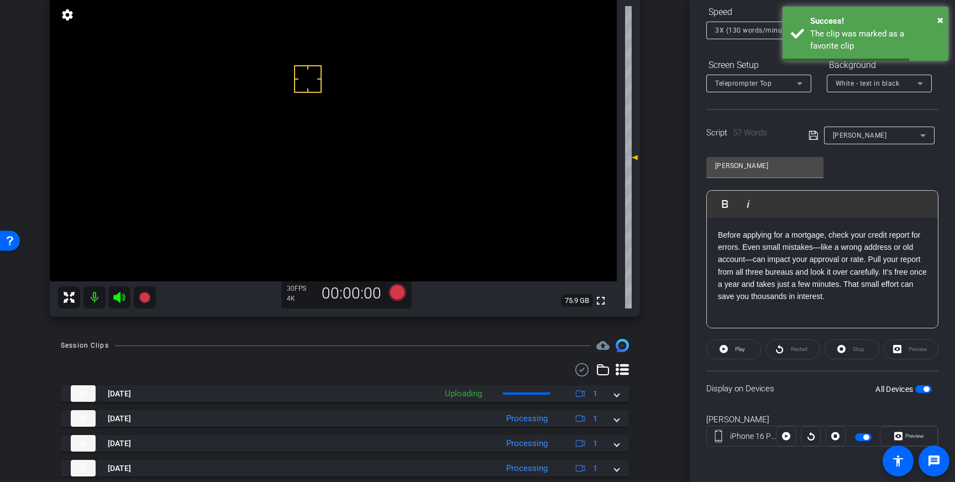
drag, startPoint x: 855, startPoint y: 298, endPoint x: 859, endPoint y: 311, distance: 13.8
click at [855, 298] on p "Before applying for a mortgage, check your credit report for errors. Even small…" at bounding box center [822, 266] width 209 height 74
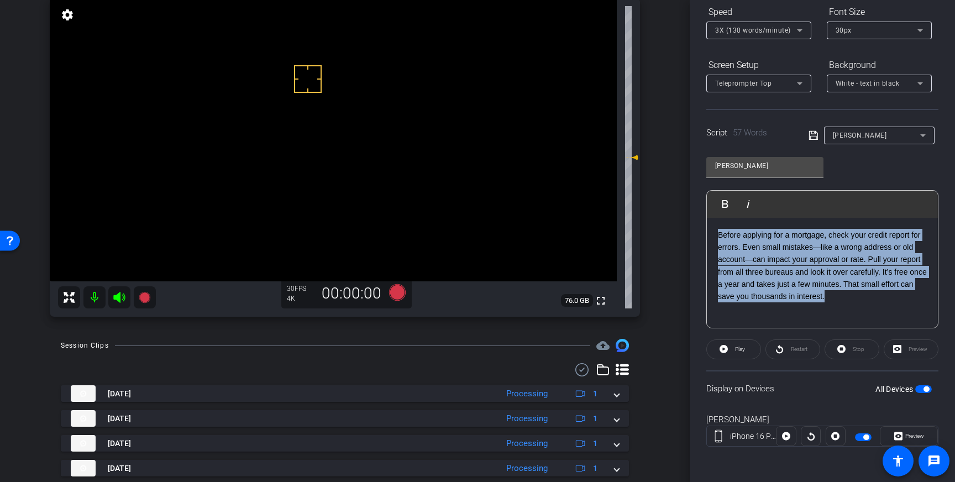
drag, startPoint x: 849, startPoint y: 296, endPoint x: 716, endPoint y: 233, distance: 147.6
click at [716, 233] on div "Before applying for a mortgage, check your credit report for errors. Even small…" at bounding box center [822, 273] width 231 height 111
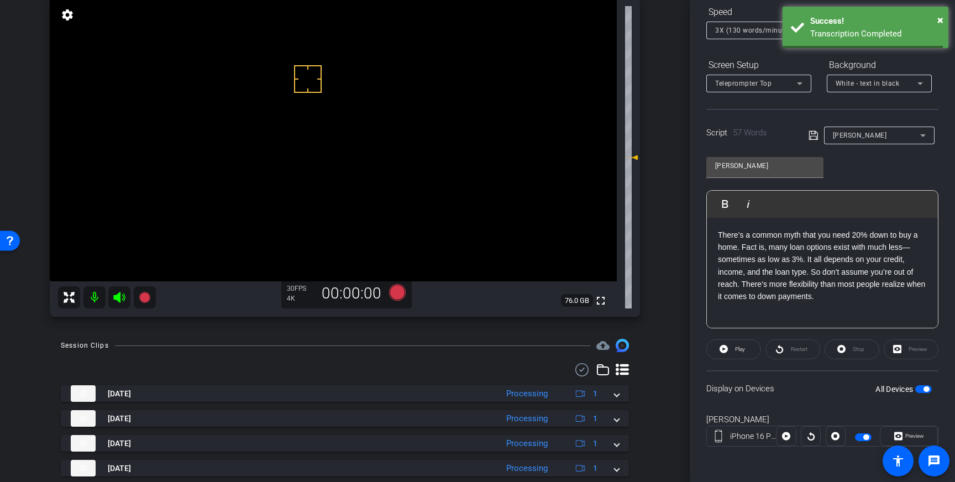
click at [813, 134] on icon at bounding box center [813, 135] width 9 height 9
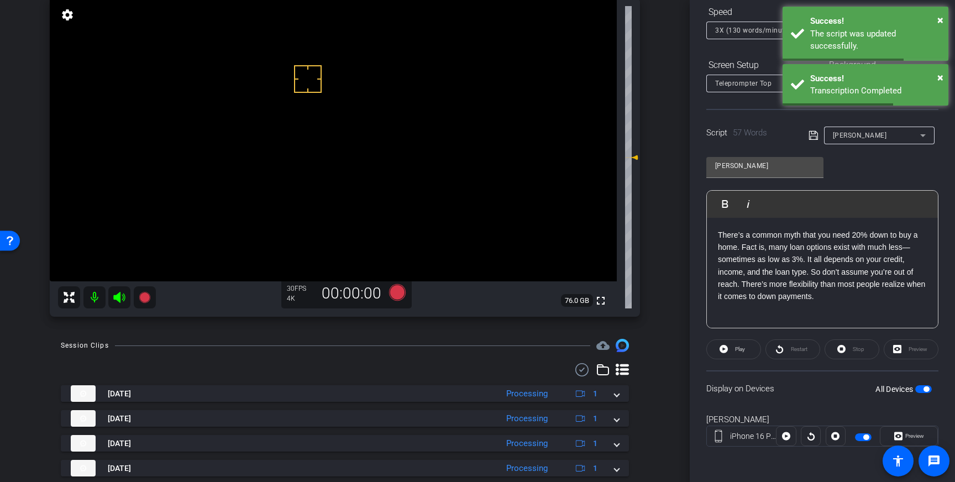
click at [924, 389] on span "button" at bounding box center [927, 389] width 6 height 6
click at [924, 389] on span "button" at bounding box center [923, 389] width 17 height 8
click at [813, 135] on icon at bounding box center [814, 135] width 10 height 13
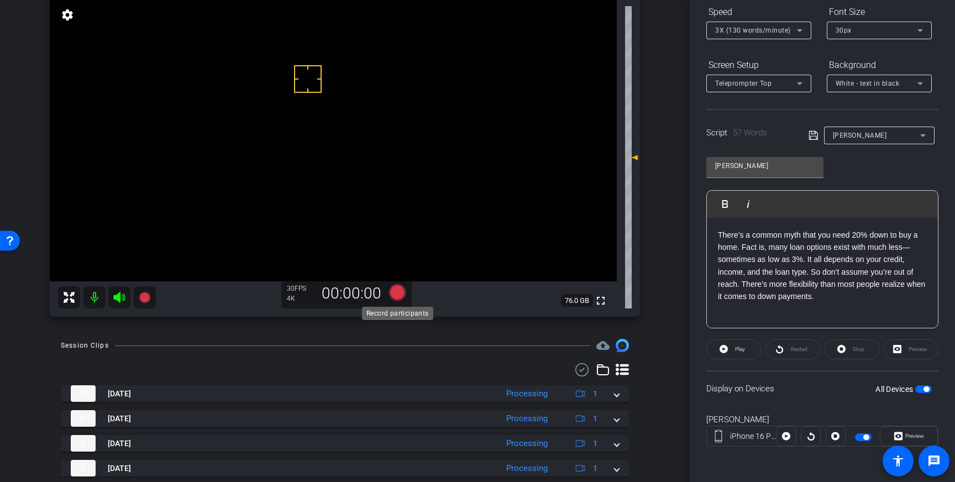
click at [396, 292] on icon at bounding box center [397, 292] width 17 height 17
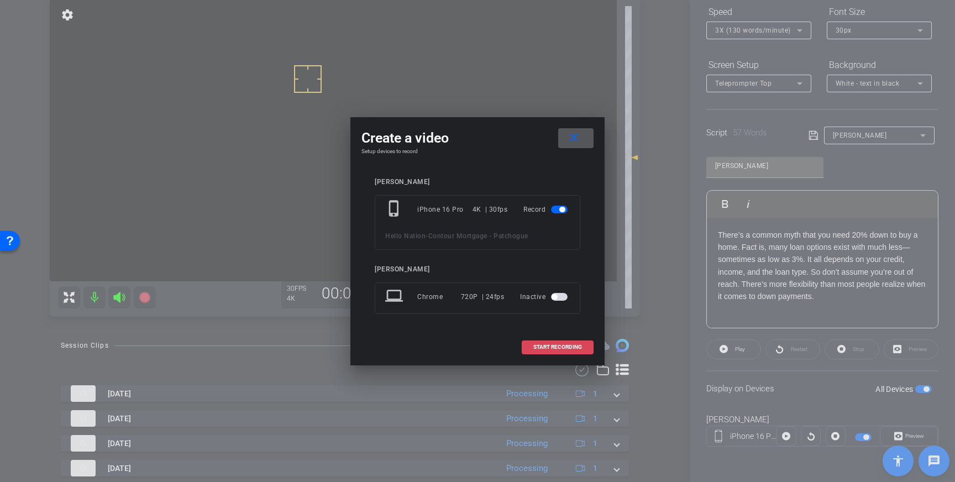
click at [573, 339] on span at bounding box center [557, 347] width 71 height 27
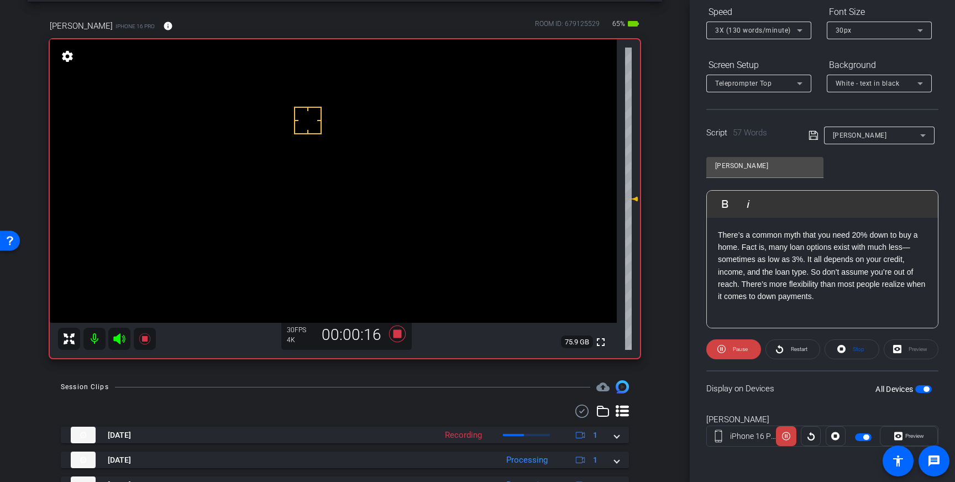
scroll to position [47, 0]
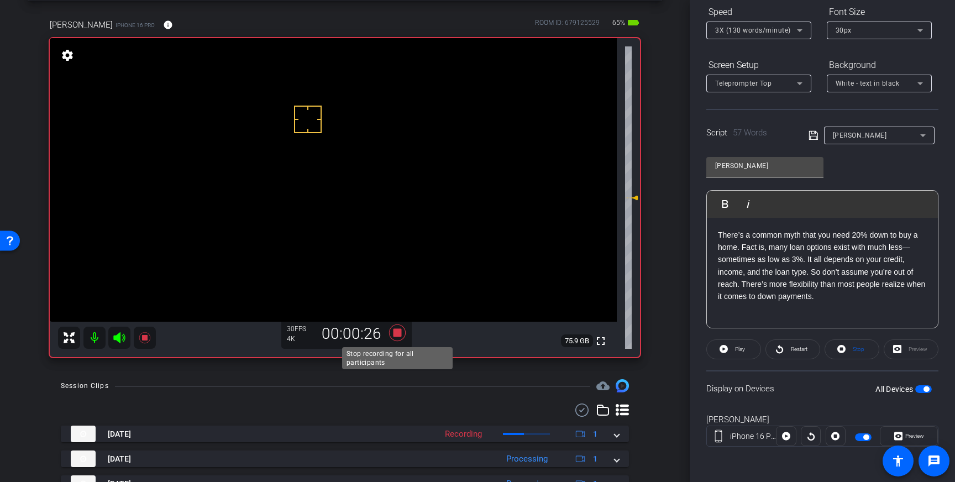
click at [399, 332] on icon at bounding box center [397, 332] width 17 height 17
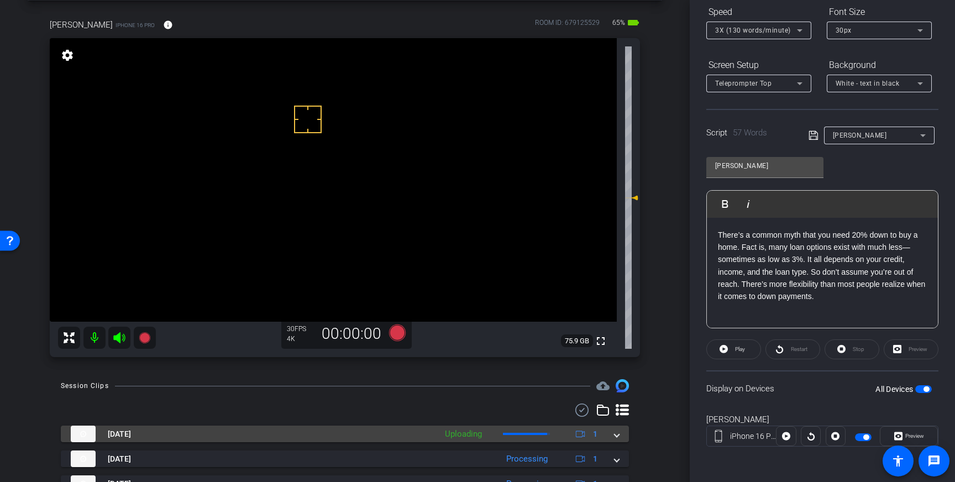
click at [624, 438] on mat-expansion-panel-header "Sep 12, 2025 Uploading 1" at bounding box center [345, 434] width 568 height 17
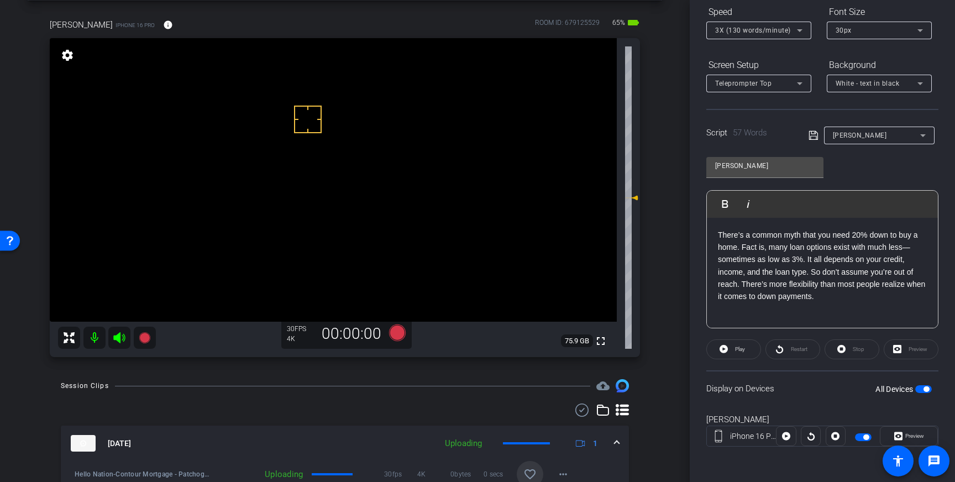
click at [534, 463] on span at bounding box center [530, 474] width 27 height 27
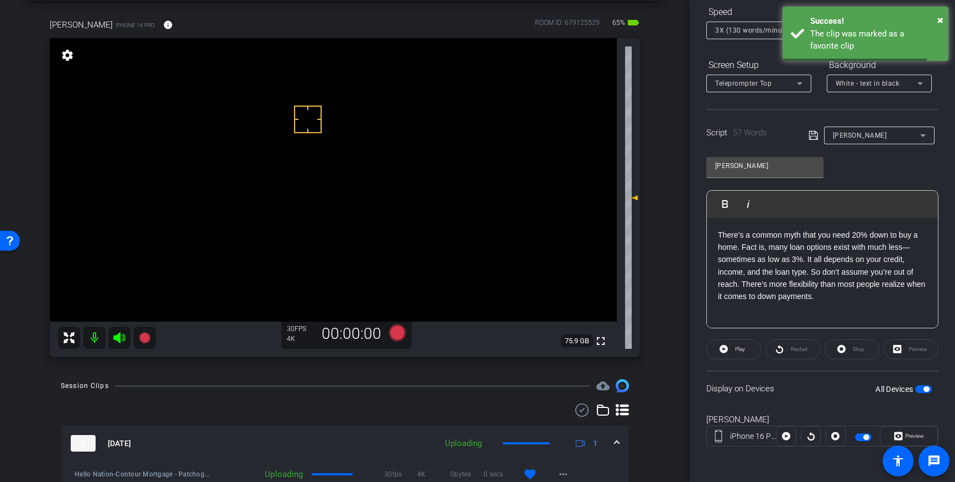
click at [615, 443] on span at bounding box center [617, 444] width 4 height 12
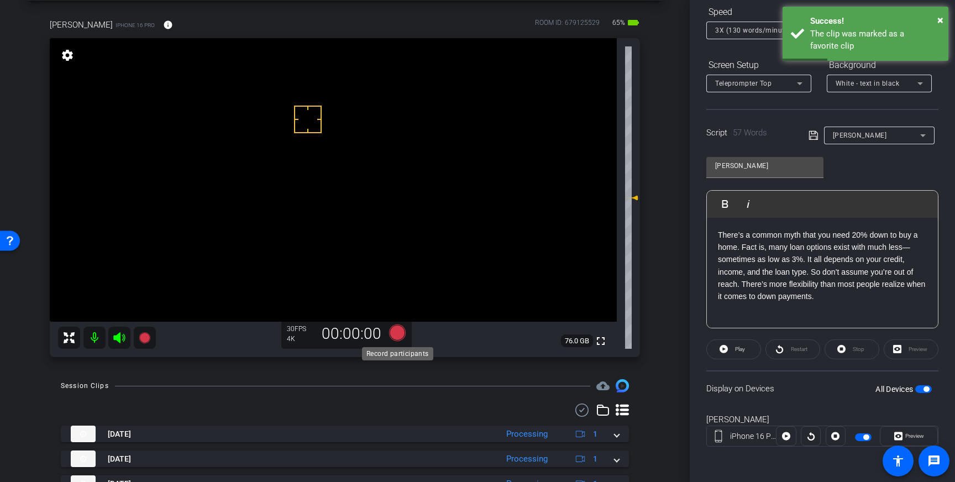
click at [391, 332] on icon at bounding box center [397, 332] width 17 height 17
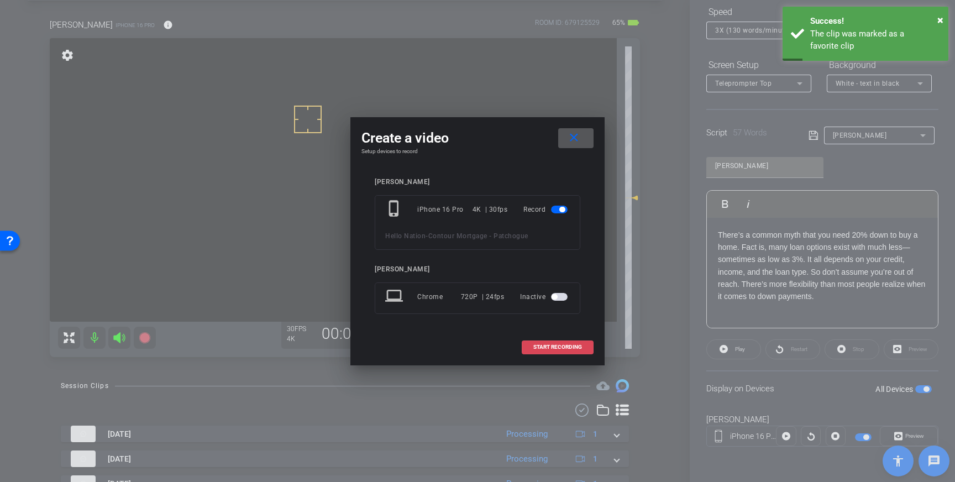
click at [567, 351] on span at bounding box center [557, 347] width 71 height 27
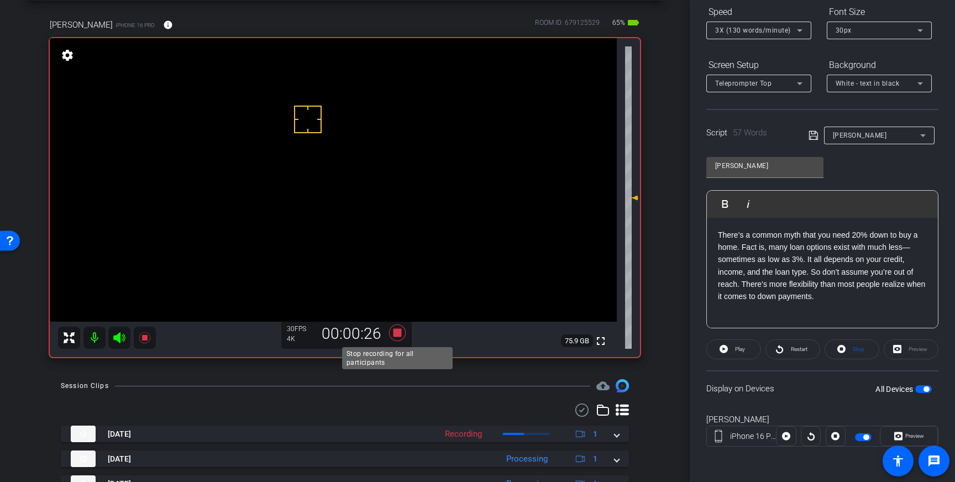
click at [399, 332] on icon at bounding box center [397, 332] width 17 height 17
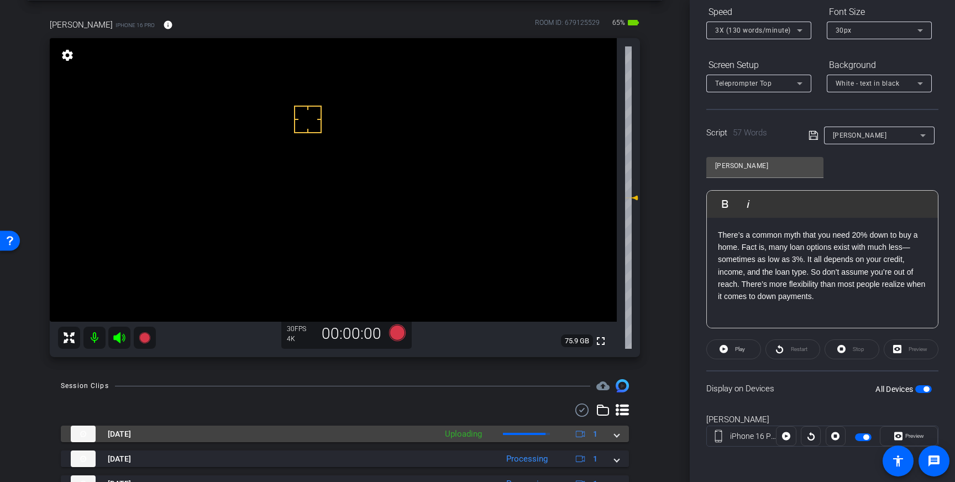
click at [620, 437] on mat-expansion-panel-header "Sep 12, 2025 Uploading 1" at bounding box center [345, 434] width 568 height 17
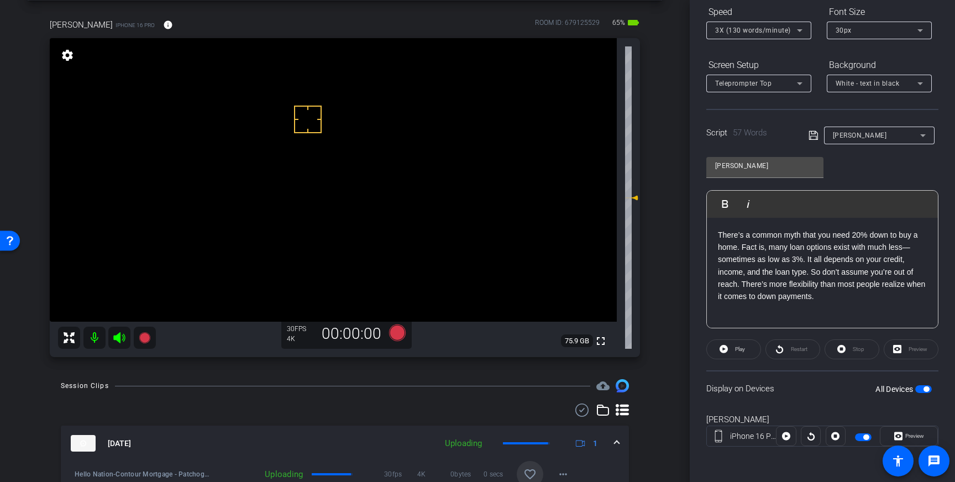
click at [531, 468] on mat-icon "favorite_border" at bounding box center [529, 474] width 13 height 13
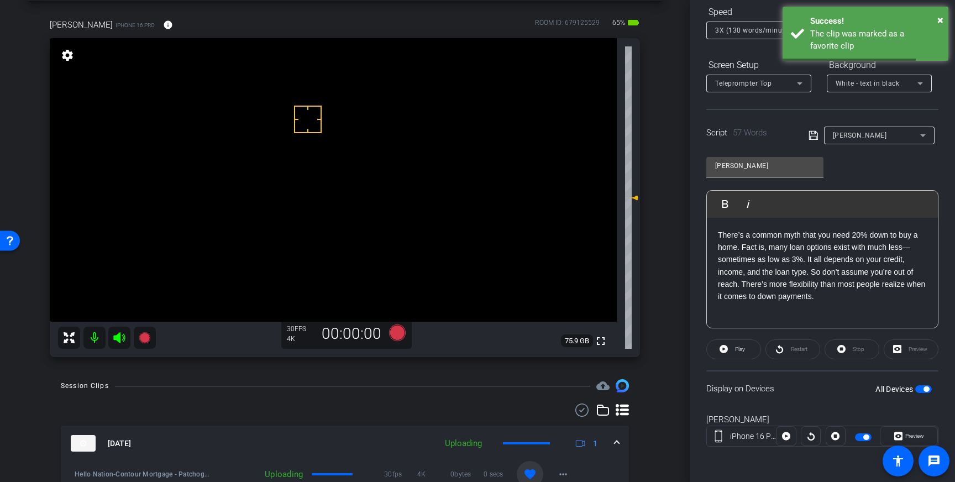
click at [624, 442] on mat-expansion-panel-header "Sep 12, 2025 Uploading 1" at bounding box center [345, 443] width 568 height 35
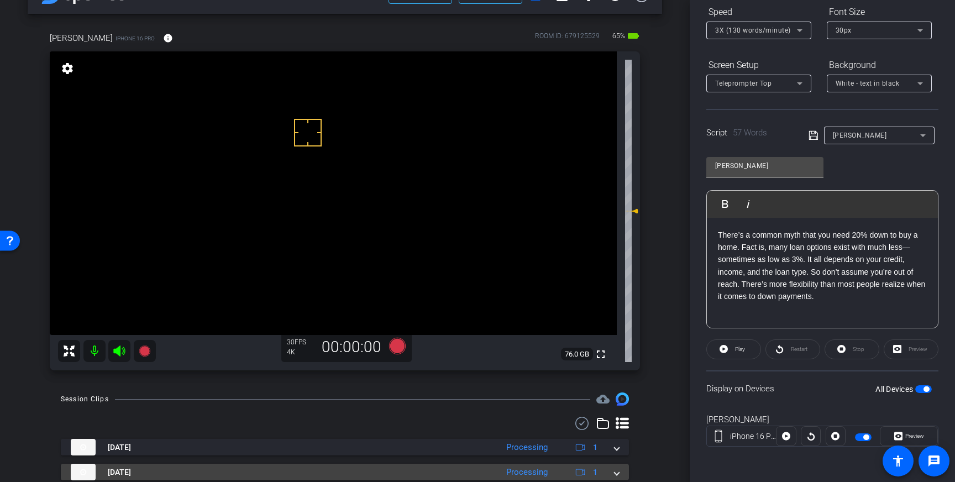
scroll to position [0, 0]
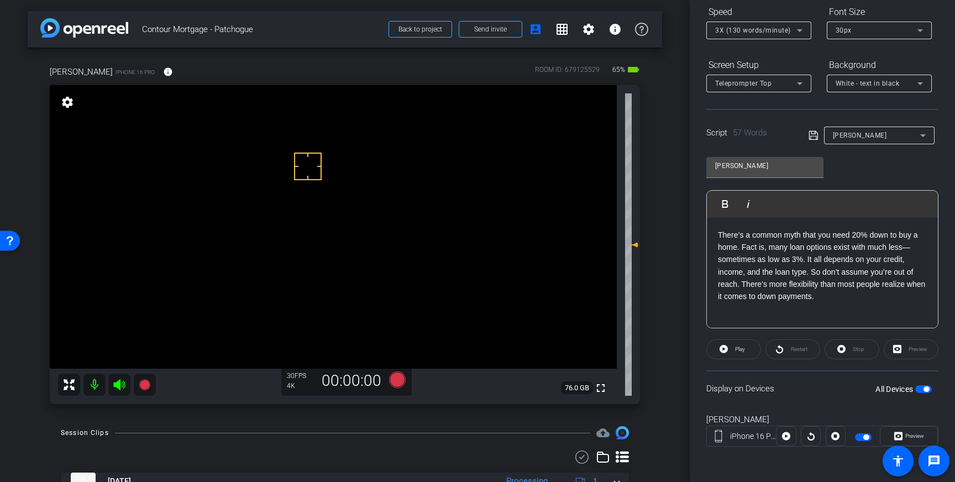
click at [923, 389] on span "button" at bounding box center [923, 389] width 17 height 8
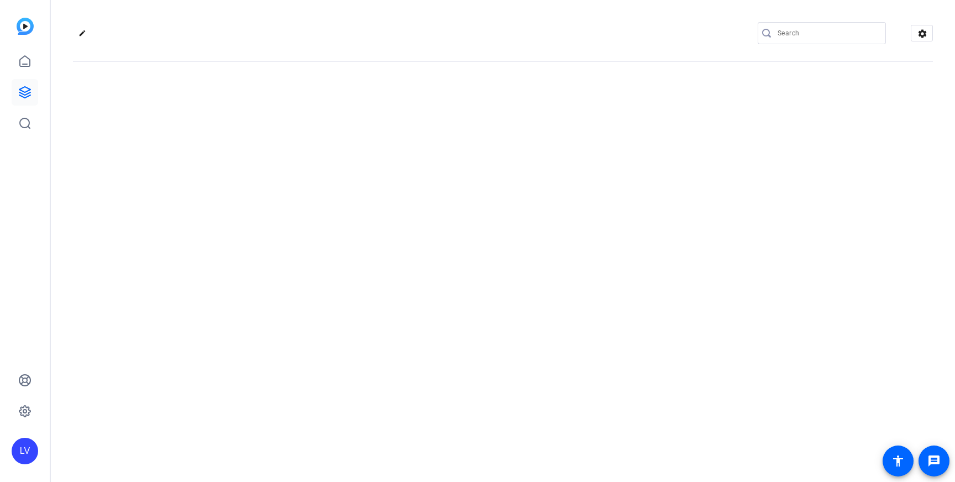
click at [820, 31] on input "Search" at bounding box center [828, 33] width 100 height 13
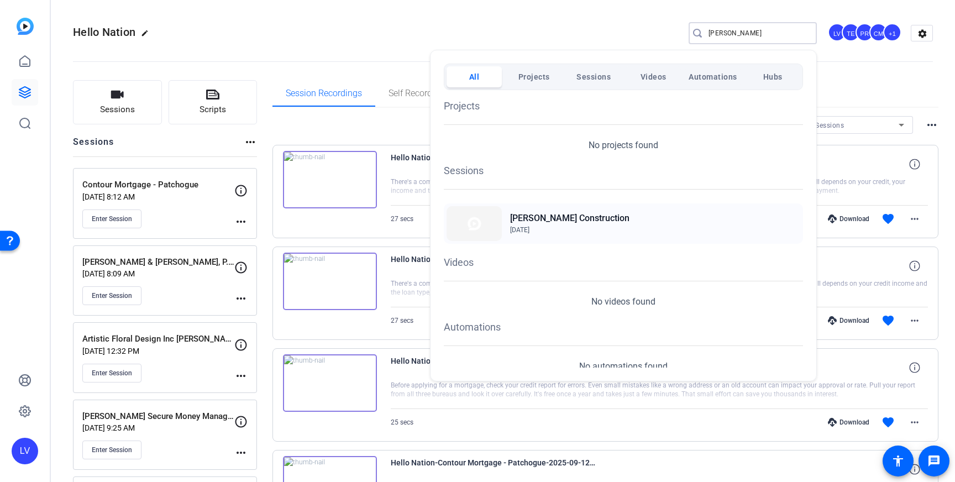
type input "[PERSON_NAME]"
click at [557, 224] on h2 "[PERSON_NAME] Construction" at bounding box center [569, 218] width 119 height 13
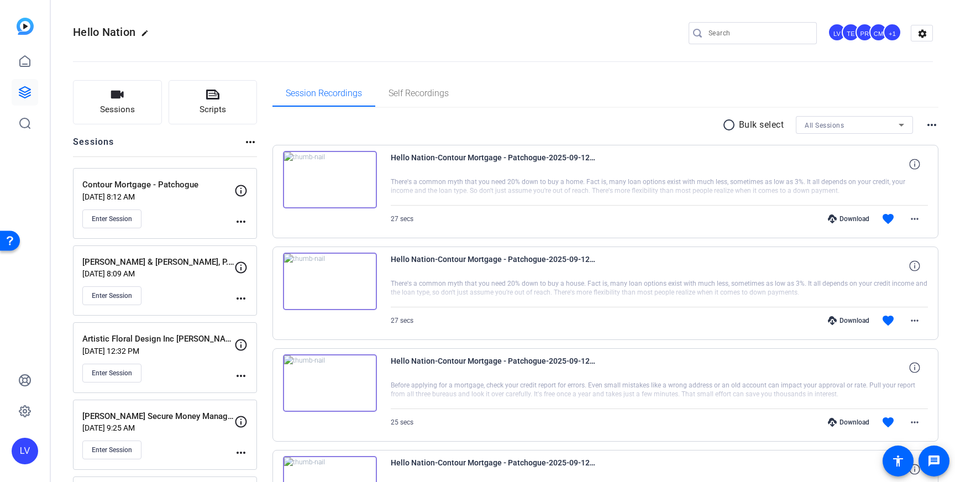
click at [172, 218] on div "Enter Session" at bounding box center [158, 219] width 152 height 19
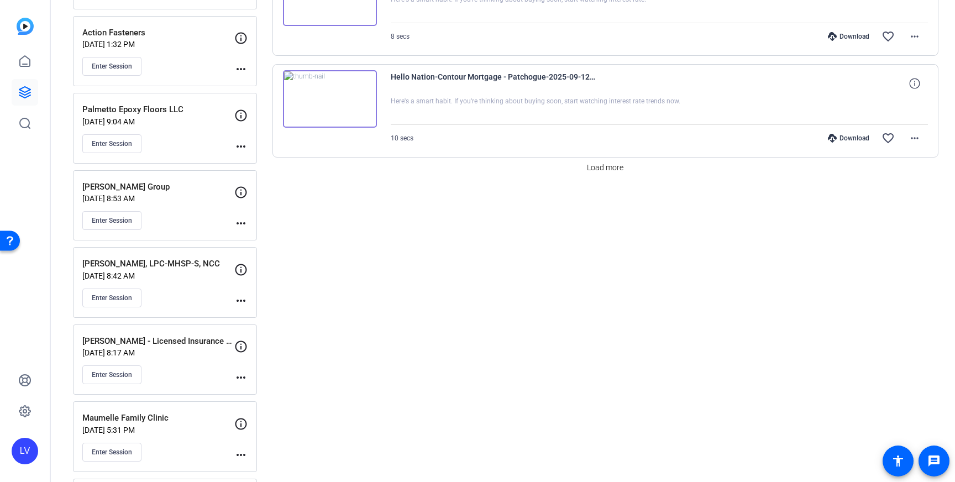
scroll to position [999, 0]
drag, startPoint x: 616, startPoint y: 173, endPoint x: 611, endPoint y: 177, distance: 6.3
click at [616, 173] on span "Load more" at bounding box center [605, 170] width 36 height 12
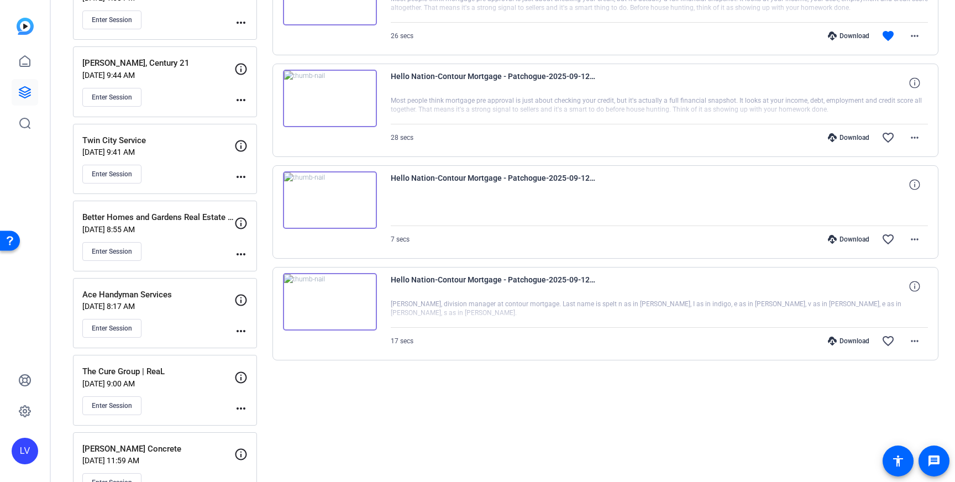
scroll to position [1511, 0]
click at [919, 349] on span at bounding box center [915, 339] width 27 height 27
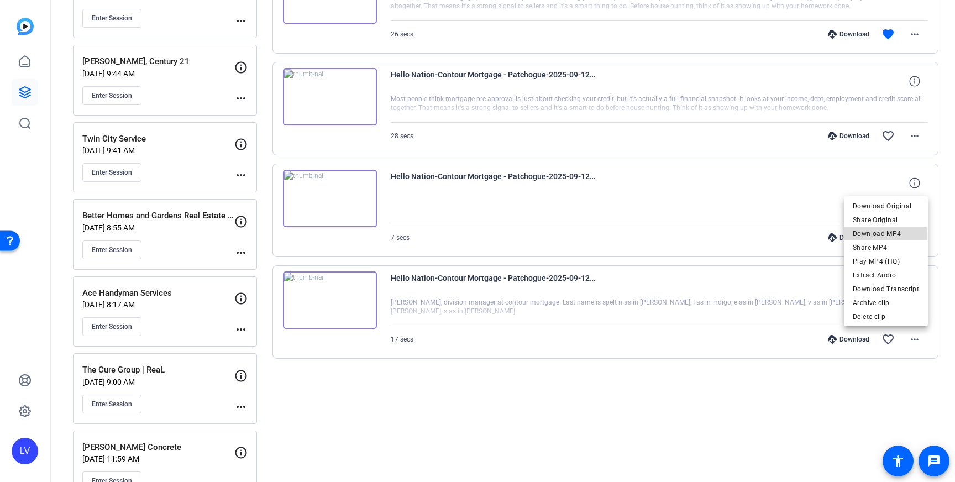
click at [887, 235] on span "Download MP4" at bounding box center [886, 233] width 66 height 13
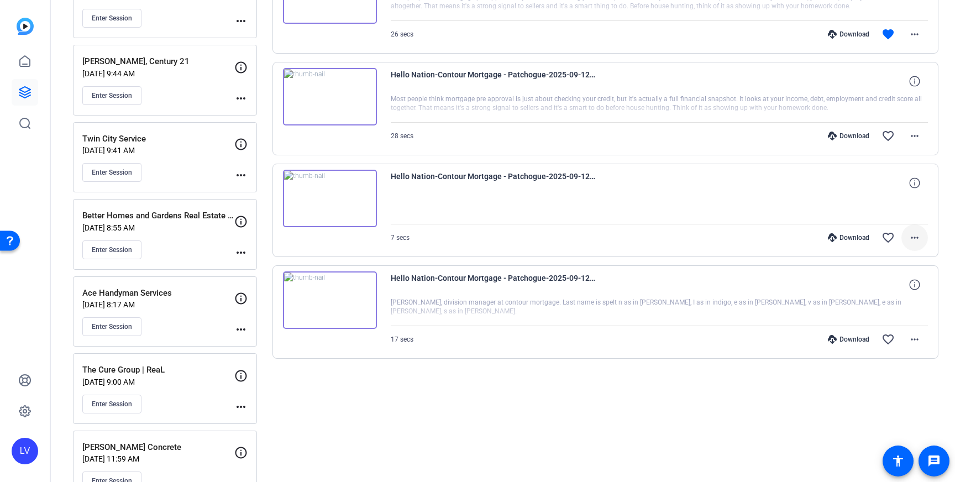
click at [912, 233] on mat-icon "more_horiz" at bounding box center [914, 237] width 13 height 13
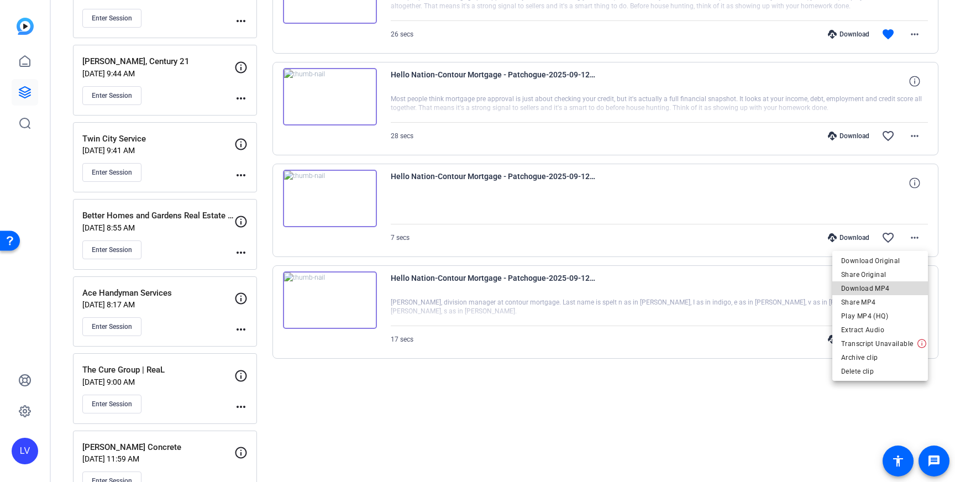
click at [883, 289] on span "Download MP4" at bounding box center [880, 288] width 78 height 13
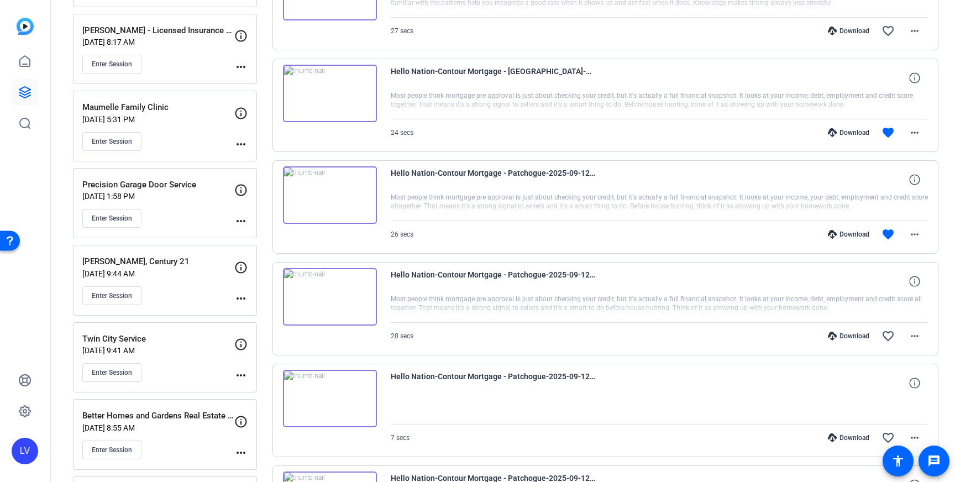
scroll to position [1317, 0]
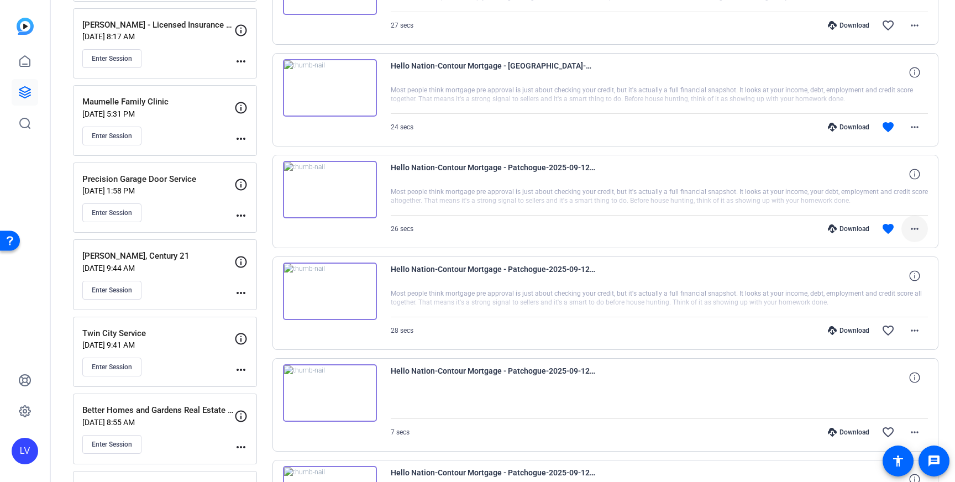
click at [914, 228] on mat-icon "more_horiz" at bounding box center [914, 228] width 13 height 13
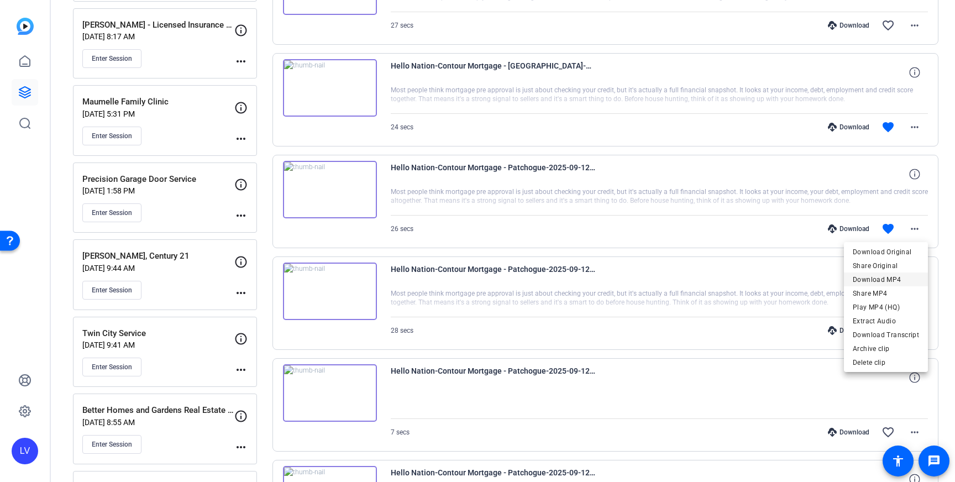
click at [896, 282] on span "Download MP4" at bounding box center [886, 279] width 66 height 13
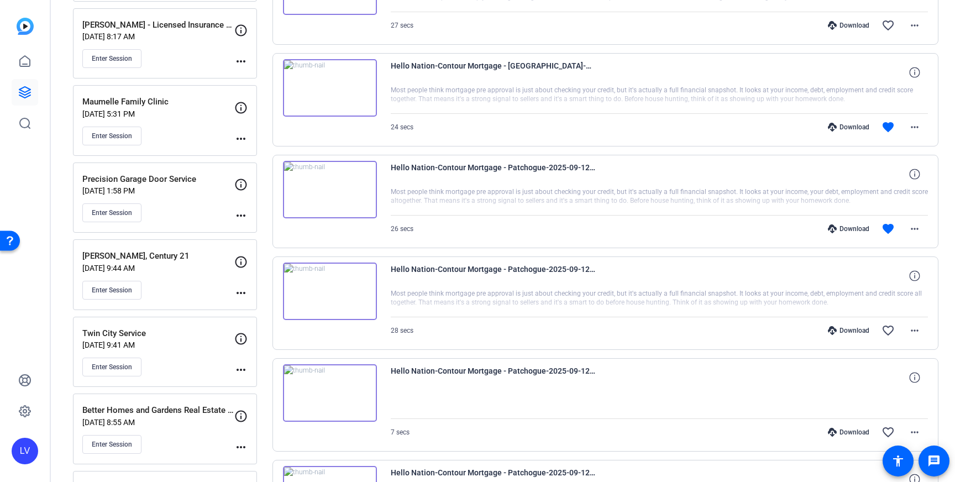
click at [928, 123] on div "Hello Nation-Contour Mortgage - [GEOGRAPHIC_DATA]-2025-09-12-11-09-05-523-0 Mos…" at bounding box center [606, 99] width 667 height 93
click at [923, 125] on span at bounding box center [915, 127] width 27 height 27
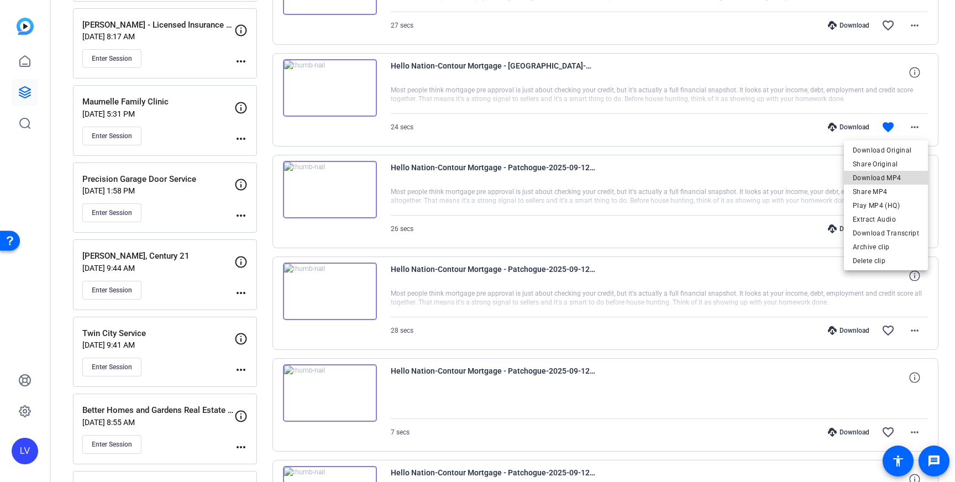
click at [893, 178] on span "Download MP4" at bounding box center [886, 177] width 66 height 13
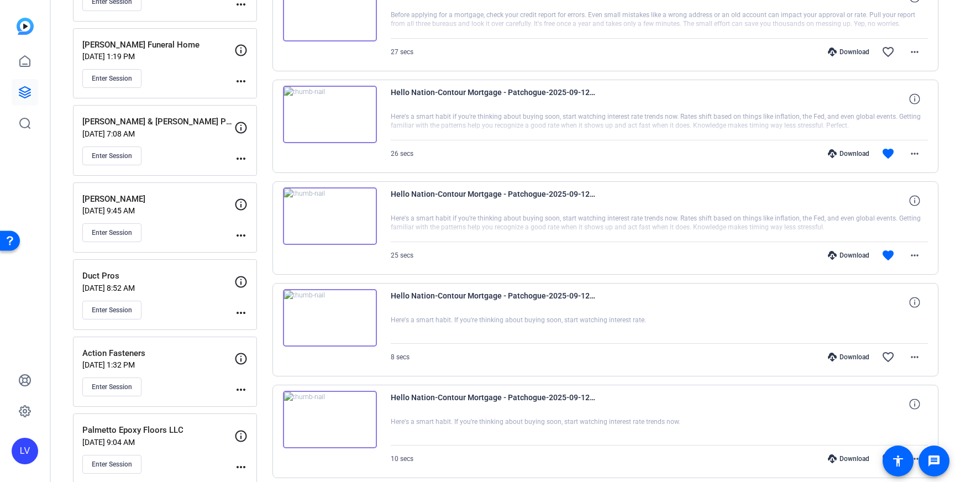
scroll to position [689, 0]
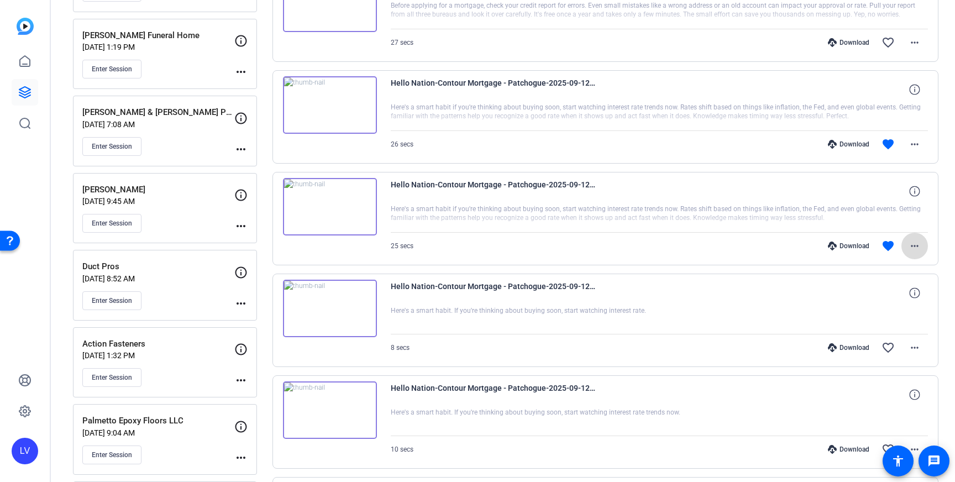
click at [917, 237] on span at bounding box center [915, 246] width 27 height 27
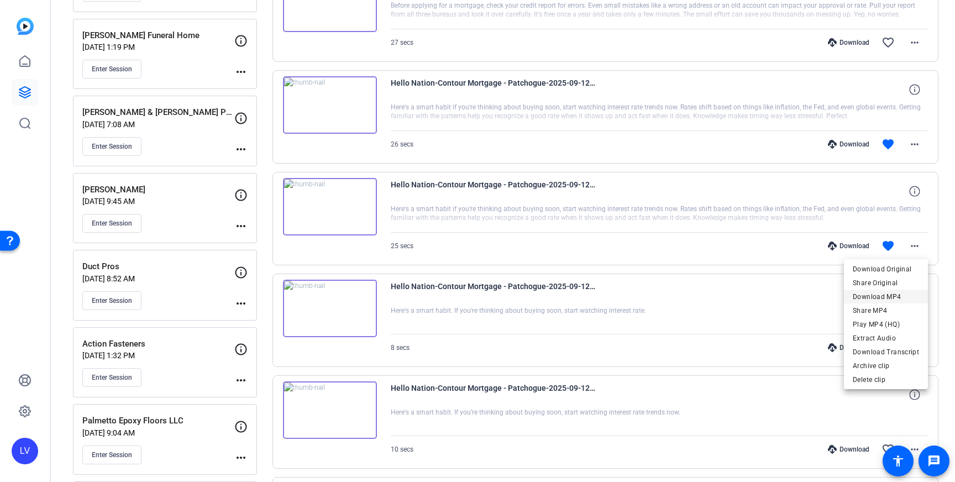
click at [899, 292] on span "Download MP4" at bounding box center [886, 296] width 66 height 13
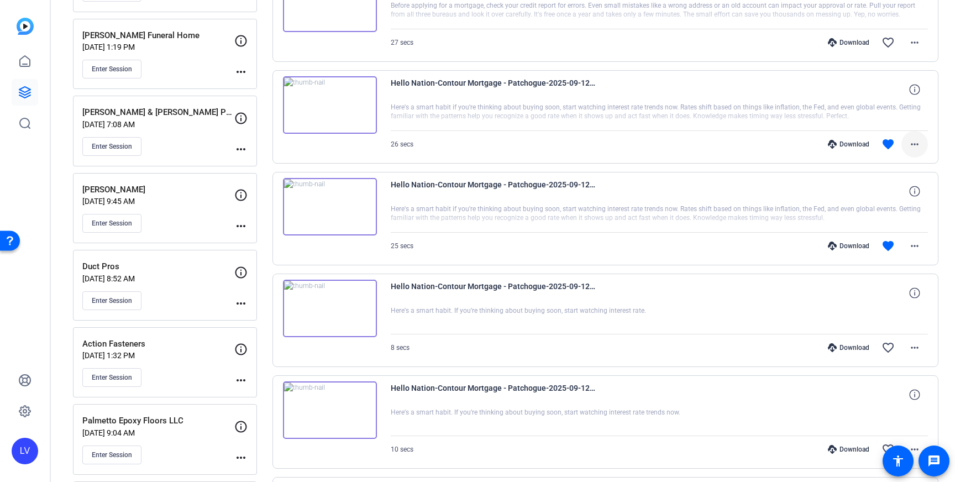
click at [910, 153] on span at bounding box center [915, 144] width 27 height 27
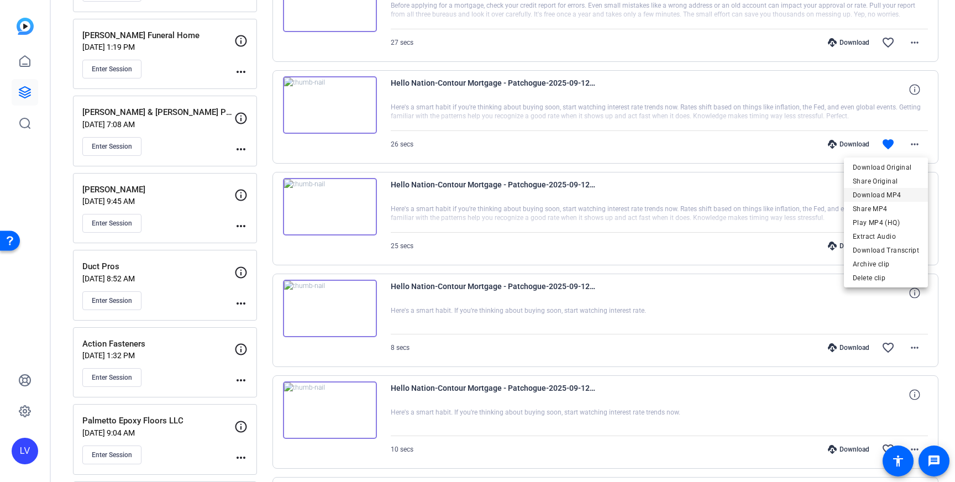
click at [902, 194] on span "Download MP4" at bounding box center [886, 194] width 66 height 13
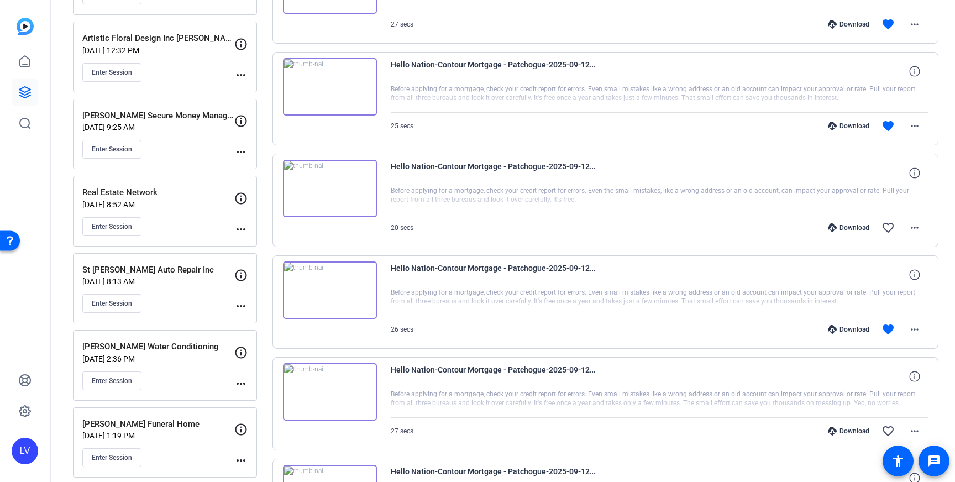
scroll to position [302, 0]
click at [914, 326] on mat-icon "more_horiz" at bounding box center [914, 327] width 13 height 13
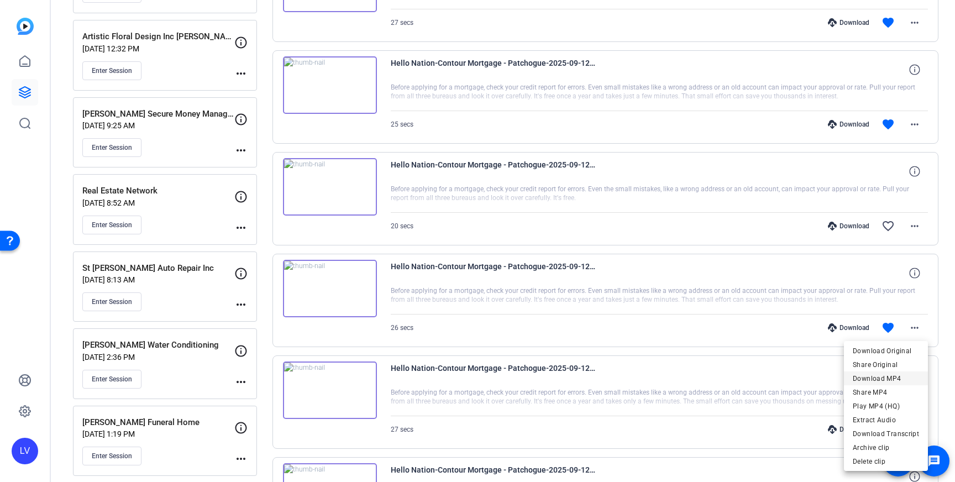
click at [882, 377] on span "Download MP4" at bounding box center [886, 378] width 66 height 13
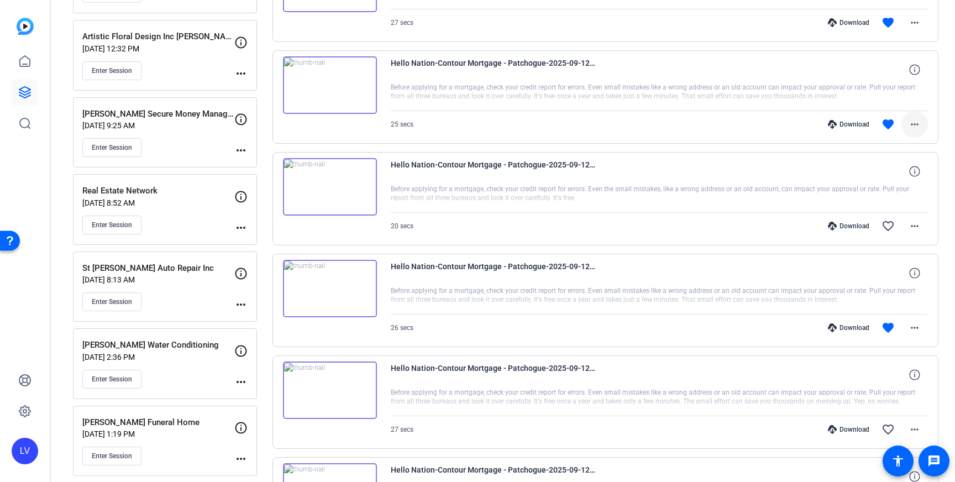
click at [913, 125] on mat-icon "more_horiz" at bounding box center [914, 124] width 13 height 13
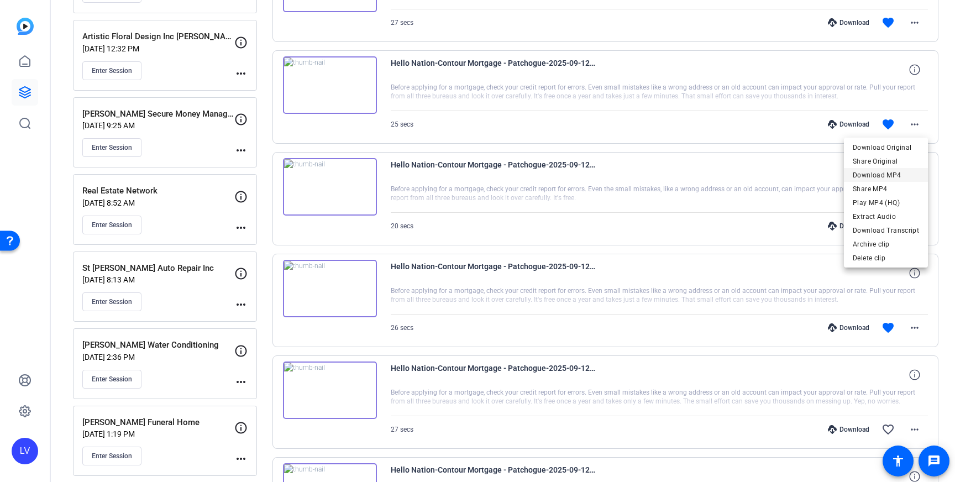
click at [894, 175] on span "Download MP4" at bounding box center [886, 175] width 66 height 13
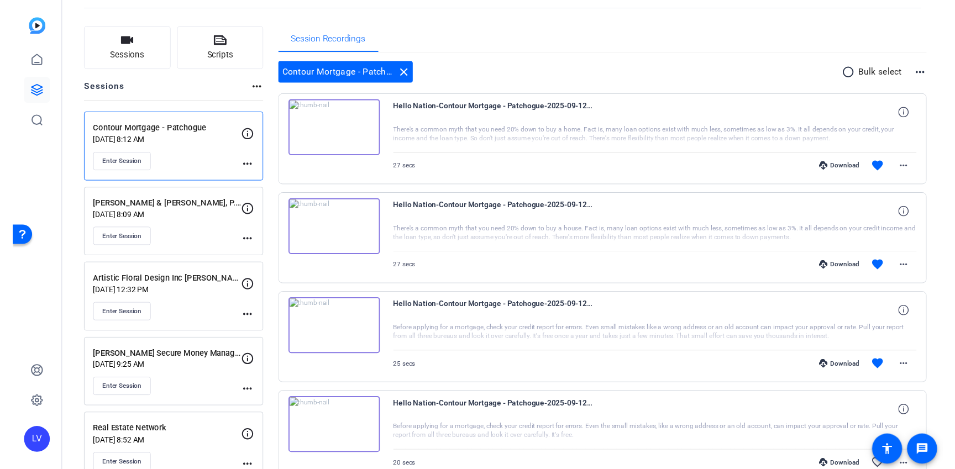
scroll to position [49, 0]
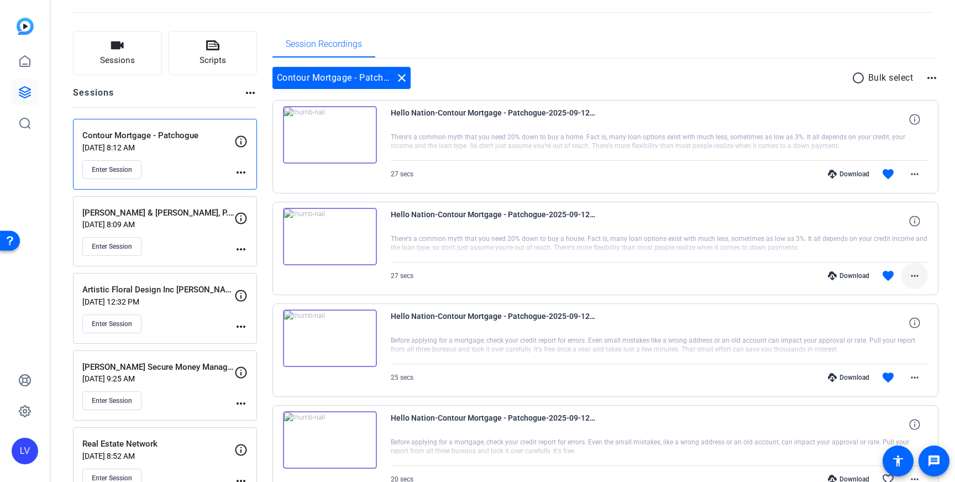
click at [911, 269] on mat-icon "more_horiz" at bounding box center [914, 275] width 13 height 13
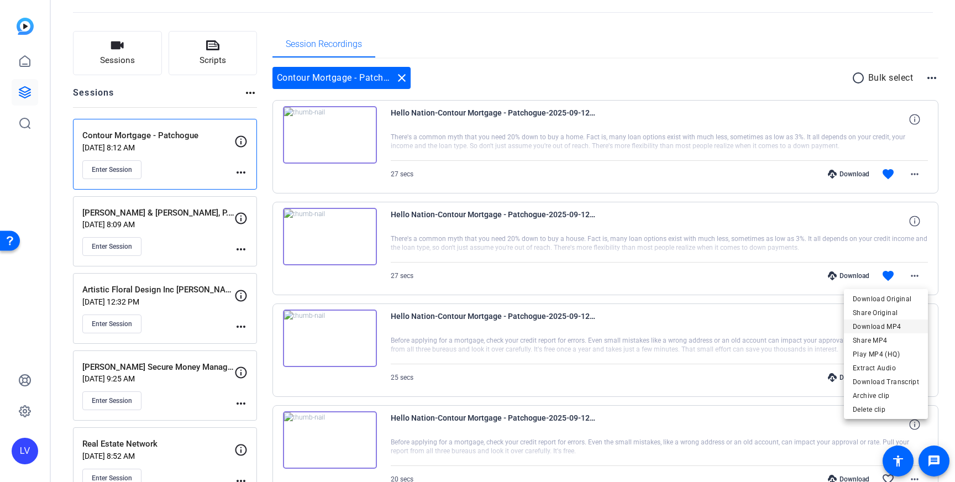
click at [887, 326] on span "Download MP4" at bounding box center [886, 326] width 66 height 13
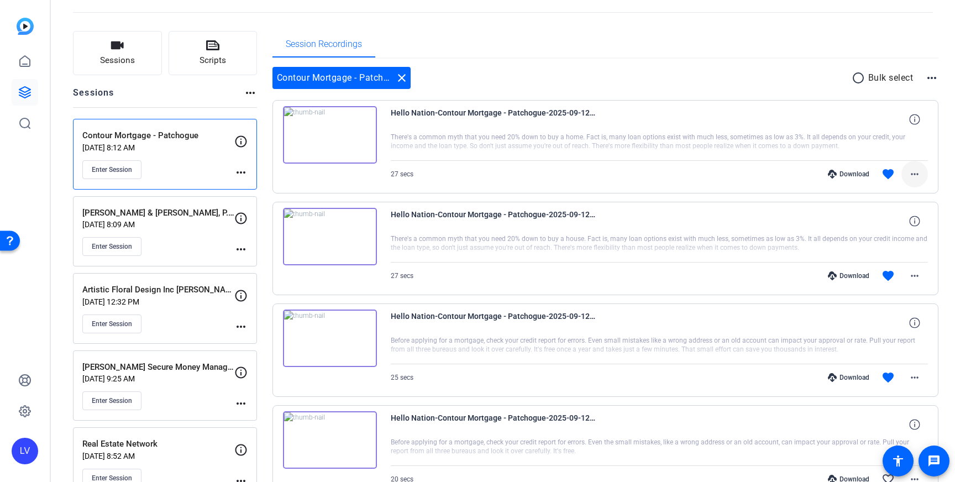
click at [910, 179] on mat-icon "more_horiz" at bounding box center [914, 173] width 13 height 13
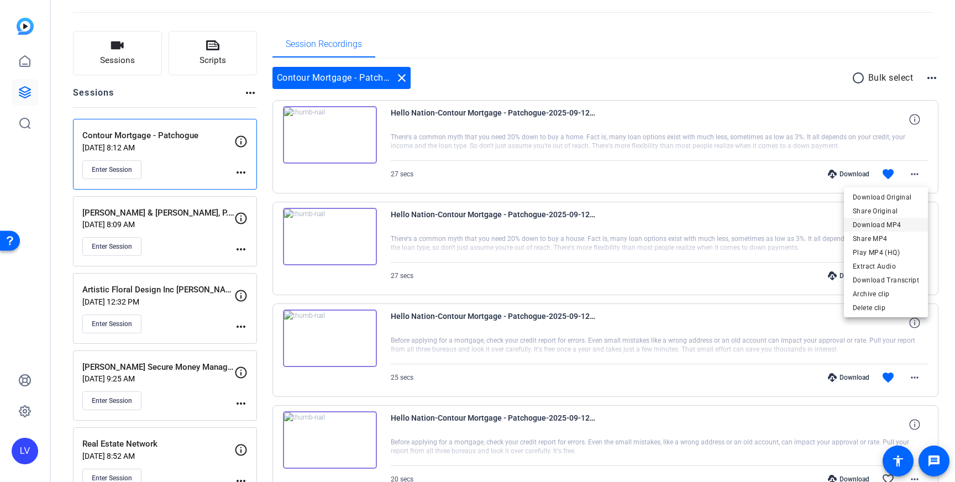
click at [901, 224] on span "Download MP4" at bounding box center [886, 224] width 66 height 13
